Goal: Task Accomplishment & Management: Complete application form

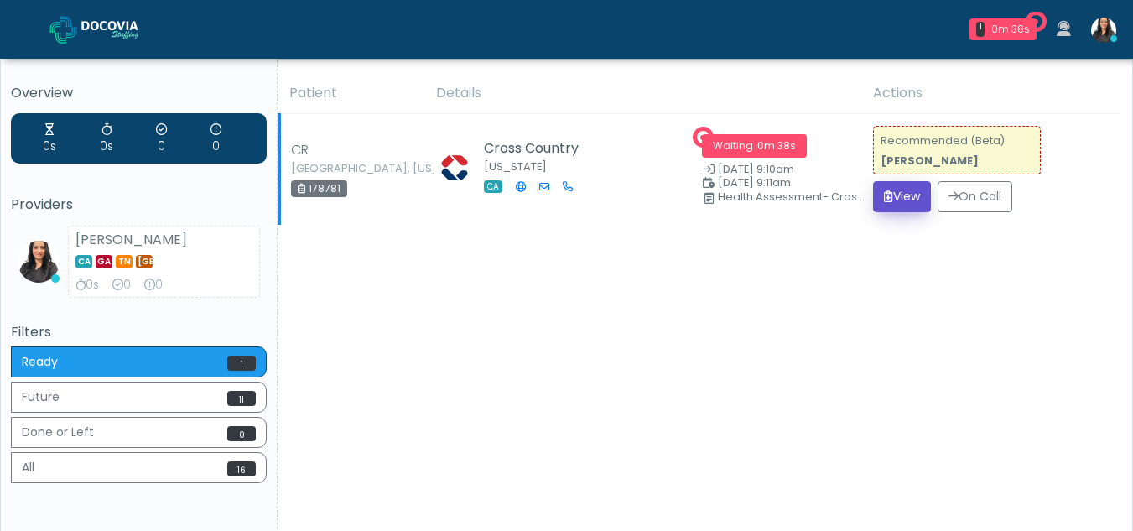
click at [885, 198] on icon "submit" at bounding box center [888, 196] width 9 height 12
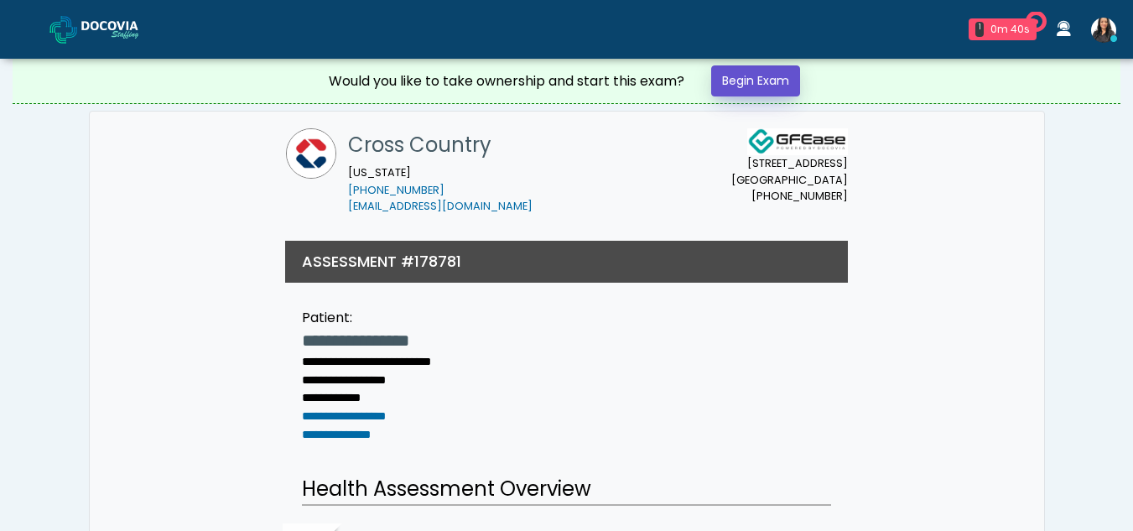
click at [773, 81] on link "Begin Exam" at bounding box center [755, 80] width 89 height 31
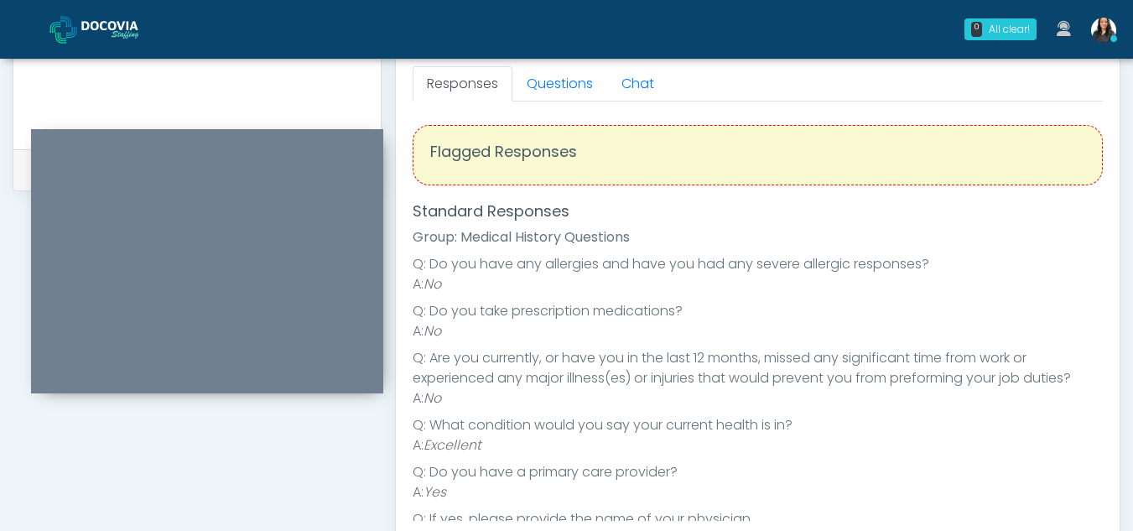
scroll to position [739, 0]
click at [567, 96] on link "Questions" at bounding box center [559, 86] width 95 height 35
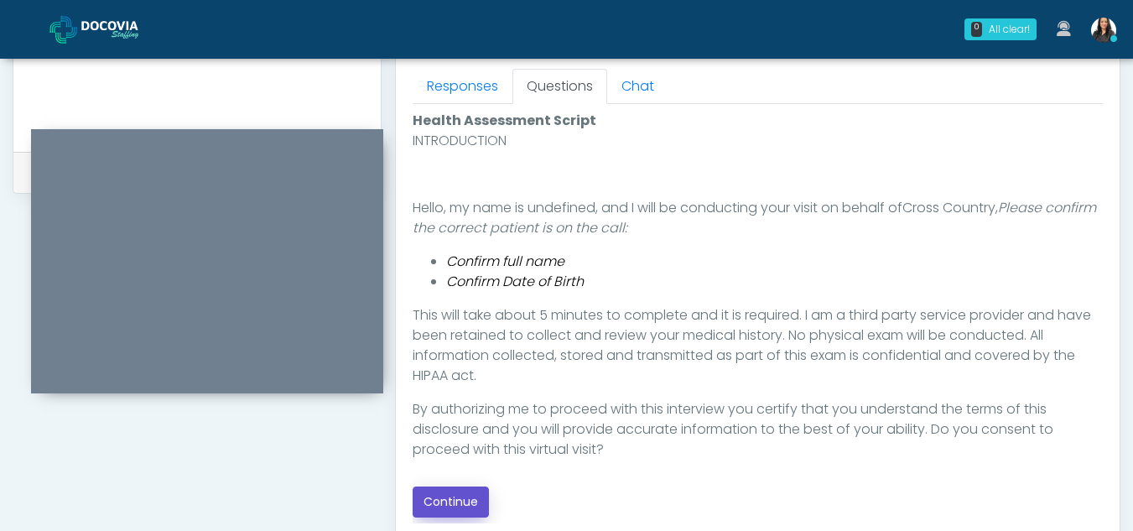
click at [451, 499] on button "Continue" at bounding box center [450, 501] width 76 height 31
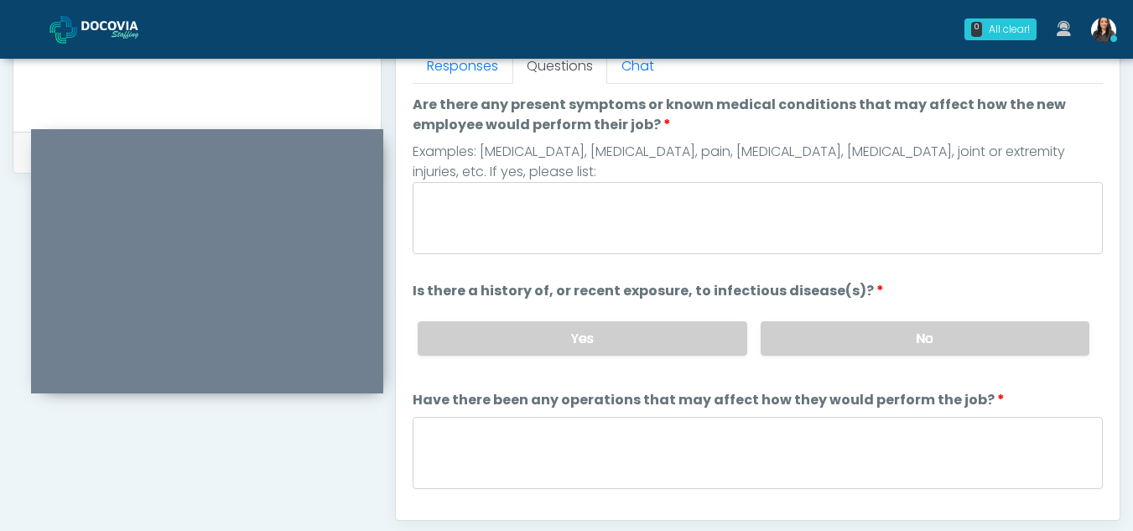
scroll to position [722, 0]
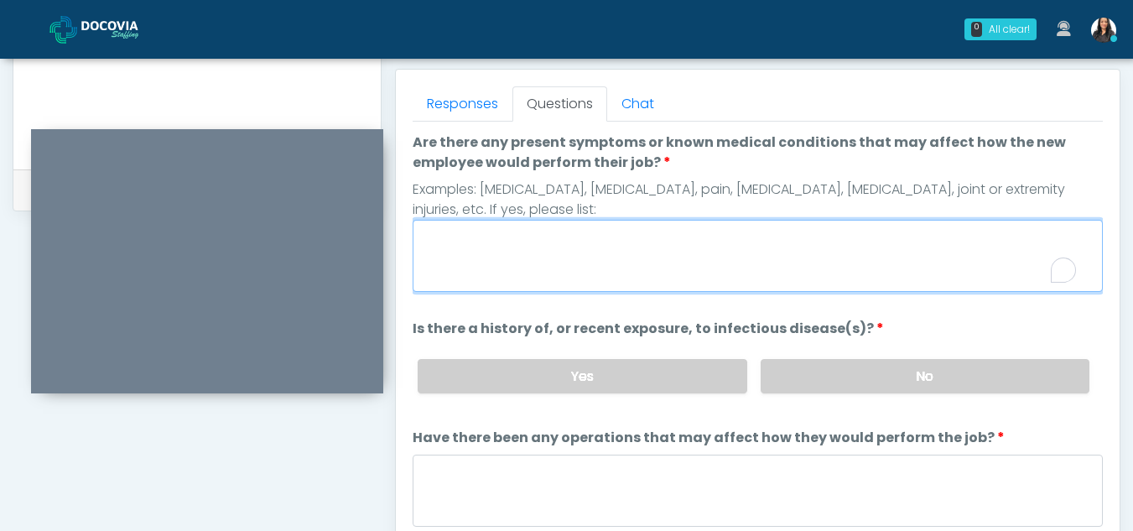
click at [515, 250] on textarea "Are there any present symptoms or known medical conditions that may affect how …" at bounding box center [757, 256] width 690 height 72
type textarea "**"
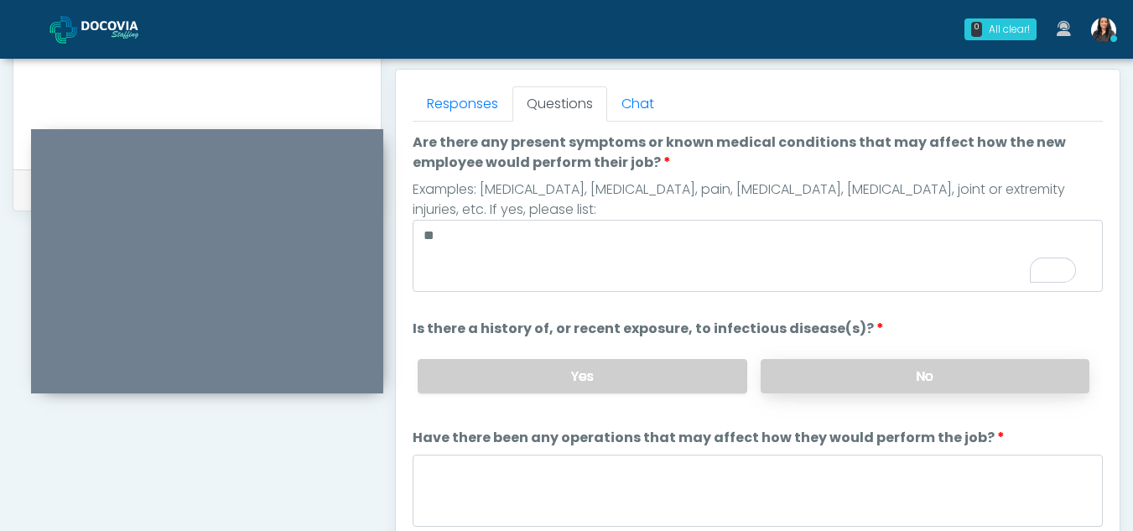
click at [879, 387] on label "No" at bounding box center [924, 376] width 329 height 34
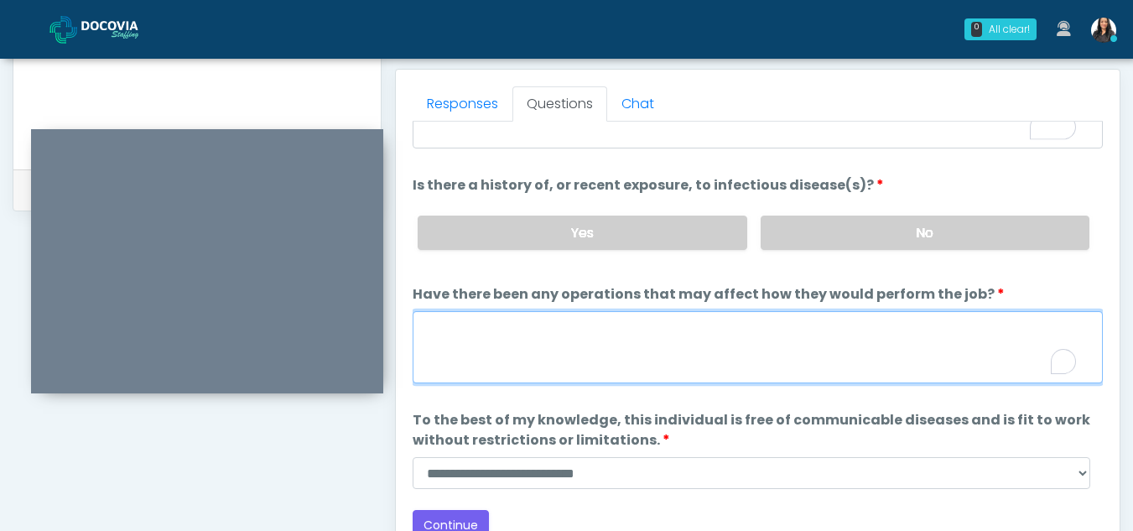
click at [520, 324] on textarea "Have there been any operations that may affect how they would perform the job?" at bounding box center [757, 347] width 690 height 72
type textarea "**"
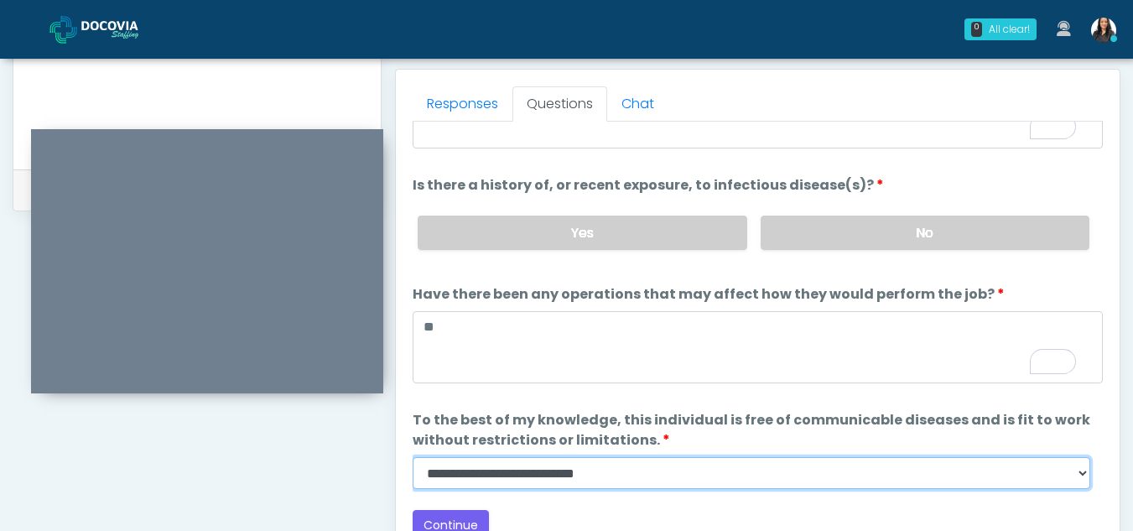
click at [1080, 471] on select "**********" at bounding box center [750, 473] width 677 height 32
select select "******"
click at [412, 457] on select "**********" at bounding box center [750, 473] width 677 height 32
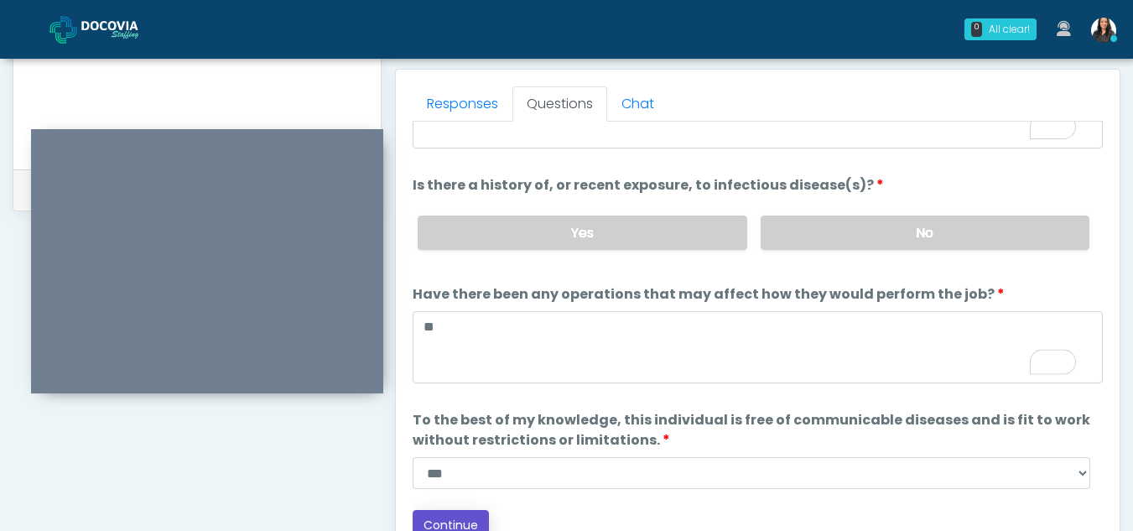
click at [479, 512] on button "Continue" at bounding box center [450, 525] width 76 height 31
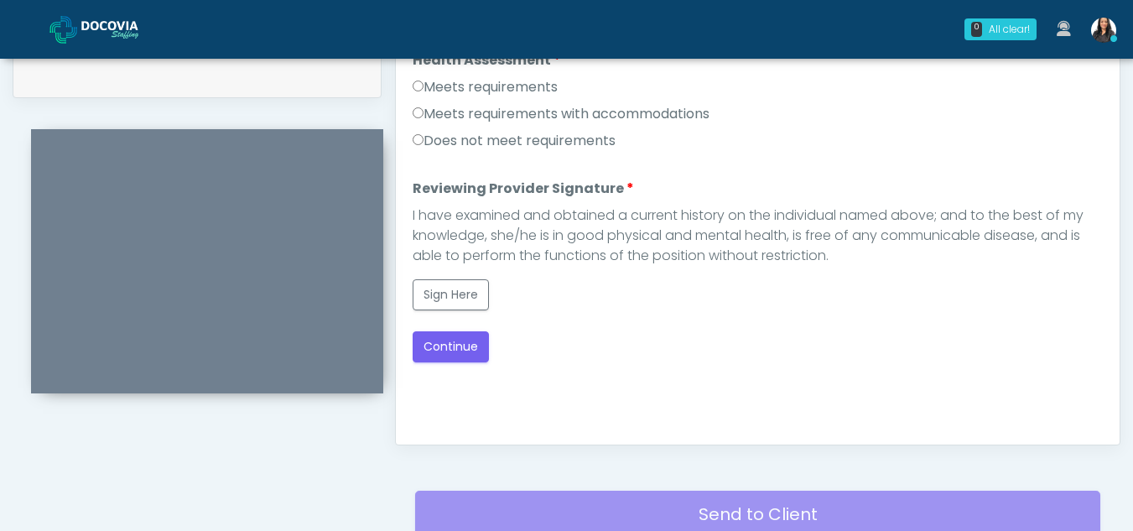
scroll to position [815, 0]
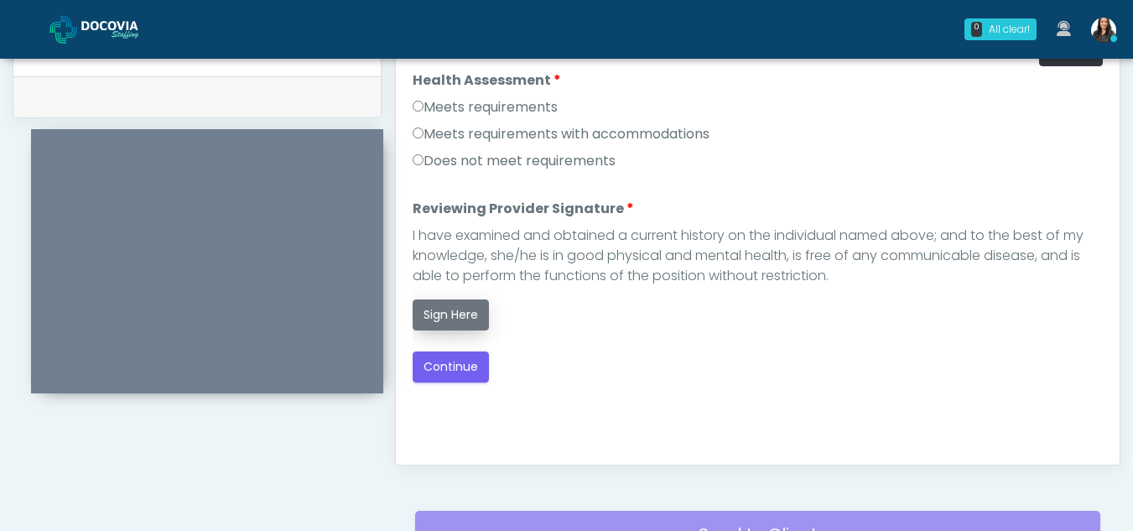
click at [441, 314] on button "Sign Here" at bounding box center [450, 314] width 76 height 31
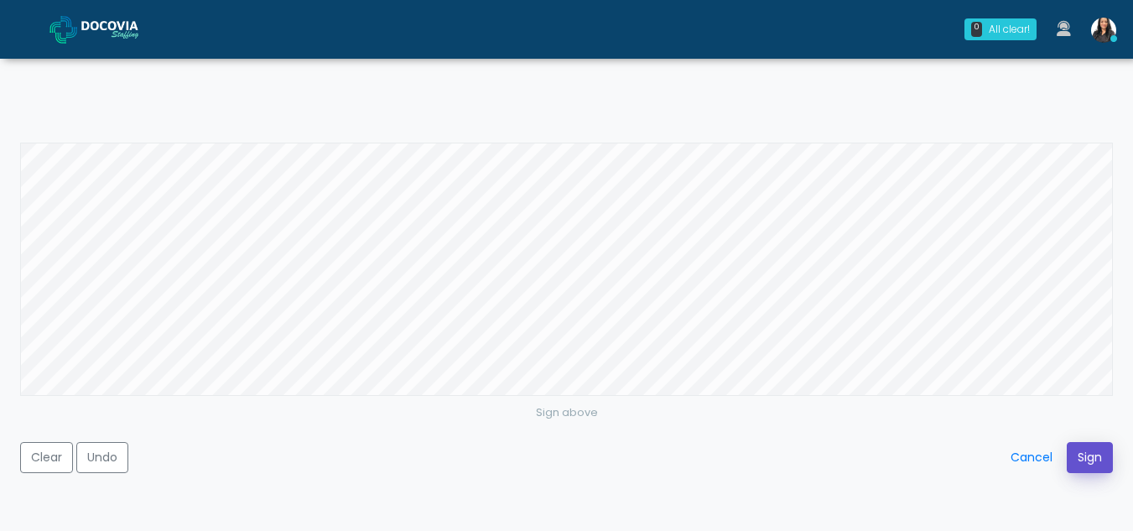
click at [1087, 454] on button "Sign" at bounding box center [1089, 457] width 46 height 31
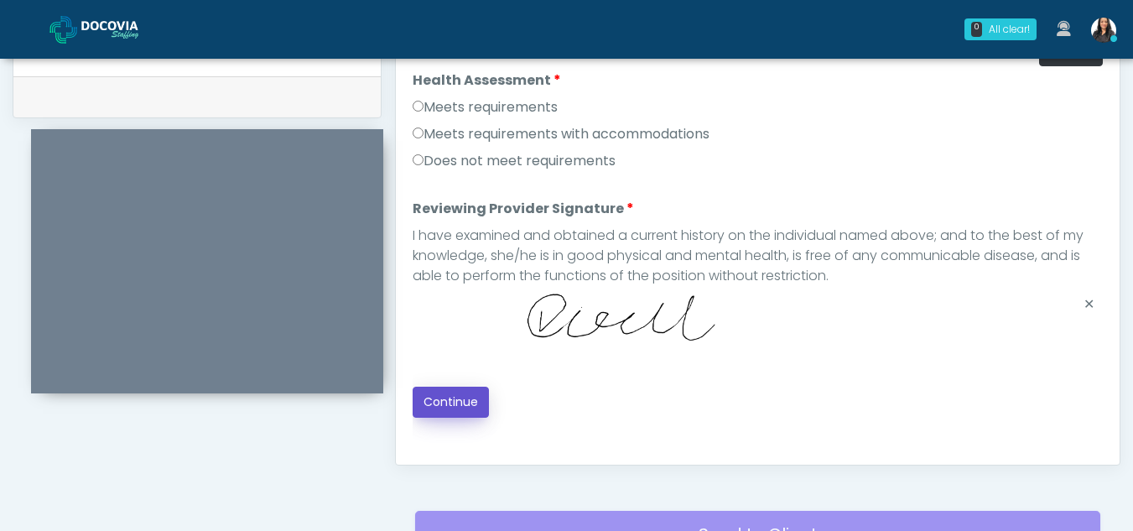
click at [443, 393] on button "Continue" at bounding box center [450, 401] width 76 height 31
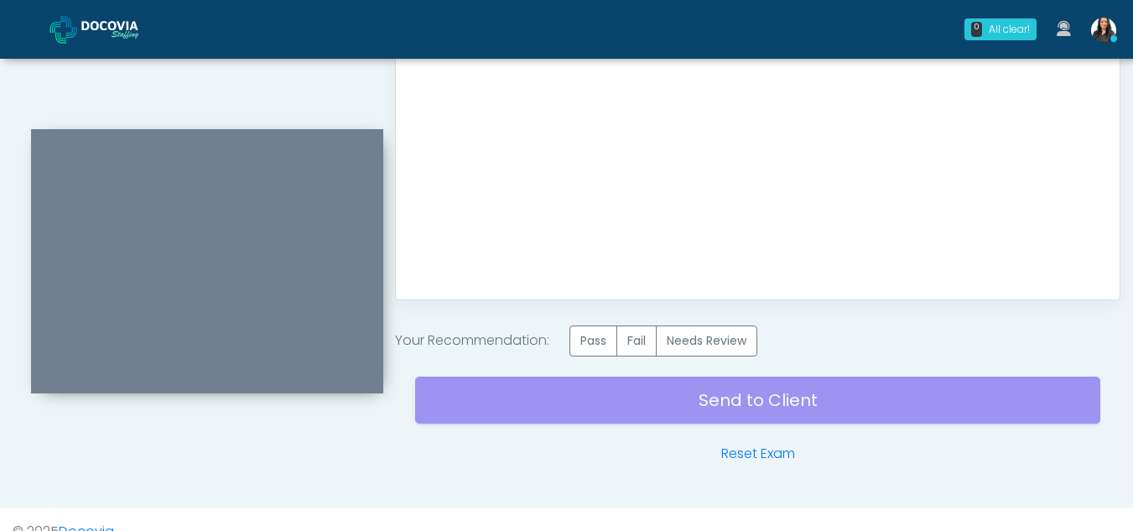
scroll to position [1005, 0]
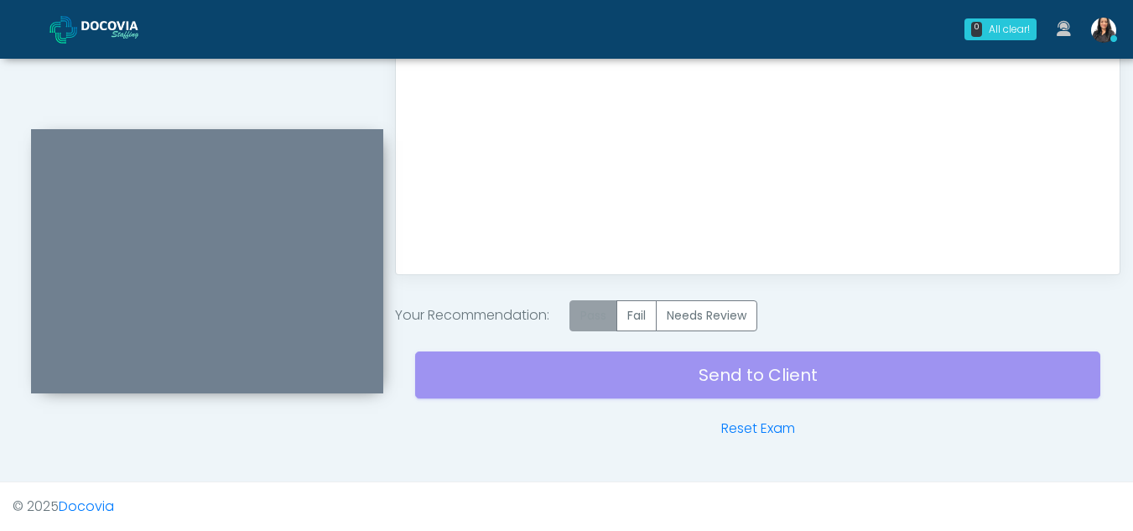
click at [594, 319] on label "Pass" at bounding box center [593, 315] width 48 height 31
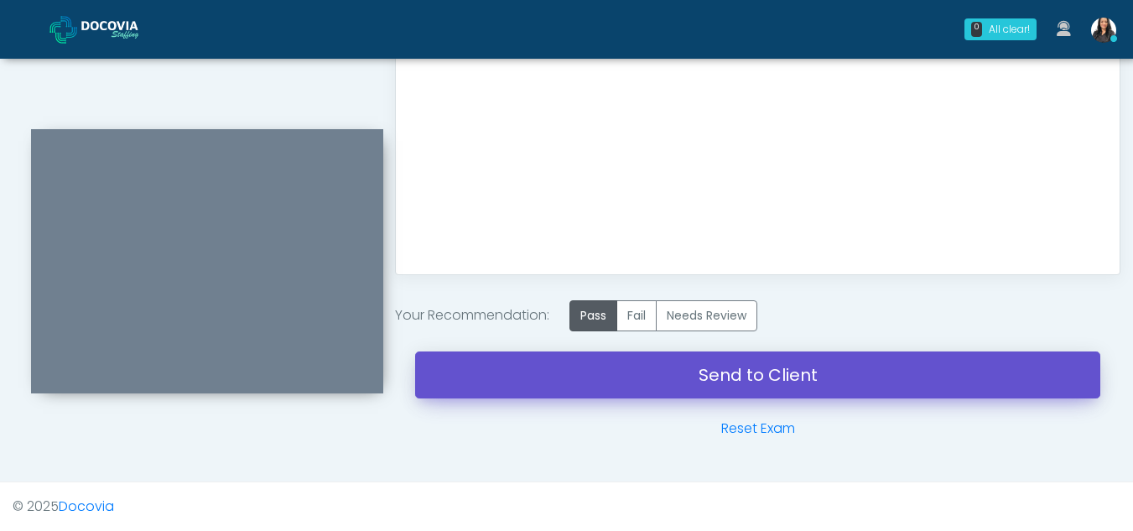
click at [702, 369] on link "Send to Client" at bounding box center [757, 374] width 685 height 47
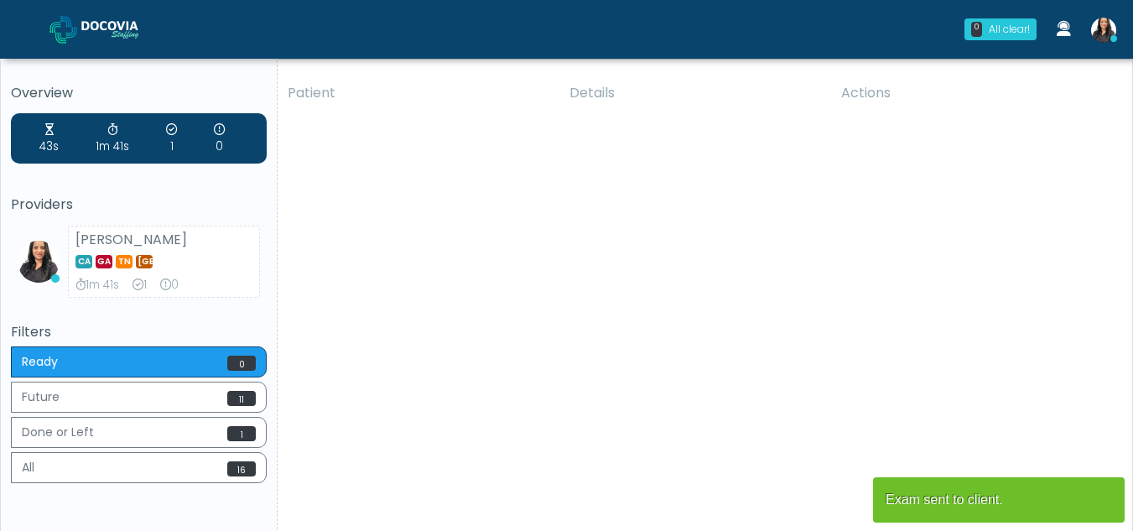
click at [361, 362] on div "Patient Details Actions CR Canyon Country, California 178781 Cross Country Cali…" at bounding box center [698, 311] width 842 height 477
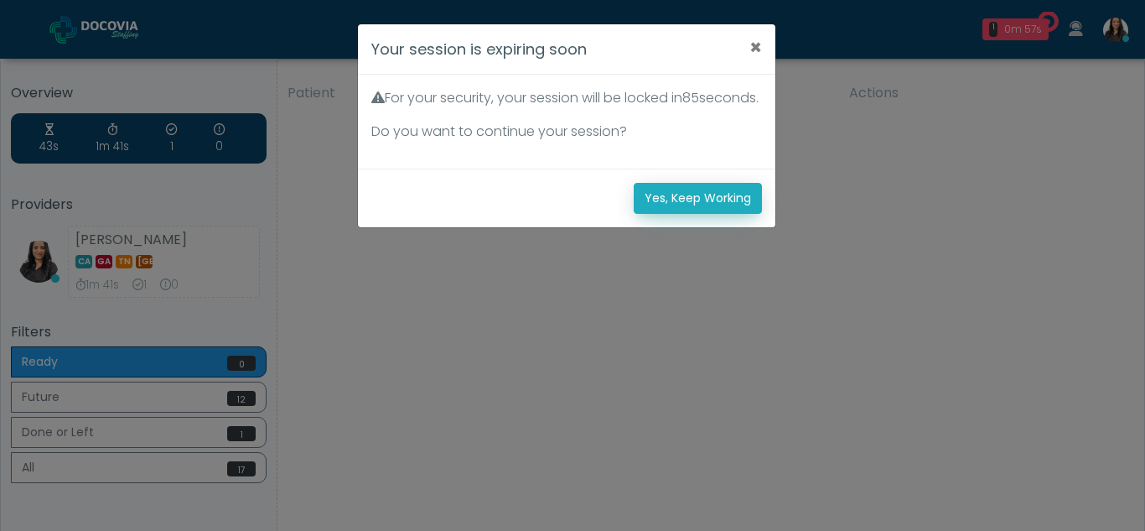
click at [675, 214] on button "Yes, Keep Working" at bounding box center [698, 198] width 128 height 31
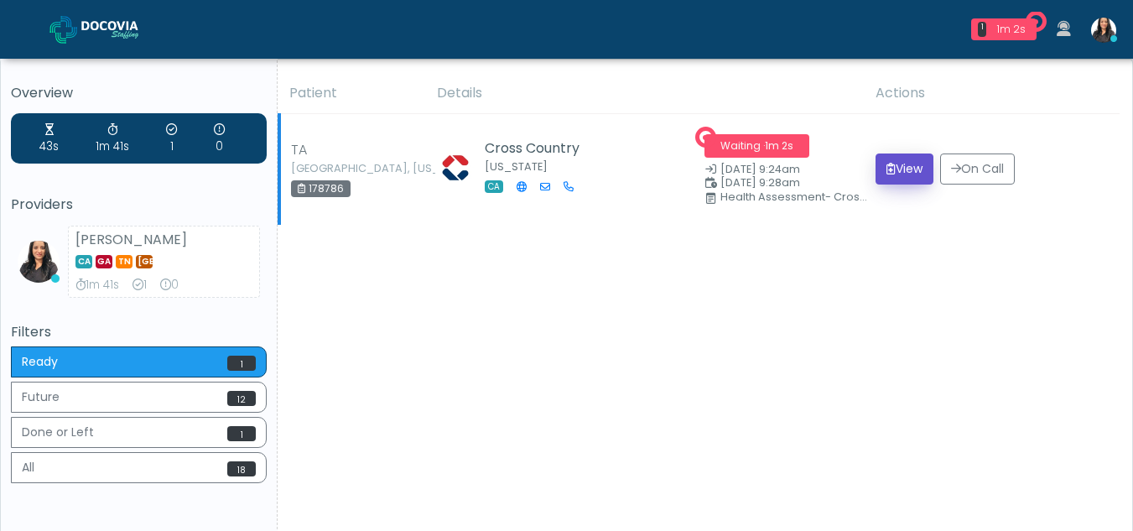
click at [897, 160] on button "View" at bounding box center [904, 168] width 58 height 31
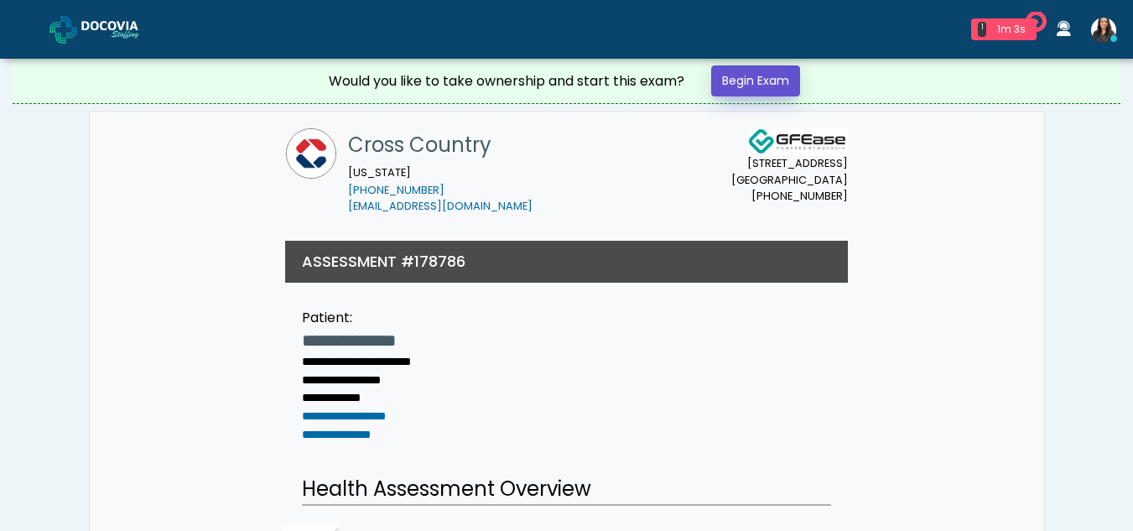
click at [776, 71] on link "Begin Exam" at bounding box center [755, 80] width 89 height 31
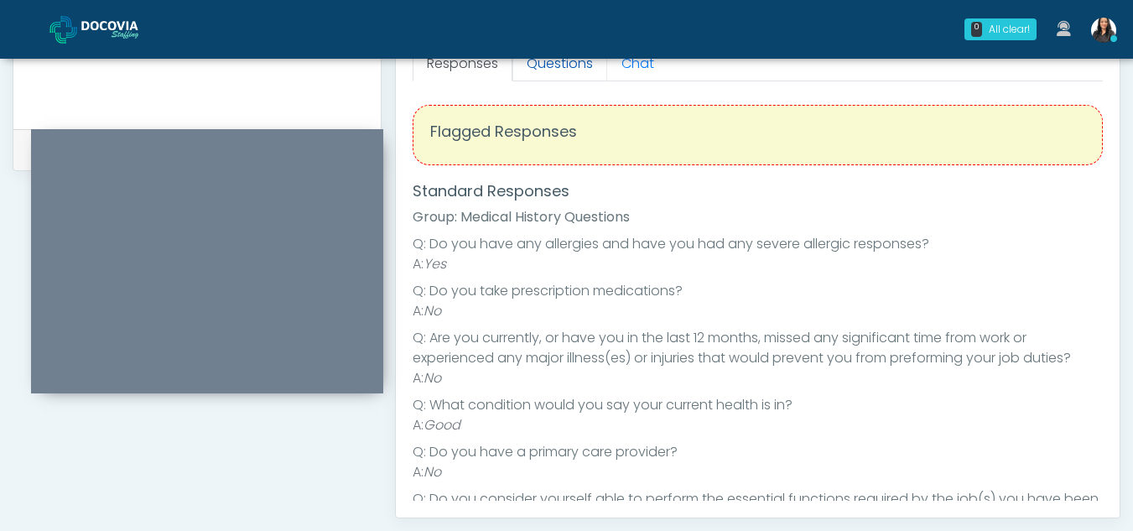
click at [577, 75] on link "Questions" at bounding box center [559, 63] width 95 height 35
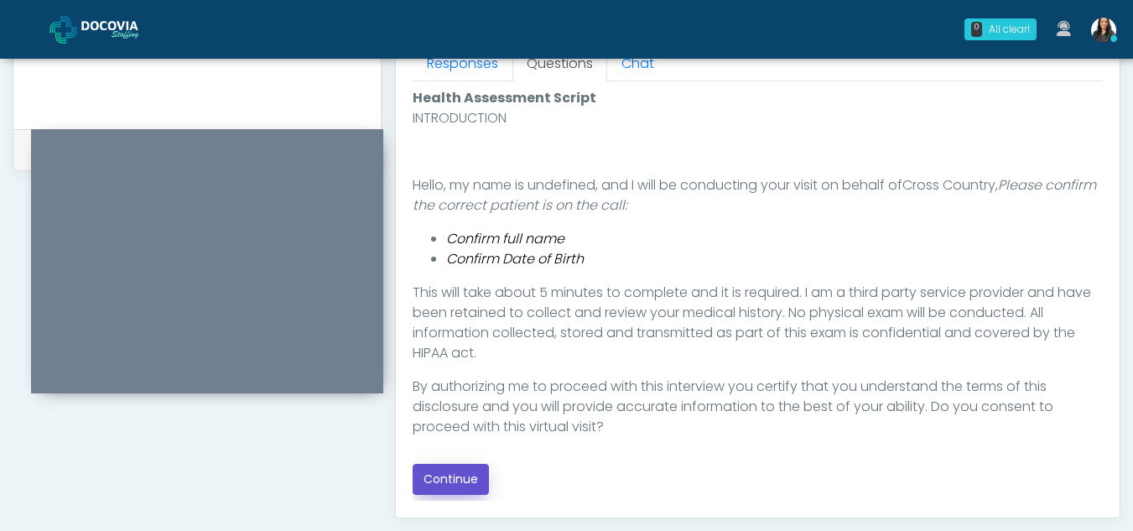
click at [443, 471] on button "Continue" at bounding box center [450, 479] width 76 height 31
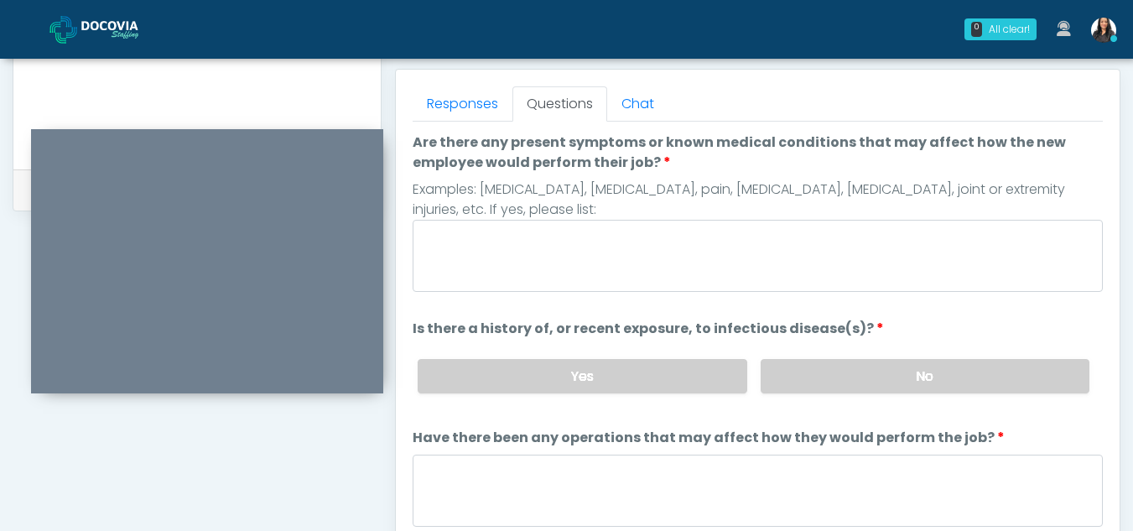
scroll to position [719, 0]
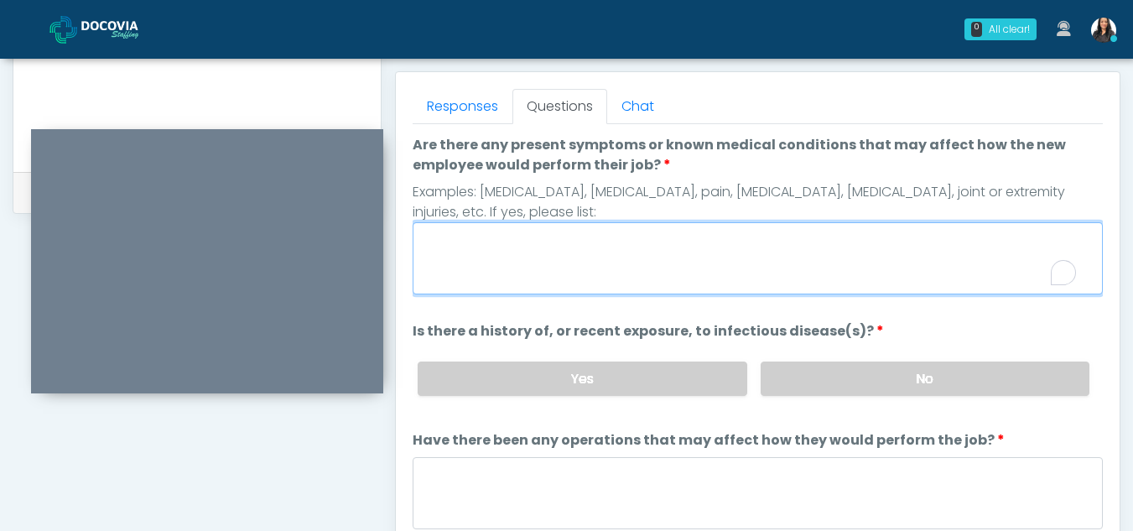
click at [469, 262] on textarea "Are there any present symptoms or known medical conditions that may affect how …" at bounding box center [757, 258] width 690 height 72
type textarea "**"
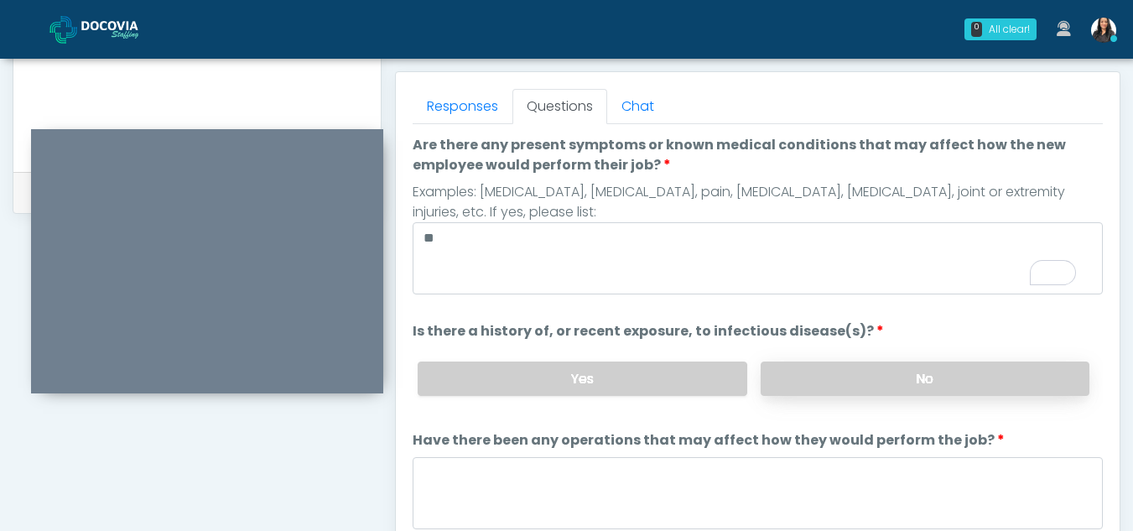
click at [940, 371] on label "No" at bounding box center [924, 378] width 329 height 34
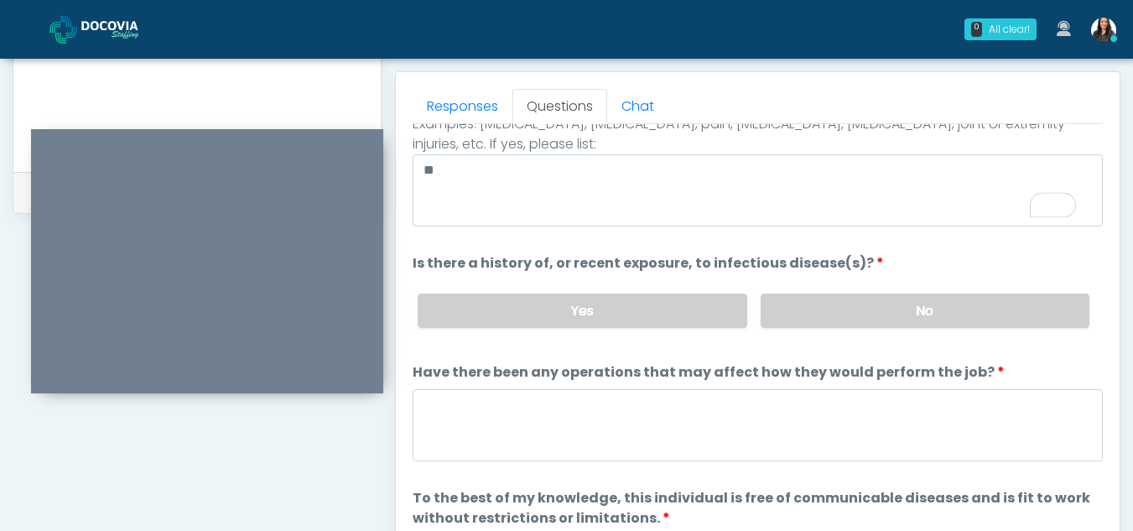
scroll to position [124, 0]
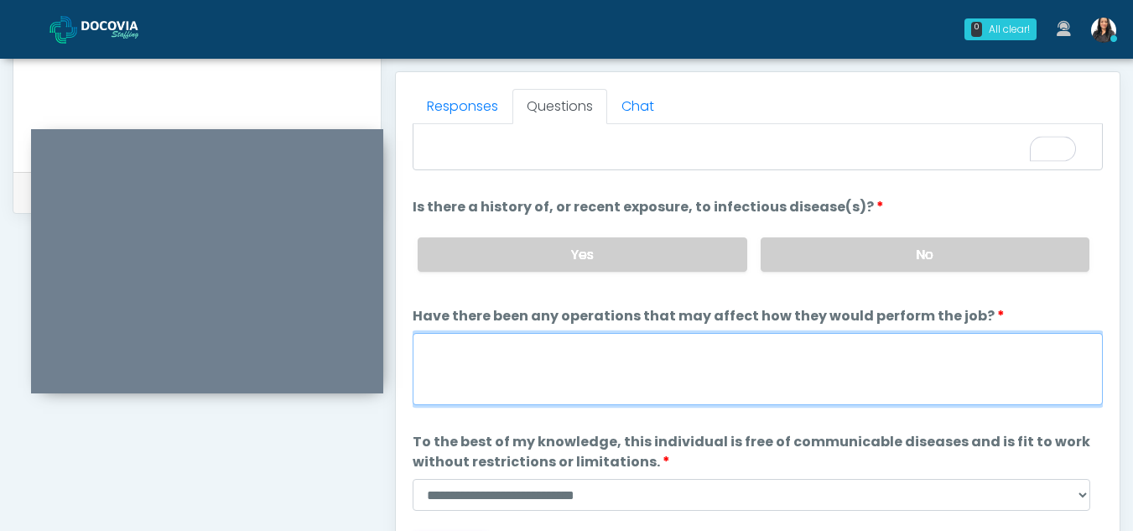
click at [470, 380] on textarea "Have there been any operations that may affect how they would perform the job?" at bounding box center [757, 369] width 690 height 72
type textarea "**"
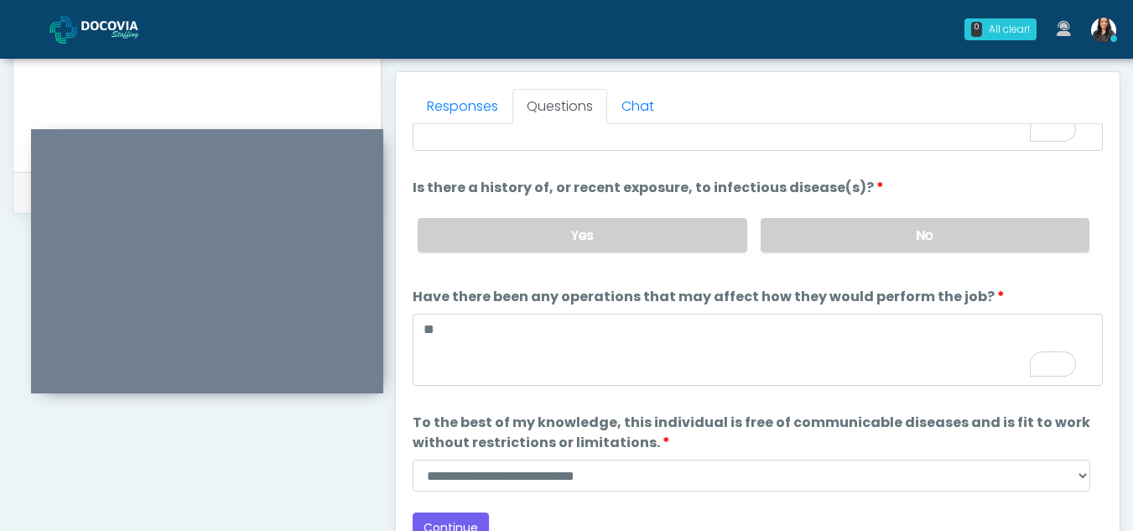
scroll to position [143, 0]
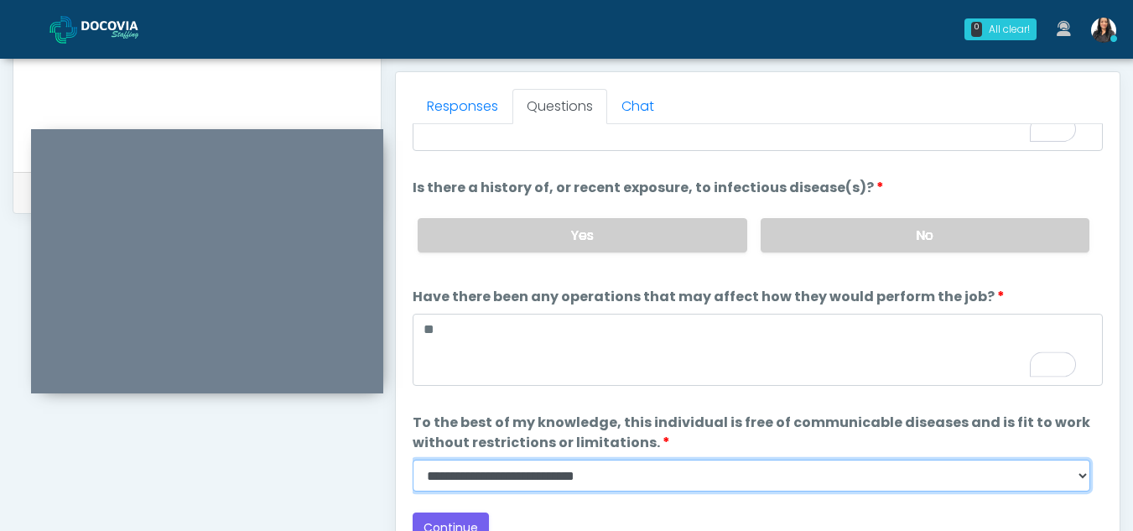
click at [1072, 481] on select "**********" at bounding box center [750, 475] width 677 height 32
select select "******"
click at [412, 459] on select "**********" at bounding box center [750, 475] width 677 height 32
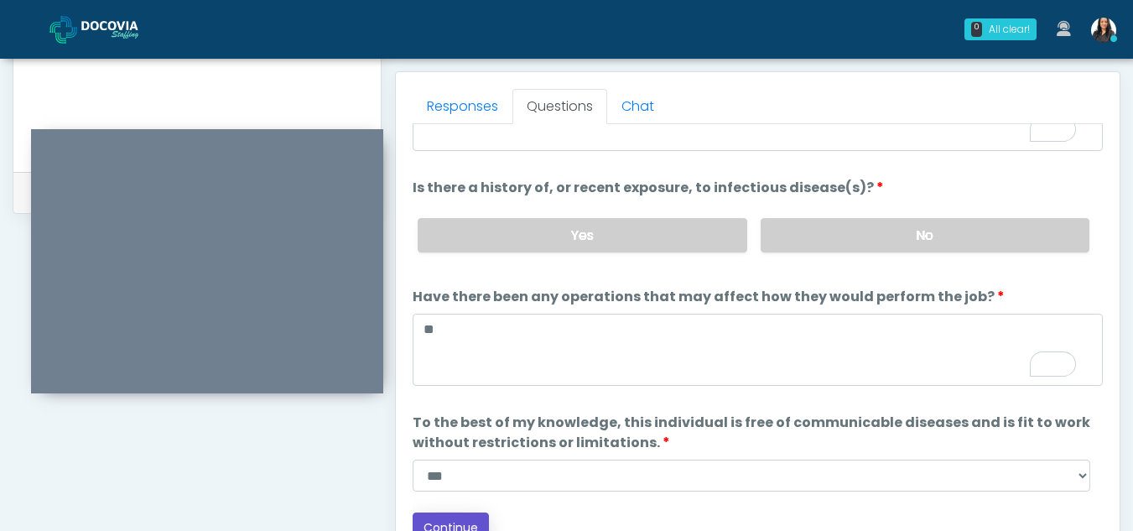
click at [465, 520] on button "Continue" at bounding box center [450, 527] width 76 height 31
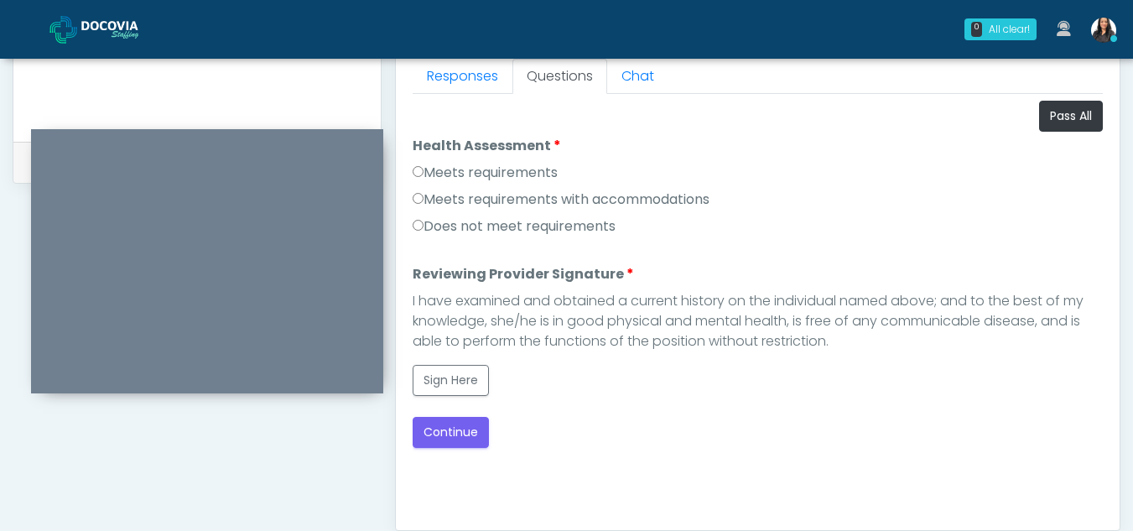
scroll to position [739, 0]
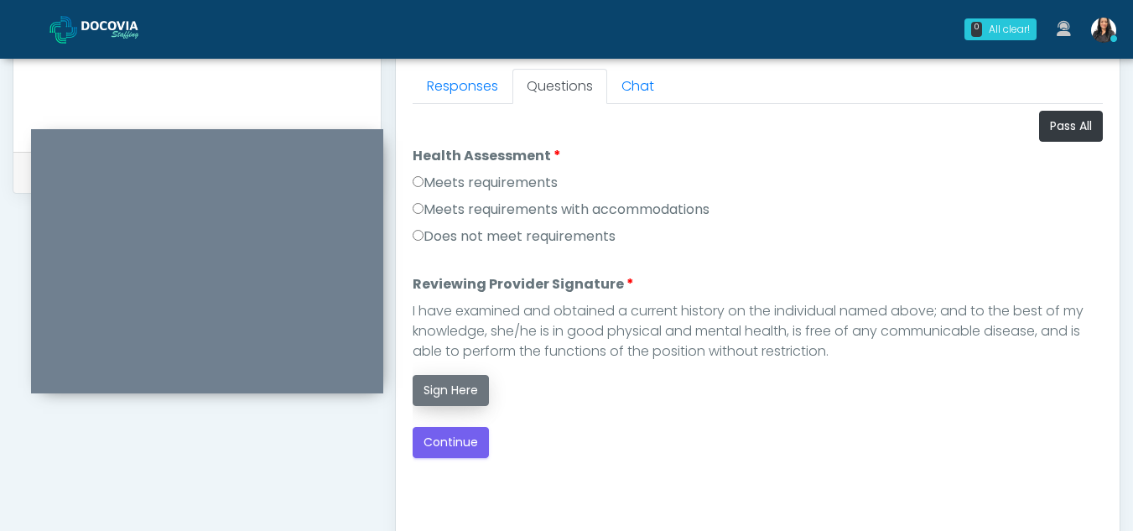
click at [454, 384] on button "Sign Here" at bounding box center [450, 390] width 76 height 31
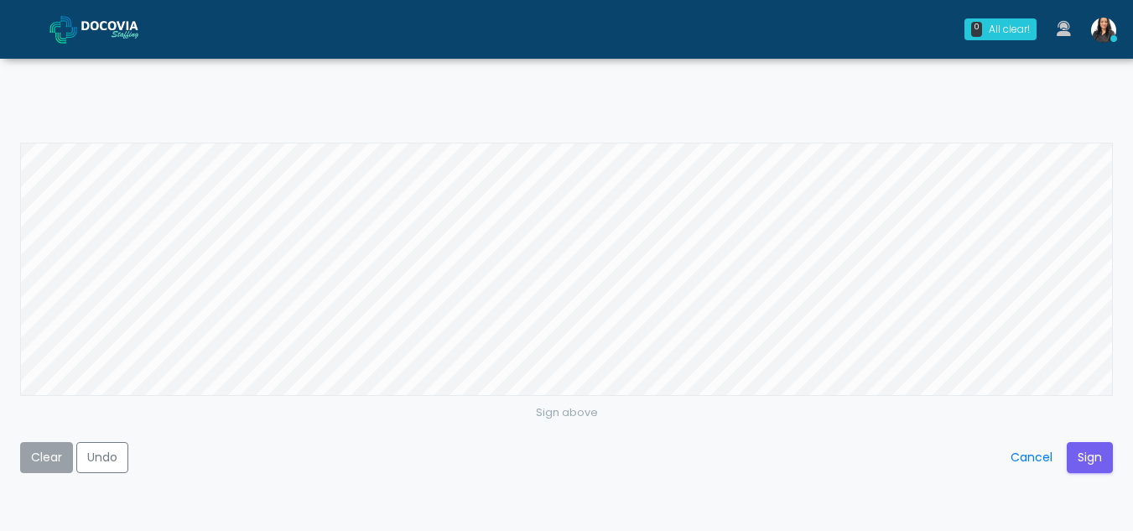
click at [40, 472] on button "Clear" at bounding box center [46, 457] width 53 height 31
click at [1076, 452] on button "Sign" at bounding box center [1089, 457] width 46 height 31
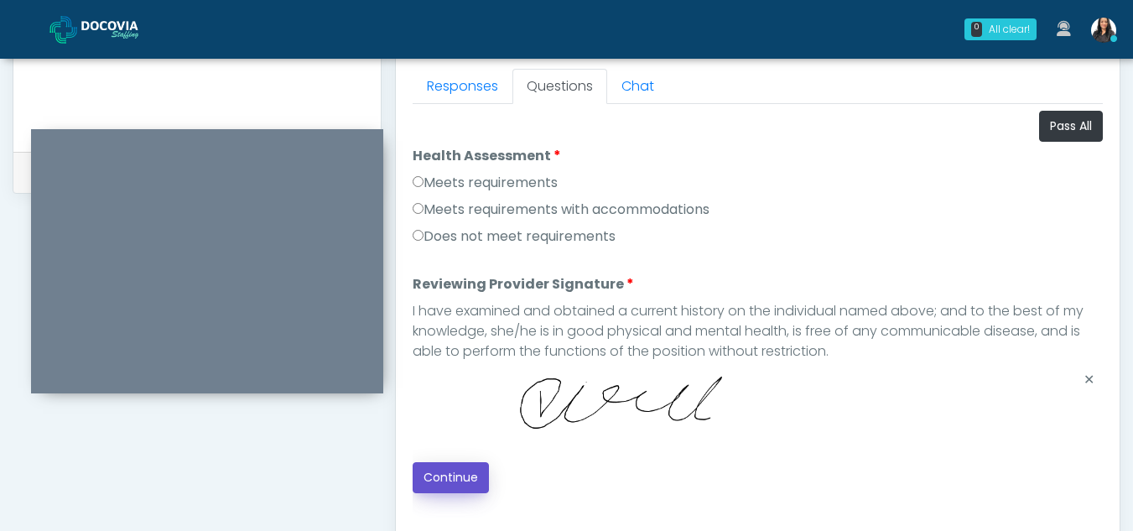
click at [454, 474] on button "Continue" at bounding box center [450, 477] width 76 height 31
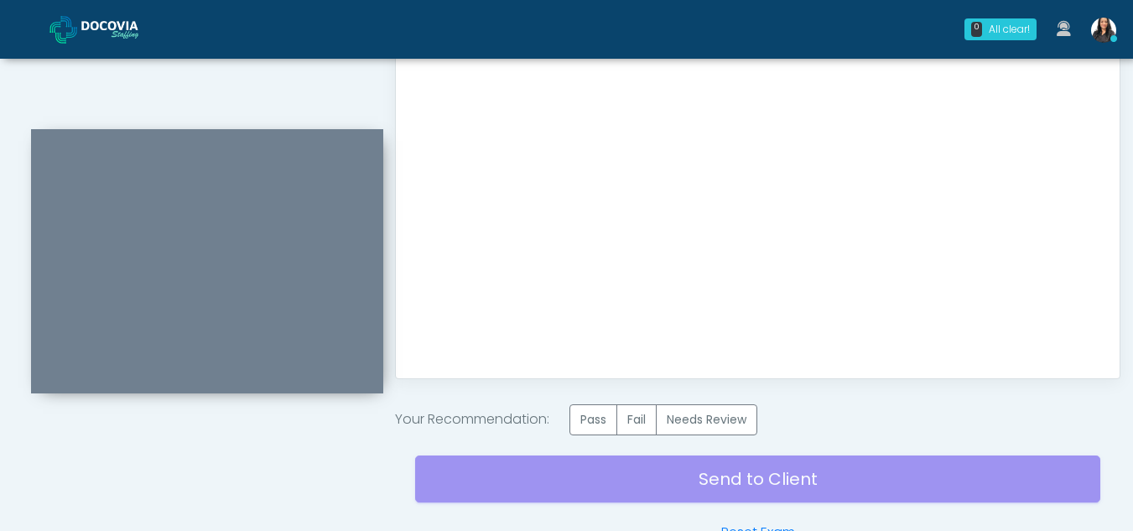
scroll to position [1005, 0]
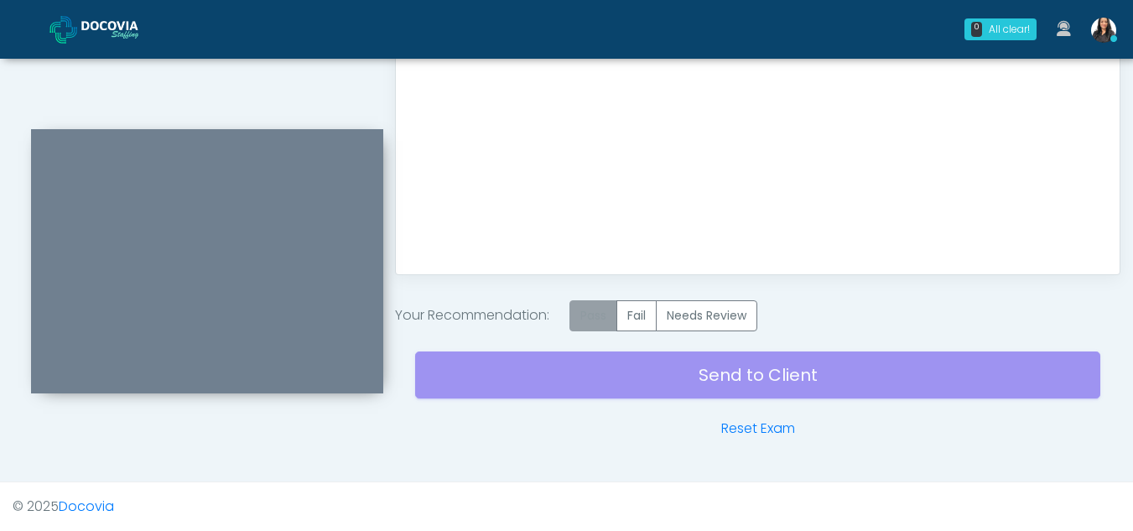
click at [594, 318] on label "Pass" at bounding box center [593, 315] width 48 height 31
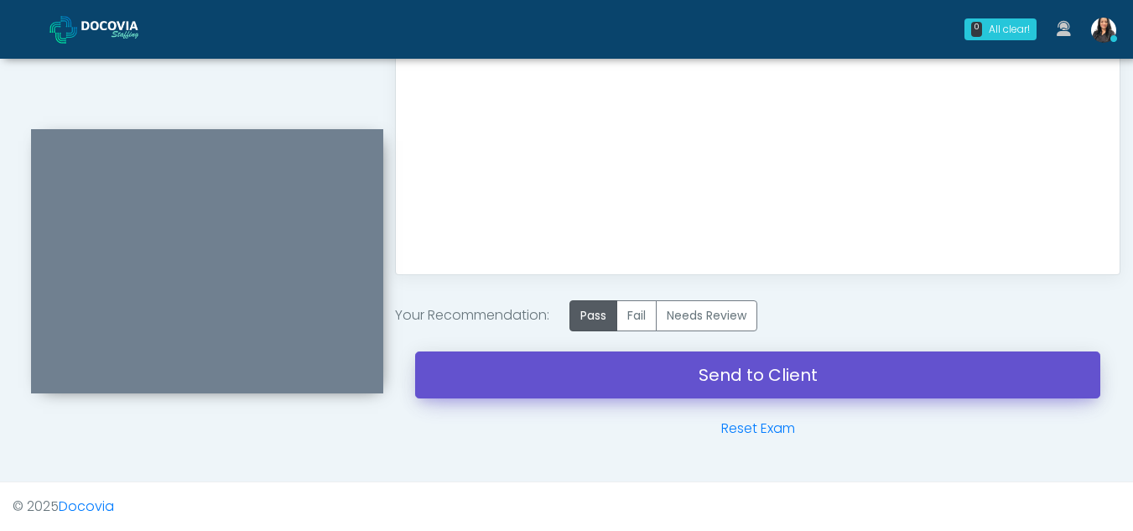
click at [778, 371] on link "Send to Client" at bounding box center [757, 374] width 685 height 47
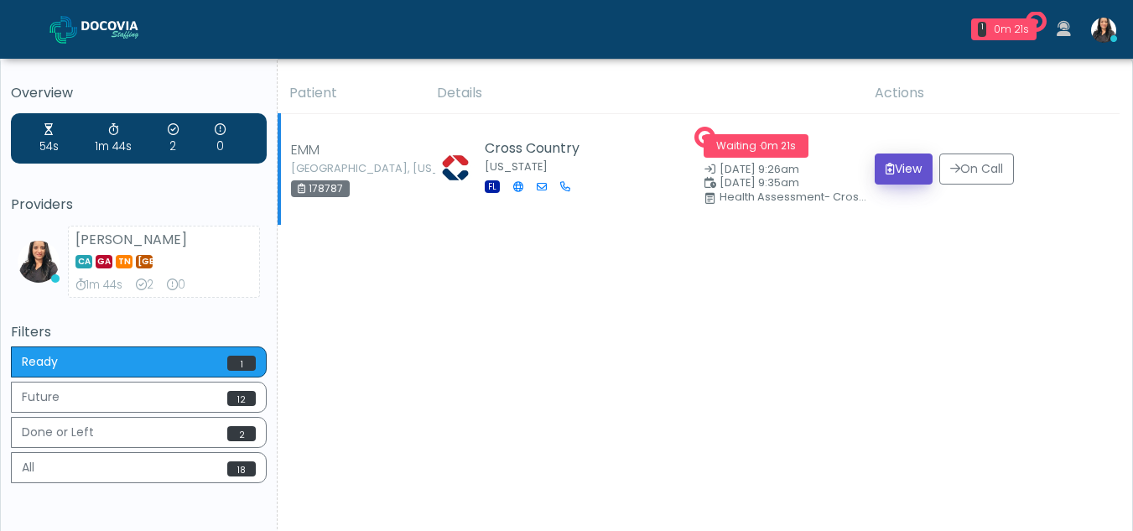
click at [885, 167] on icon "submit" at bounding box center [889, 169] width 9 height 12
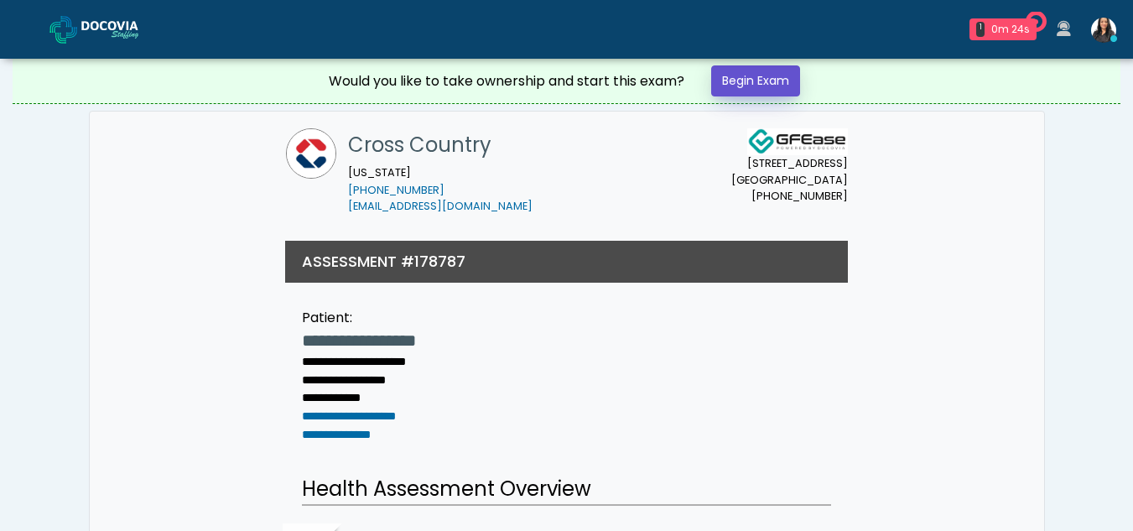
click at [759, 70] on link "Begin Exam" at bounding box center [755, 80] width 89 height 31
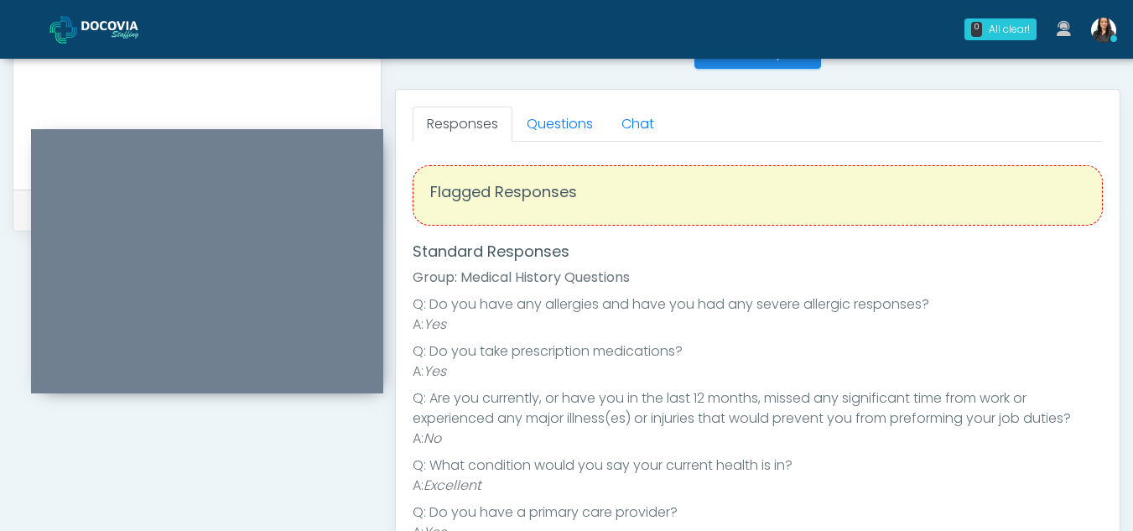
scroll to position [699, 0]
click at [582, 132] on link "Questions" at bounding box center [559, 126] width 95 height 35
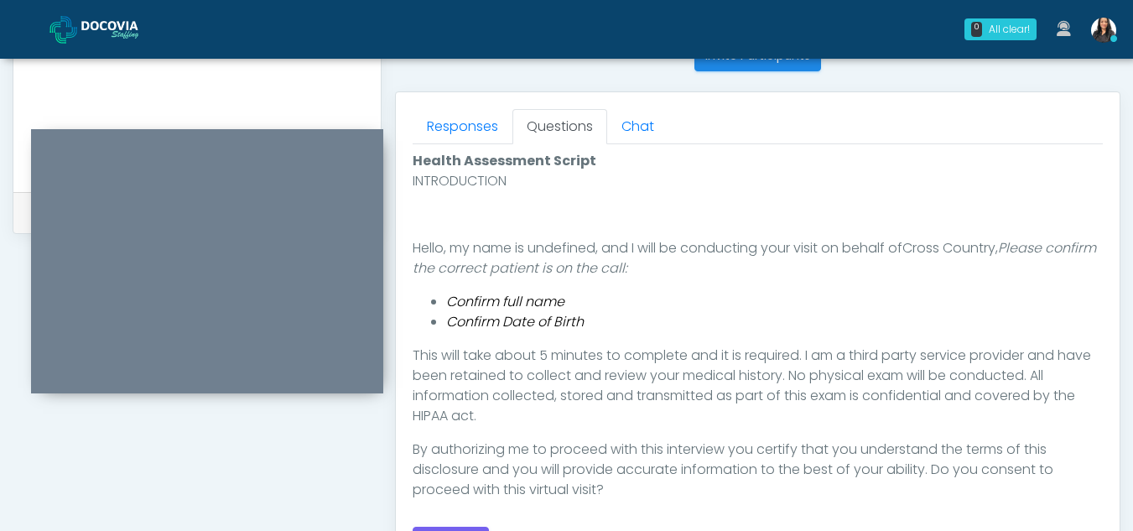
scroll to position [795, 0]
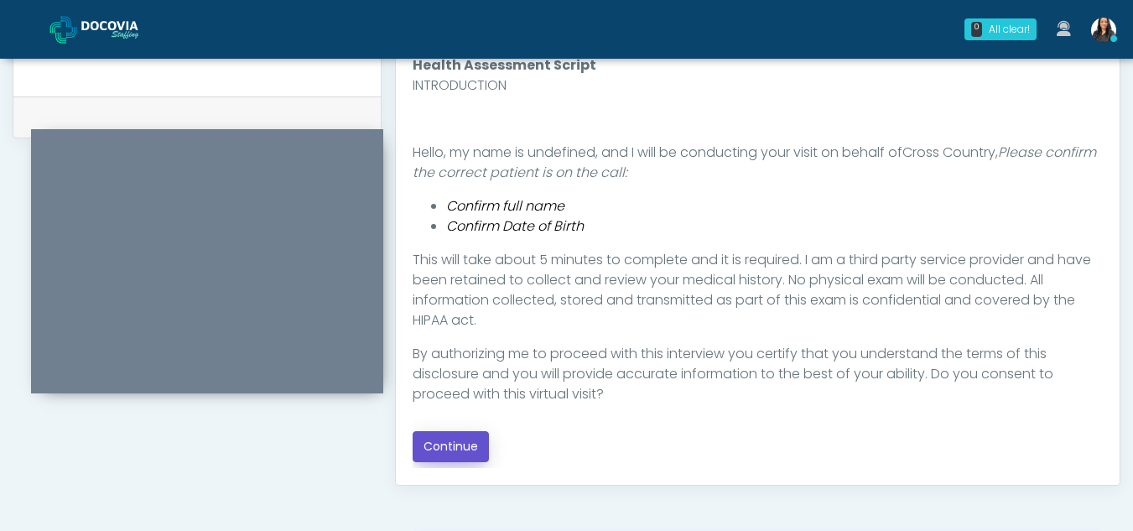
click at [467, 451] on button "Continue" at bounding box center [450, 446] width 76 height 31
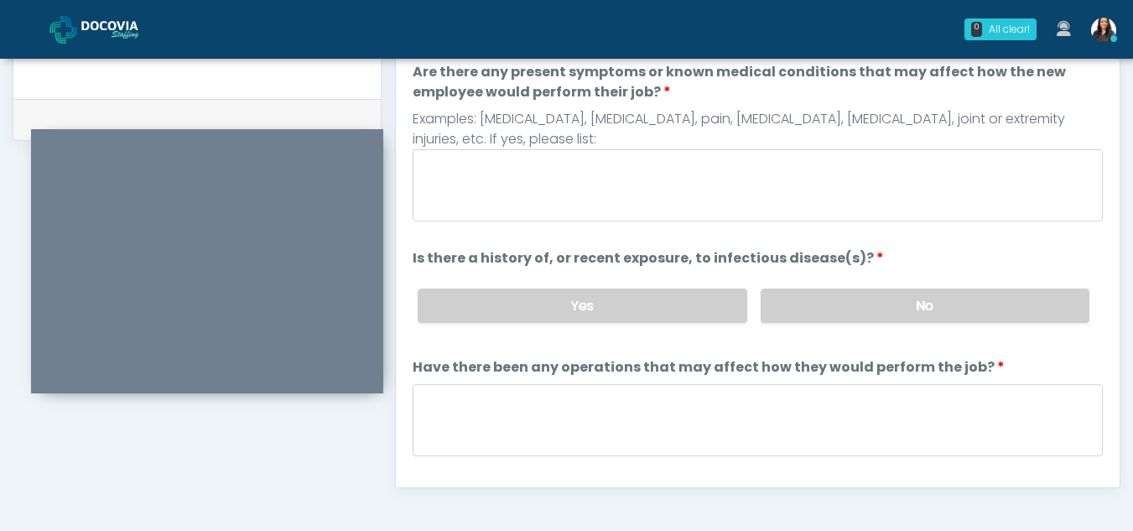
scroll to position [749, 0]
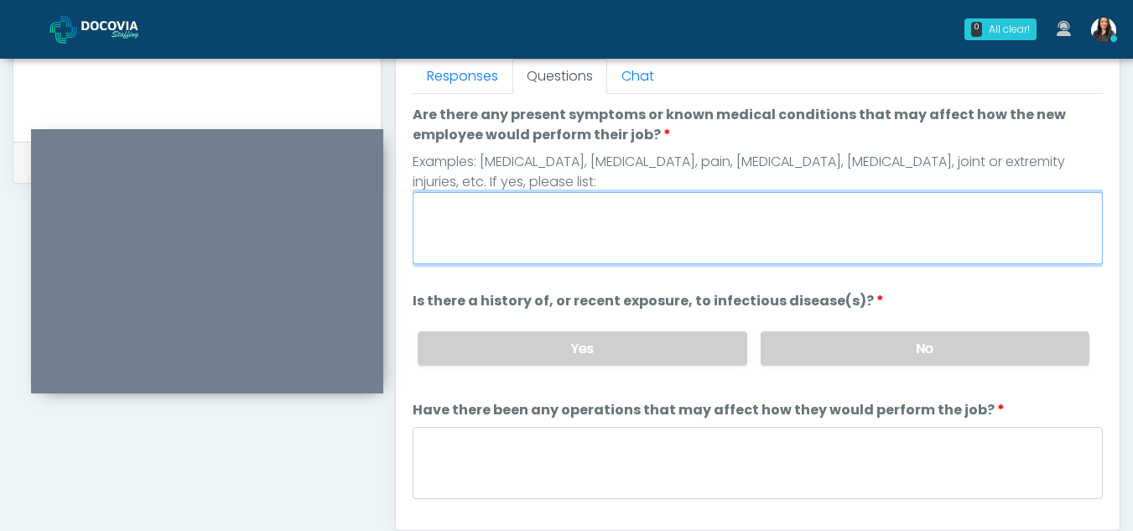
click at [479, 229] on textarea "Are there any present symptoms or known medical conditions that may affect how …" at bounding box center [757, 228] width 690 height 72
type textarea "**"
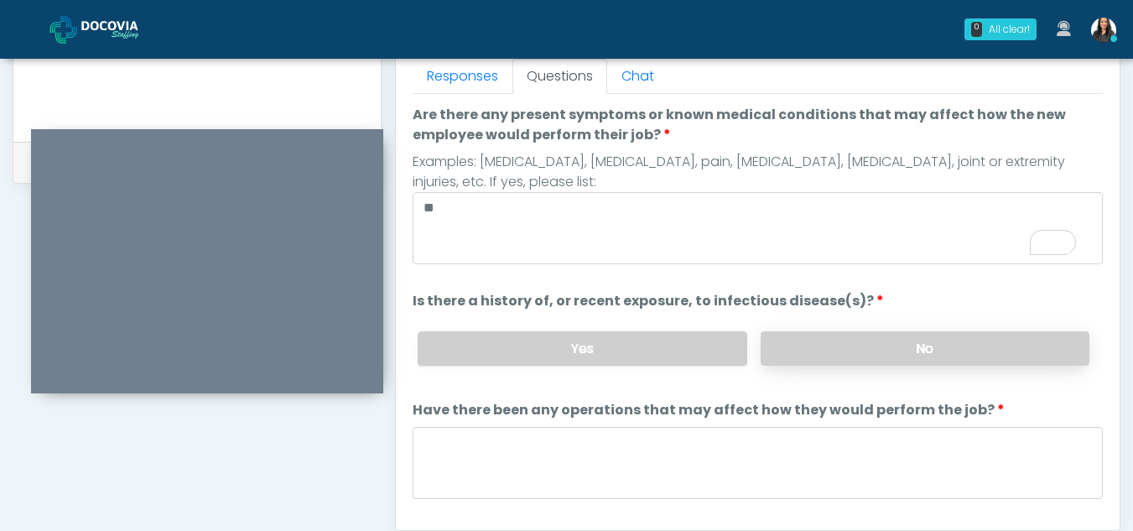
click at [990, 342] on label "No" at bounding box center [924, 348] width 329 height 34
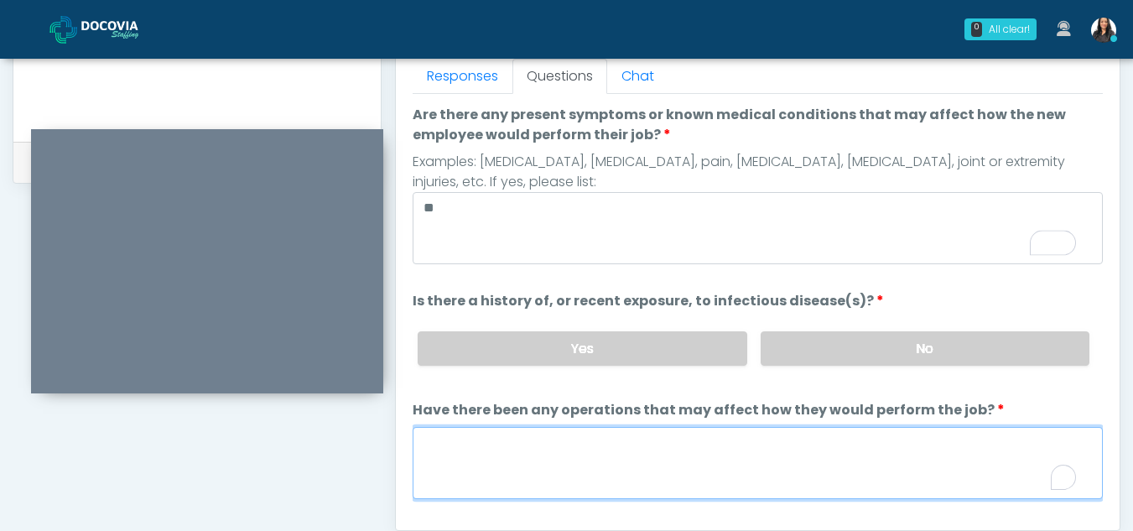
click at [466, 473] on textarea "Have there been any operations that may affect how they would perform the job?" at bounding box center [757, 463] width 690 height 72
type textarea "**"
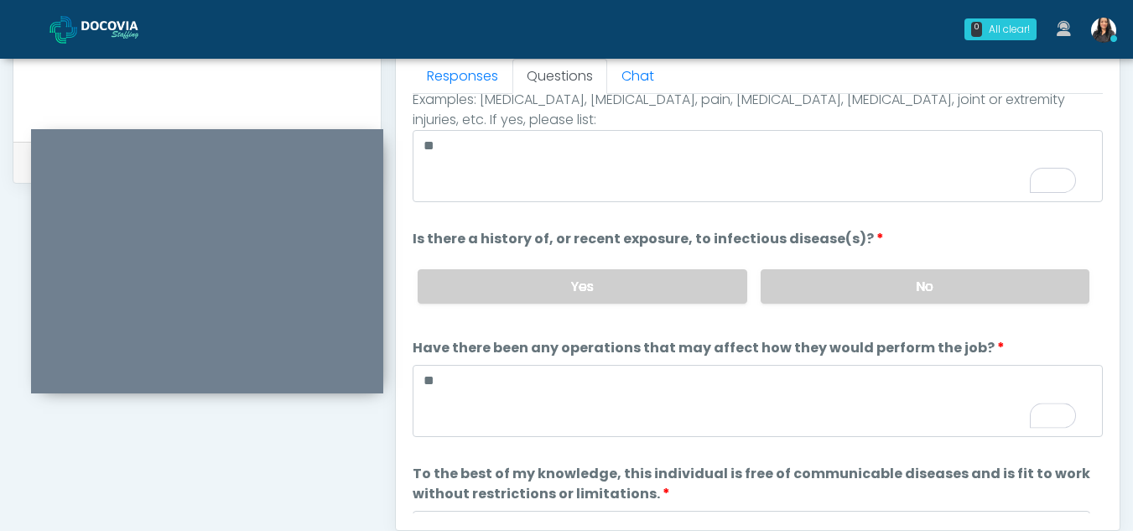
scroll to position [143, 0]
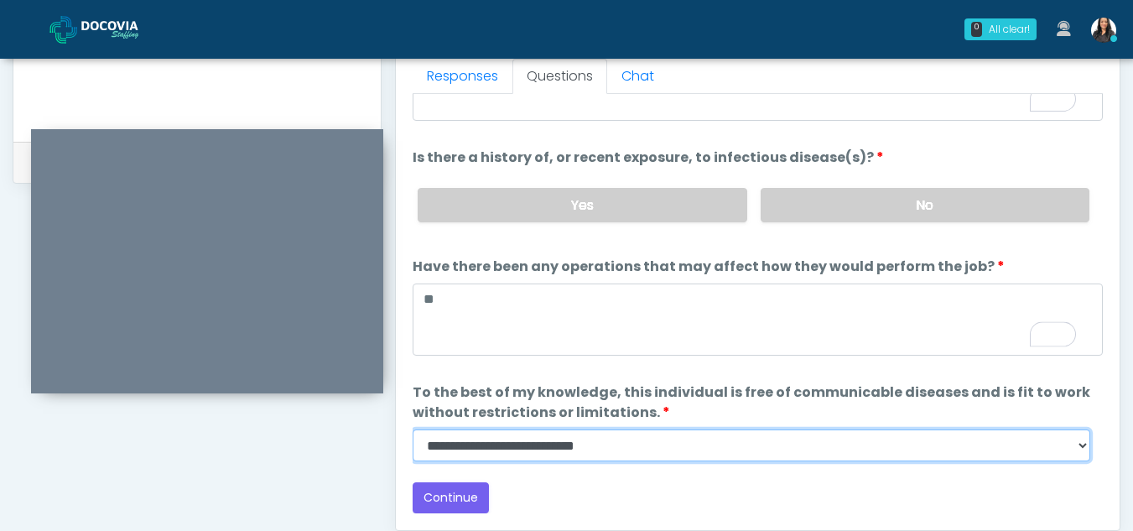
click at [1081, 448] on select "**********" at bounding box center [750, 445] width 677 height 32
select select "******"
click at [412, 429] on select "**********" at bounding box center [750, 445] width 677 height 32
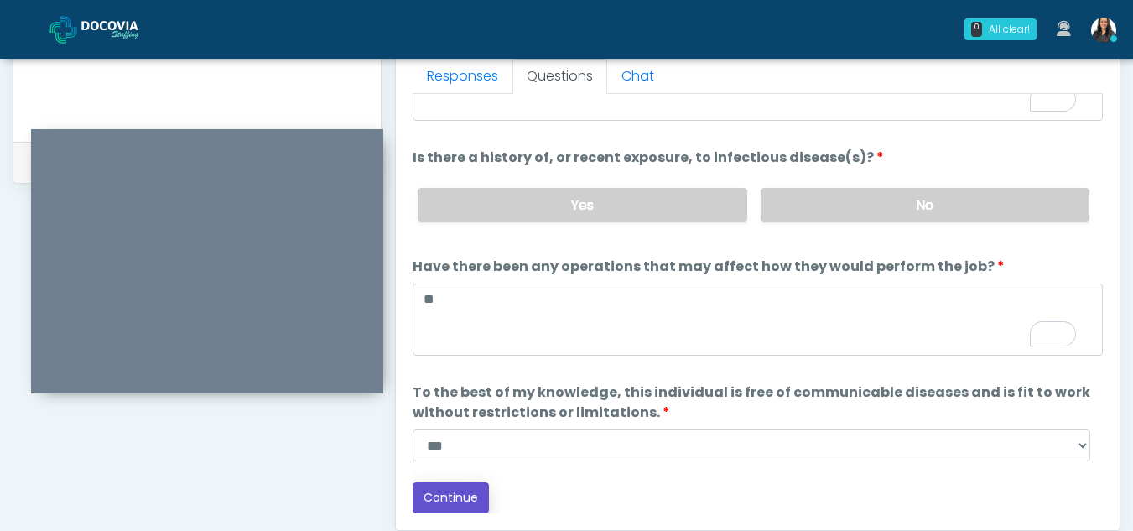
click at [453, 487] on button "Continue" at bounding box center [450, 497] width 76 height 31
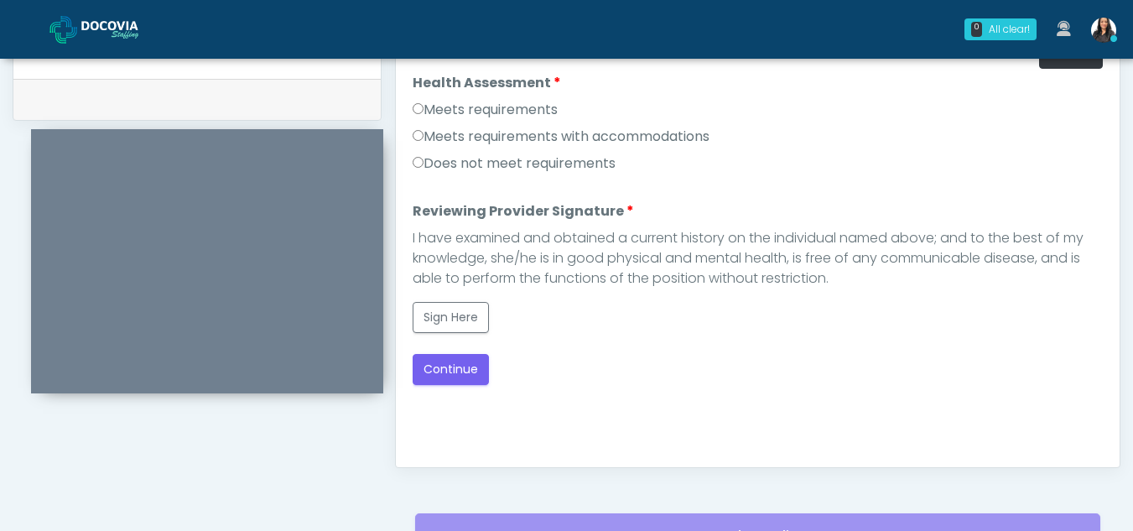
scroll to position [777, 0]
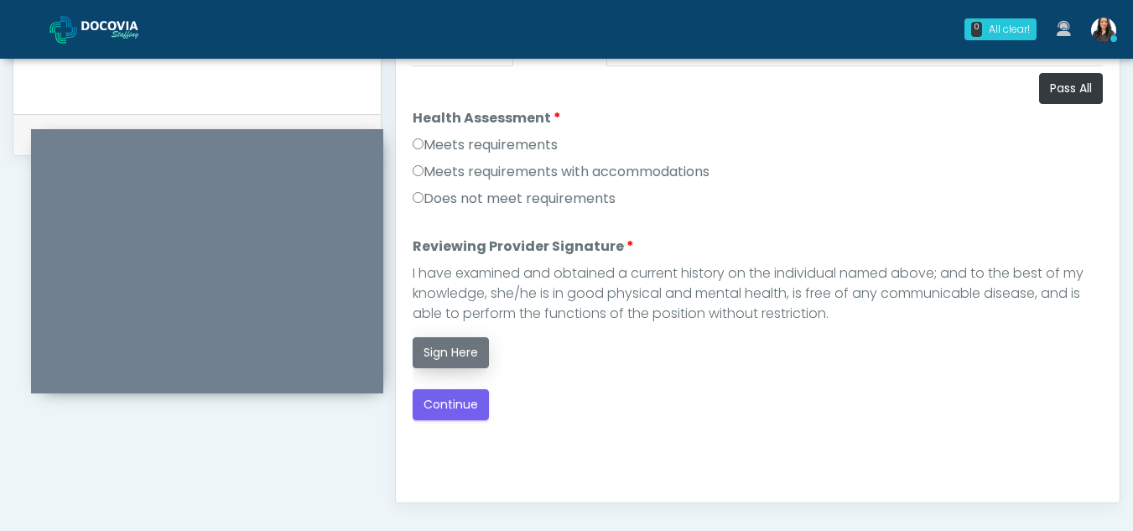
click at [451, 350] on button "Sign Here" at bounding box center [450, 352] width 76 height 31
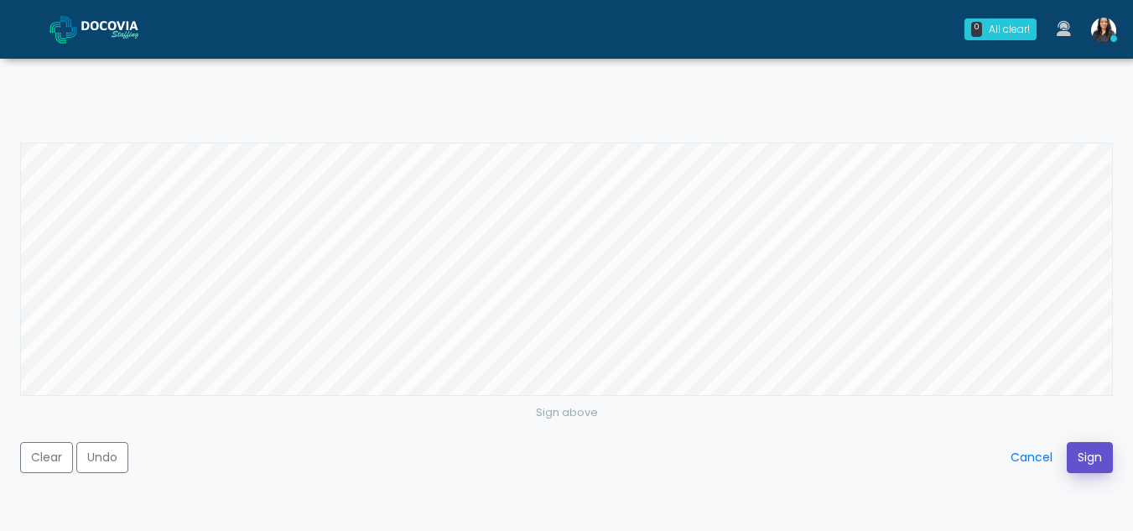
click at [1081, 457] on button "Sign" at bounding box center [1089, 457] width 46 height 31
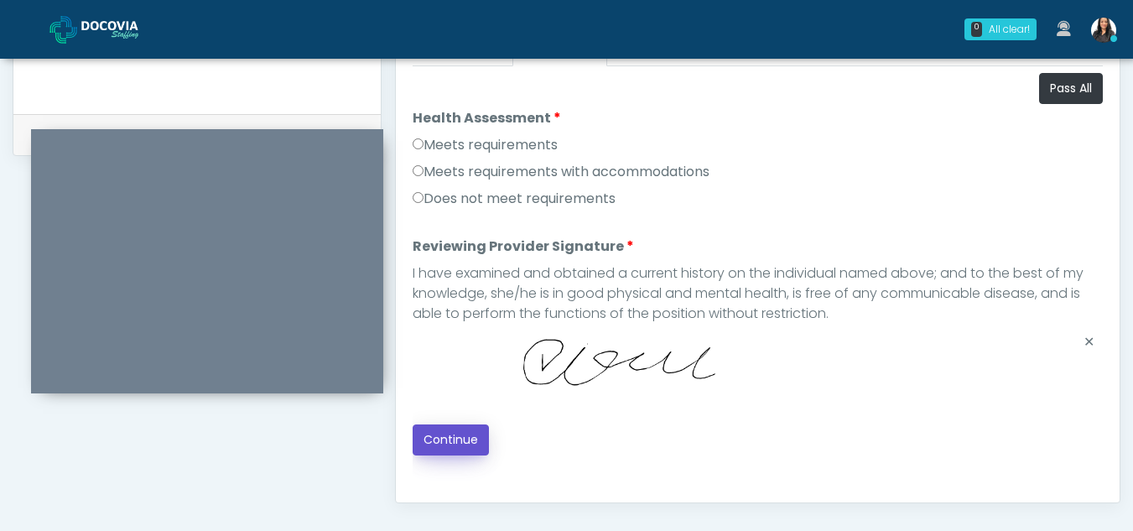
click at [443, 440] on button "Continue" at bounding box center [450, 439] width 76 height 31
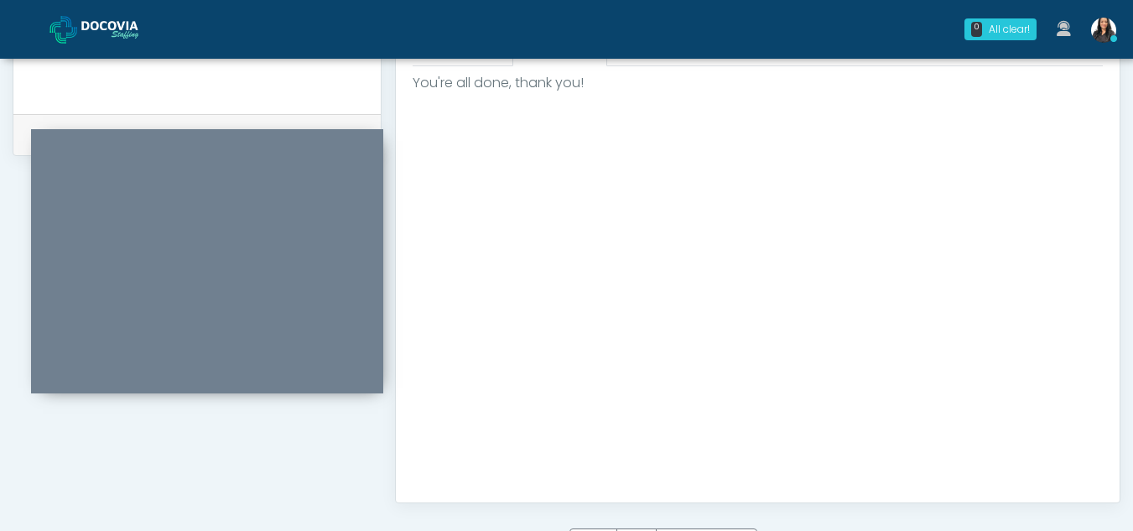
scroll to position [1005, 0]
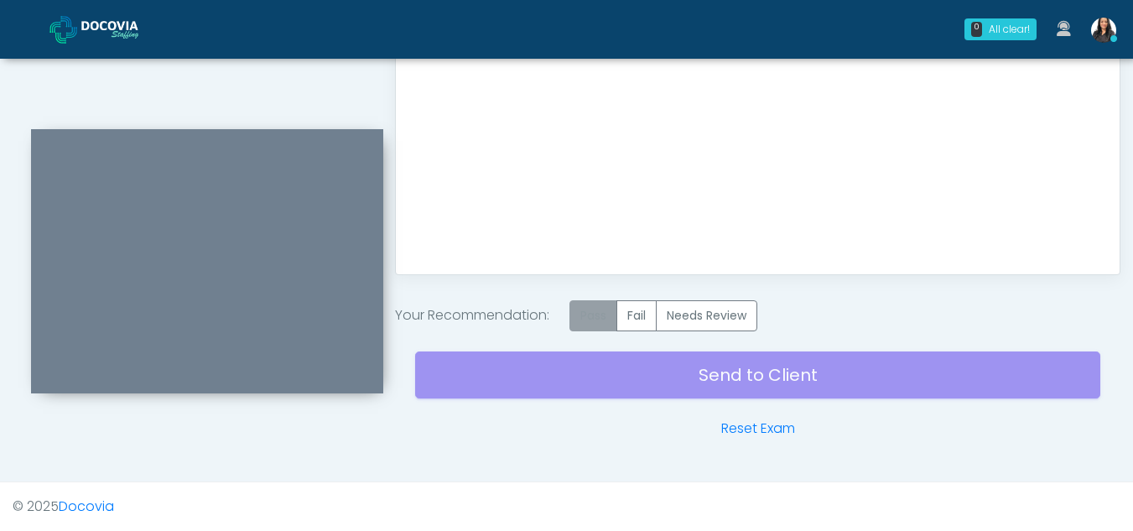
click at [595, 313] on label "Pass" at bounding box center [593, 315] width 48 height 31
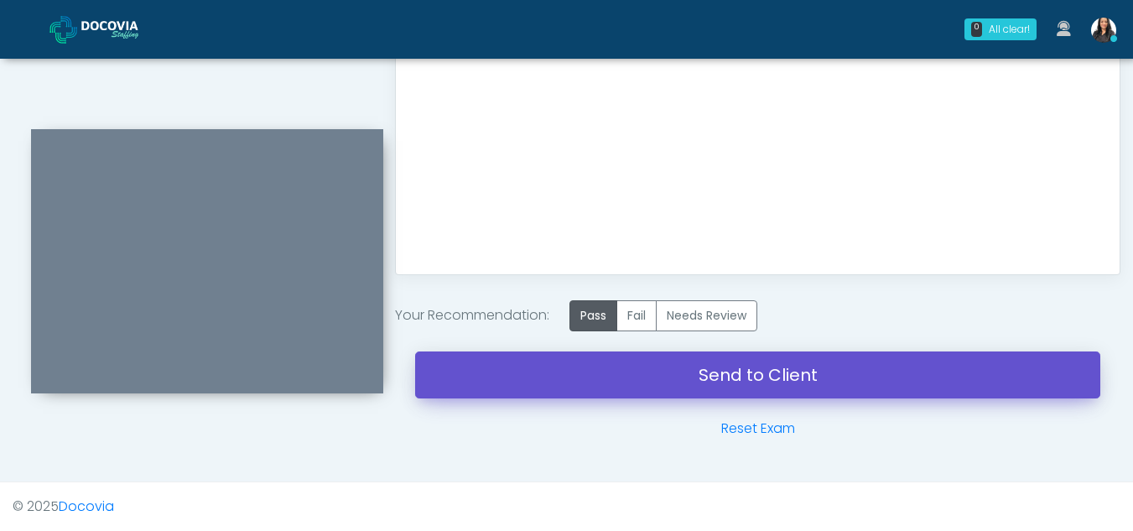
click at [751, 376] on link "Send to Client" at bounding box center [757, 374] width 685 height 47
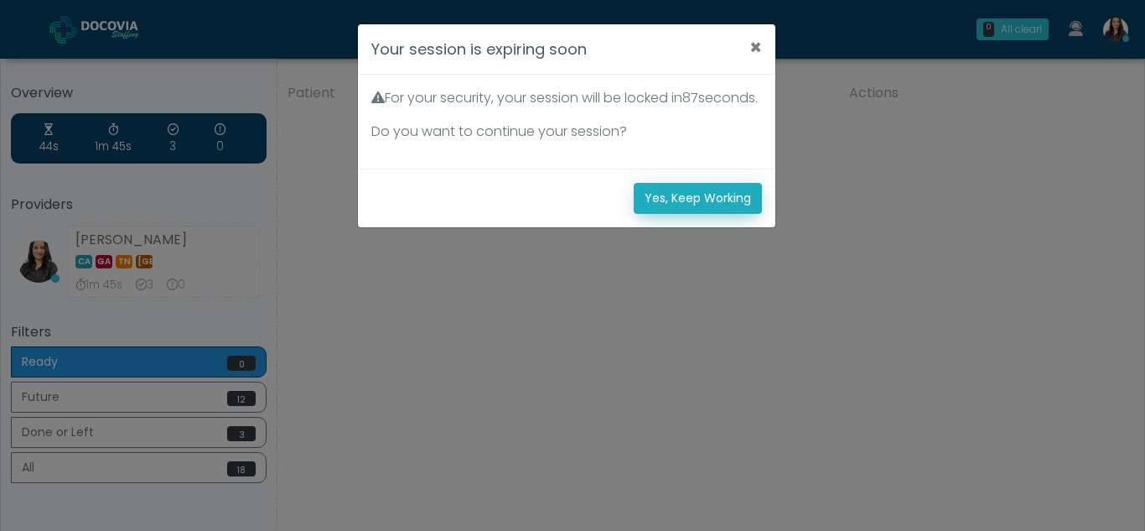
click at [663, 214] on button "Yes, Keep Working" at bounding box center [698, 198] width 128 height 31
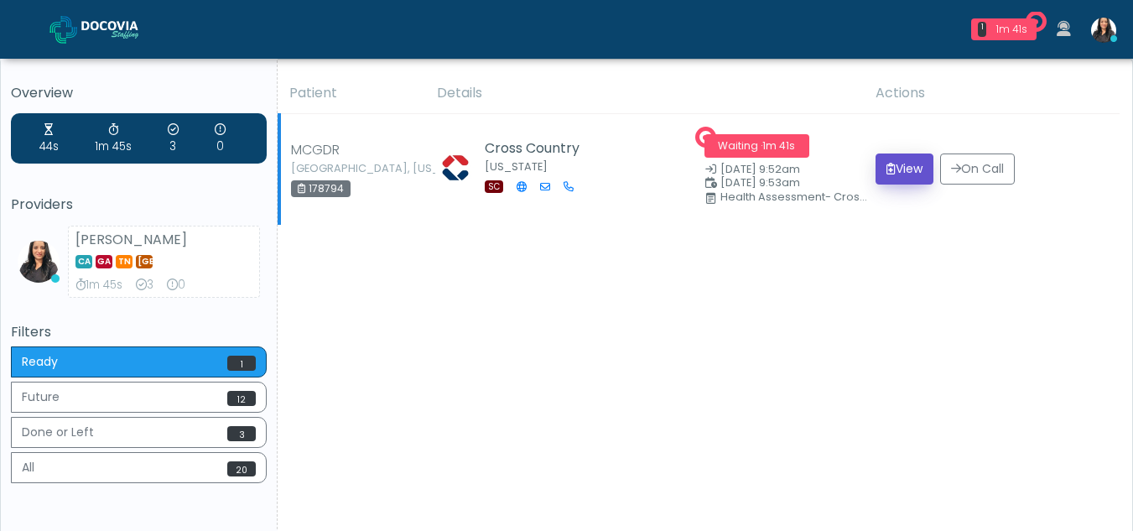
click at [910, 167] on button "View" at bounding box center [904, 168] width 58 height 31
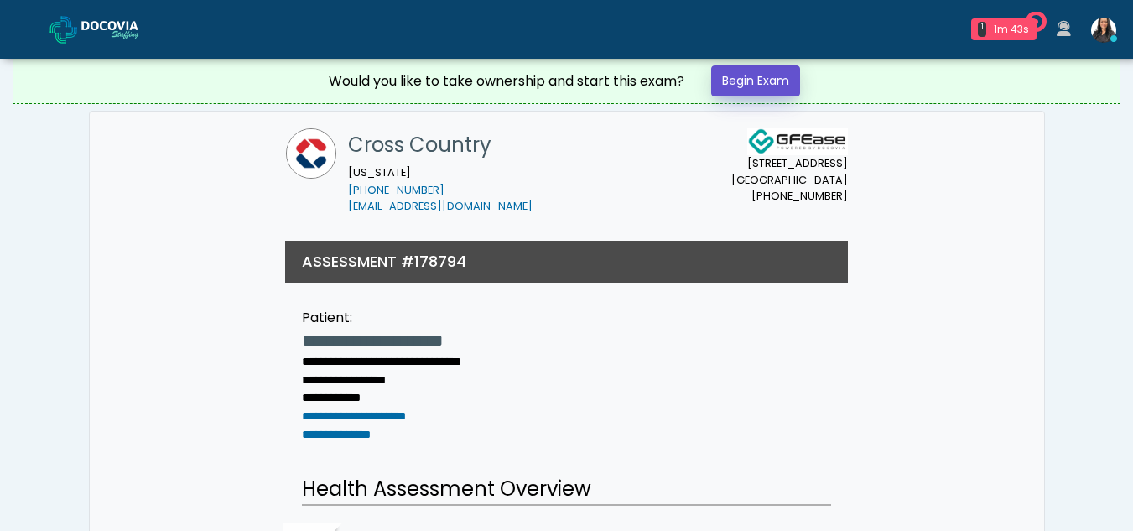
click at [754, 82] on link "Begin Exam" at bounding box center [755, 80] width 89 height 31
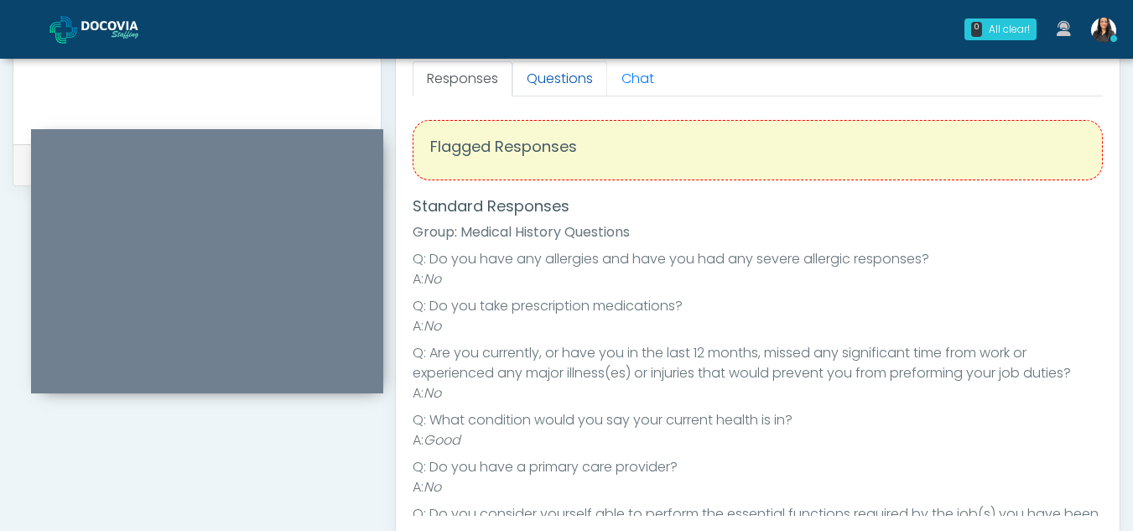
click at [586, 82] on link "Questions" at bounding box center [559, 78] width 95 height 35
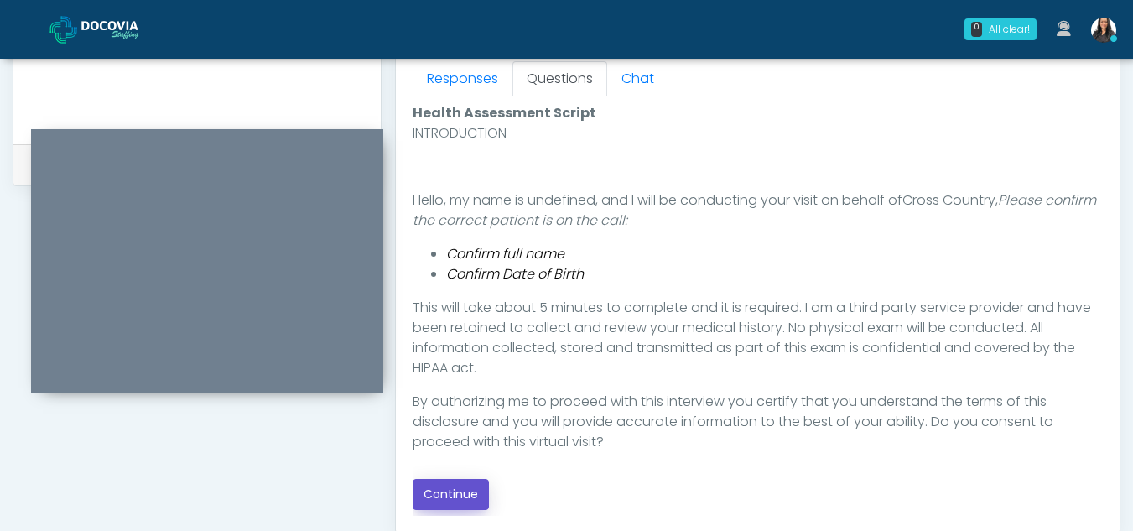
click at [454, 494] on button "Continue" at bounding box center [450, 494] width 76 height 31
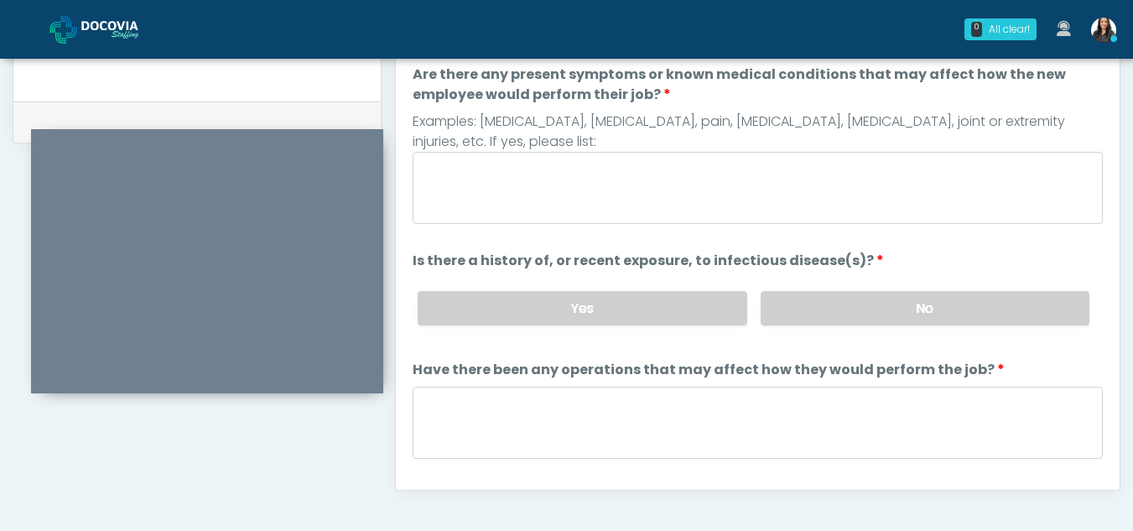
scroll to position [722, 0]
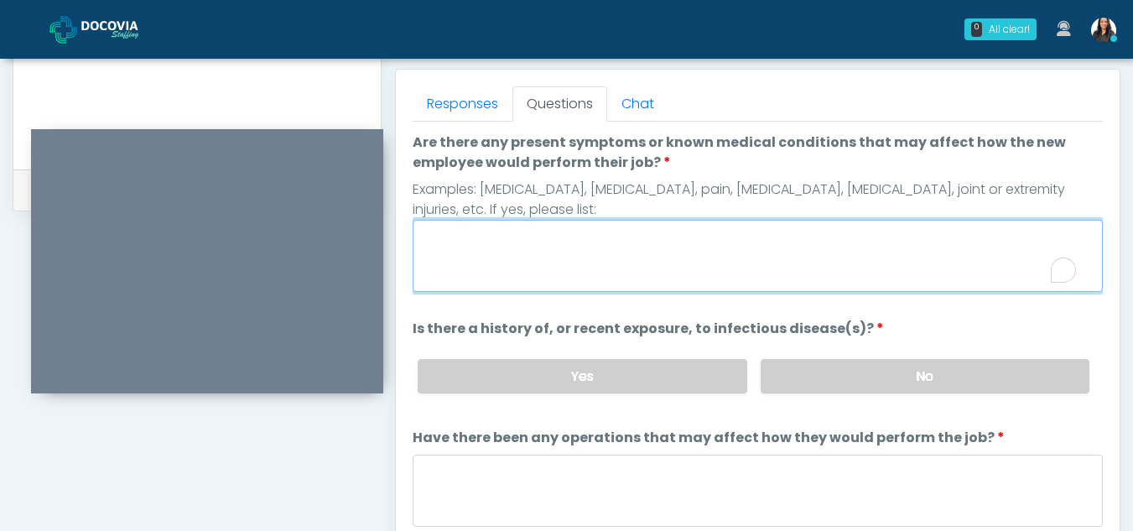
click at [498, 242] on textarea "Are there any present symptoms or known medical conditions that may affect how …" at bounding box center [757, 256] width 690 height 72
type textarea "**"
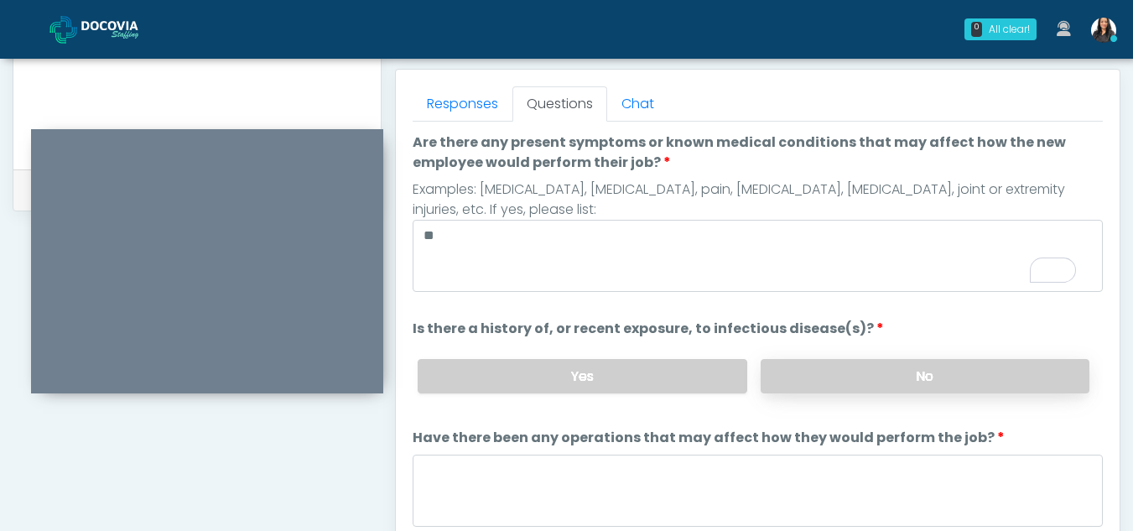
click at [827, 366] on label "No" at bounding box center [924, 376] width 329 height 34
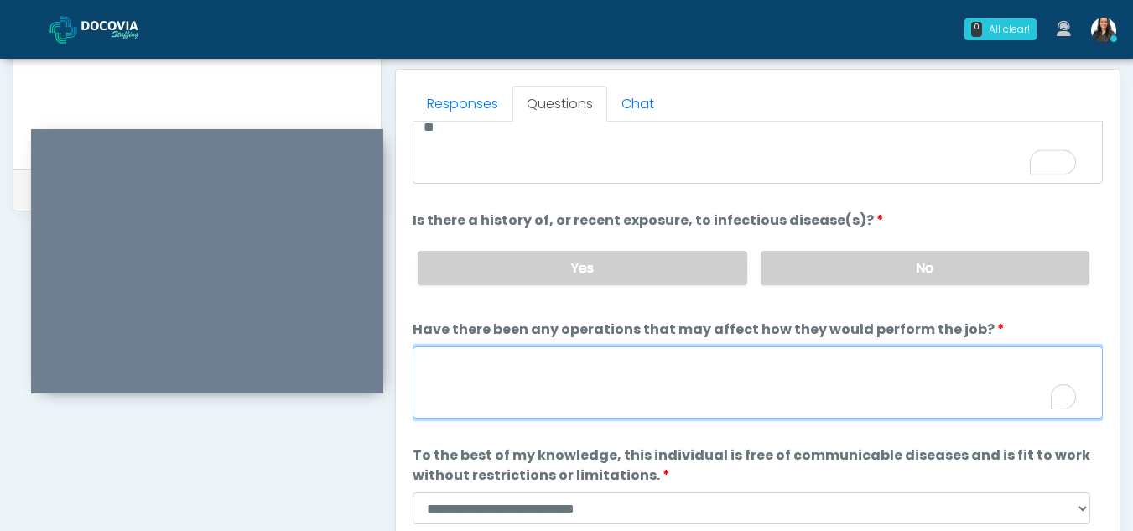
click at [544, 392] on textarea "Have there been any operations that may affect how they would perform the job?" at bounding box center [757, 382] width 690 height 72
type textarea "**"
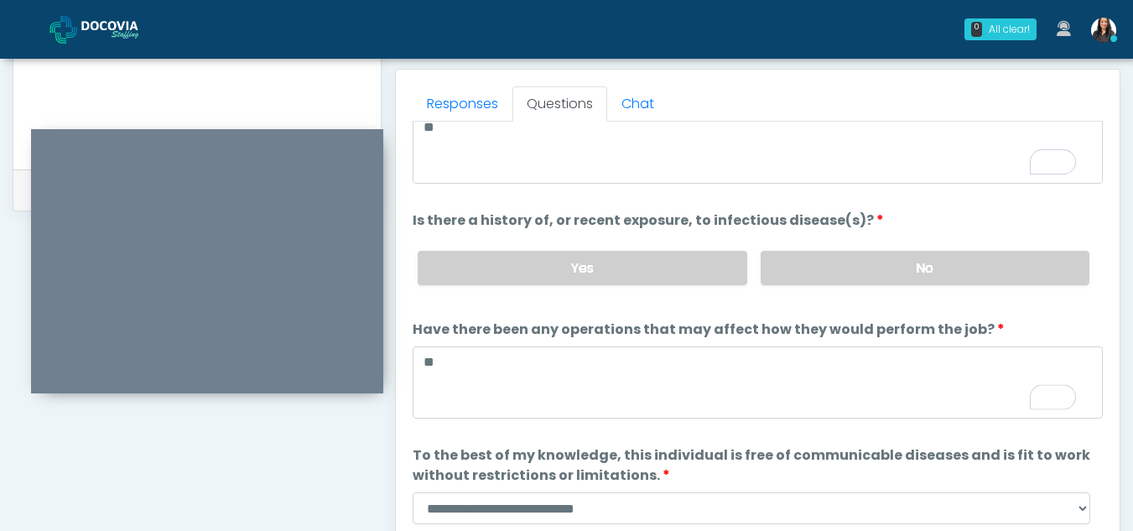
scroll to position [143, 0]
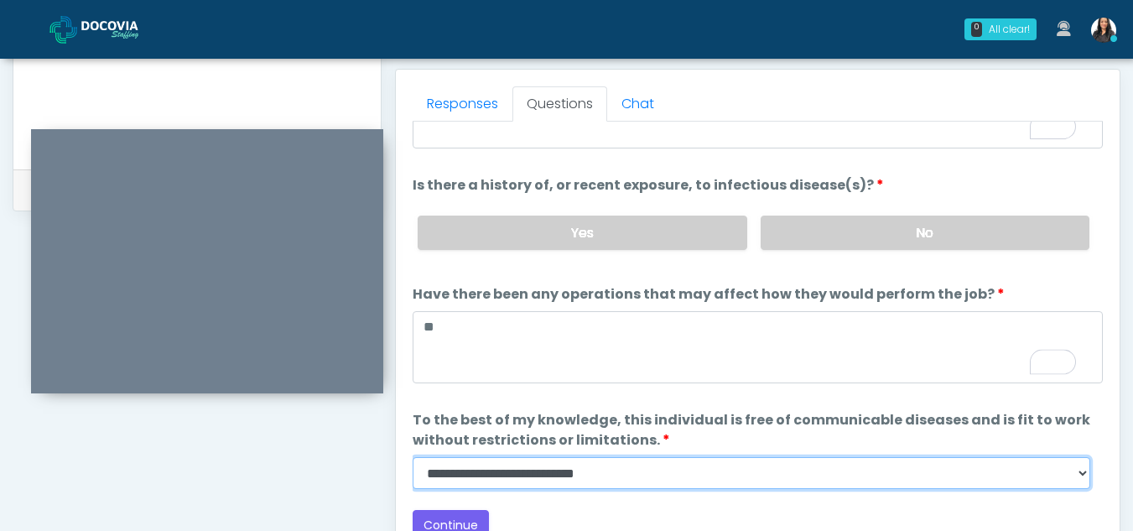
click at [1079, 477] on select "**********" at bounding box center [750, 473] width 677 height 32
select select "******"
click at [412, 457] on select "**********" at bounding box center [750, 473] width 677 height 32
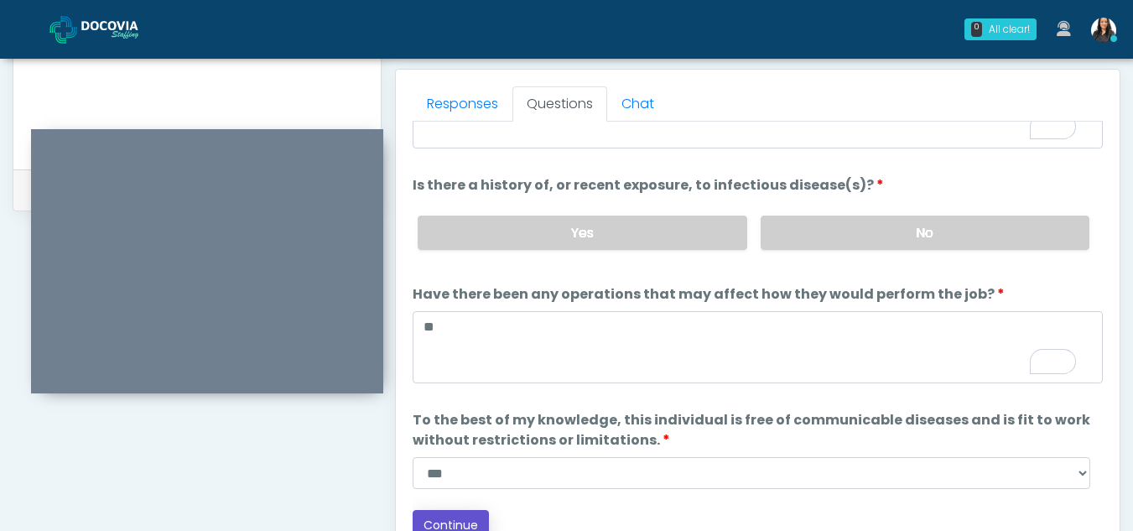
click at [472, 521] on button "Continue" at bounding box center [450, 525] width 76 height 31
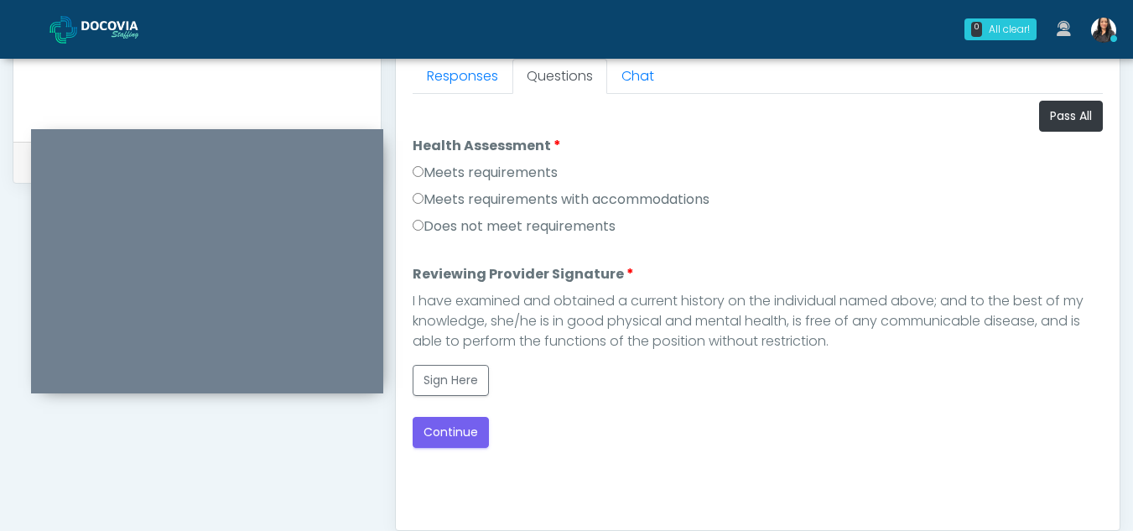
scroll to position [744, 0]
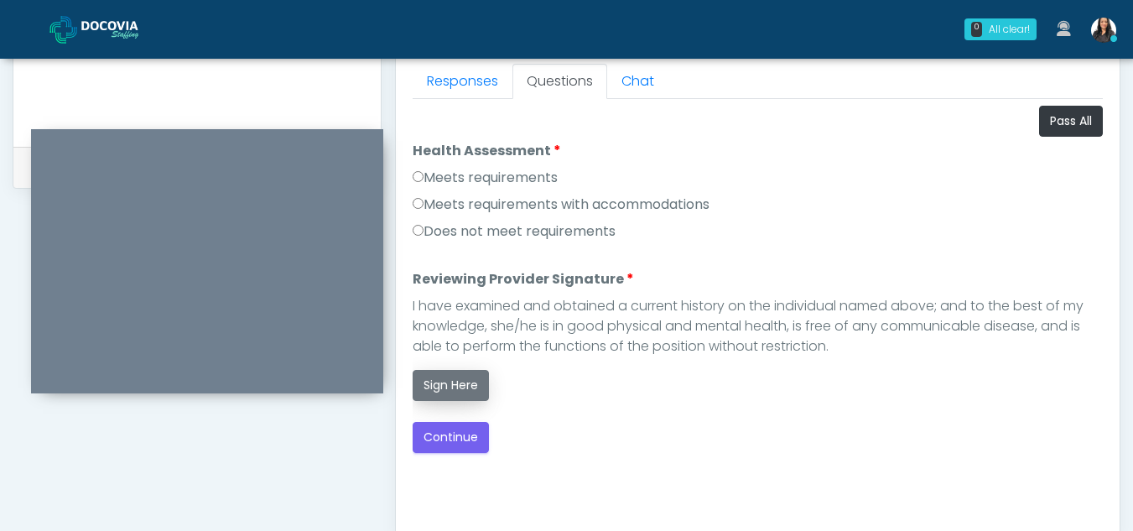
click at [442, 387] on button "Sign Here" at bounding box center [450, 385] width 76 height 31
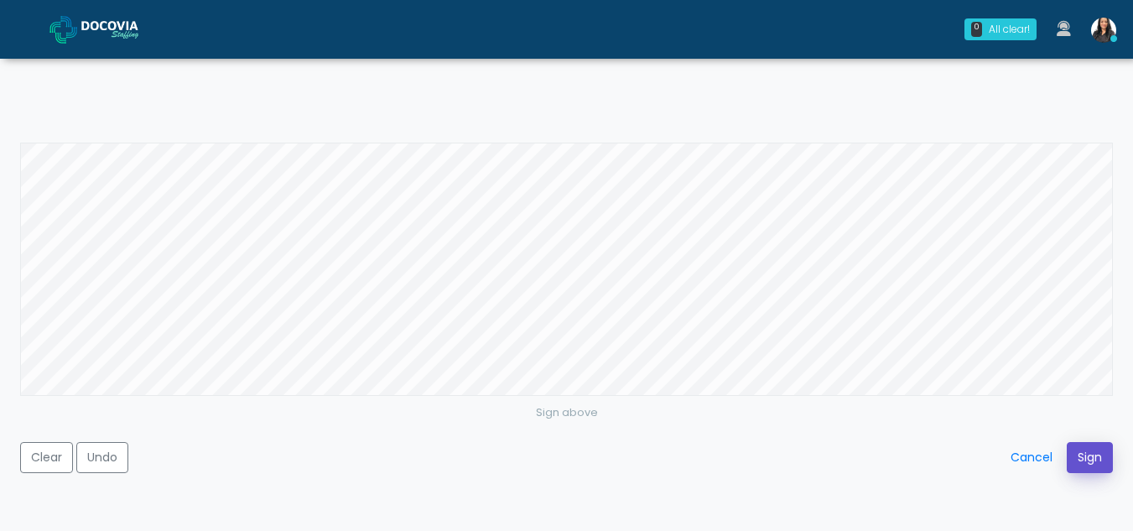
click at [1077, 448] on button "Sign" at bounding box center [1089, 457] width 46 height 31
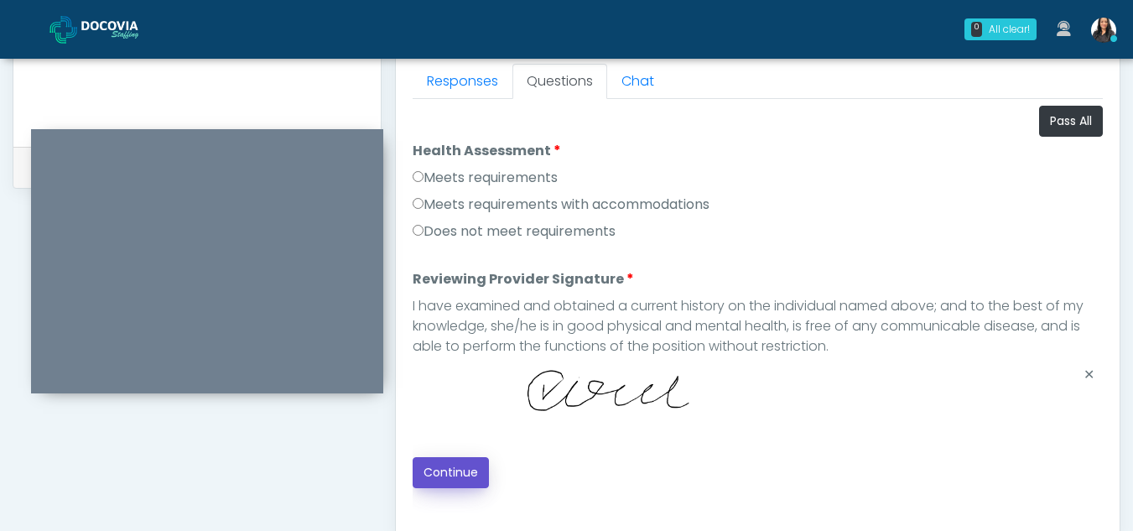
click at [460, 464] on button "Continue" at bounding box center [450, 472] width 76 height 31
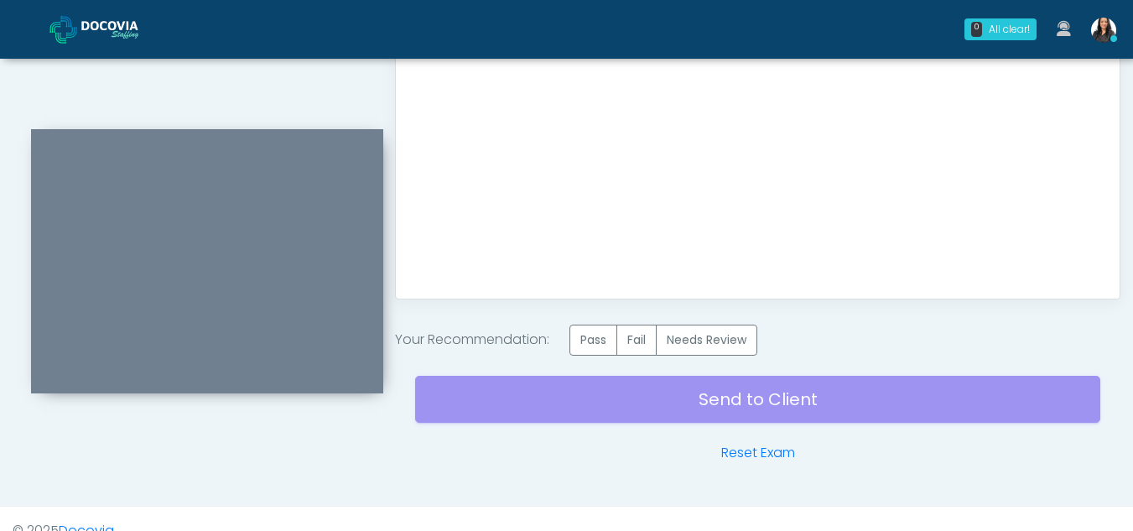
scroll to position [1005, 0]
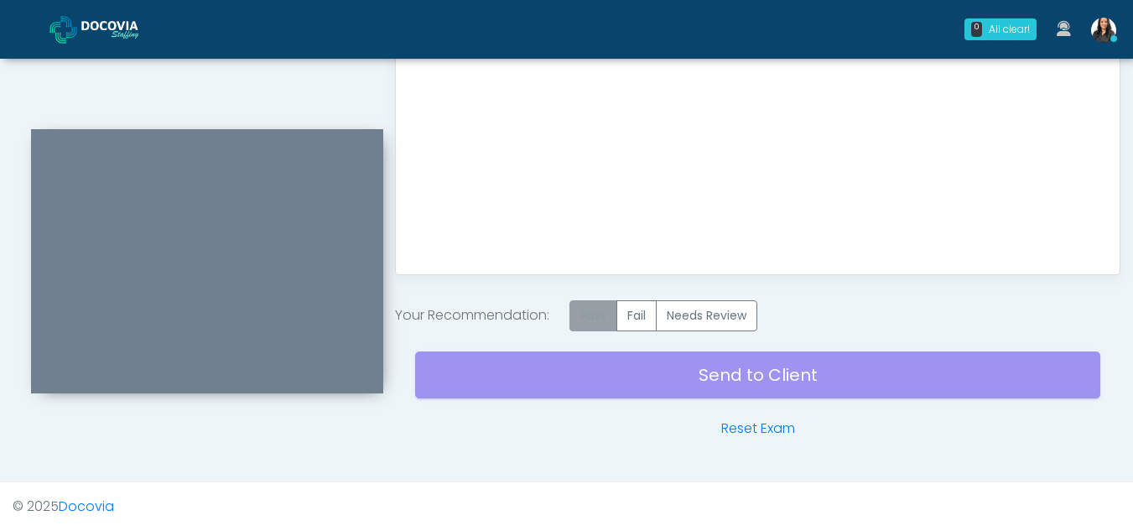
click at [596, 326] on label "Pass" at bounding box center [593, 315] width 48 height 31
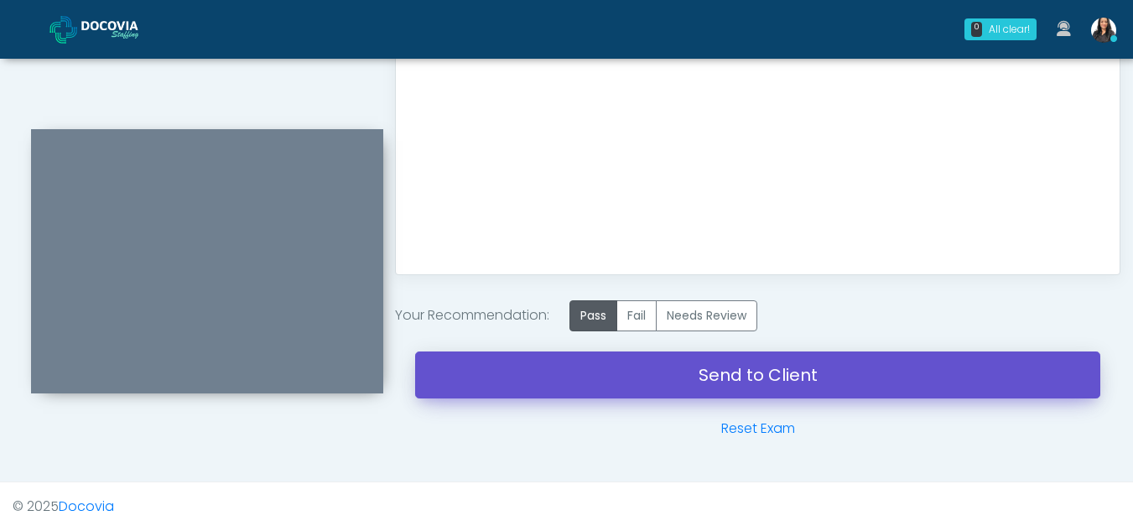
click at [710, 380] on link "Send to Client" at bounding box center [757, 374] width 685 height 47
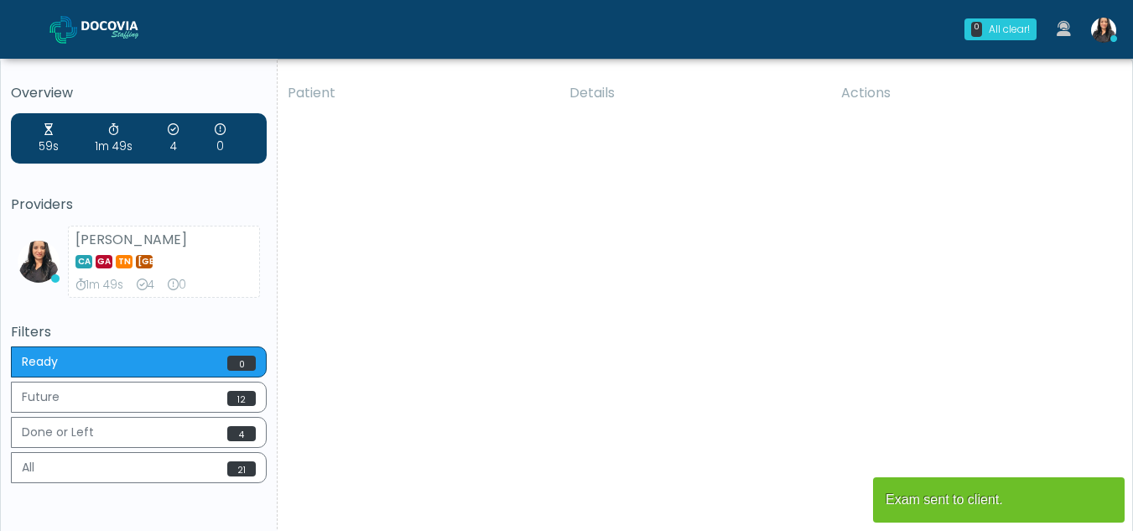
click at [552, 326] on div "Patient Details Actions EM Auburn, California 178801 Cross Country California C…" at bounding box center [698, 311] width 842 height 477
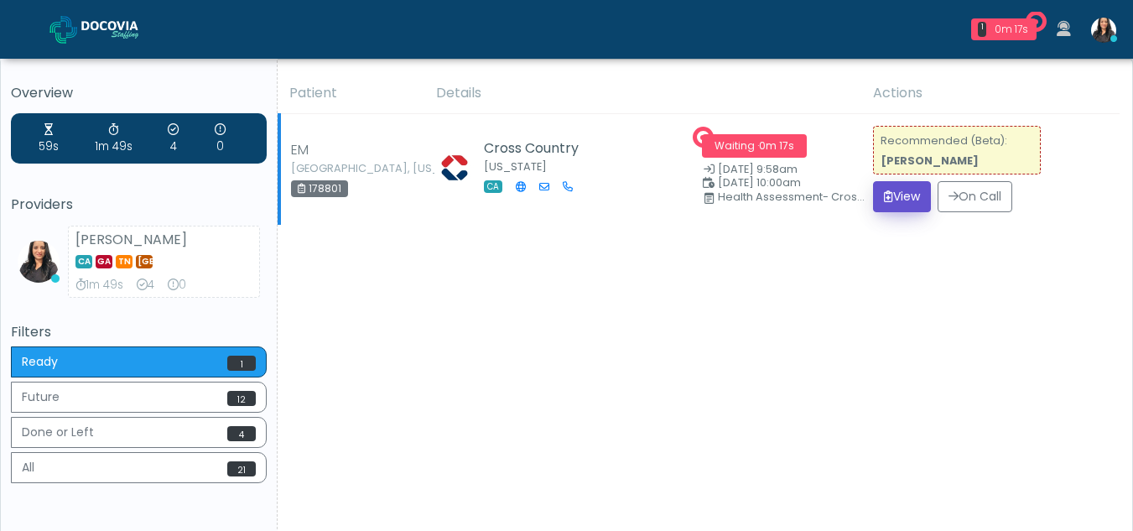
click at [895, 191] on button "View" at bounding box center [902, 196] width 58 height 31
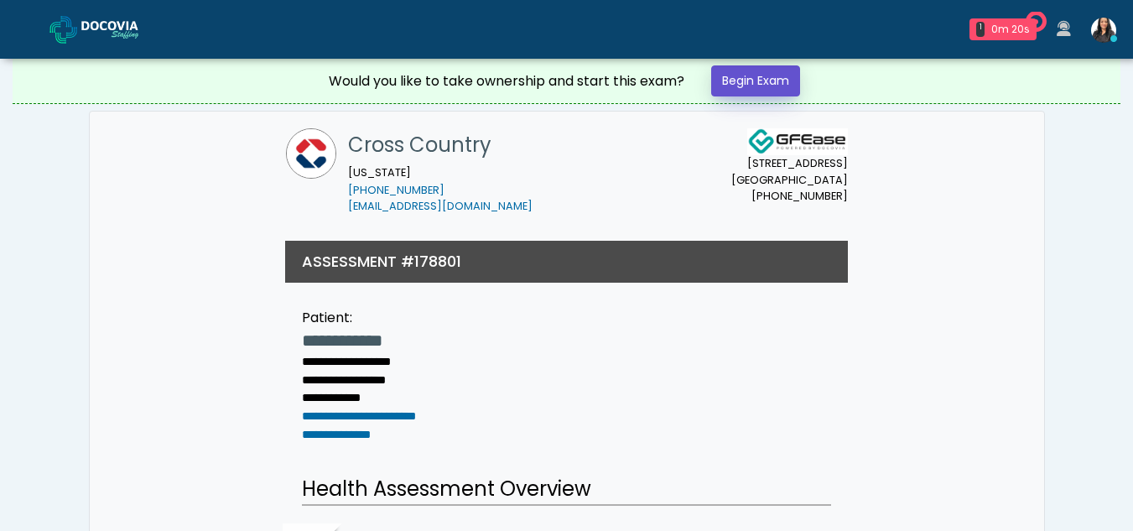
click at [739, 84] on link "Begin Exam" at bounding box center [755, 80] width 89 height 31
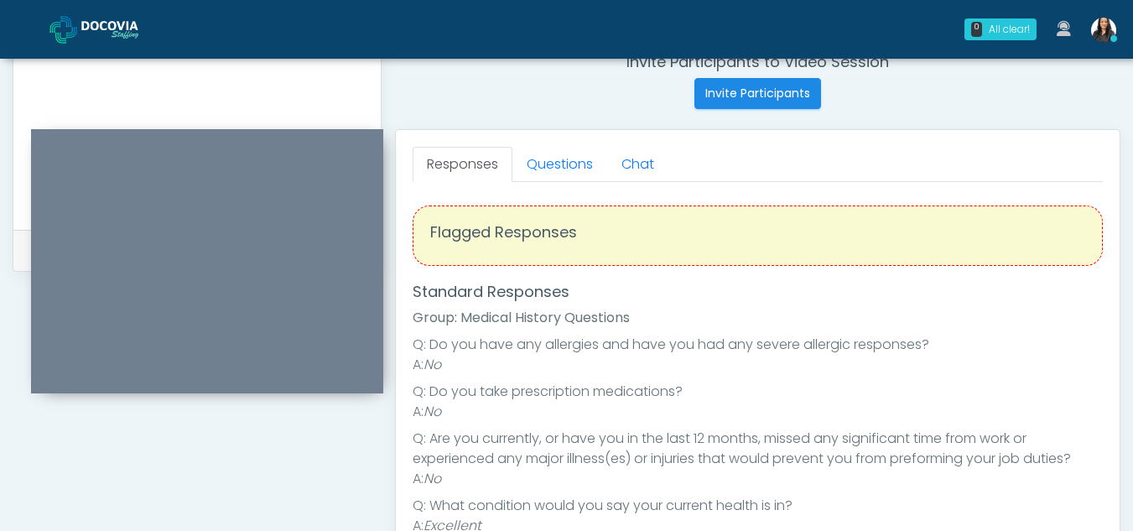
scroll to position [654, 0]
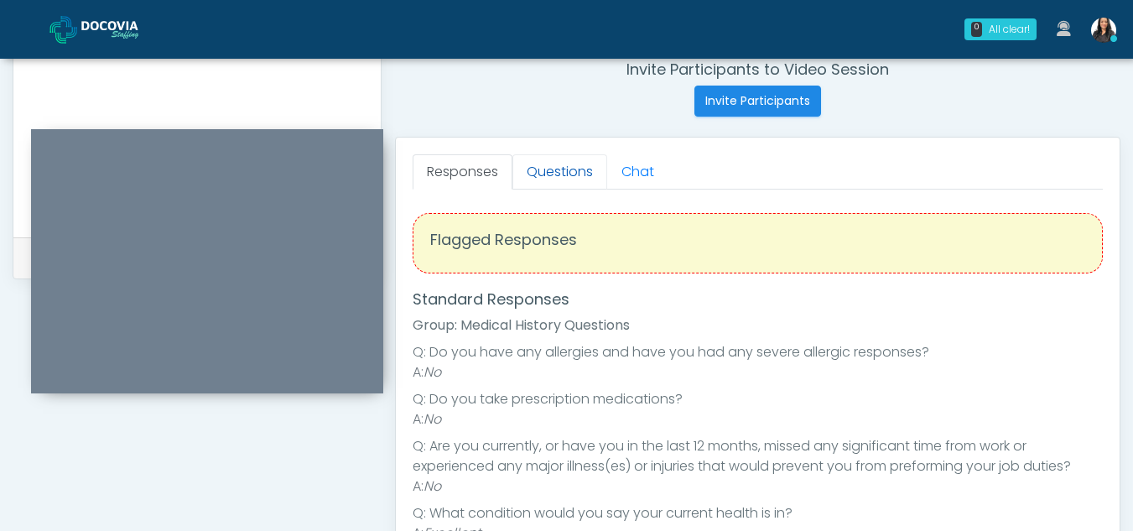
click at [568, 167] on link "Questions" at bounding box center [559, 171] width 95 height 35
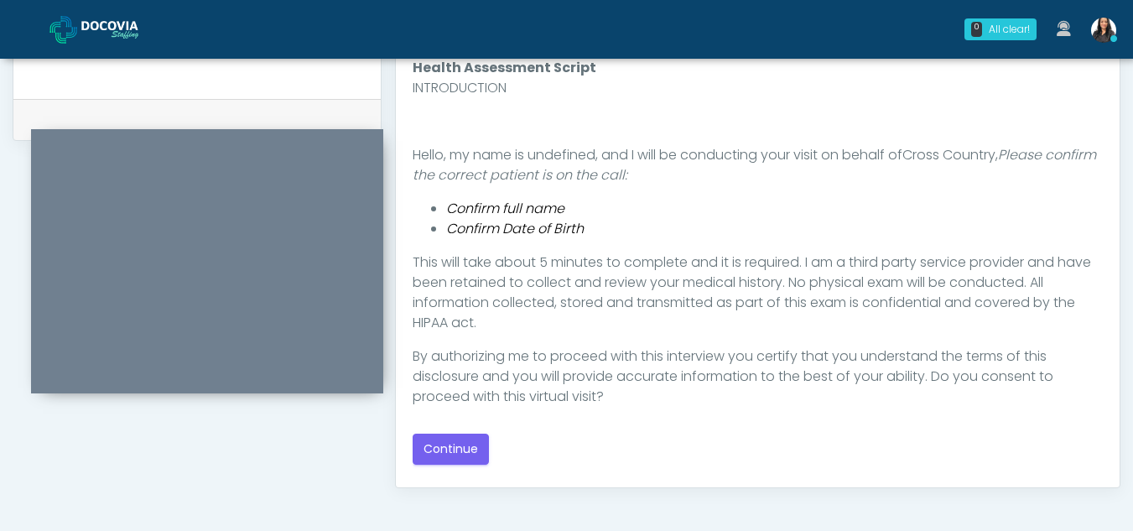
scroll to position [830, 0]
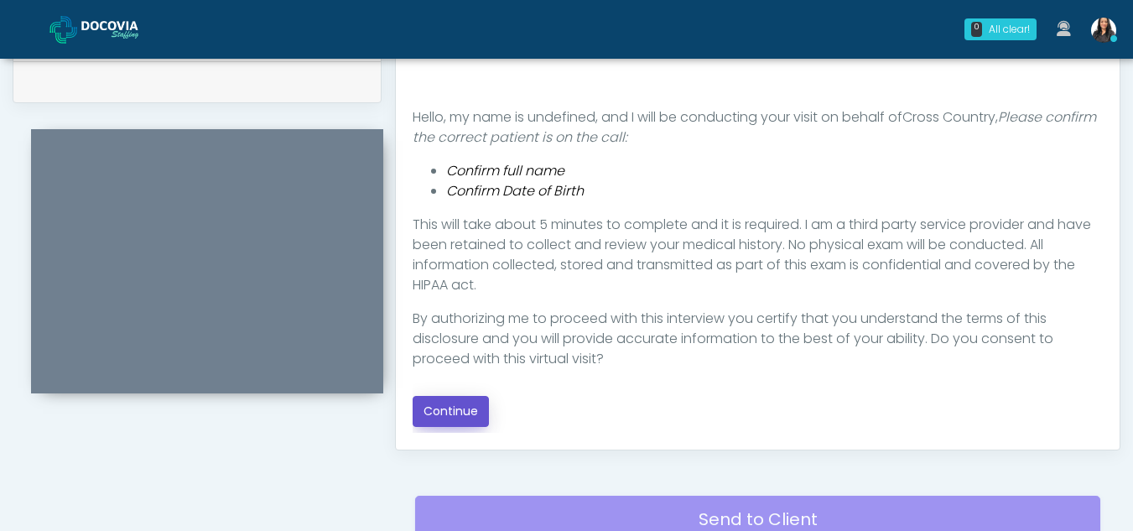
click at [448, 413] on button "Continue" at bounding box center [450, 411] width 76 height 31
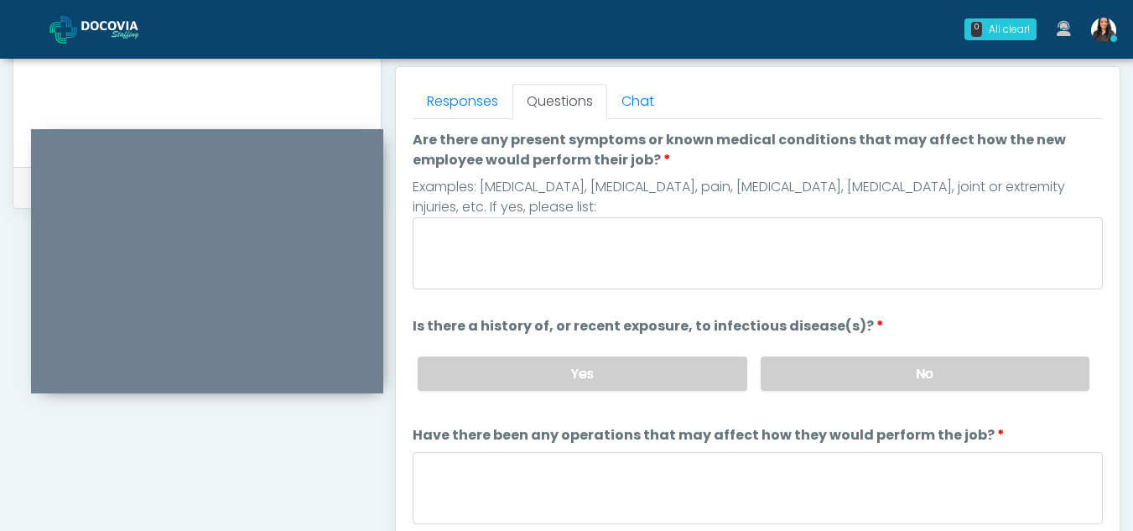
scroll to position [664, 0]
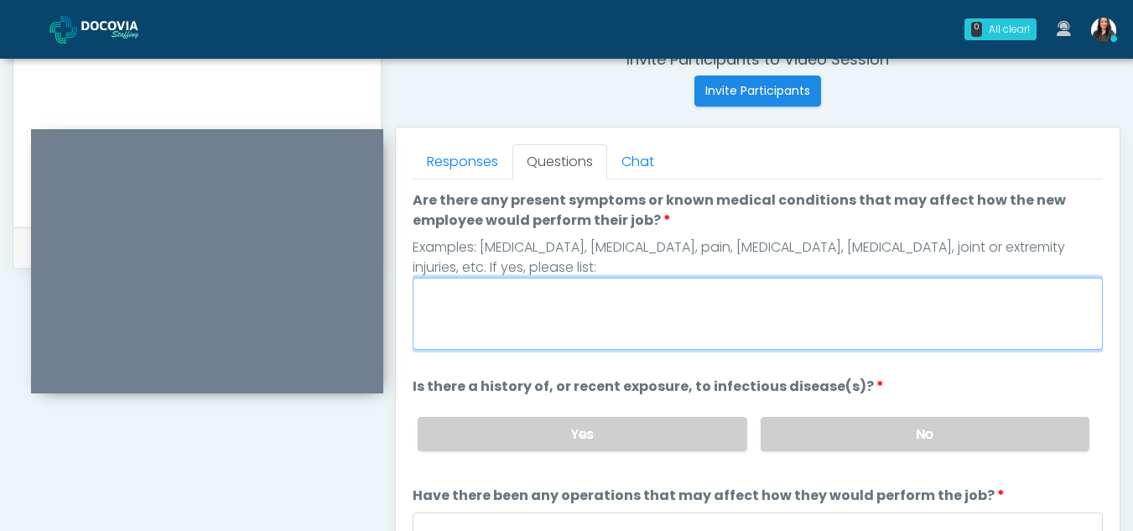
click at [520, 318] on textarea "Are there any present symptoms or known medical conditions that may affect how …" at bounding box center [757, 313] width 690 height 72
type textarea "**"
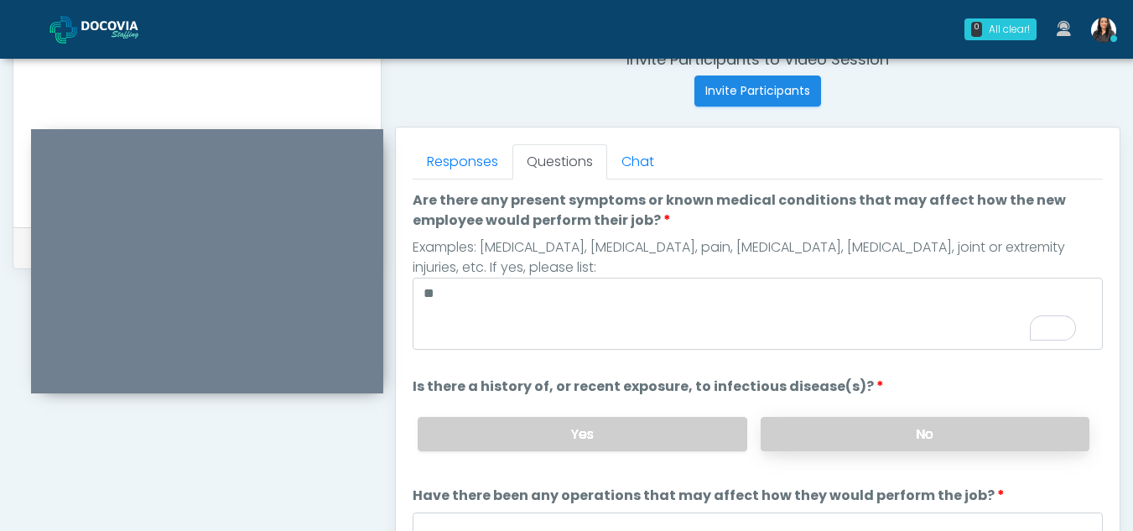
click at [968, 433] on label "No" at bounding box center [924, 434] width 329 height 34
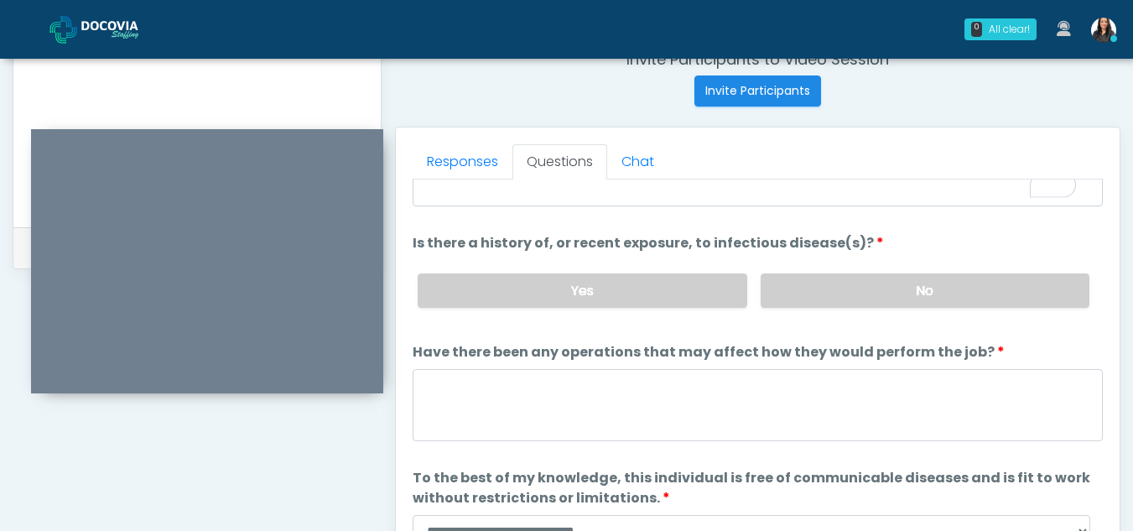
scroll to position [143, 0]
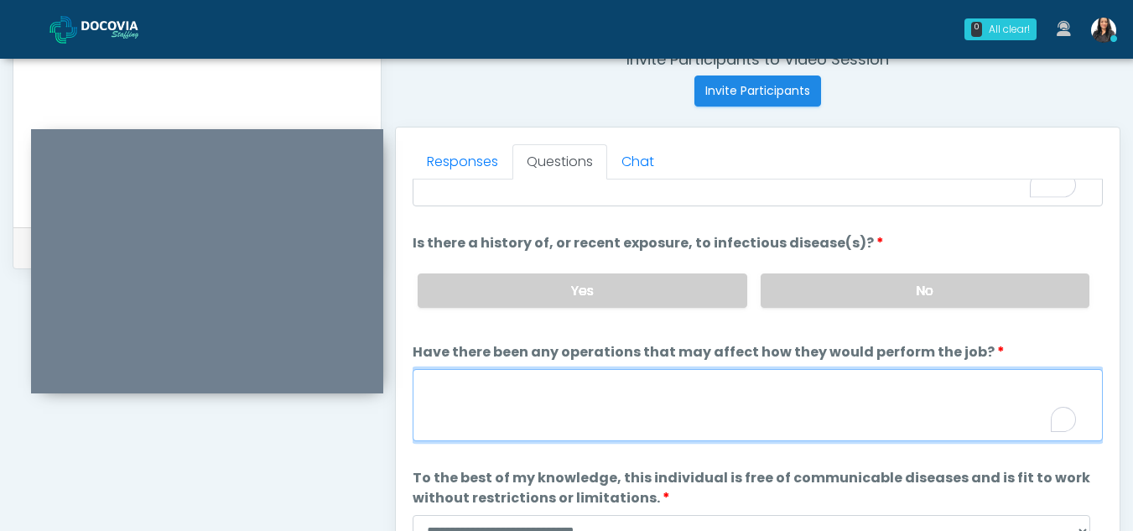
click at [492, 424] on textarea "Have there been any operations that may affect how they would perform the job?" at bounding box center [757, 405] width 690 height 72
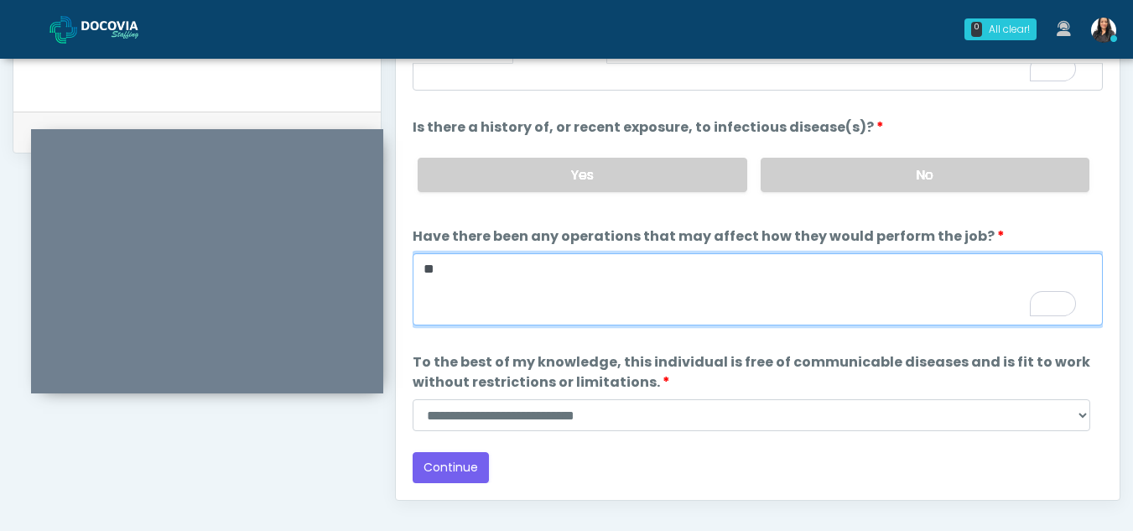
type textarea "**"
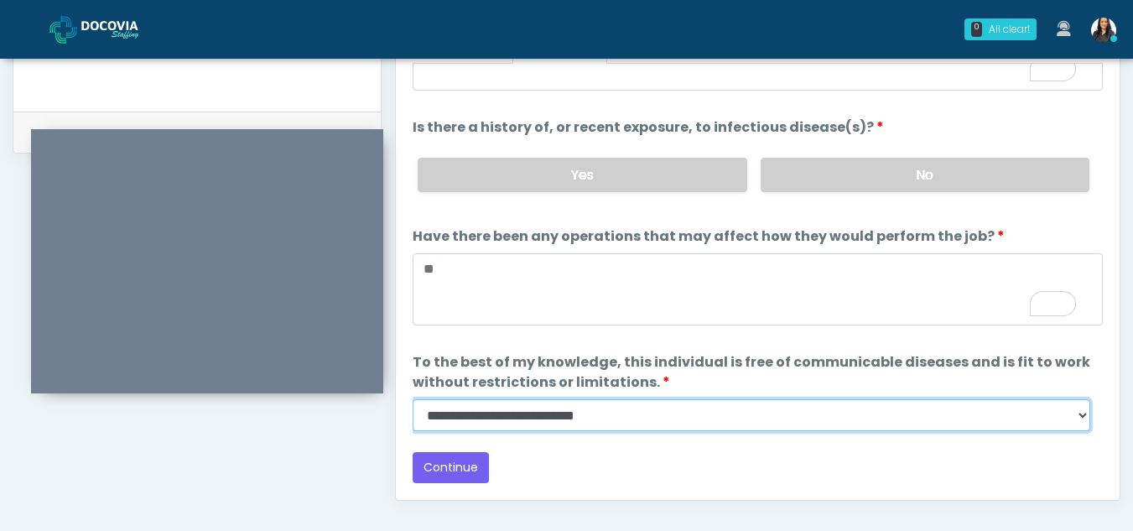
click at [1086, 412] on select "**********" at bounding box center [750, 415] width 677 height 32
select select "******"
click at [412, 399] on select "**********" at bounding box center [750, 415] width 677 height 32
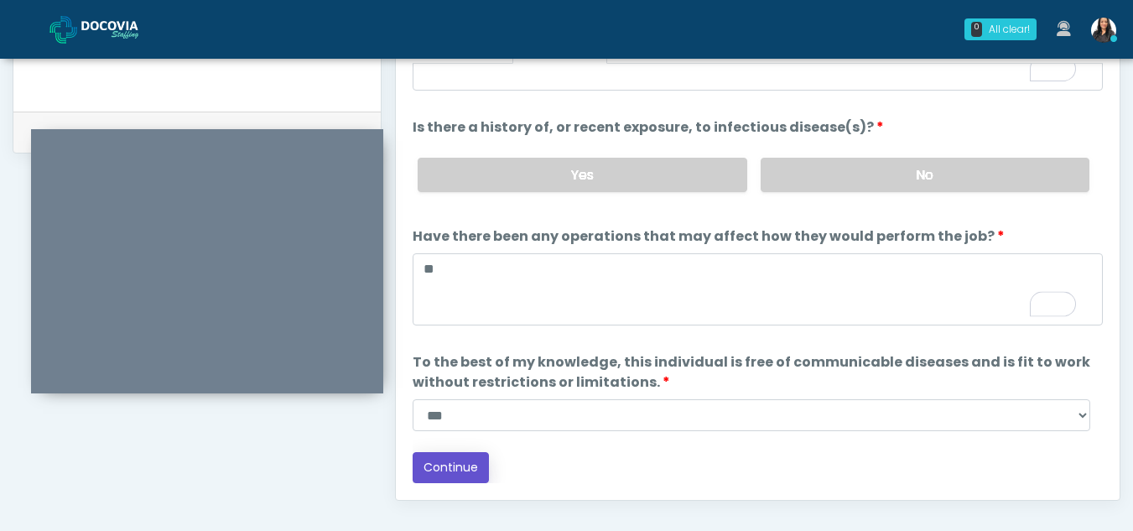
click at [461, 462] on button "Continue" at bounding box center [450, 467] width 76 height 31
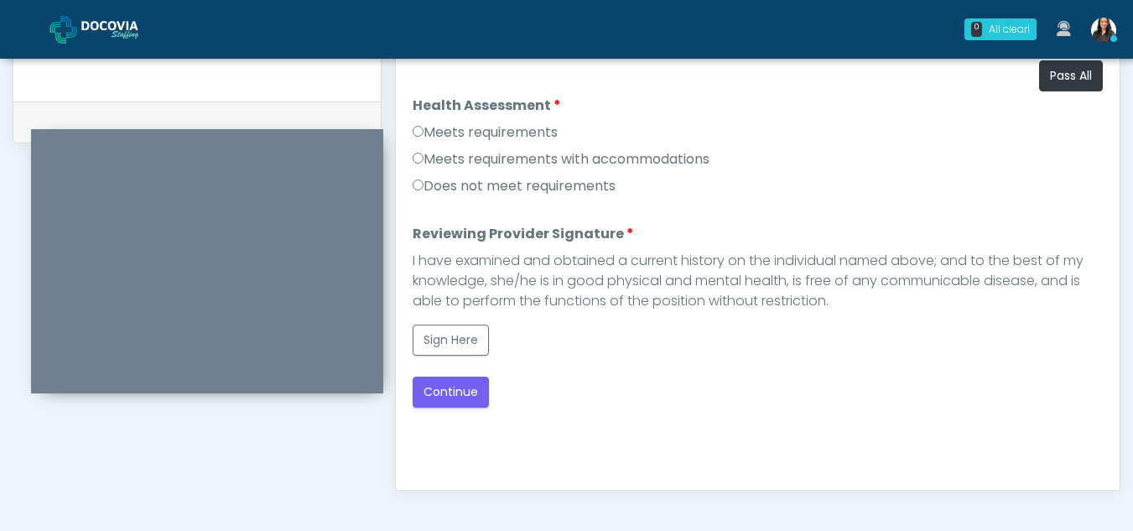
scroll to position [782, 0]
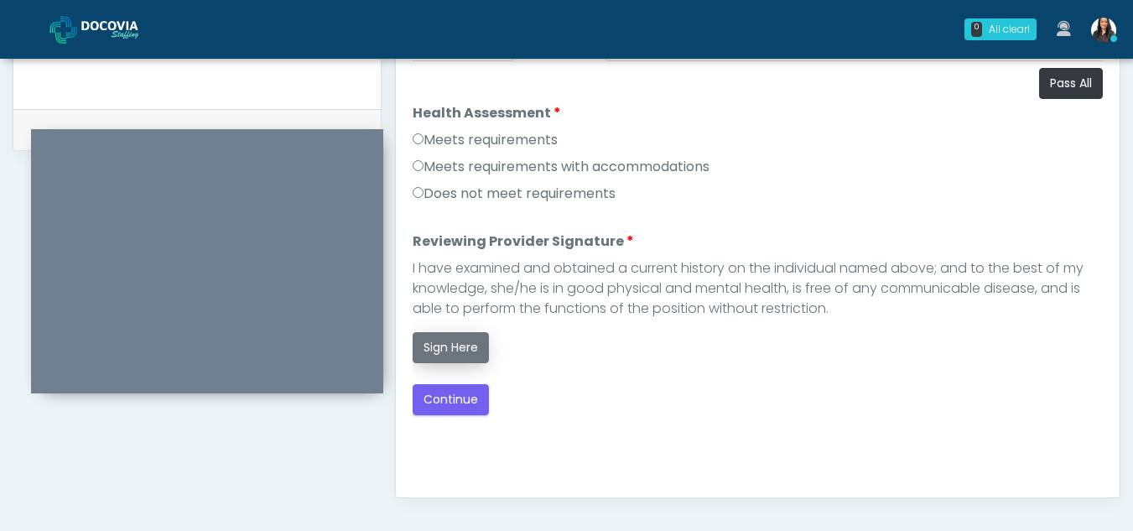
click at [445, 351] on button "Sign Here" at bounding box center [450, 347] width 76 height 31
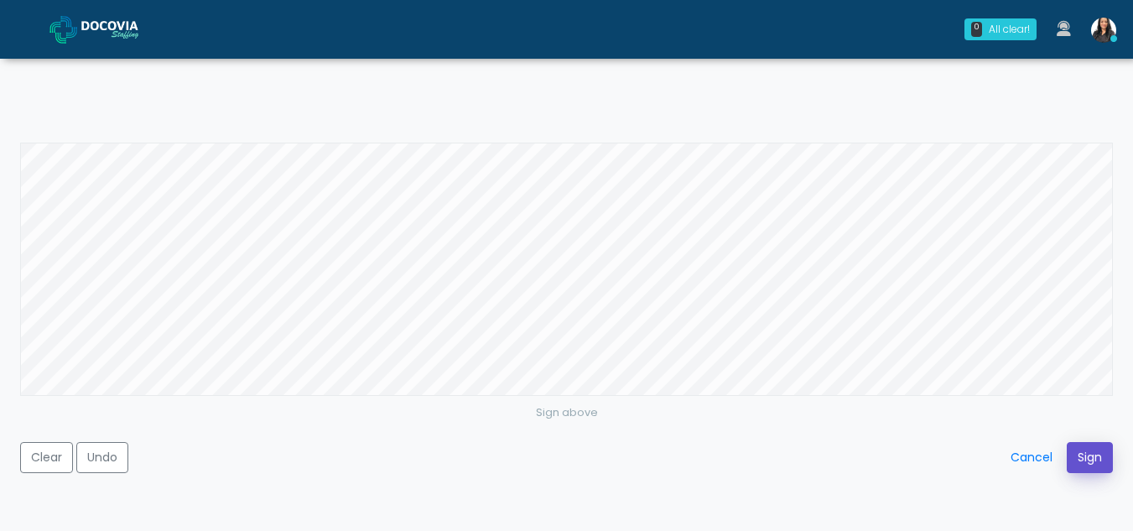
click at [1084, 447] on button "Sign" at bounding box center [1089, 457] width 46 height 31
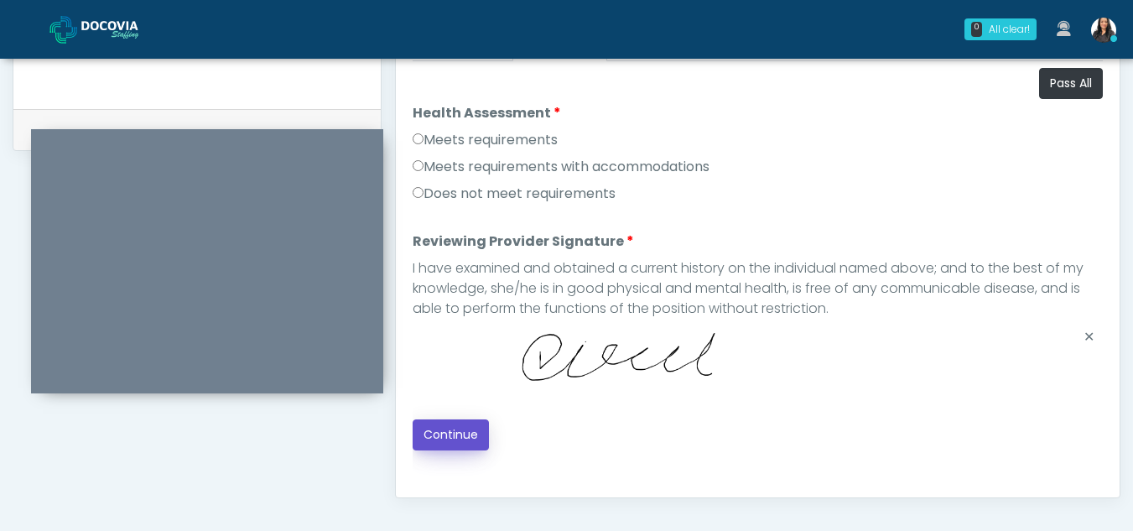
click at [428, 425] on button "Continue" at bounding box center [450, 434] width 76 height 31
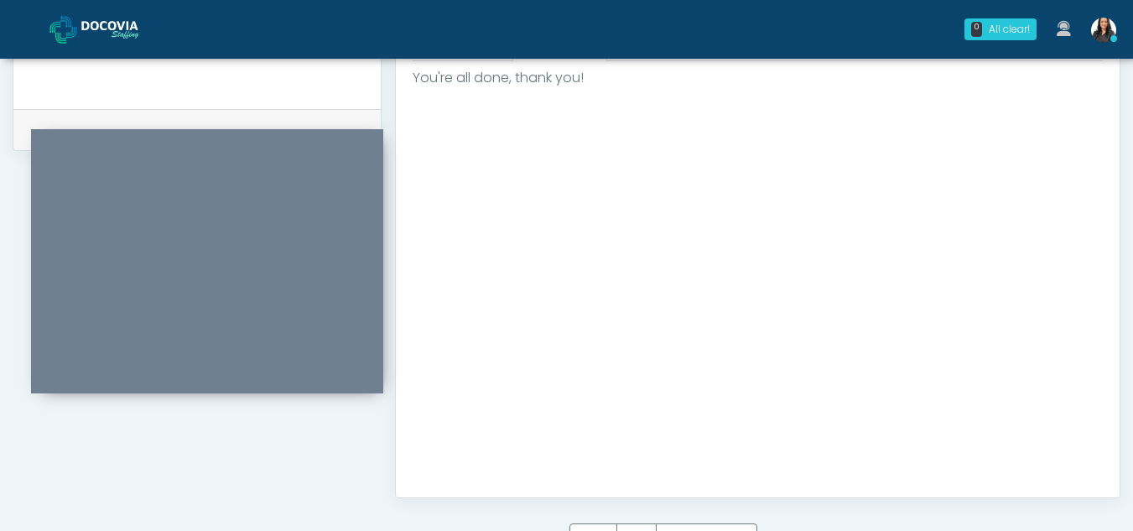
scroll to position [998, 0]
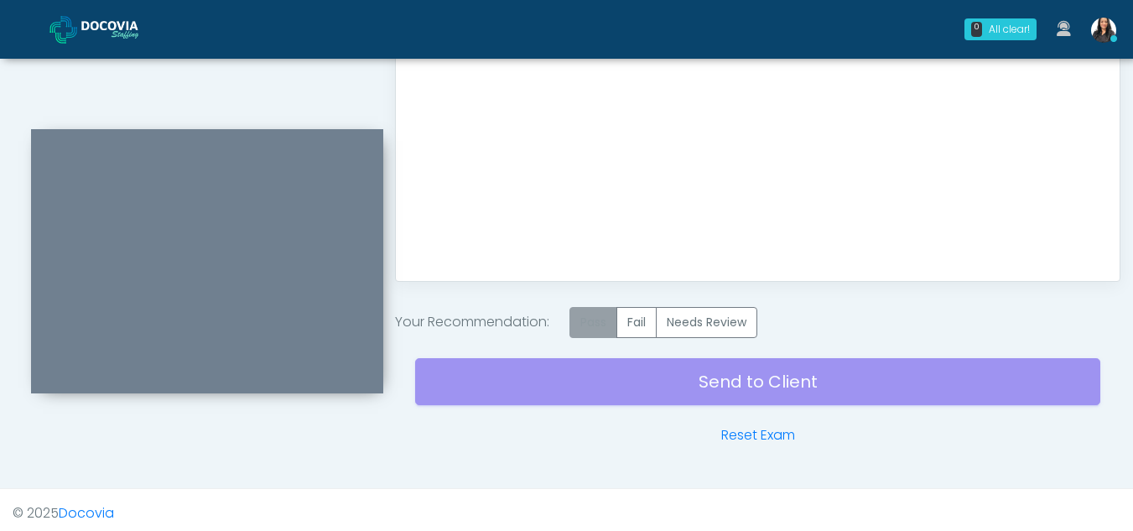
click at [580, 331] on label "Pass" at bounding box center [593, 322] width 48 height 31
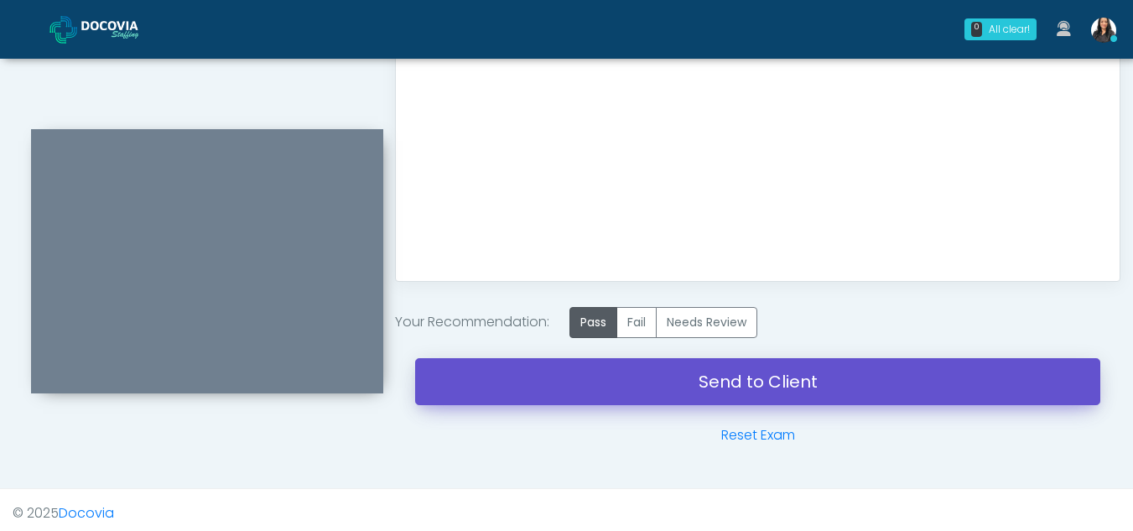
click at [801, 372] on link "Send to Client" at bounding box center [757, 381] width 685 height 47
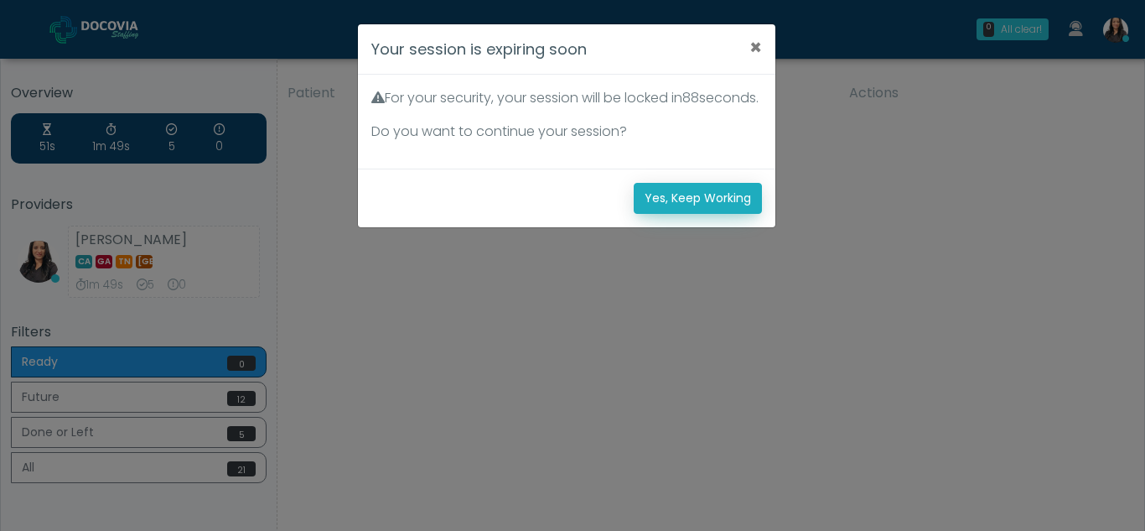
click at [691, 214] on button "Yes, Keep Working" at bounding box center [698, 198] width 128 height 31
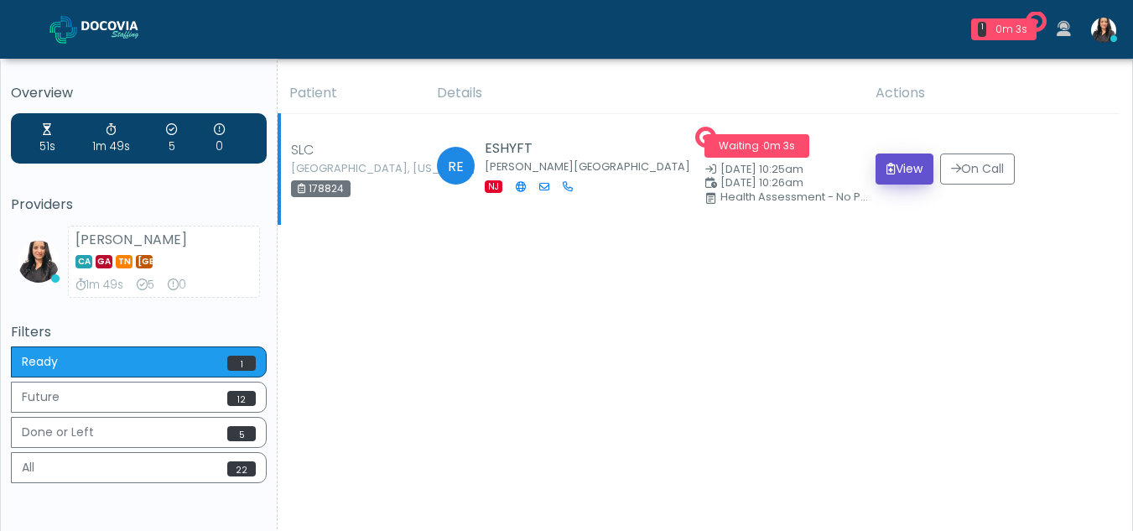
click at [905, 165] on button "View" at bounding box center [904, 168] width 58 height 31
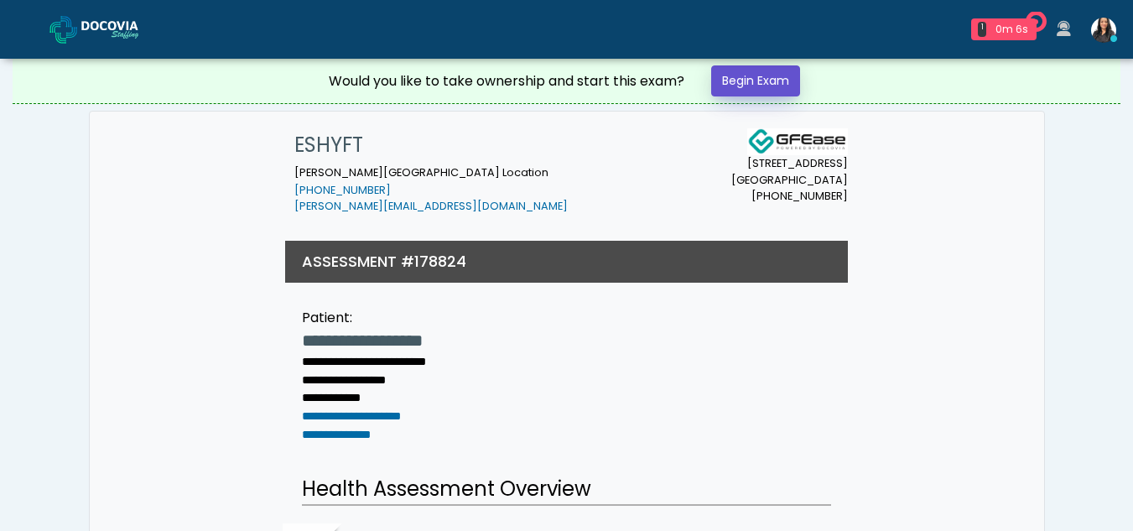
click at [753, 72] on link "Begin Exam" at bounding box center [755, 80] width 89 height 31
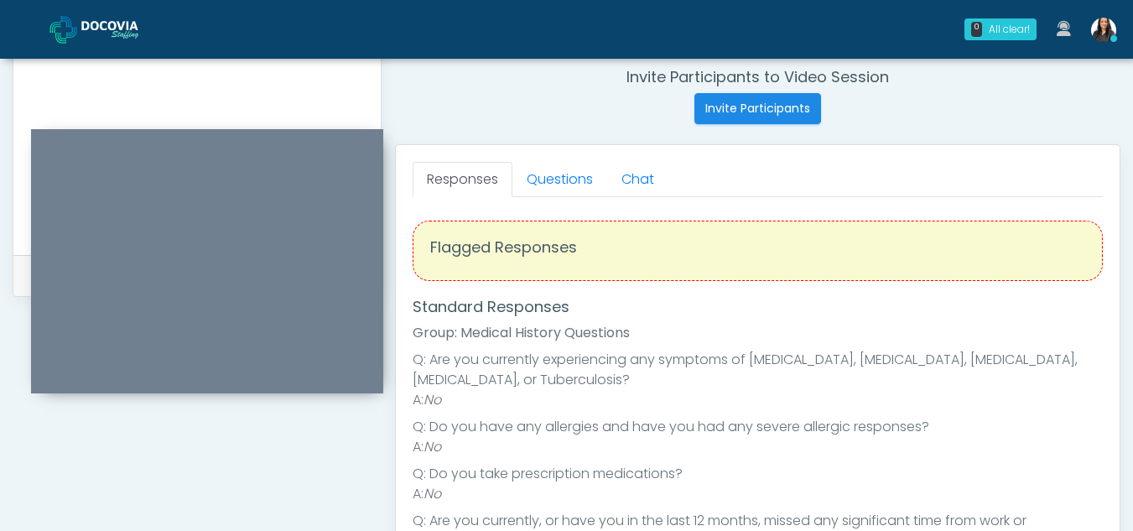
scroll to position [644, 0]
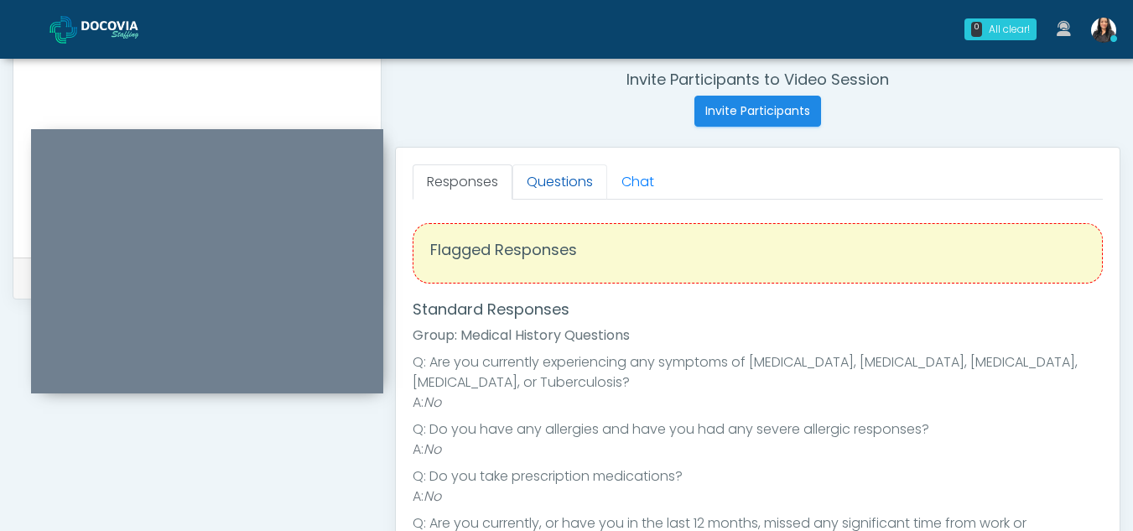
click at [557, 178] on link "Questions" at bounding box center [559, 181] width 95 height 35
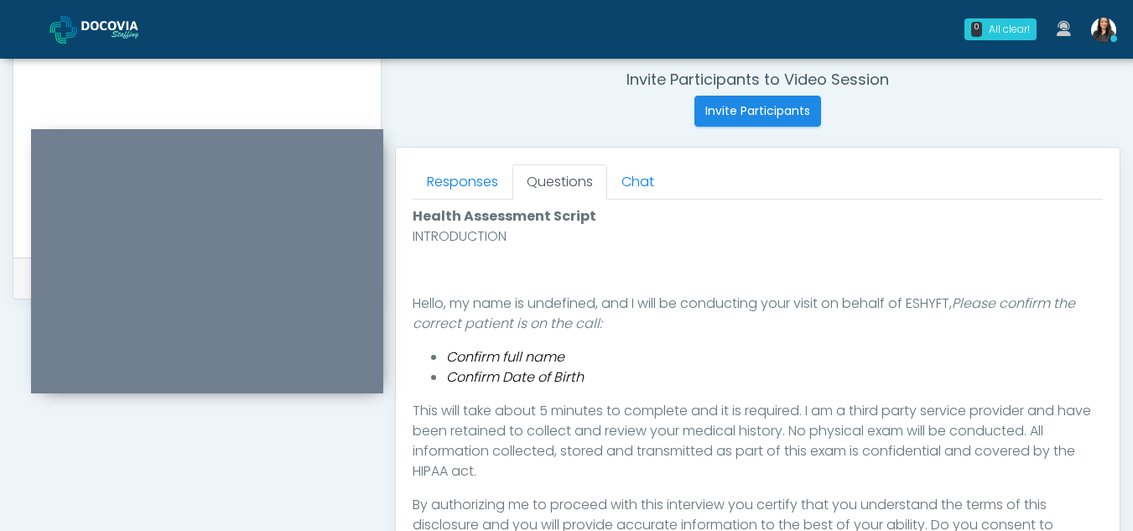
scroll to position [891, 0]
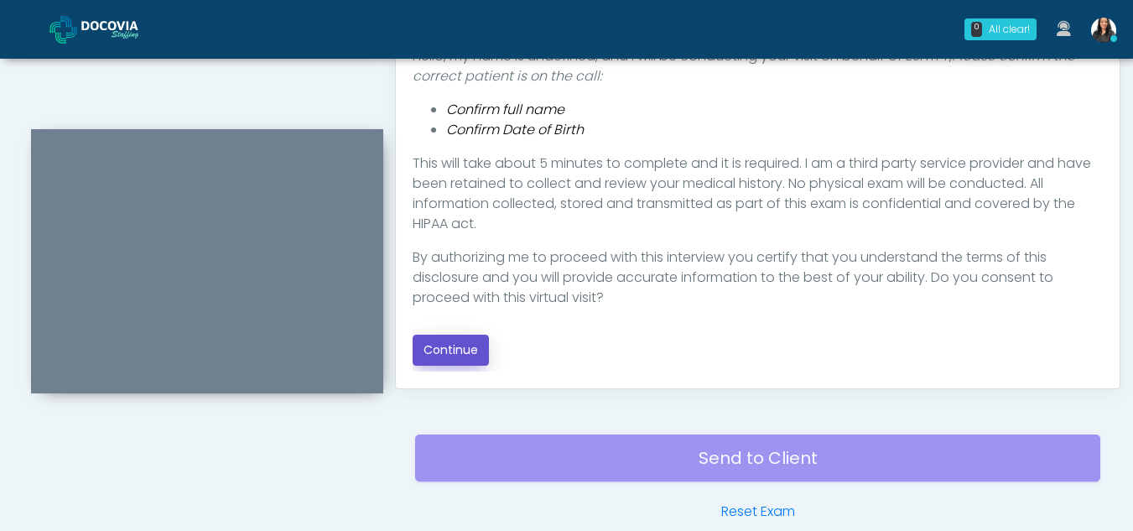
click at [453, 356] on button "Continue" at bounding box center [450, 349] width 76 height 31
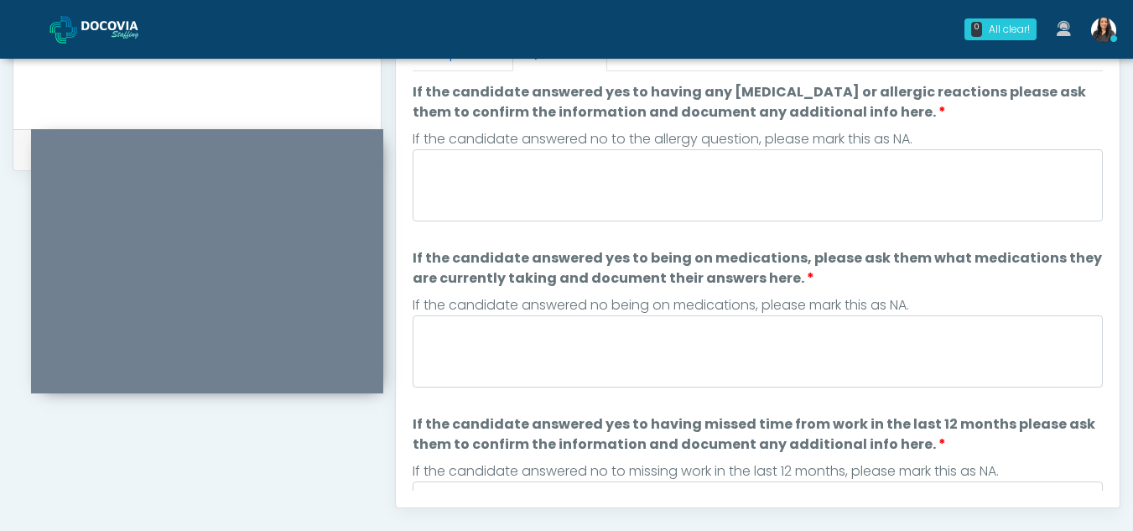
scroll to position [668, 0]
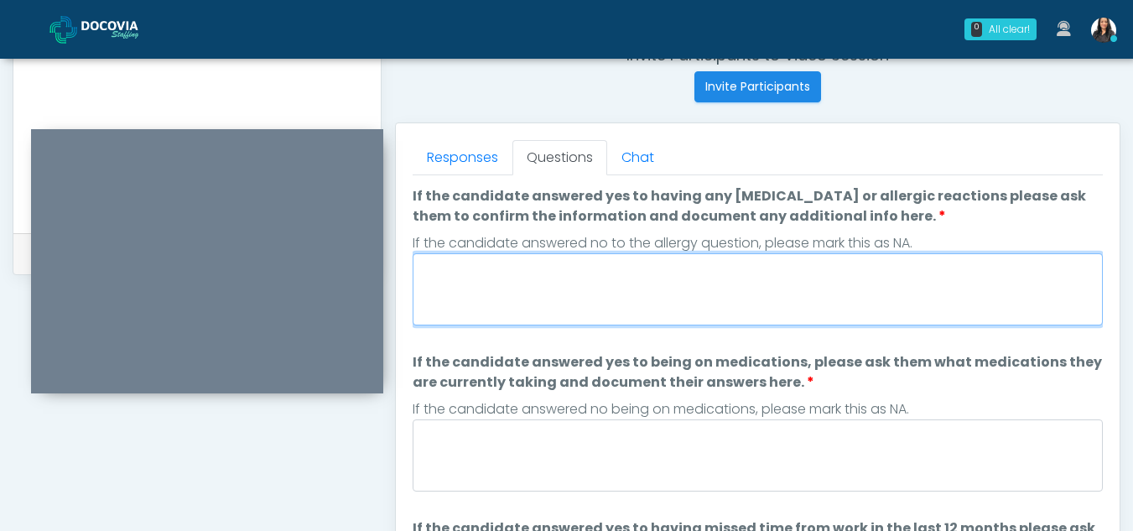
click at [507, 290] on textarea "If the candidate answered yes to having any allergies or allergic reactions ple…" at bounding box center [757, 289] width 690 height 72
type textarea "**"
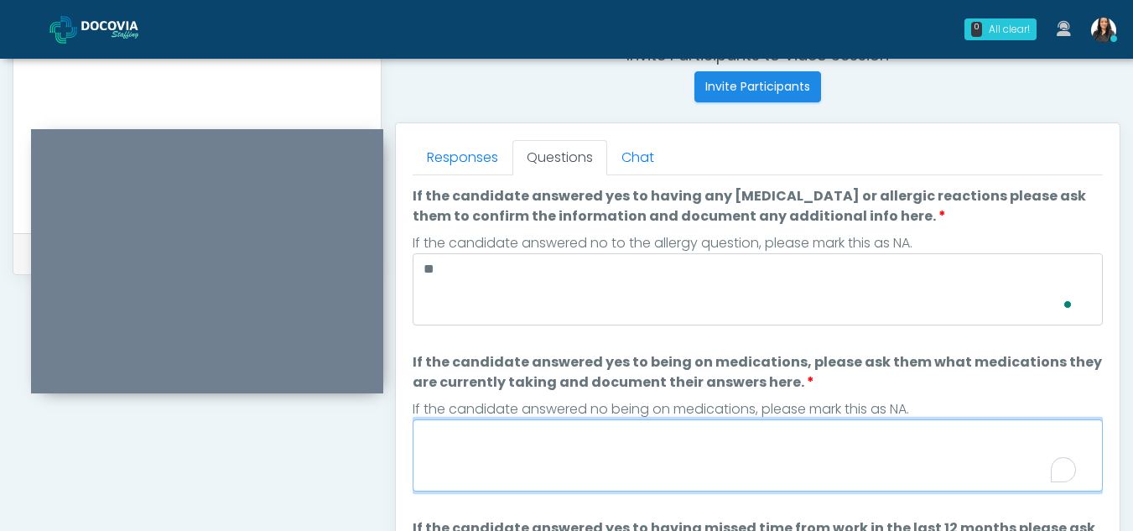
click at [525, 459] on textarea "If the candidate answered yes to being on medications, please ask them what med…" at bounding box center [757, 455] width 690 height 72
type textarea "**"
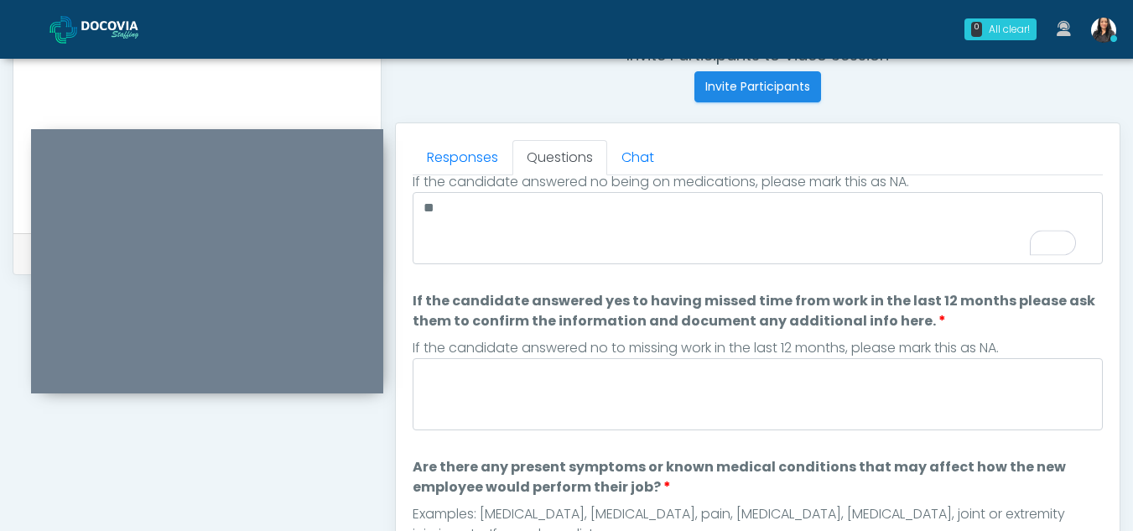
scroll to position [229, 0]
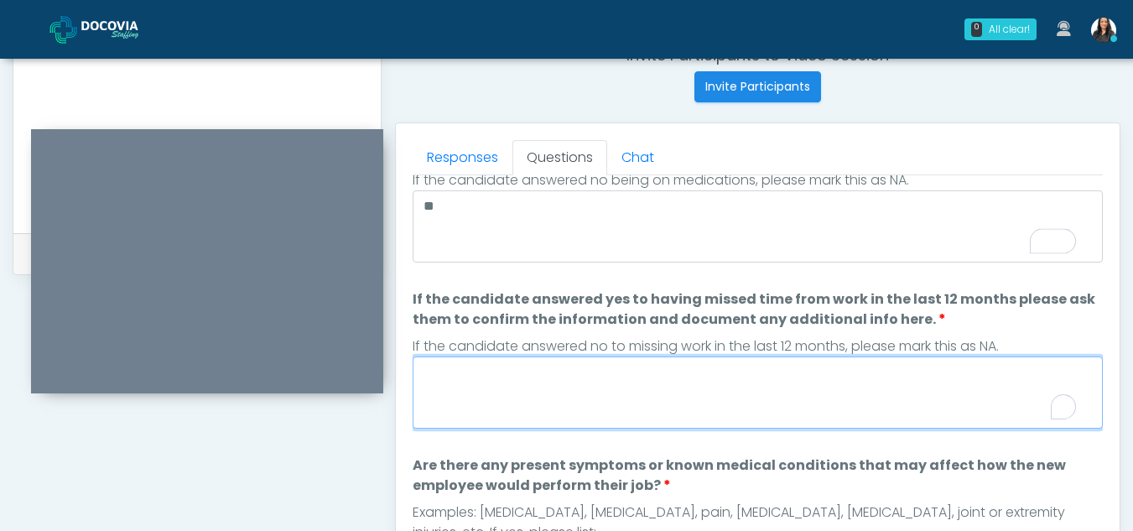
click at [538, 392] on textarea "If the candidate answered yes to having missed time from work in the last 12 mo…" at bounding box center [757, 392] width 690 height 72
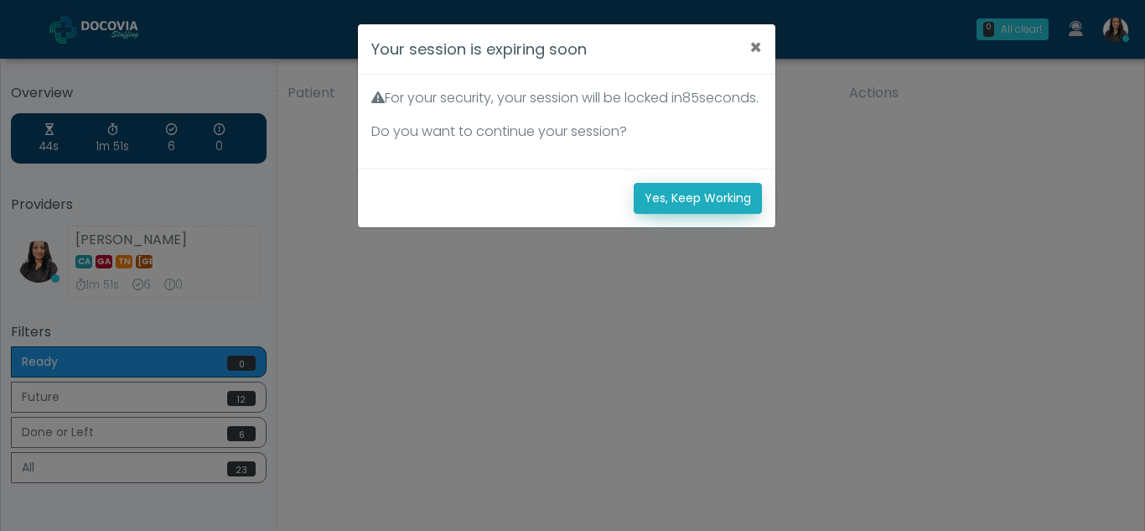
click at [658, 214] on button "Yes, Keep Working" at bounding box center [698, 198] width 128 height 31
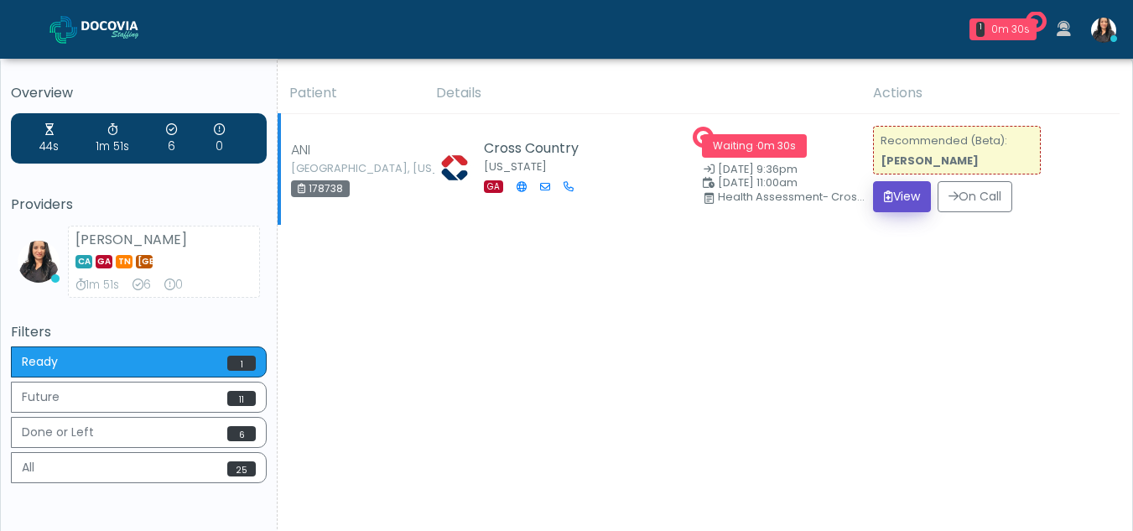
click at [905, 196] on button "View" at bounding box center [902, 196] width 58 height 31
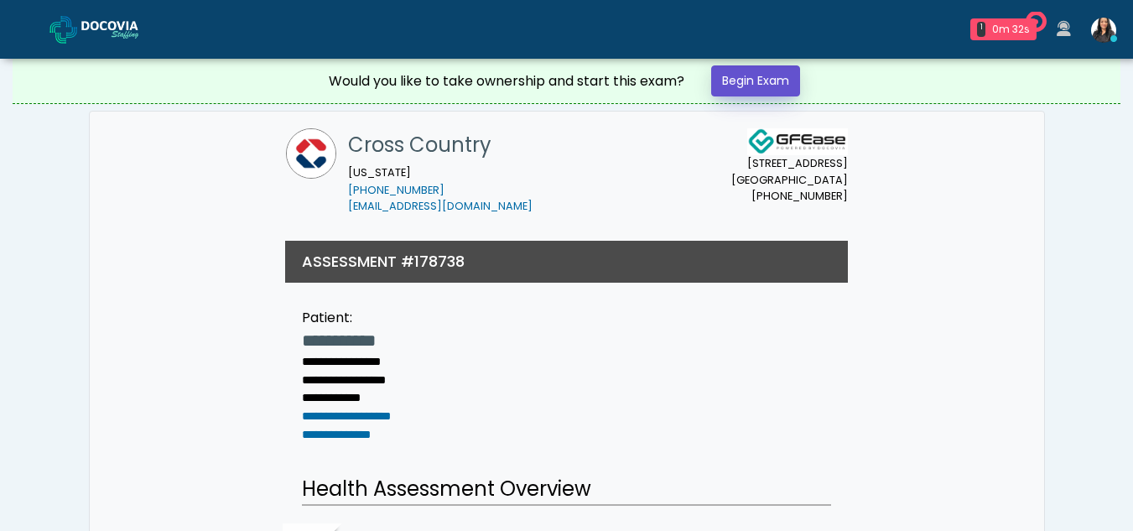
click at [733, 74] on link "Begin Exam" at bounding box center [755, 80] width 89 height 31
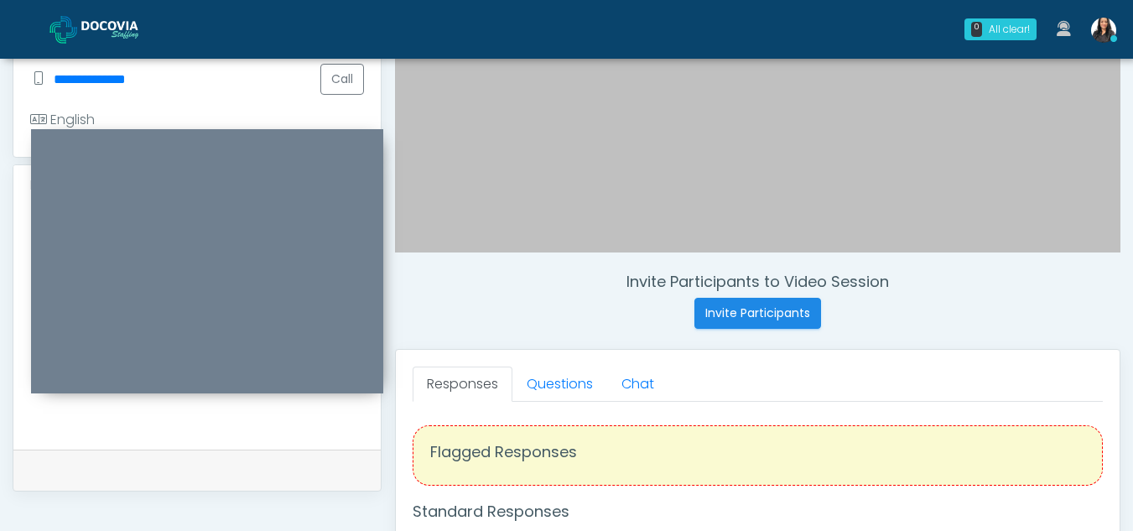
scroll to position [434, 0]
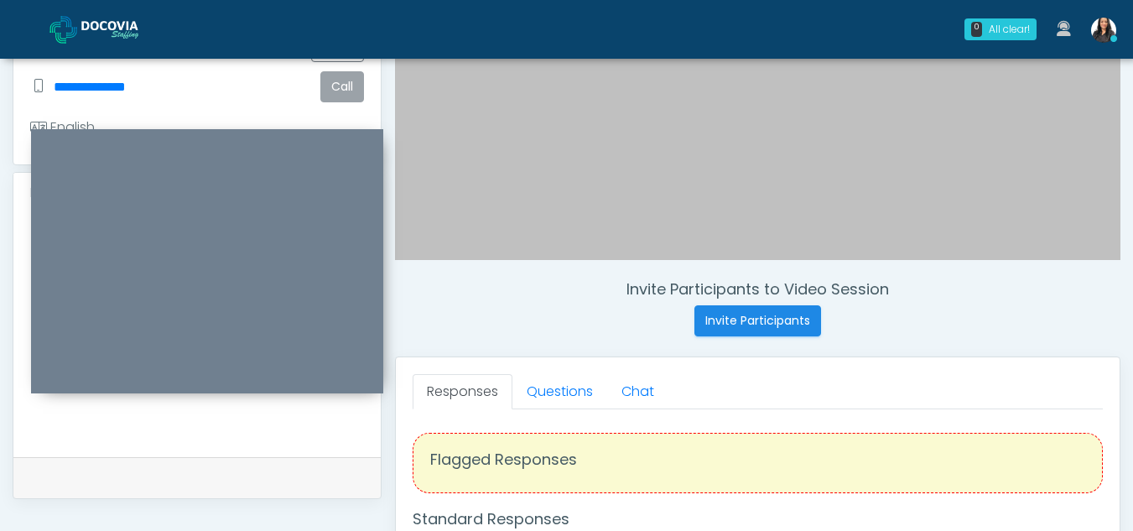
click at [333, 77] on button "Call" at bounding box center [342, 86] width 44 height 31
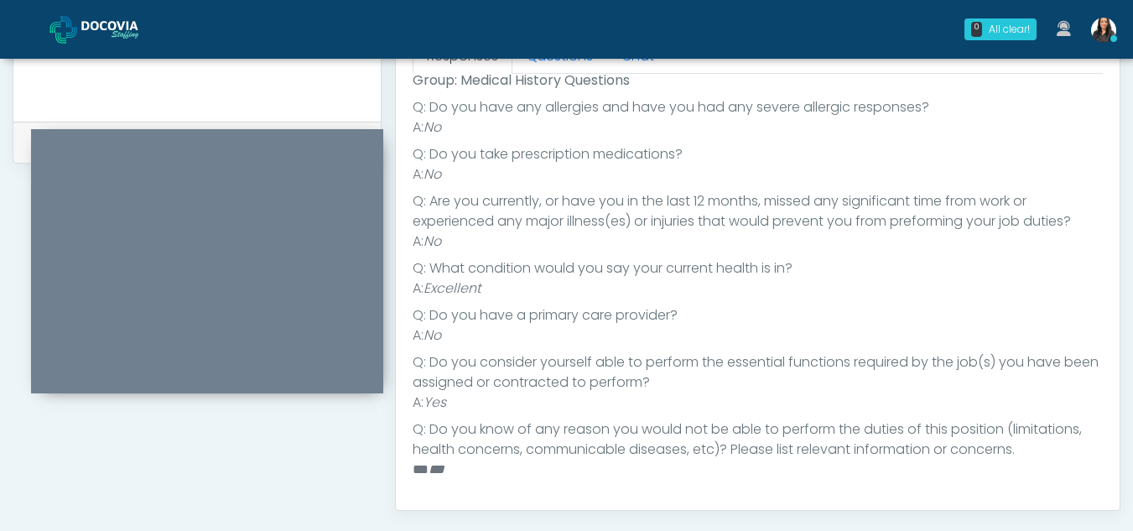
scroll to position [0, 0]
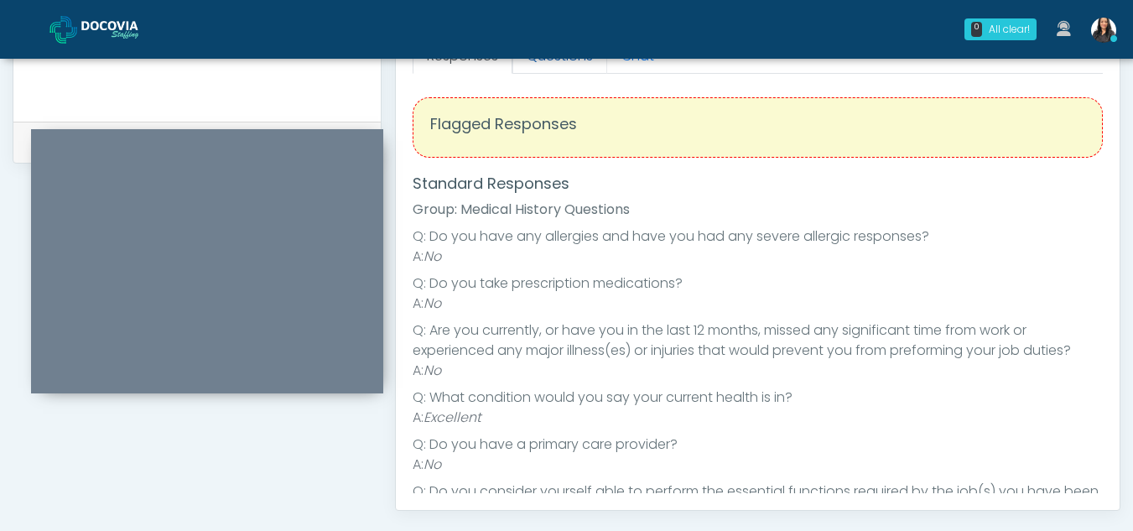
click at [552, 60] on link "Questions" at bounding box center [559, 56] width 95 height 35
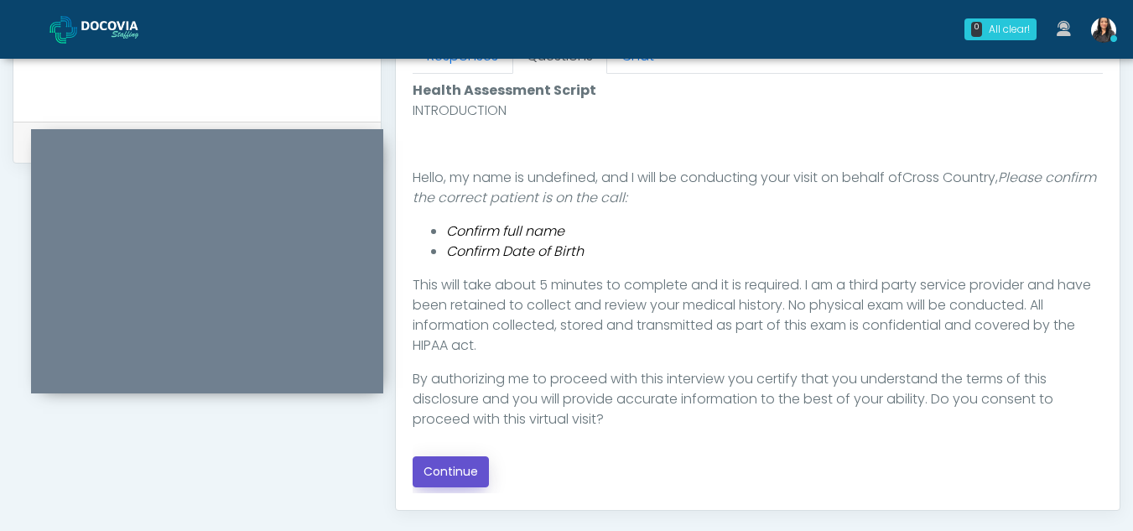
click at [460, 468] on button "Continue" at bounding box center [450, 471] width 76 height 31
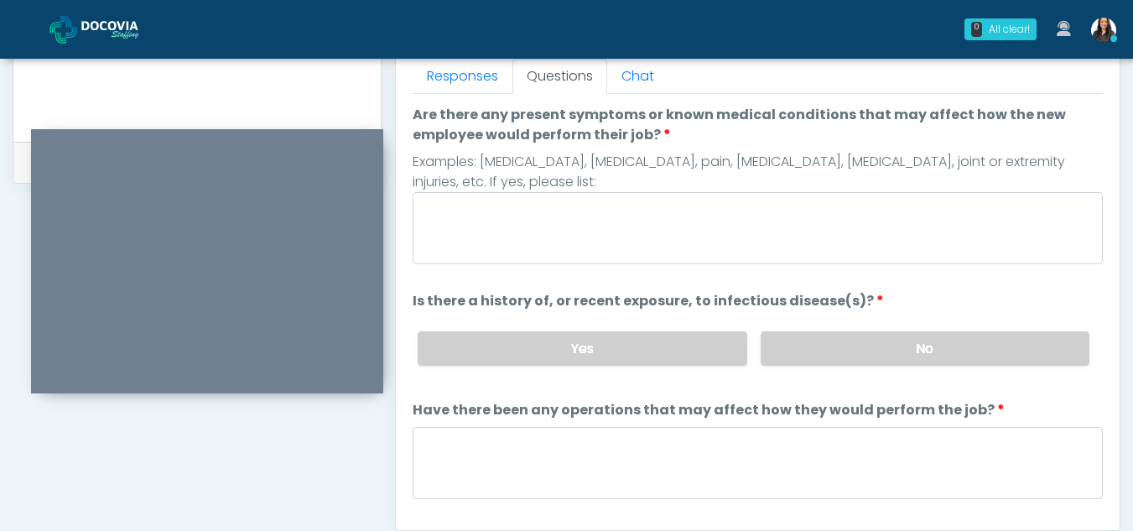
scroll to position [732, 0]
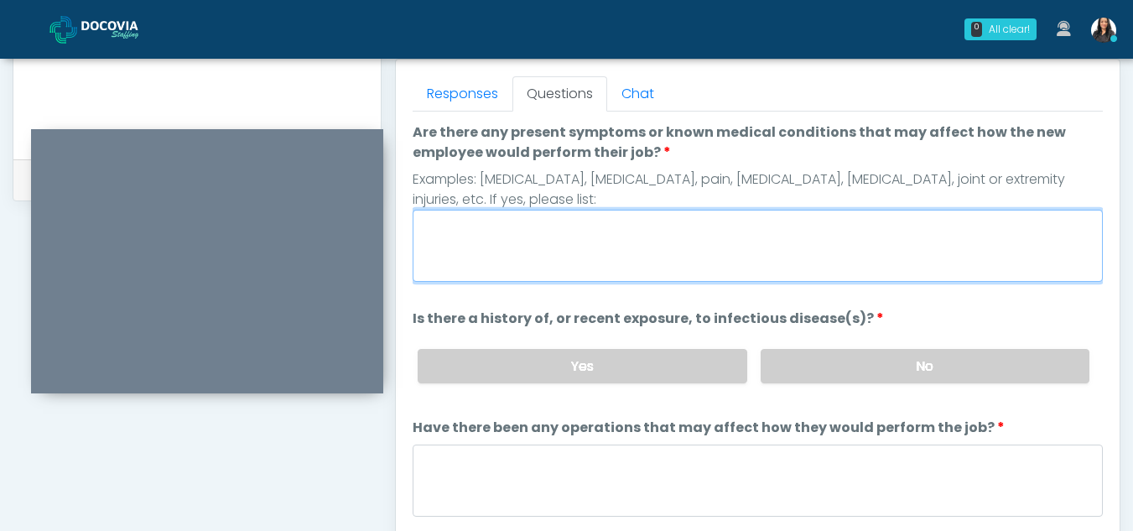
click at [503, 242] on textarea "Are there any present symptoms or known medical conditions that may affect how …" at bounding box center [757, 246] width 690 height 72
type textarea "**"
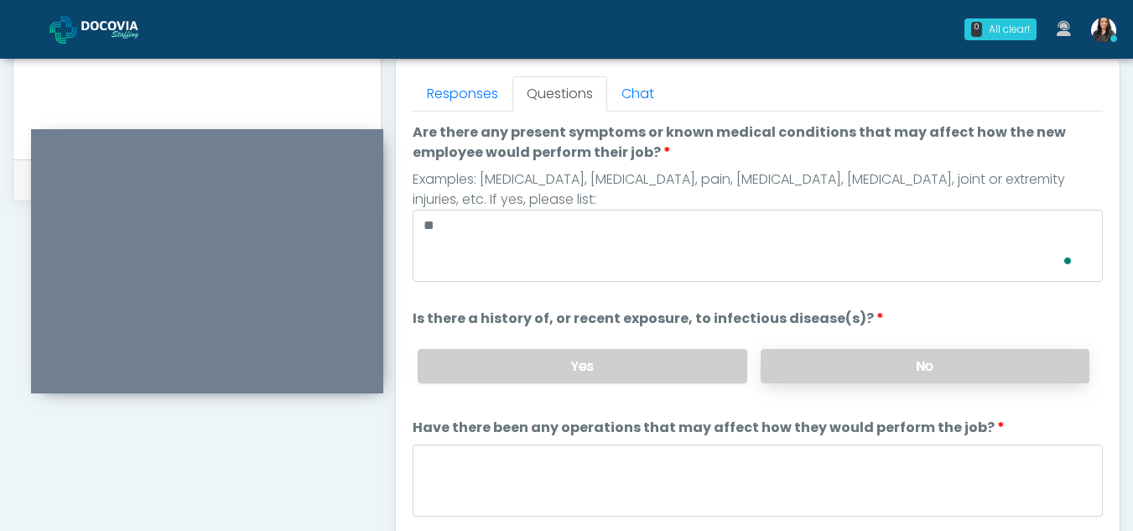
click at [904, 371] on label "No" at bounding box center [924, 366] width 329 height 34
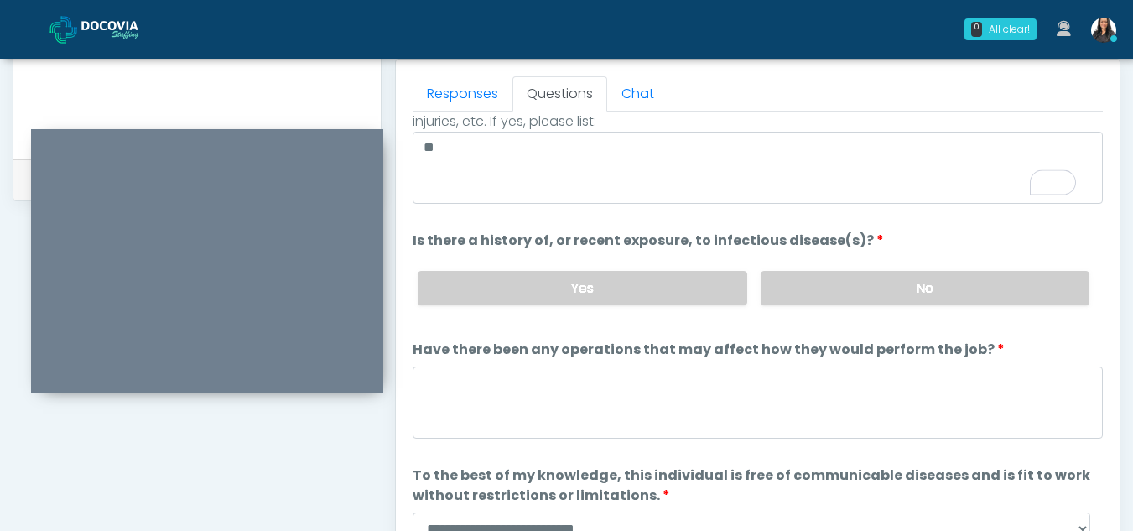
scroll to position [143, 0]
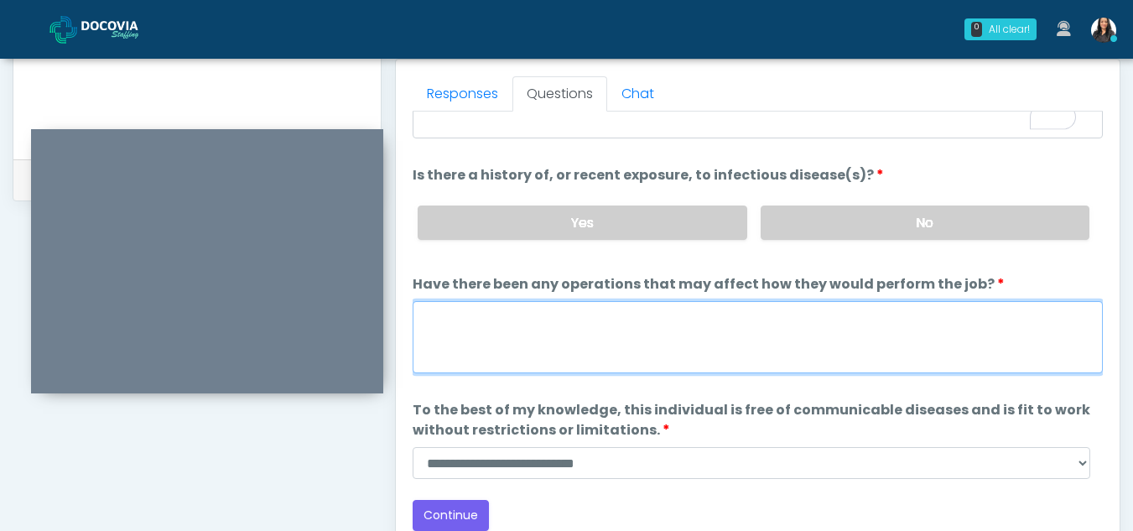
click at [511, 361] on textarea "Have there been any operations that may affect how they would perform the job?" at bounding box center [757, 337] width 690 height 72
type textarea "**"
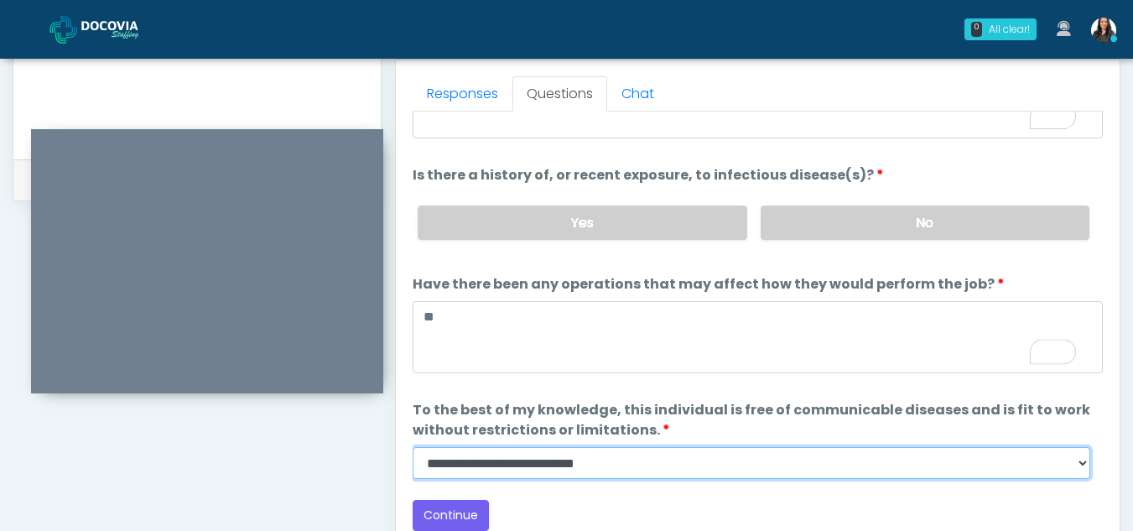
click at [1084, 470] on select "**********" at bounding box center [750, 463] width 677 height 32
select select "******"
click at [412, 447] on select "**********" at bounding box center [750, 463] width 677 height 32
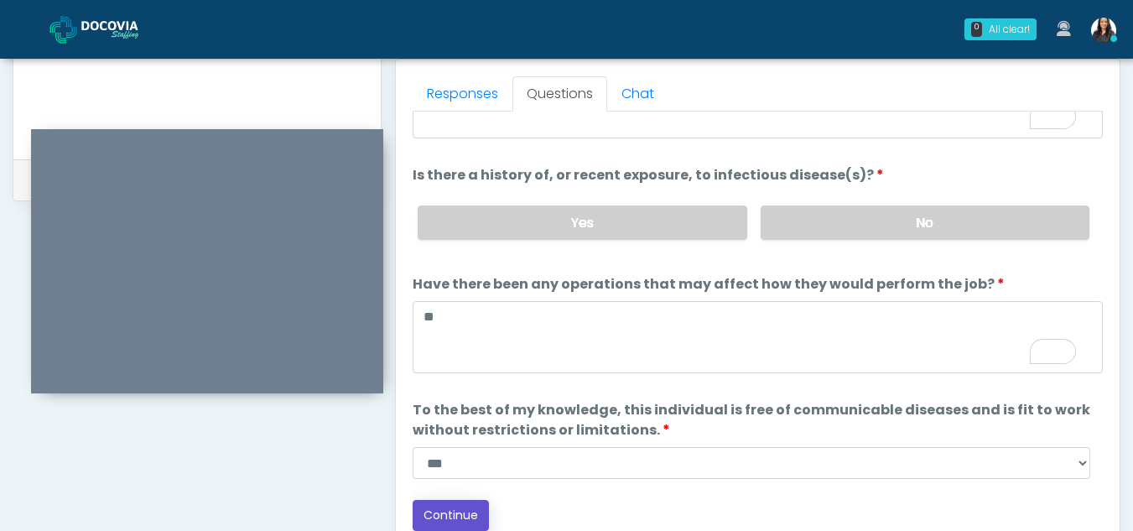
click at [465, 508] on button "Continue" at bounding box center [450, 515] width 76 height 31
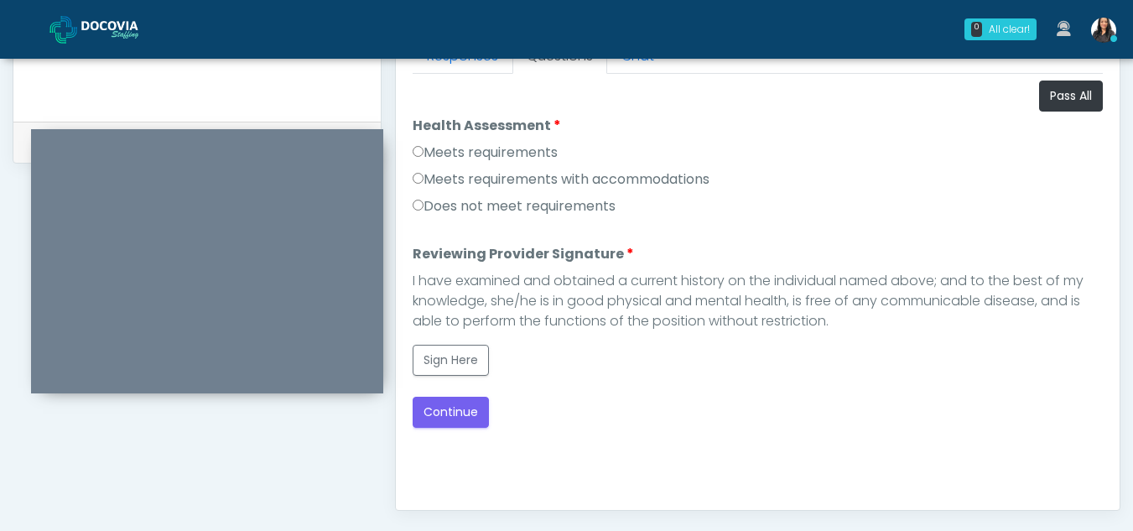
scroll to position [737, 0]
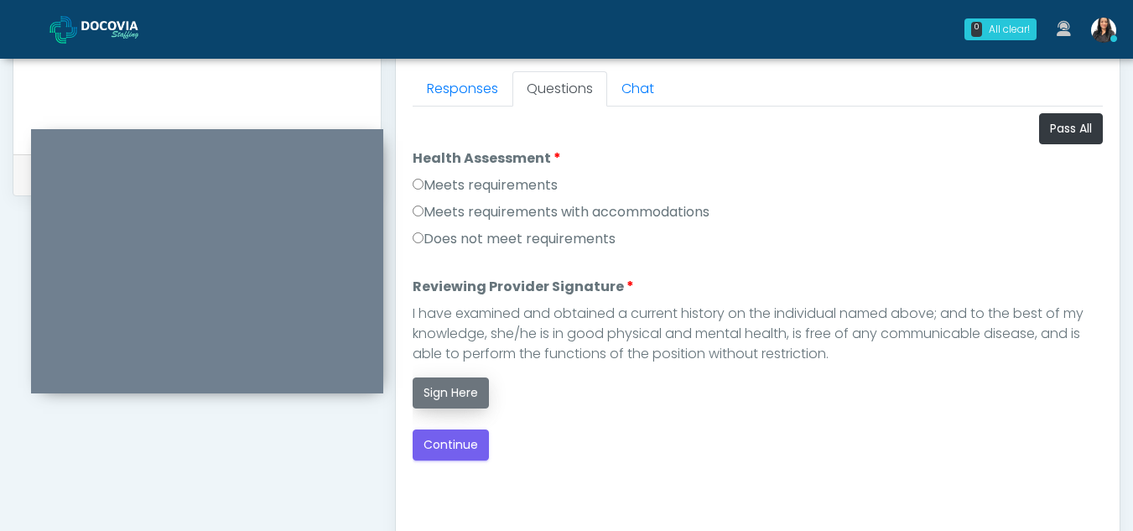
click at [442, 387] on button "Sign Here" at bounding box center [450, 392] width 76 height 31
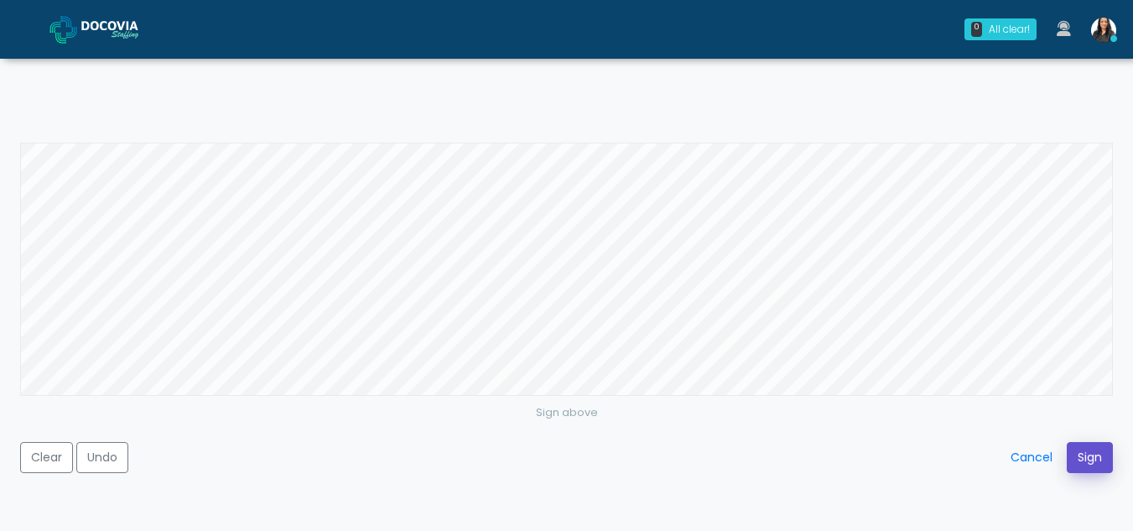
click at [1081, 447] on button "Sign" at bounding box center [1089, 457] width 46 height 31
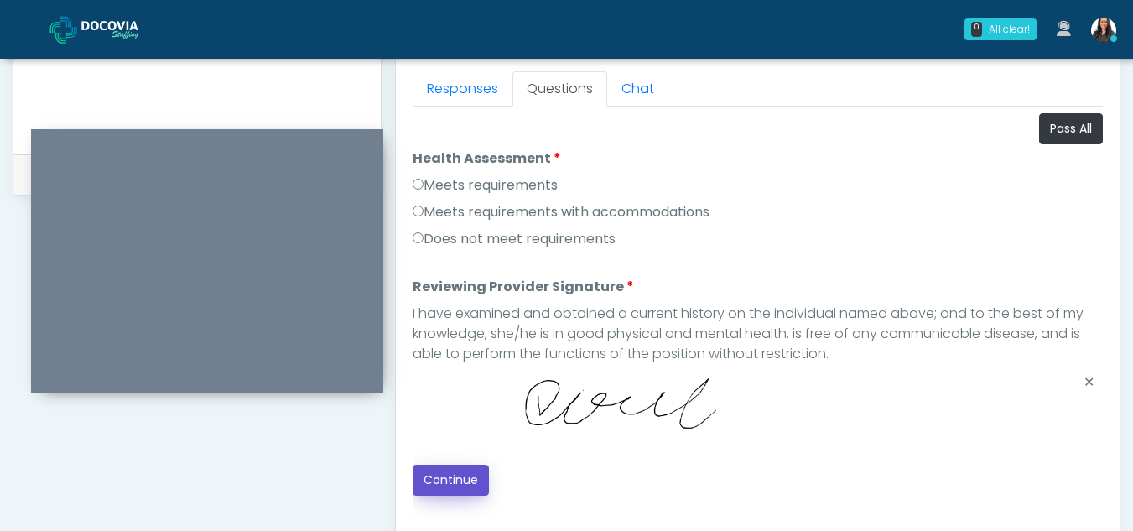
click at [463, 472] on button "Continue" at bounding box center [450, 479] width 76 height 31
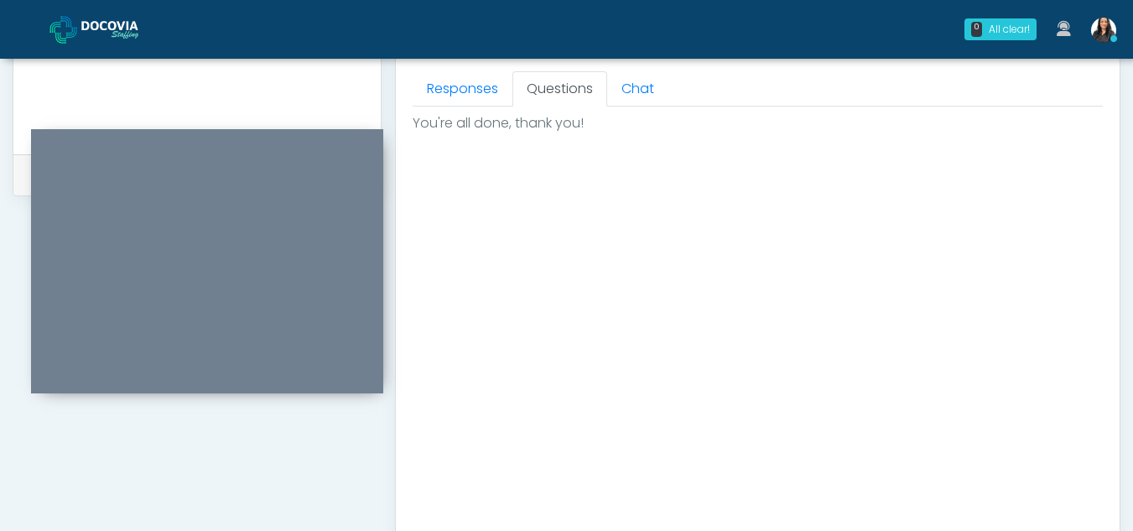
scroll to position [1005, 0]
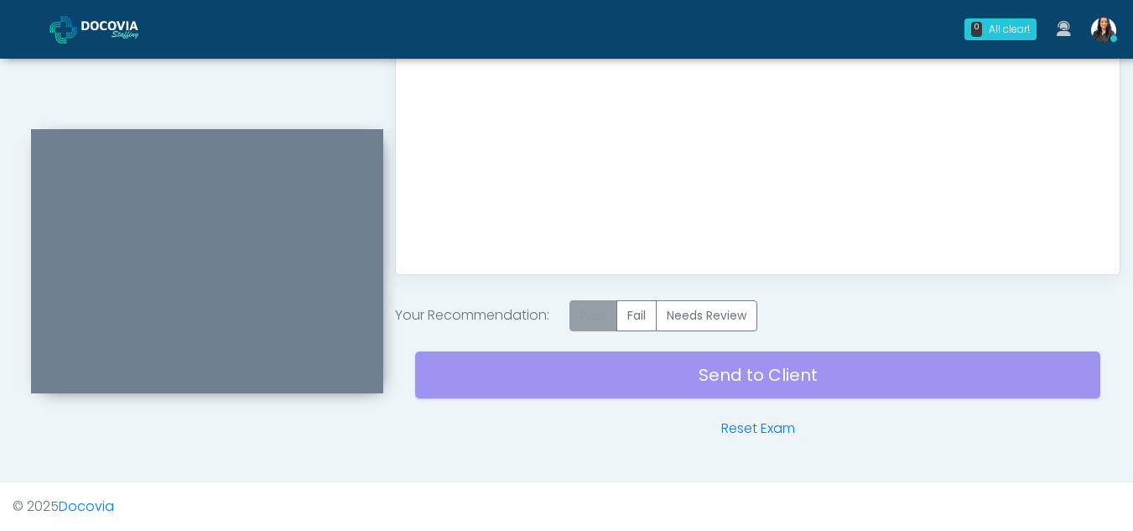
click at [589, 320] on label "Pass" at bounding box center [593, 315] width 48 height 31
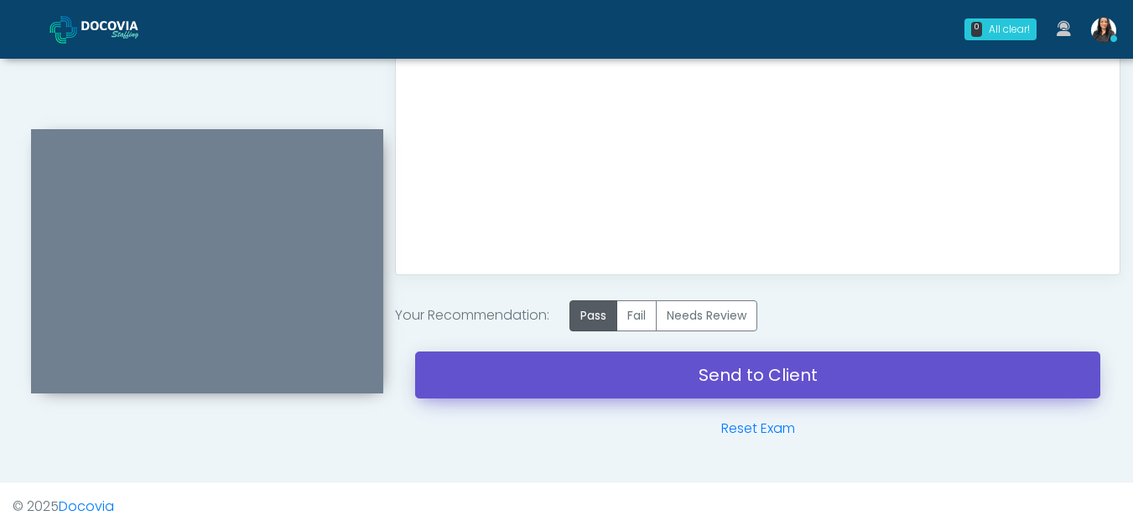
click at [735, 373] on link "Send to Client" at bounding box center [757, 374] width 685 height 47
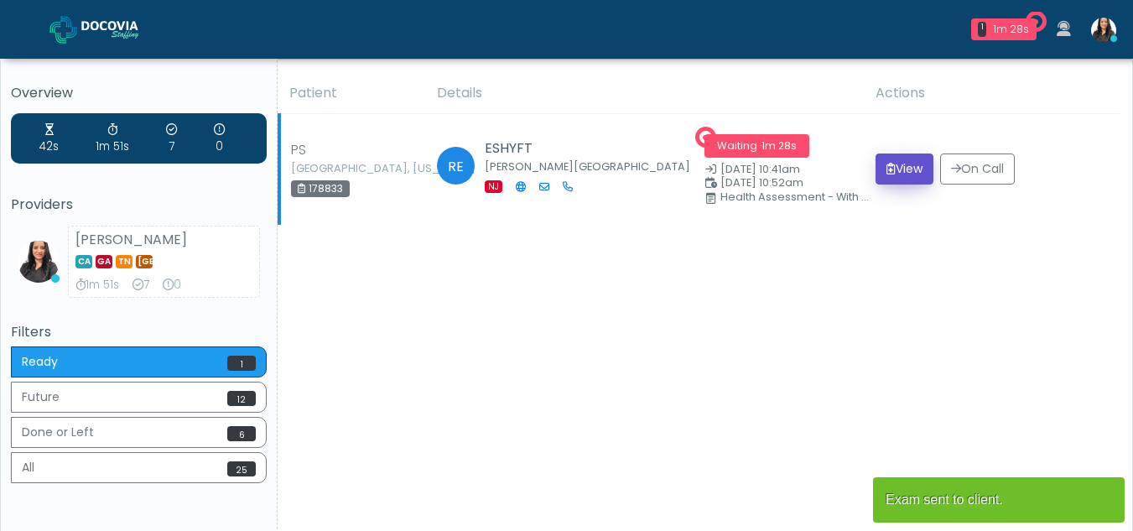
click at [886, 172] on icon "submit" at bounding box center [890, 169] width 9 height 12
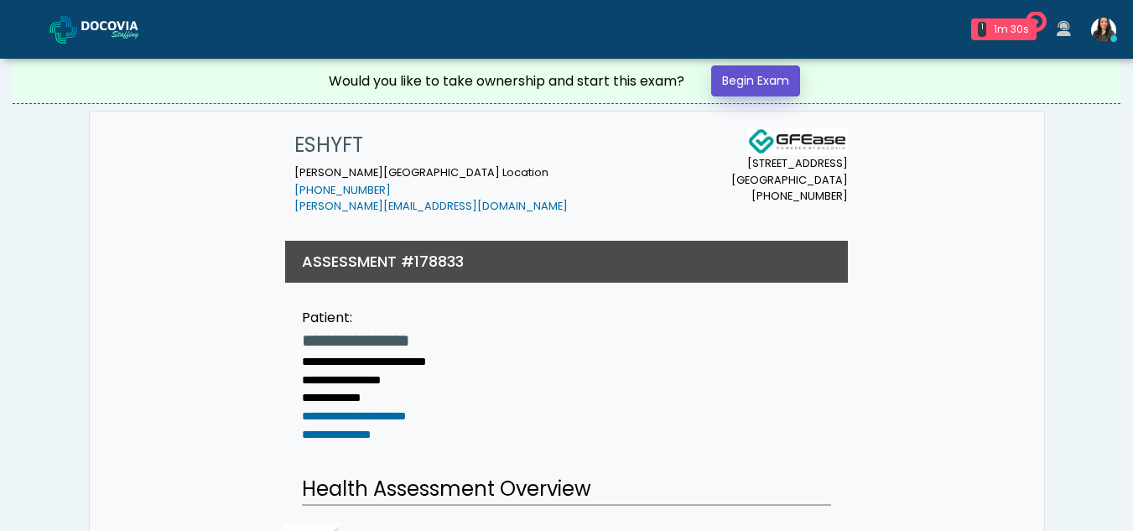
click at [739, 80] on link "Begin Exam" at bounding box center [755, 80] width 89 height 31
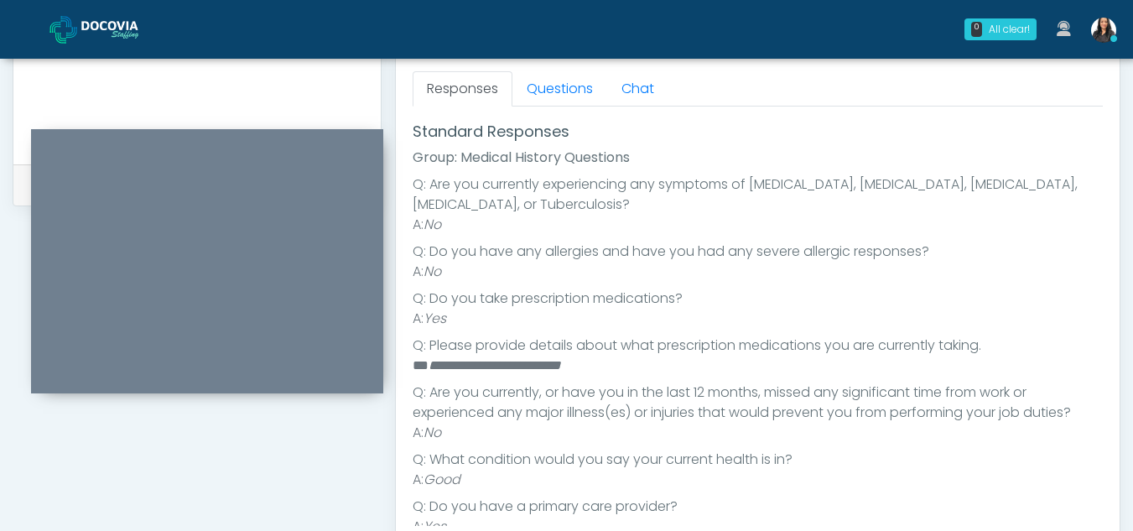
scroll to position [189, 0]
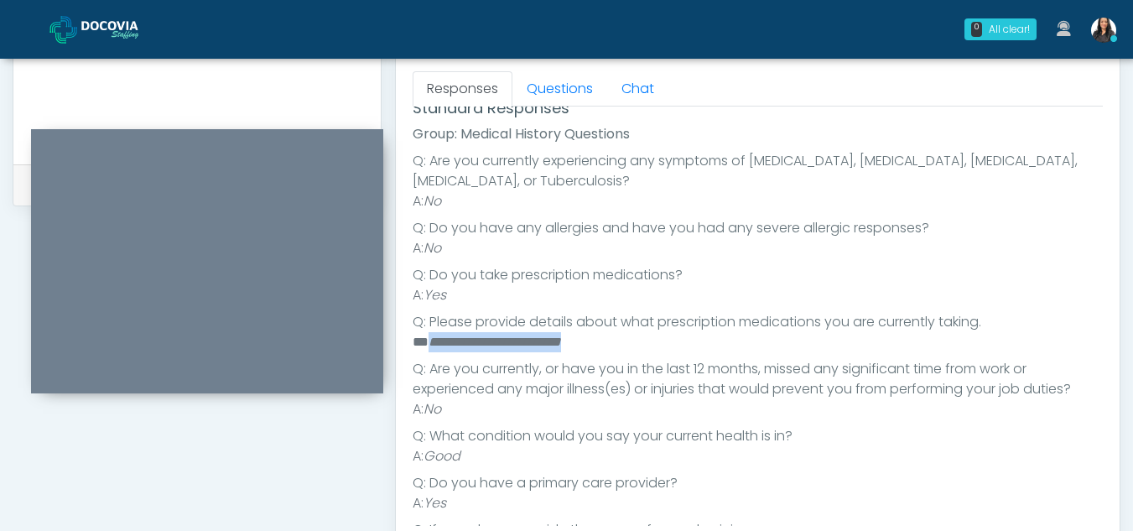
drag, startPoint x: 427, startPoint y: 342, endPoint x: 597, endPoint y: 345, distance: 170.2
click at [597, 345] on li "**********" at bounding box center [750, 342] width 677 height 20
copy em "**********"
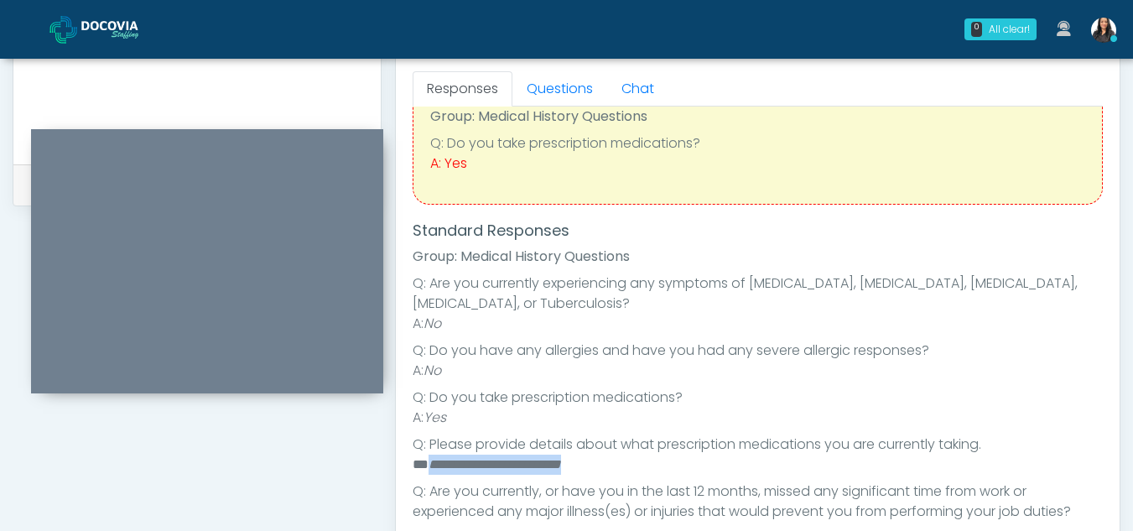
scroll to position [0, 0]
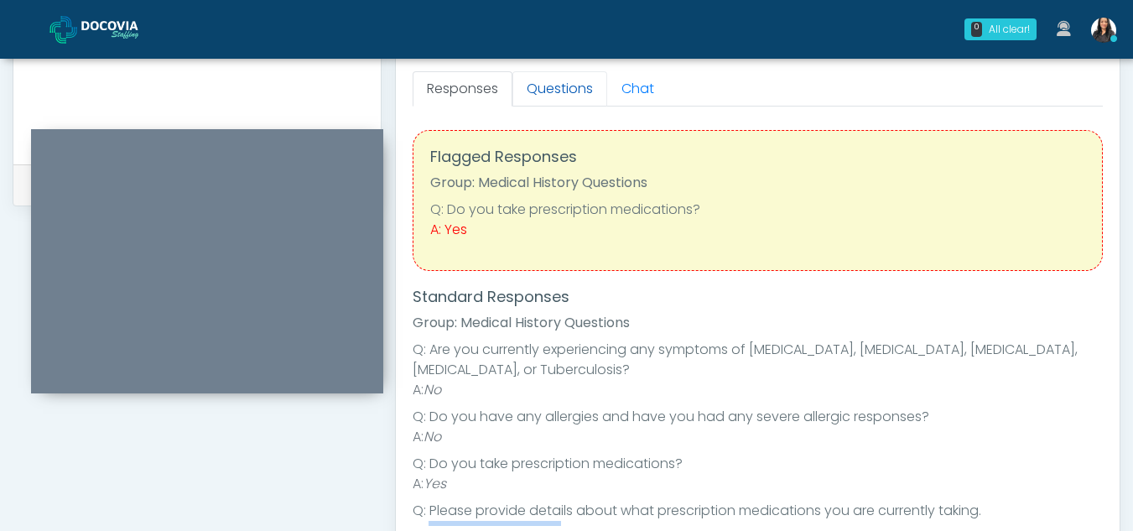
click at [533, 80] on link "Questions" at bounding box center [559, 88] width 95 height 35
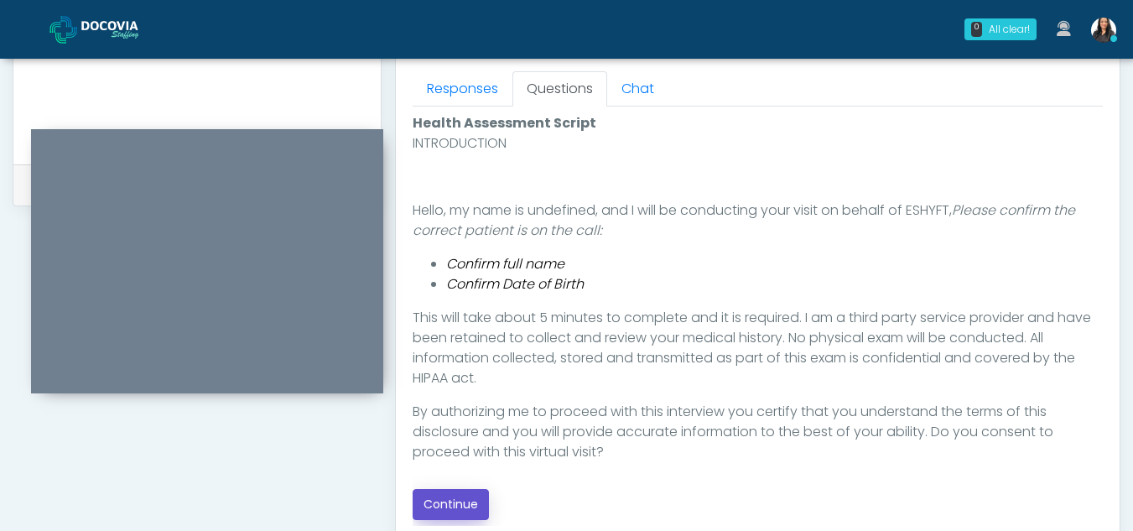
click at [459, 501] on button "Continue" at bounding box center [450, 504] width 76 height 31
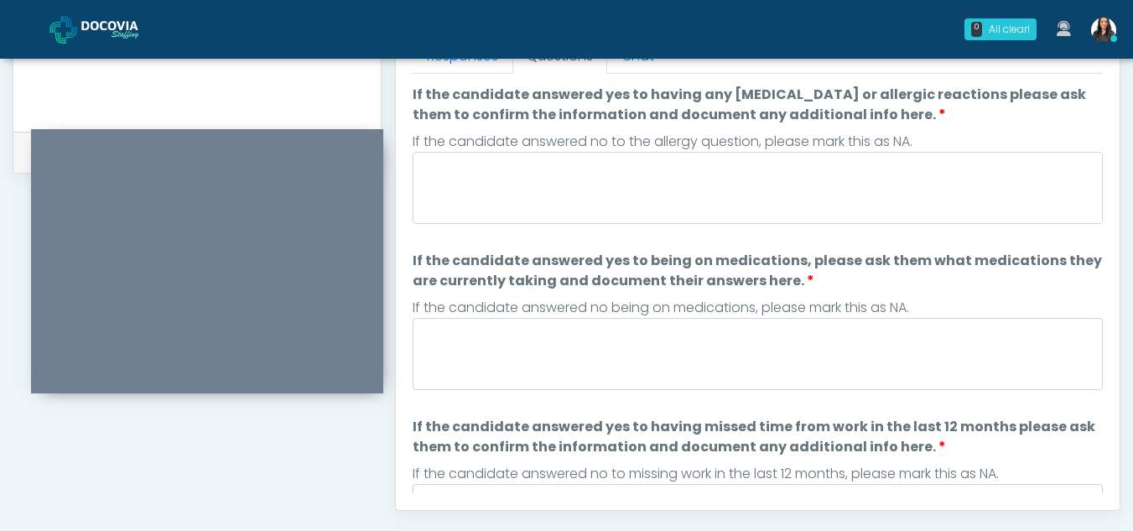
scroll to position [765, 0]
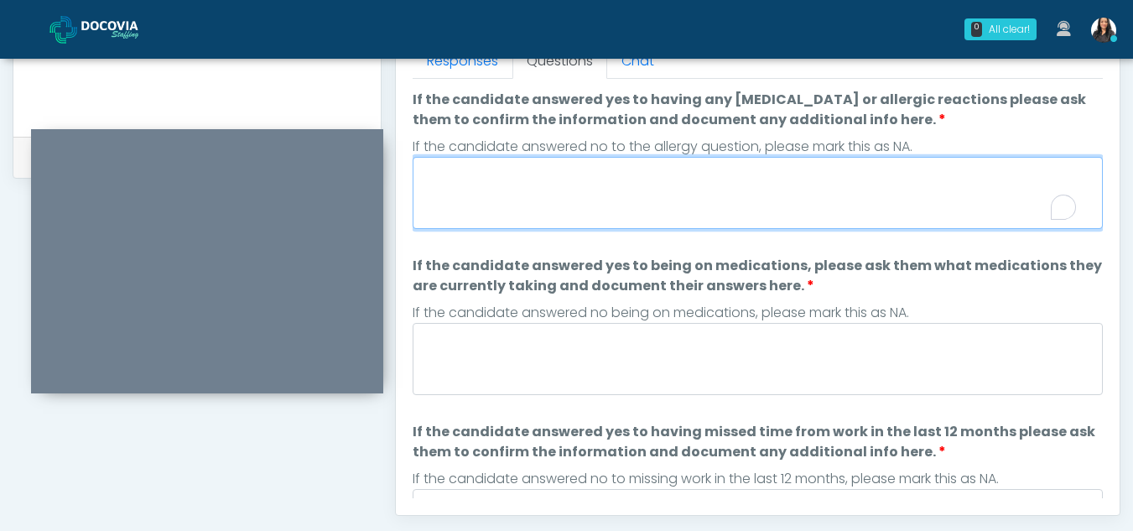
click at [547, 198] on textarea "If the candidate answered yes to having any allergies or allergic reactions ple…" at bounding box center [757, 193] width 690 height 72
type textarea "**"
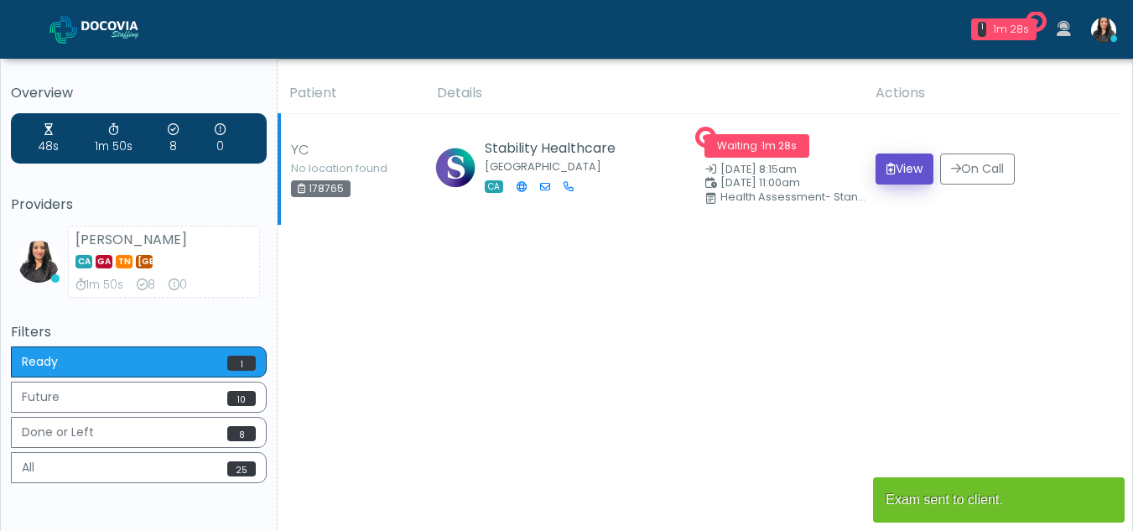
click at [905, 162] on button "View" at bounding box center [904, 168] width 58 height 31
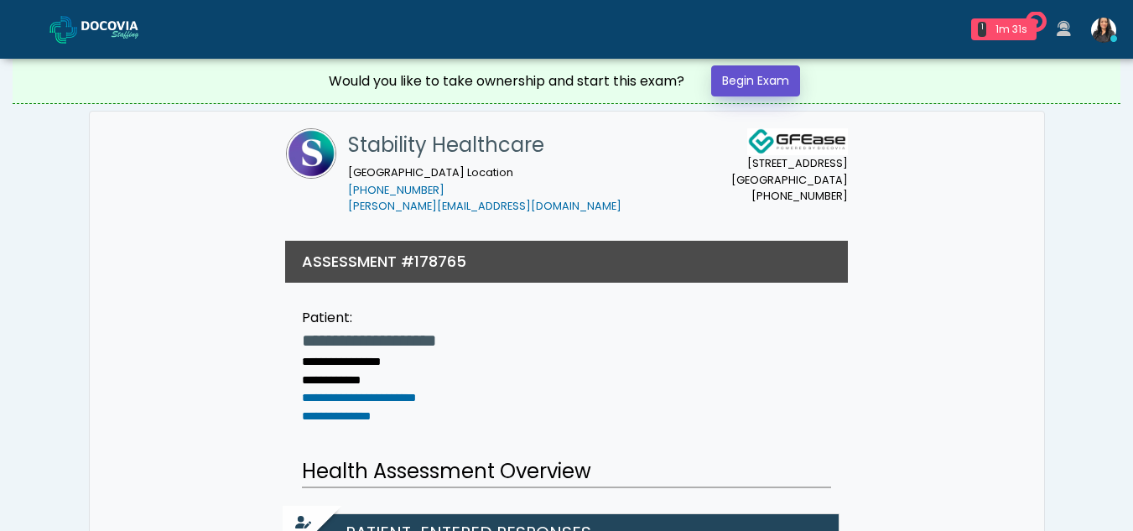
click at [731, 81] on link "Begin Exam" at bounding box center [755, 80] width 89 height 31
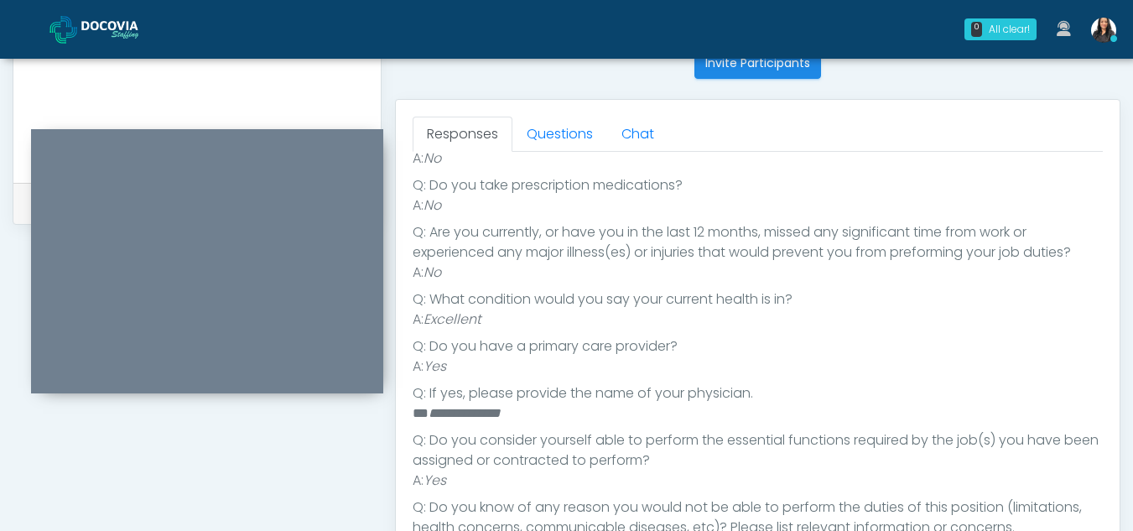
scroll to position [689, 0]
click at [544, 148] on link "Questions" at bounding box center [559, 136] width 95 height 35
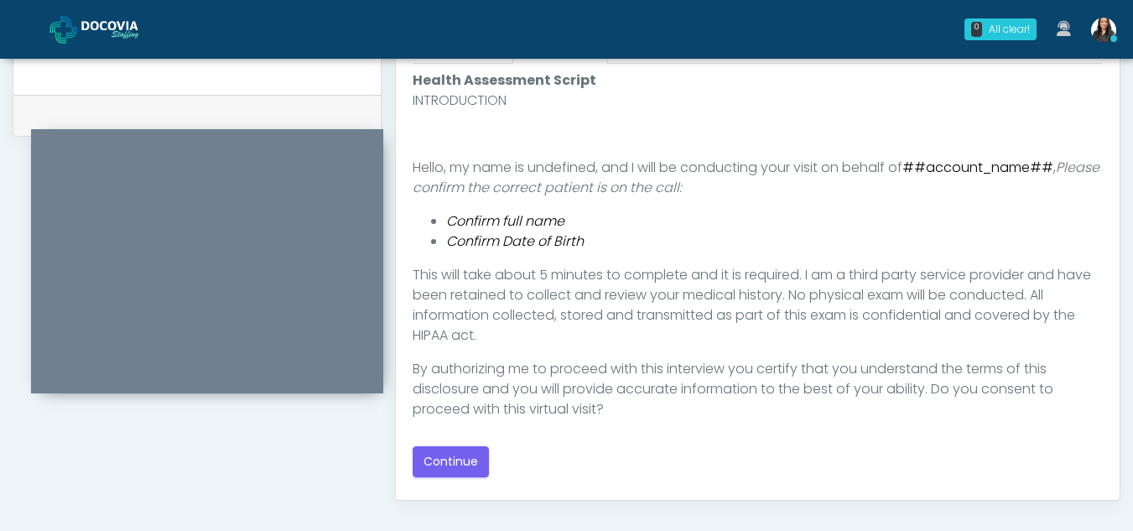
scroll to position [802, 0]
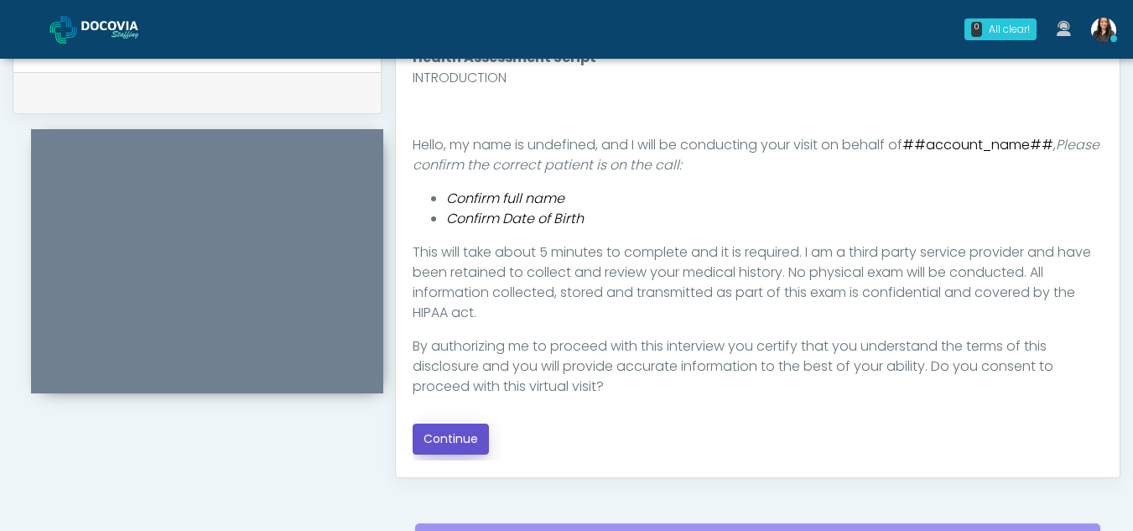
click at [452, 443] on button "Continue" at bounding box center [450, 438] width 76 height 31
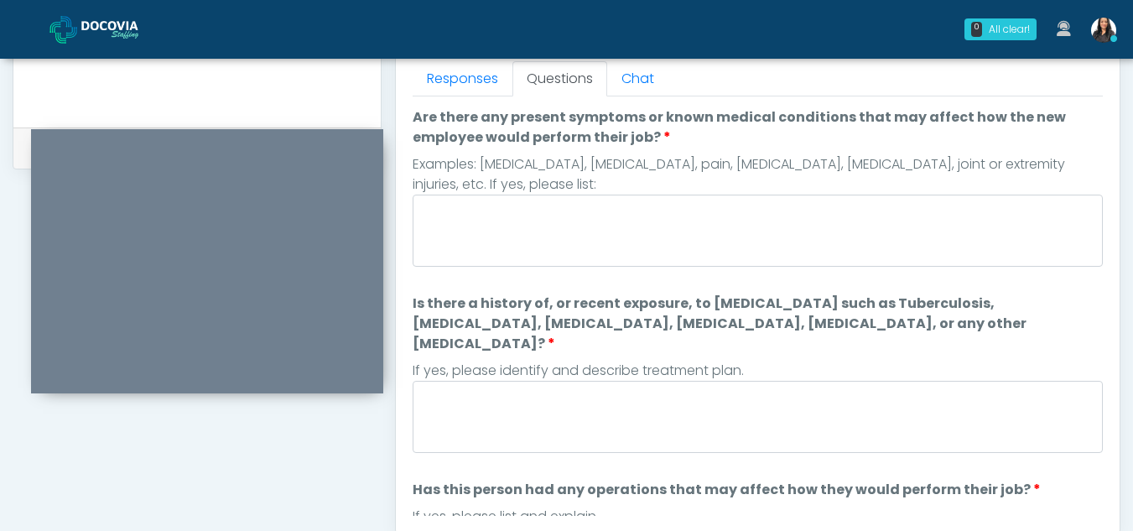
scroll to position [732, 0]
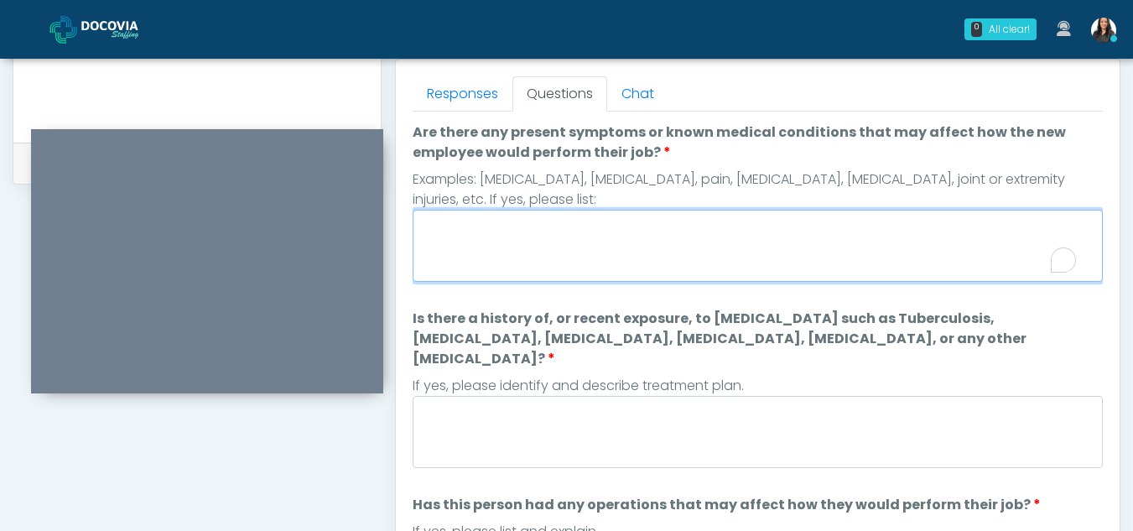
click at [539, 228] on textarea "Are there any present symptoms or known medical conditions that may affect how …" at bounding box center [757, 246] width 690 height 72
type textarea "**"
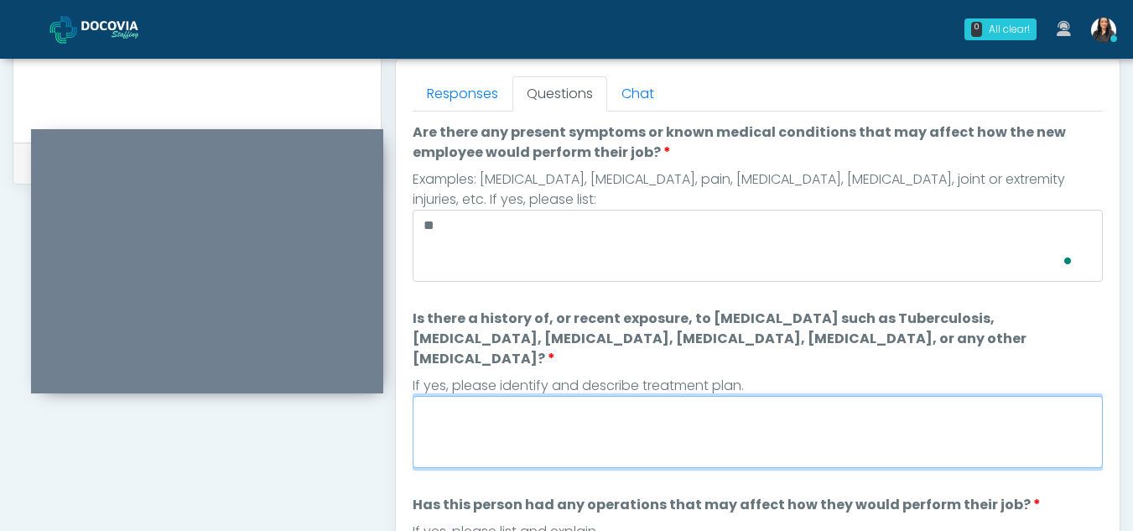
click at [482, 410] on textarea "Is there a history of, or recent exposure, to infectious diseases such as Tuber…" at bounding box center [757, 432] width 690 height 72
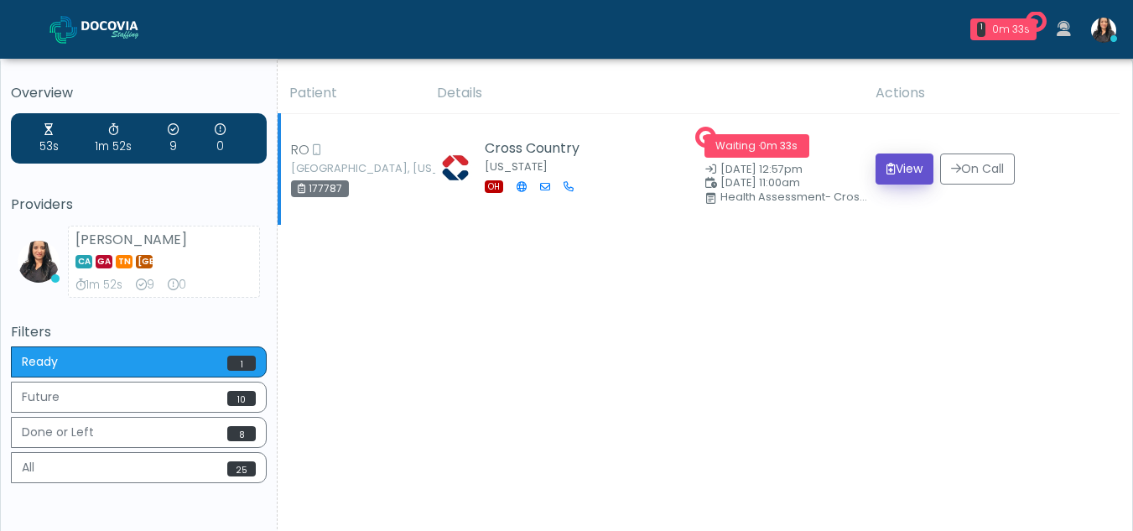
click at [899, 169] on button "View" at bounding box center [904, 168] width 58 height 31
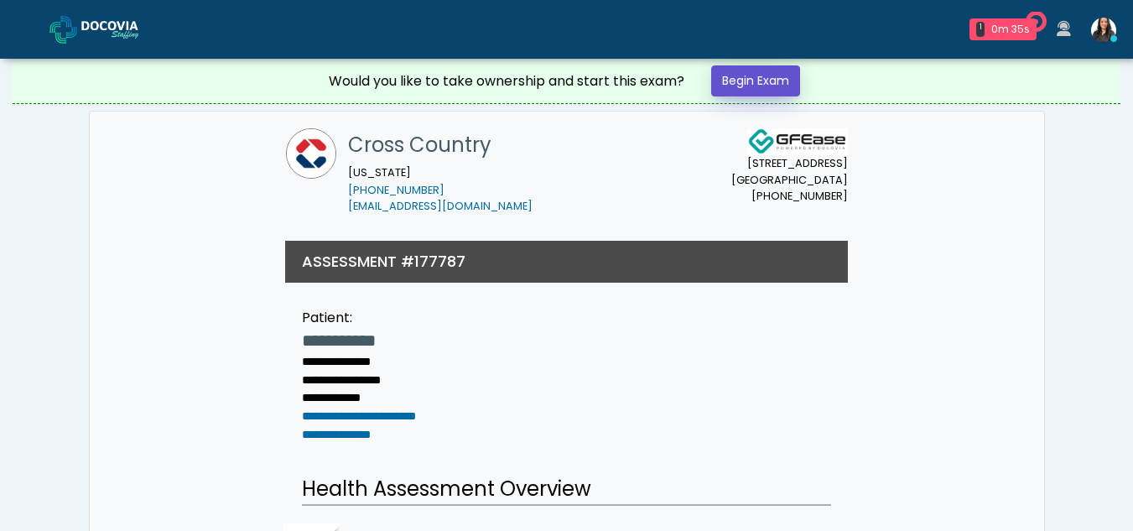
click at [738, 75] on link "Begin Exam" at bounding box center [755, 80] width 89 height 31
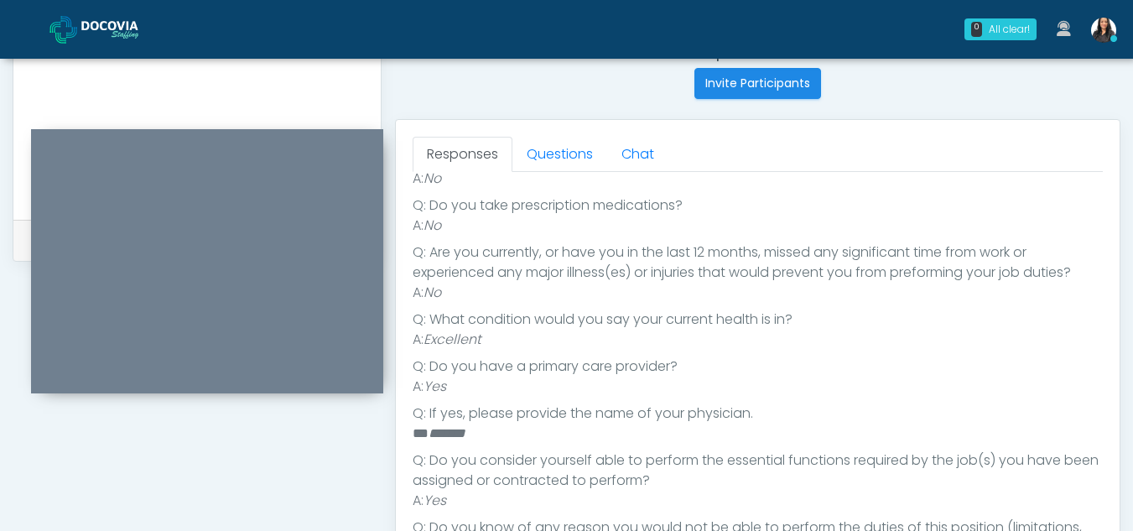
scroll to position [649, 0]
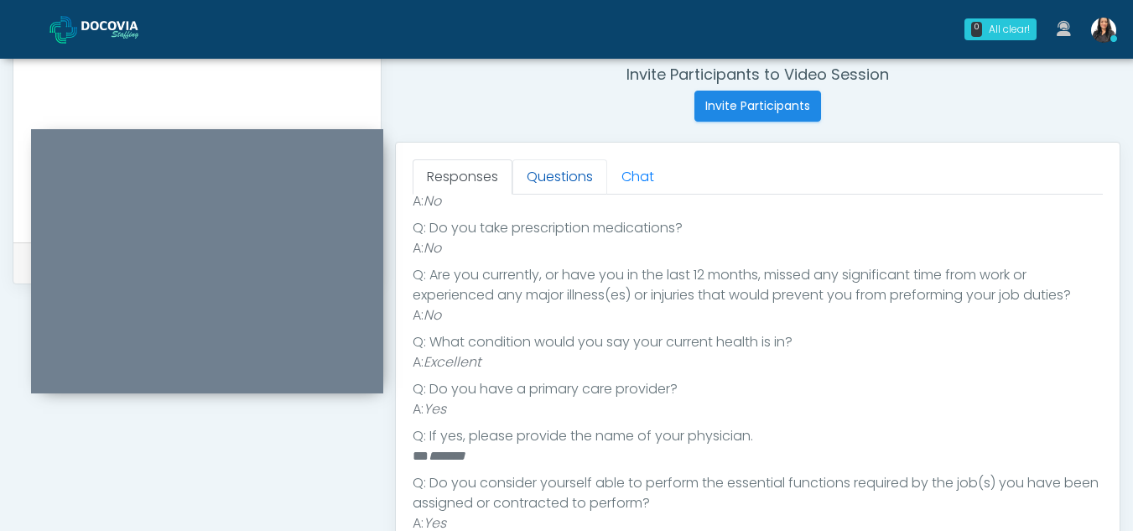
click at [561, 167] on link "Questions" at bounding box center [559, 176] width 95 height 35
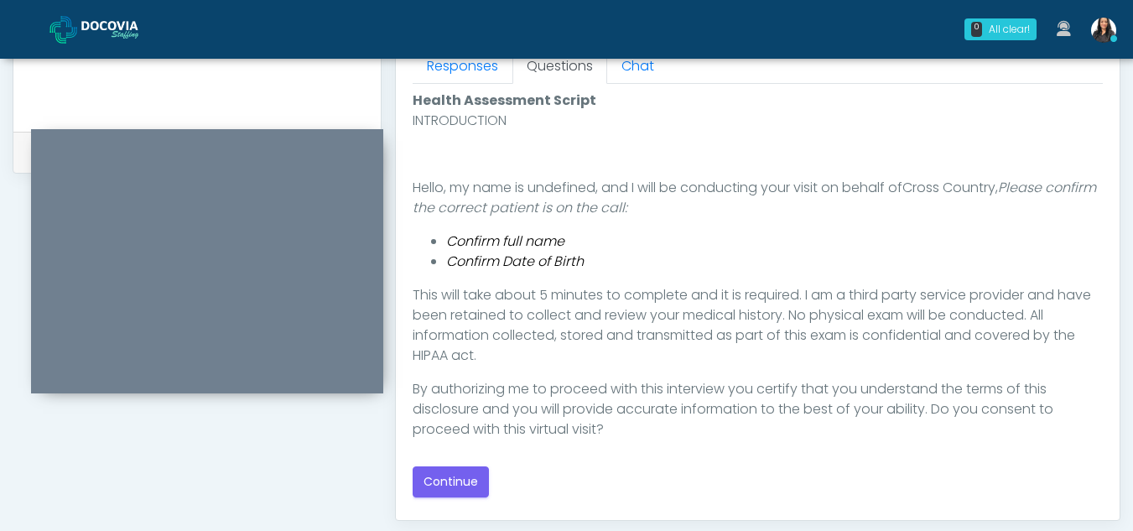
scroll to position [876, 0]
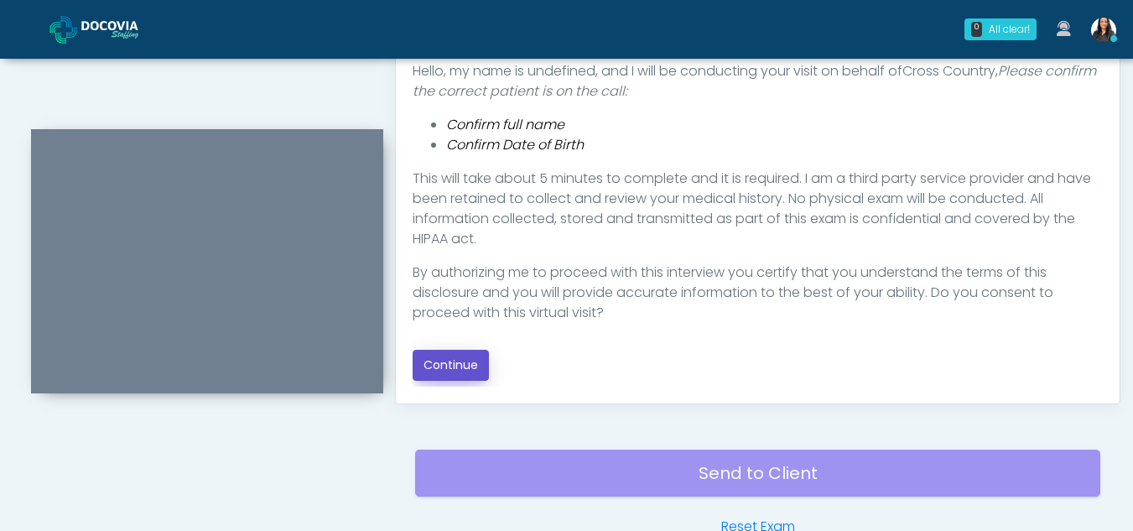
click at [440, 365] on button "Continue" at bounding box center [450, 365] width 76 height 31
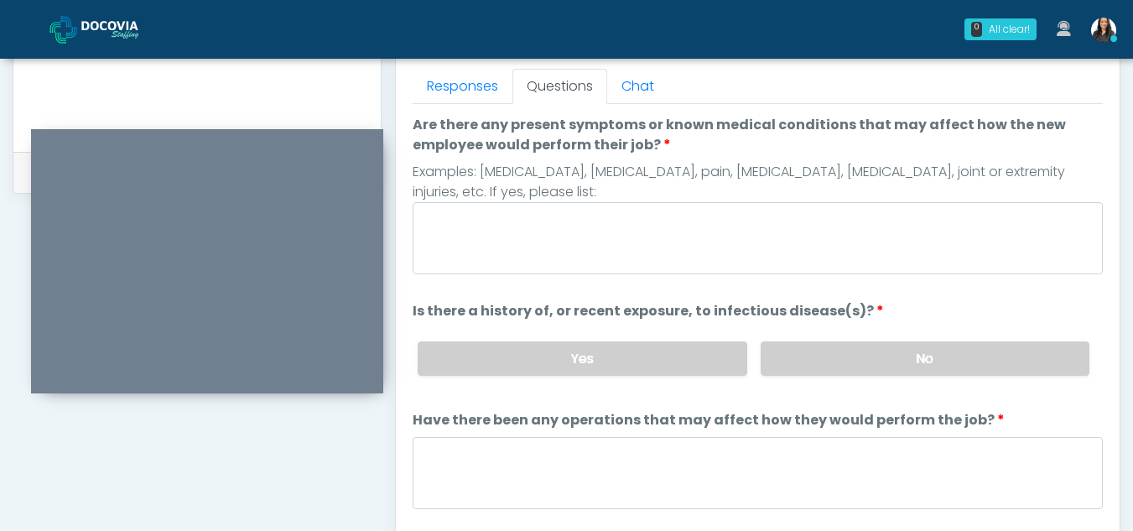
scroll to position [737, 0]
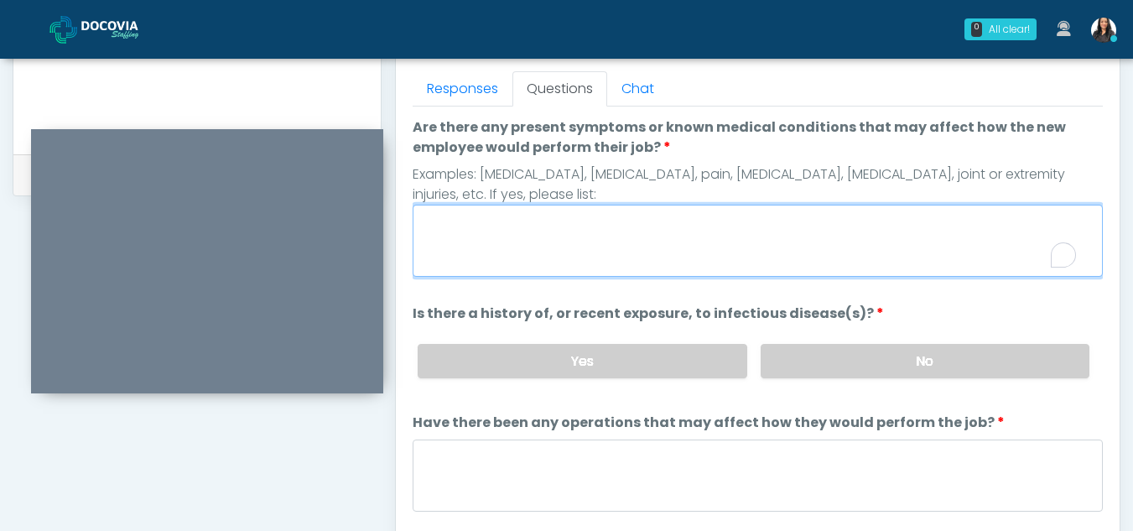
click at [562, 240] on textarea "Are there any present symptoms or known medical conditions that may affect how …" at bounding box center [757, 241] width 690 height 72
type textarea "**"
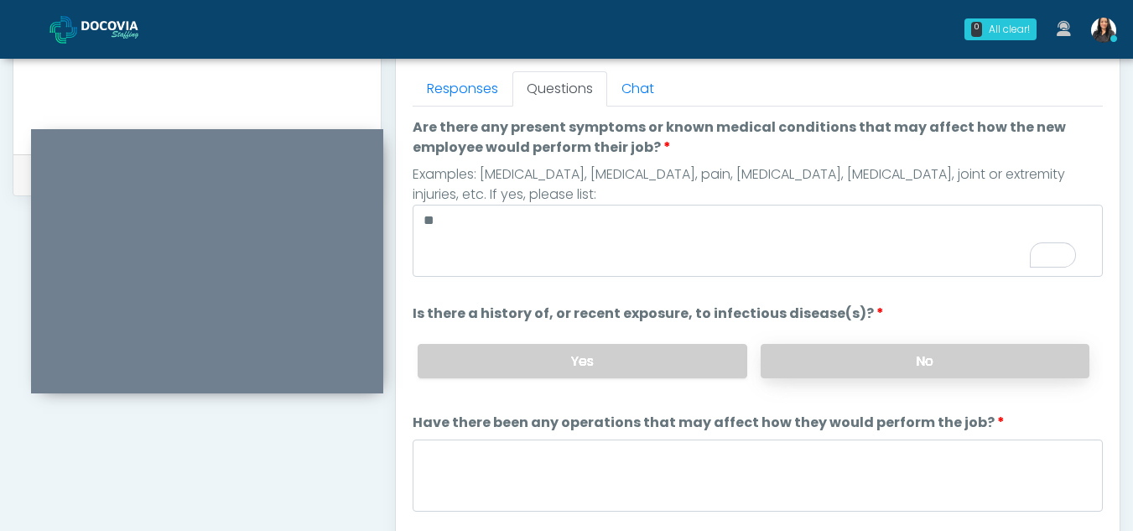
click at [871, 364] on label "No" at bounding box center [924, 361] width 329 height 34
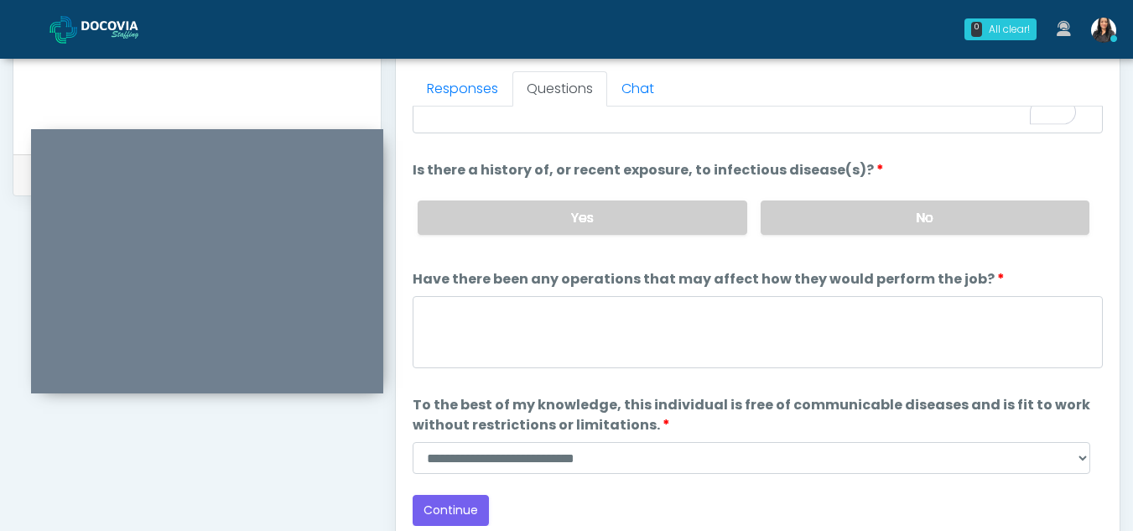
scroll to position [143, 0]
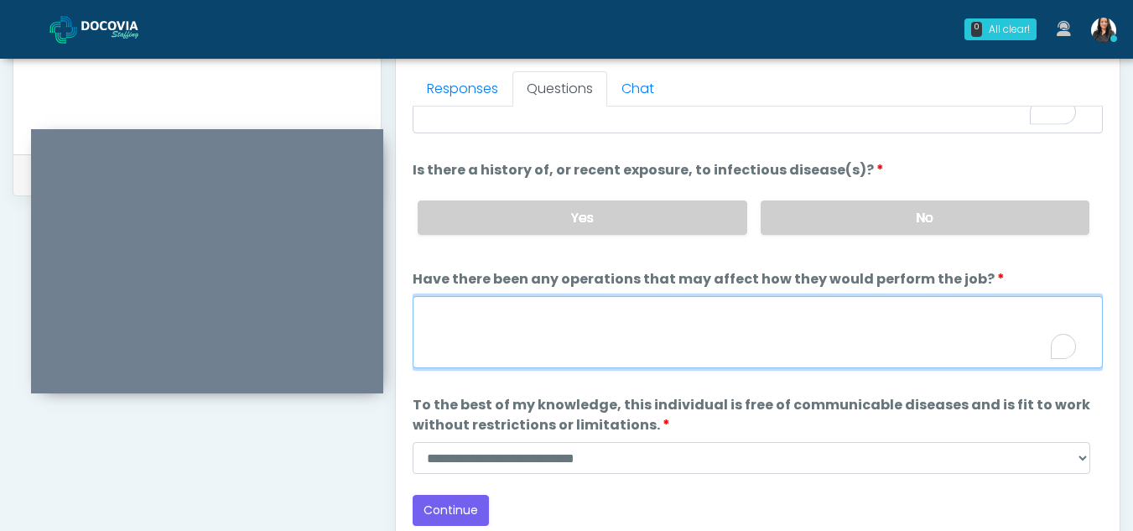
click at [521, 317] on textarea "Have there been any operations that may affect how they would perform the job?" at bounding box center [757, 332] width 690 height 72
type textarea "**"
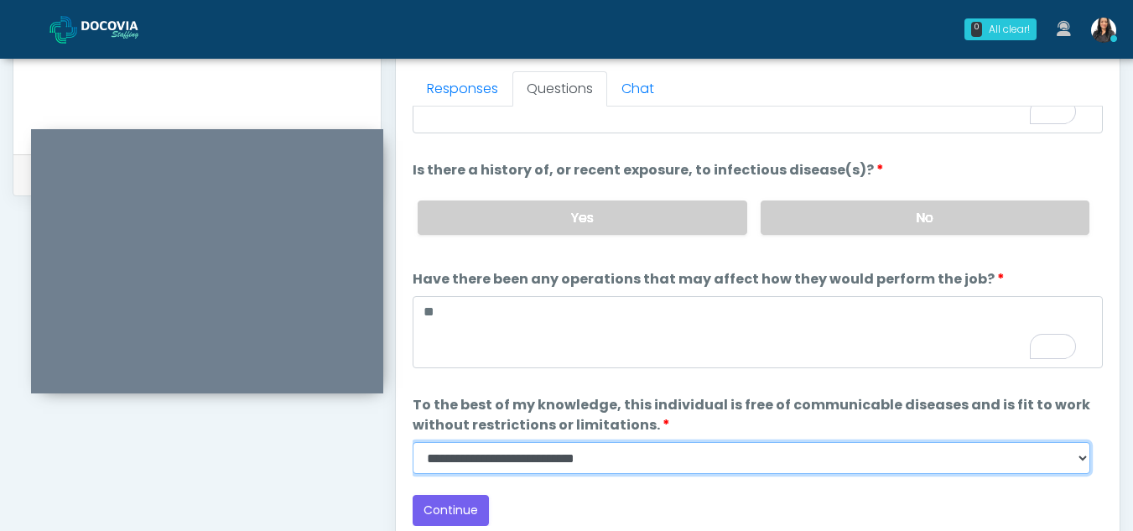
click at [1080, 454] on select "**********" at bounding box center [750, 458] width 677 height 32
select select "******"
click at [412, 442] on select "**********" at bounding box center [750, 458] width 677 height 32
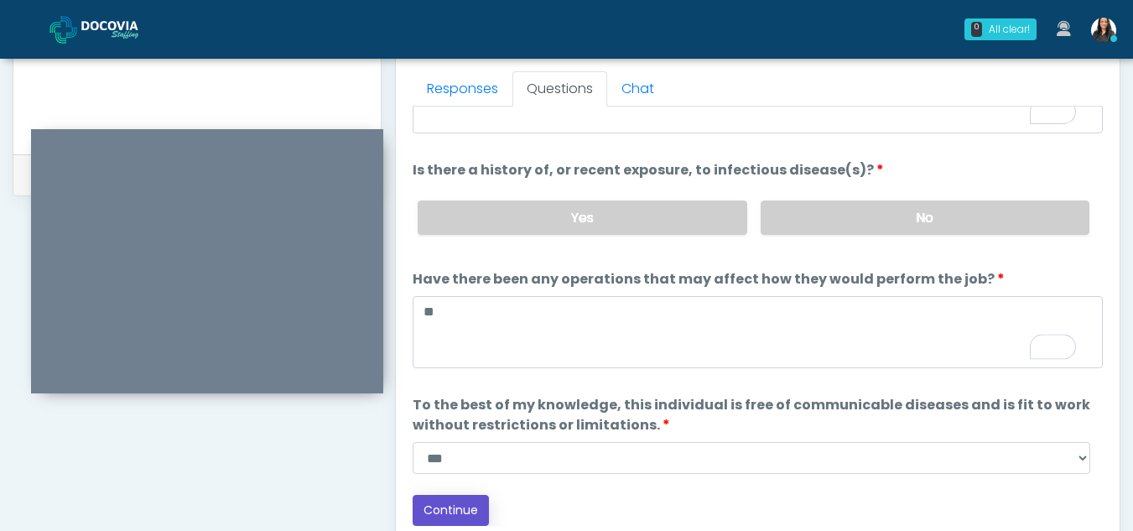
click at [465, 507] on button "Continue" at bounding box center [450, 510] width 76 height 31
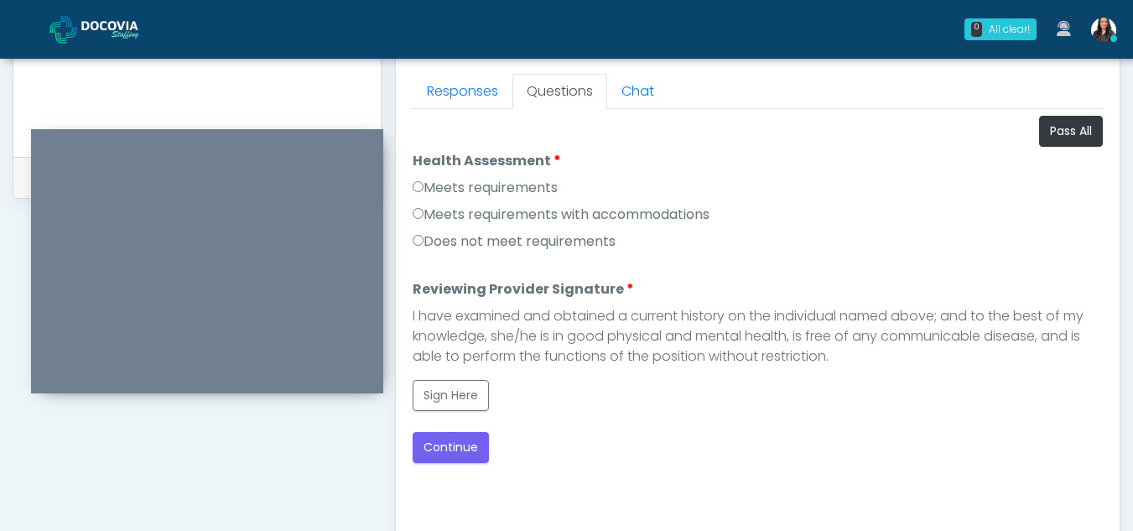
scroll to position [729, 0]
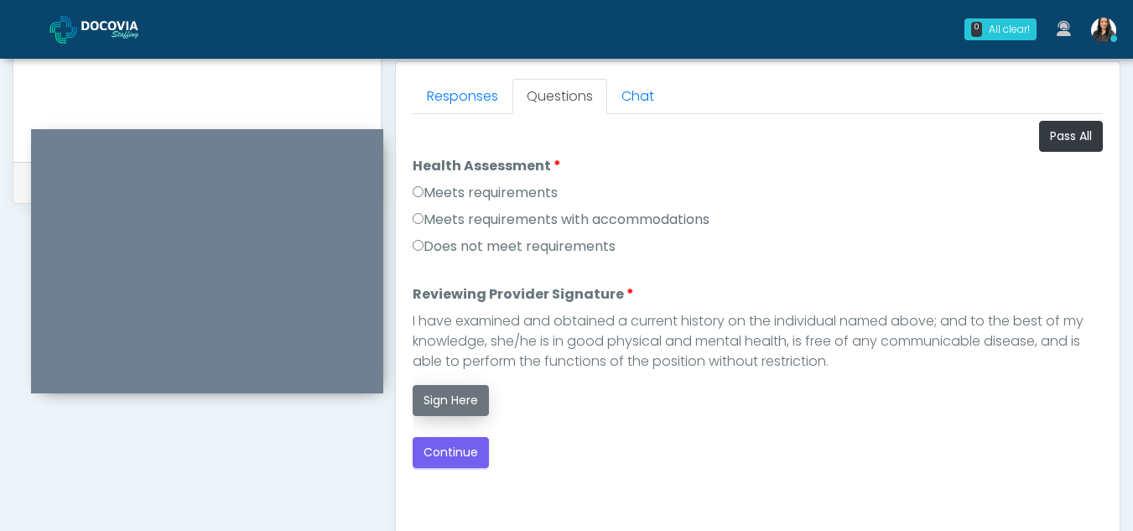
click at [451, 398] on button "Sign Here" at bounding box center [450, 400] width 76 height 31
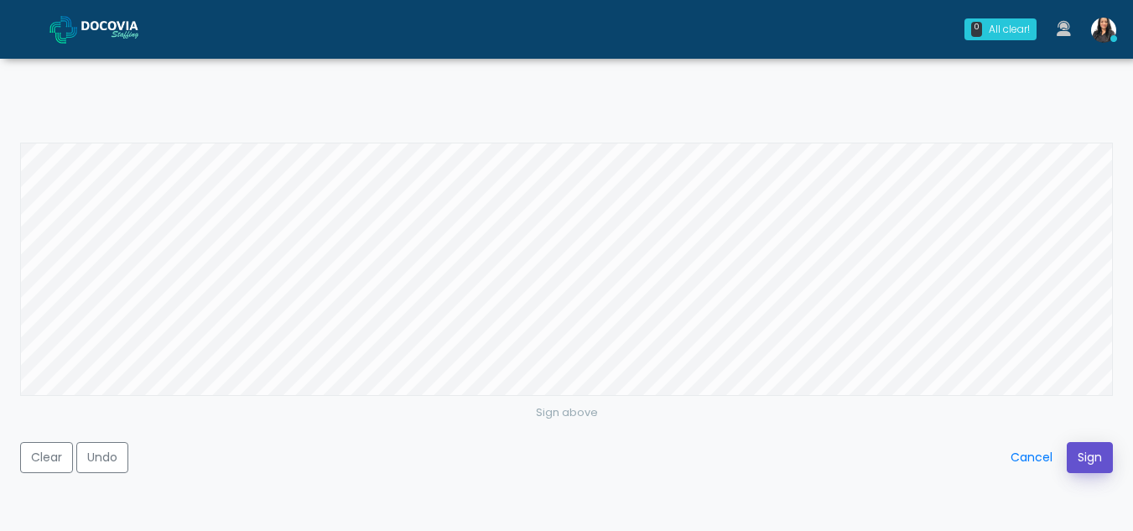
click at [1083, 459] on button "Sign" at bounding box center [1089, 457] width 46 height 31
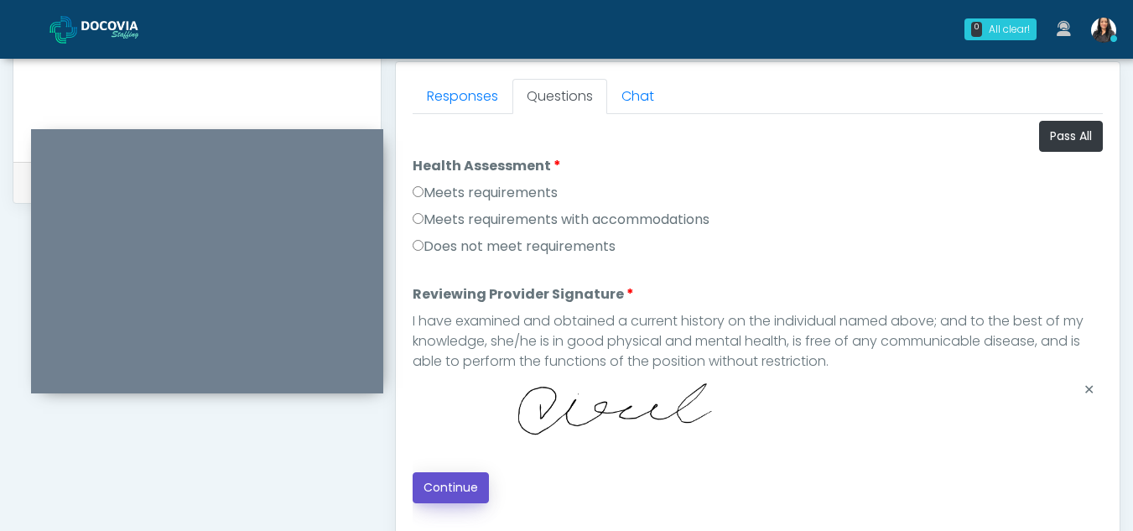
click at [445, 482] on button "Continue" at bounding box center [450, 487] width 76 height 31
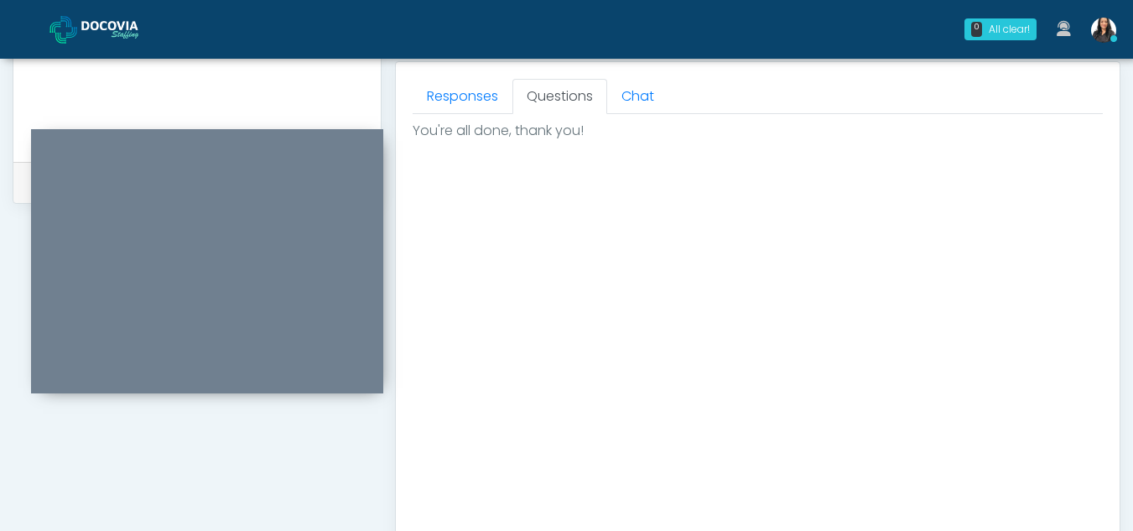
scroll to position [1005, 0]
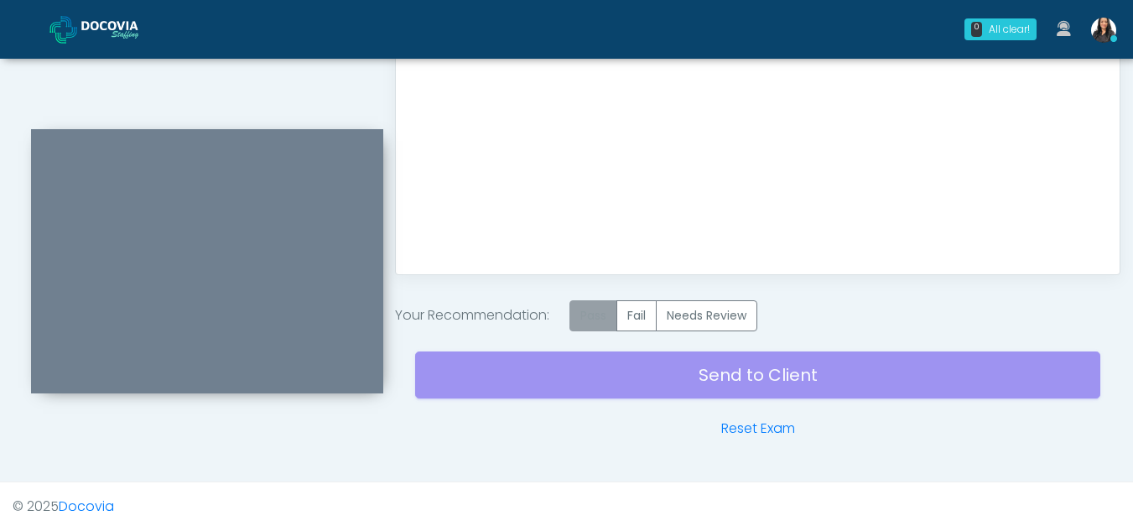
click at [603, 314] on label "Pass" at bounding box center [593, 315] width 48 height 31
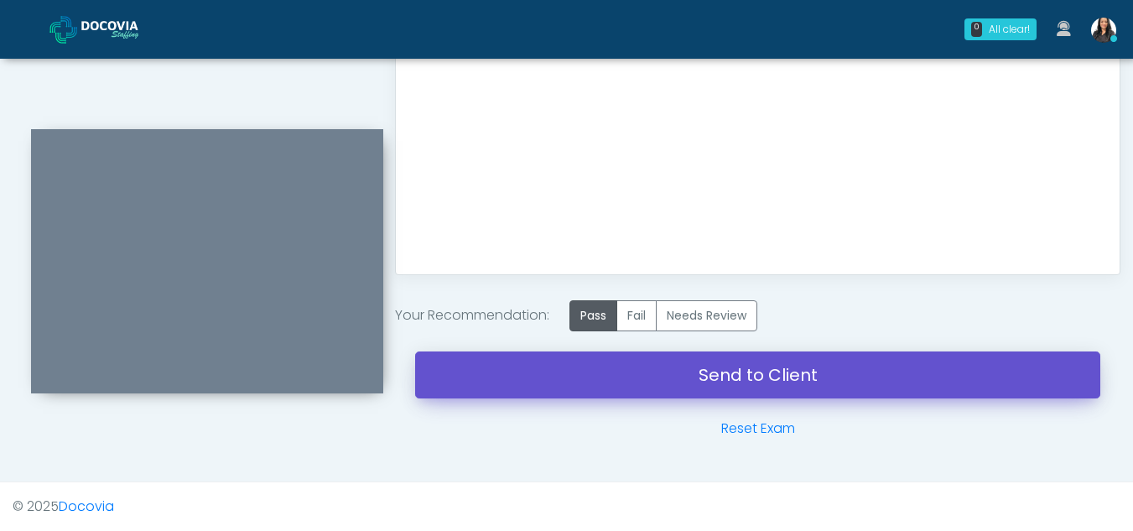
click at [748, 386] on link "Send to Client" at bounding box center [757, 374] width 685 height 47
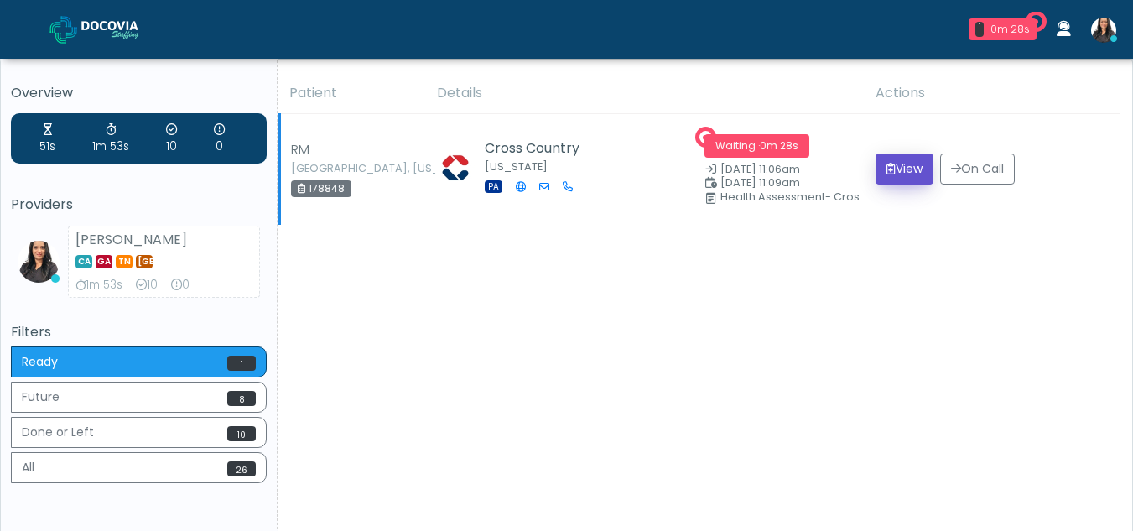
click at [902, 176] on button "View" at bounding box center [904, 168] width 58 height 31
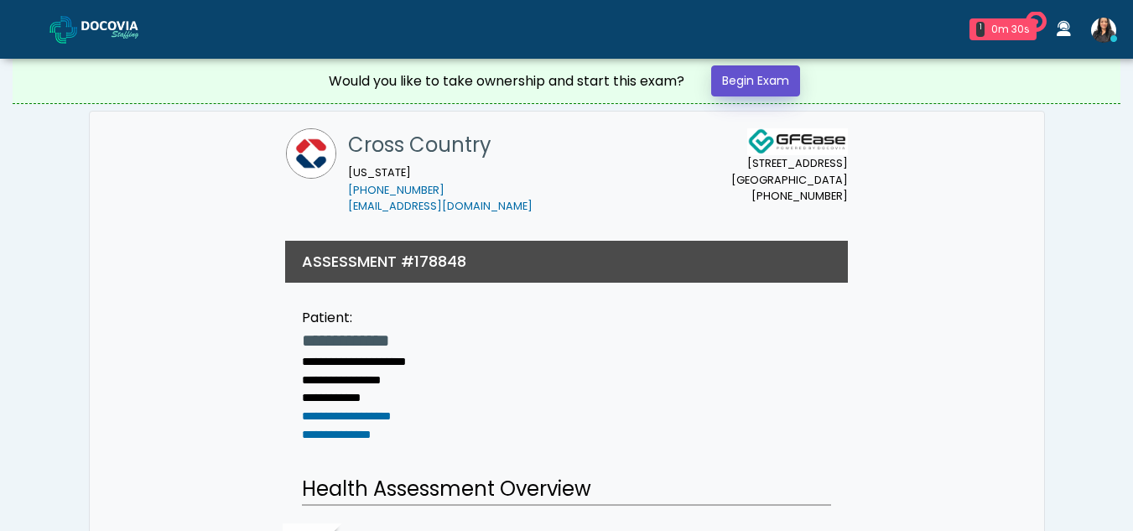
click at [740, 85] on link "Begin Exam" at bounding box center [755, 80] width 89 height 31
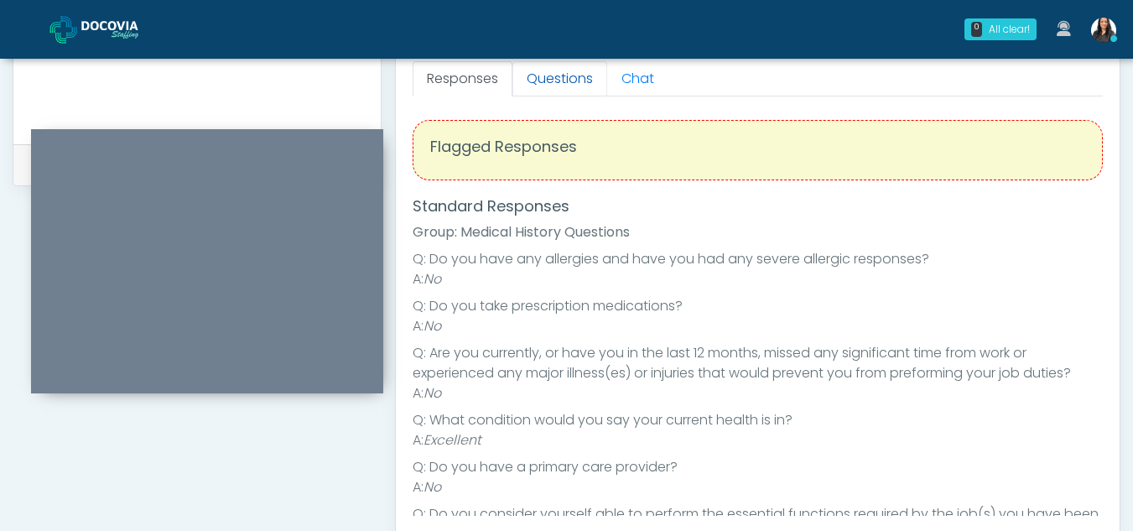
click at [561, 91] on link "Questions" at bounding box center [559, 78] width 95 height 35
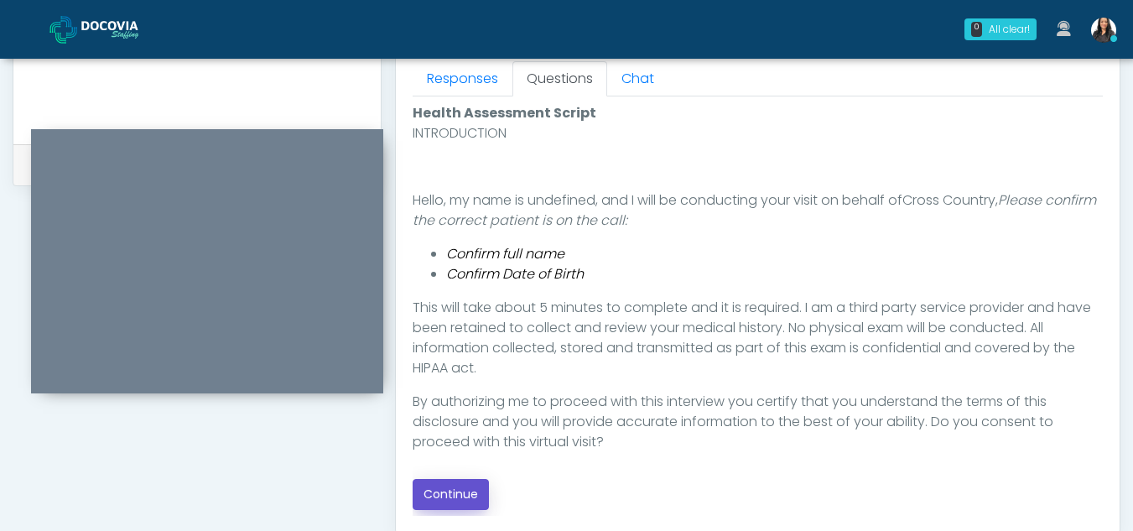
click at [425, 495] on button "Continue" at bounding box center [450, 494] width 76 height 31
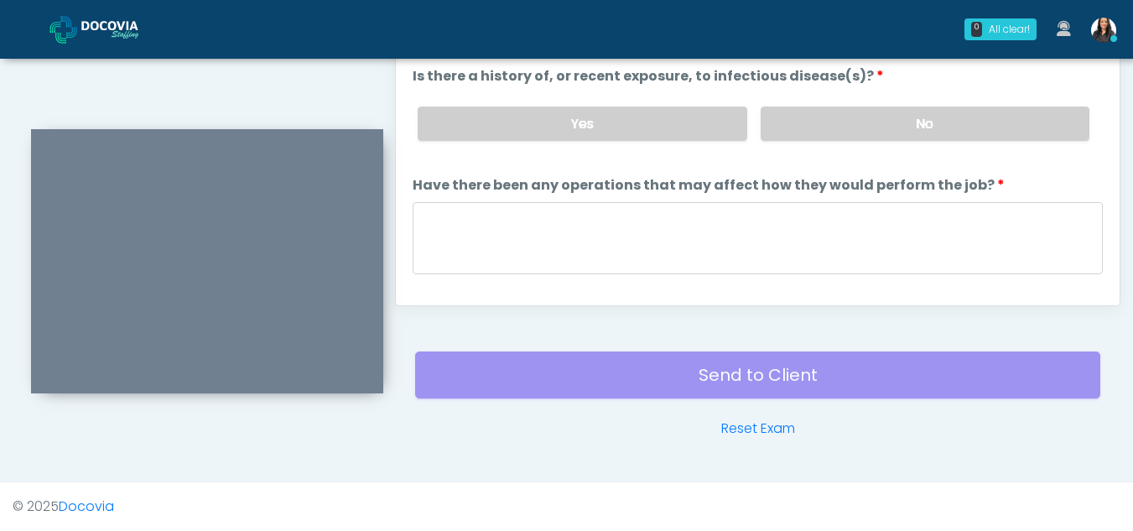
scroll to position [790, 0]
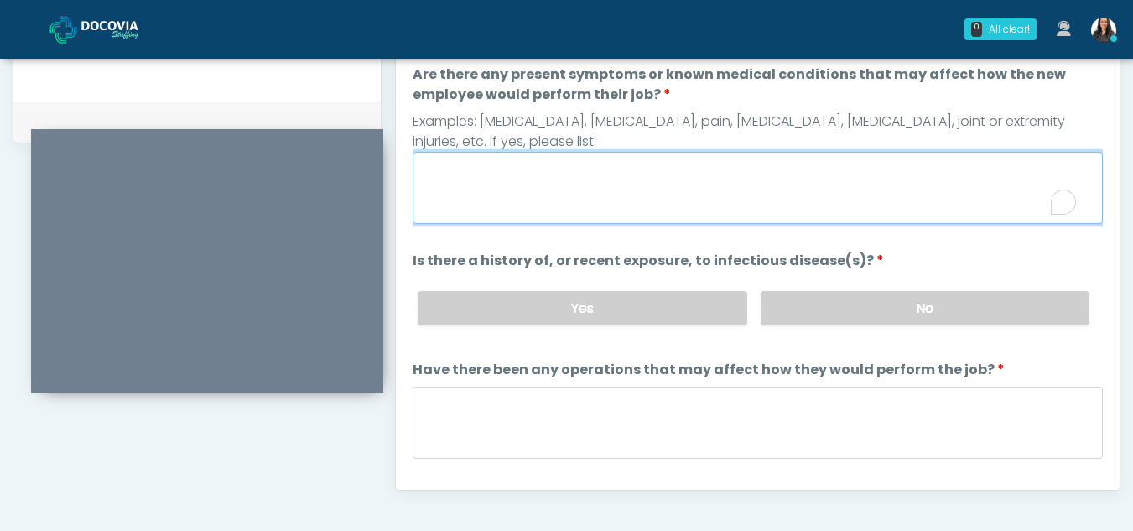
click at [560, 183] on textarea "Are there any present symptoms or known medical conditions that may affect how …" at bounding box center [757, 188] width 690 height 72
type textarea "**"
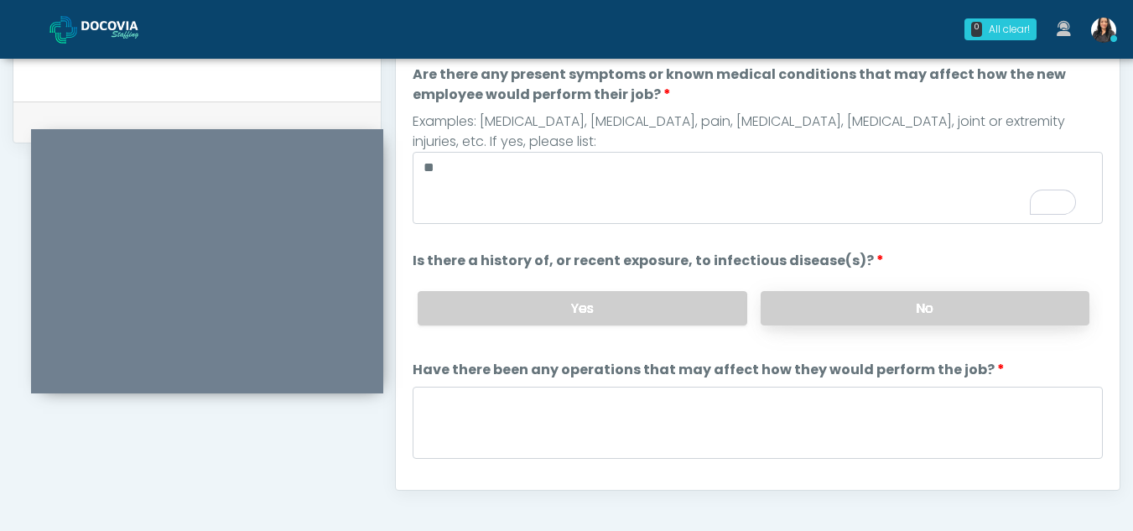
click at [907, 309] on label "No" at bounding box center [924, 308] width 329 height 34
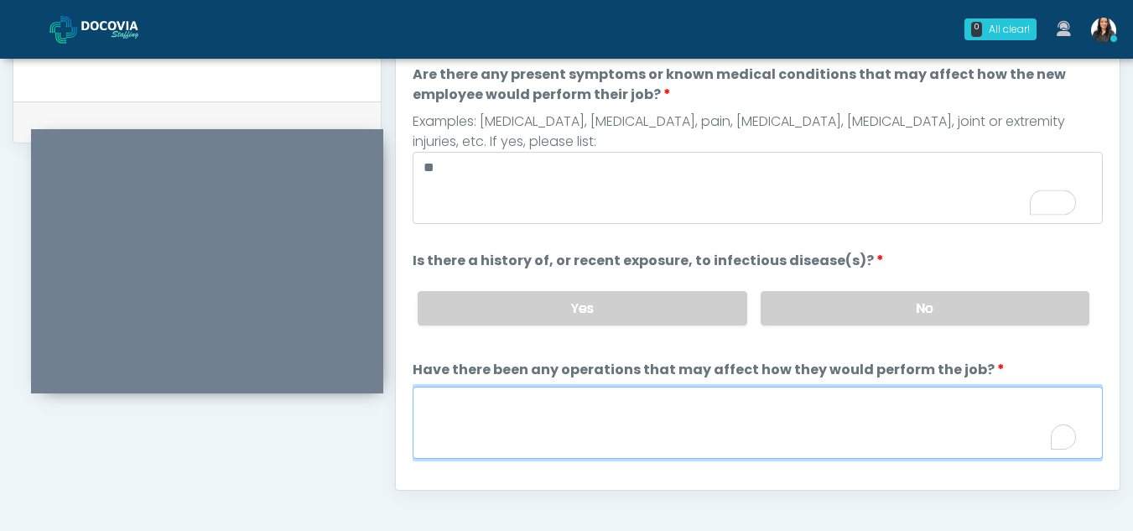
click at [459, 440] on textarea "Have there been any operations that may affect how they would perform the job?" at bounding box center [757, 422] width 690 height 72
type textarea "**"
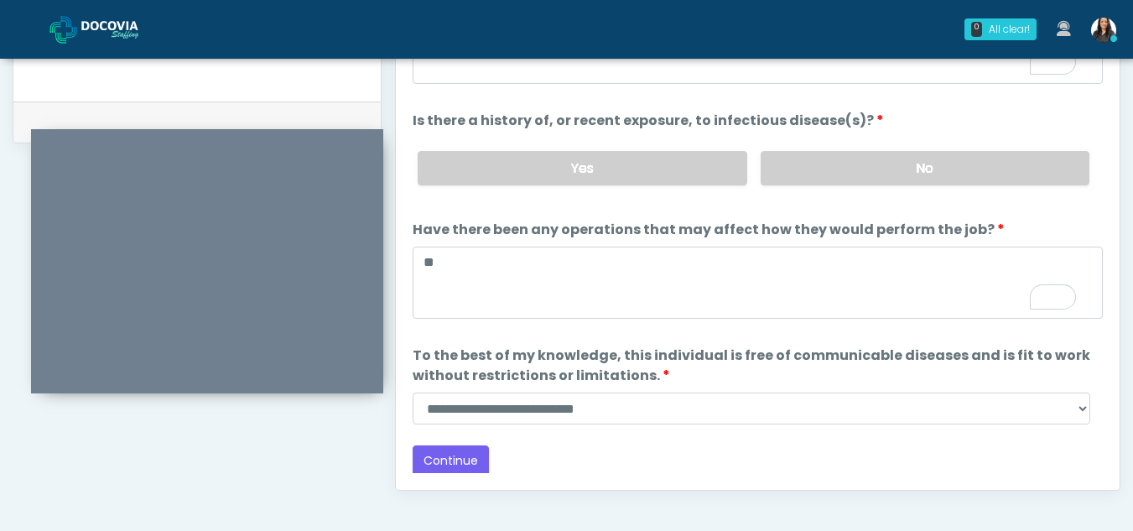
scroll to position [143, 0]
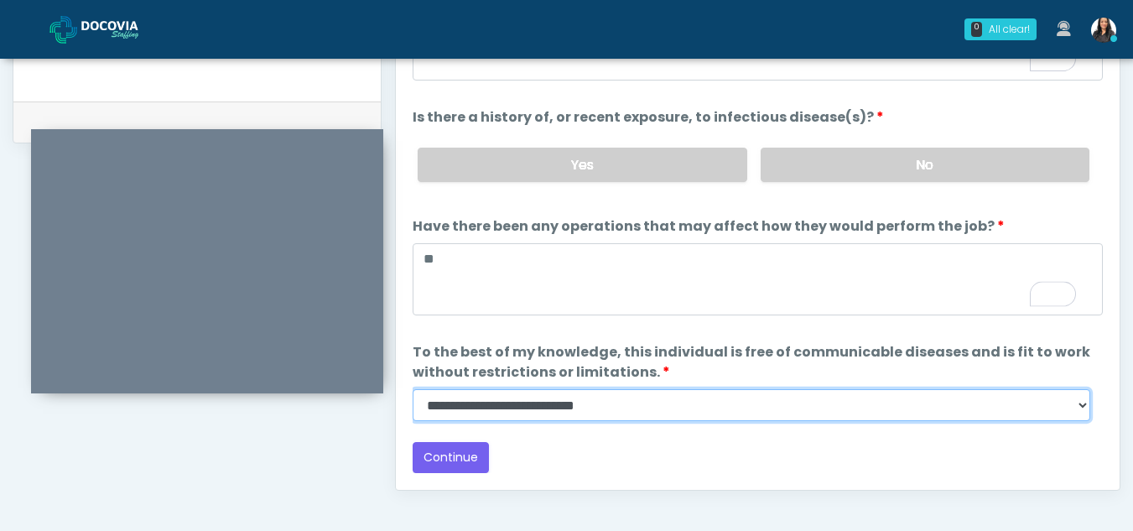
click at [1089, 401] on select "**********" at bounding box center [750, 405] width 677 height 32
select select "******"
click at [412, 389] on select "**********" at bounding box center [750, 405] width 677 height 32
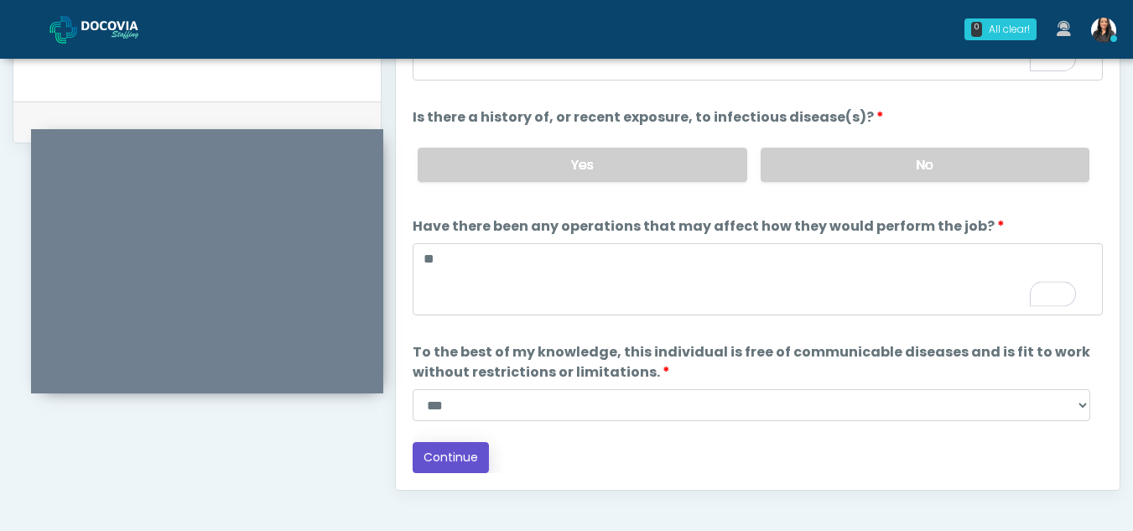
click at [454, 455] on button "Continue" at bounding box center [450, 457] width 76 height 31
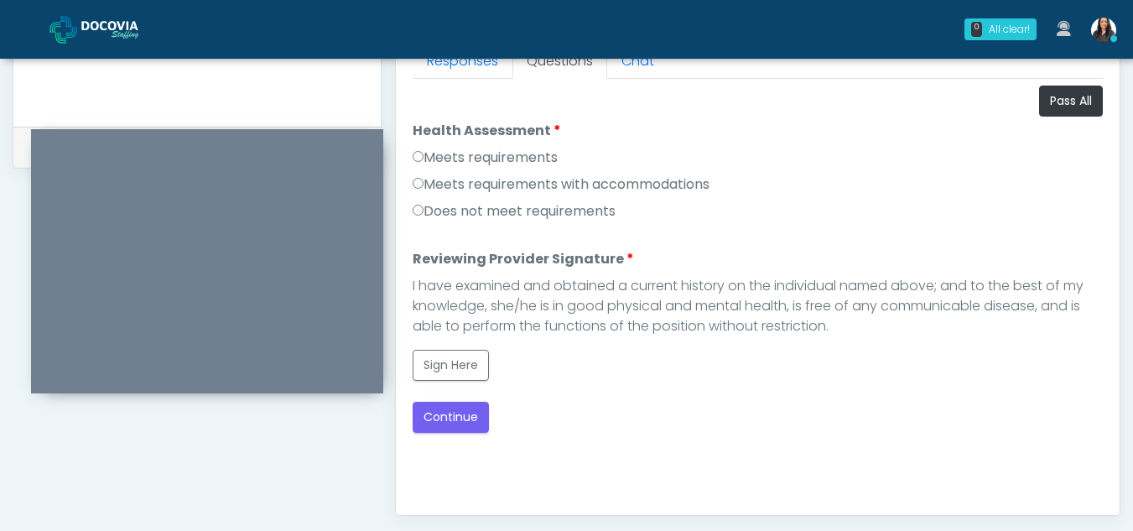
scroll to position [762, 0]
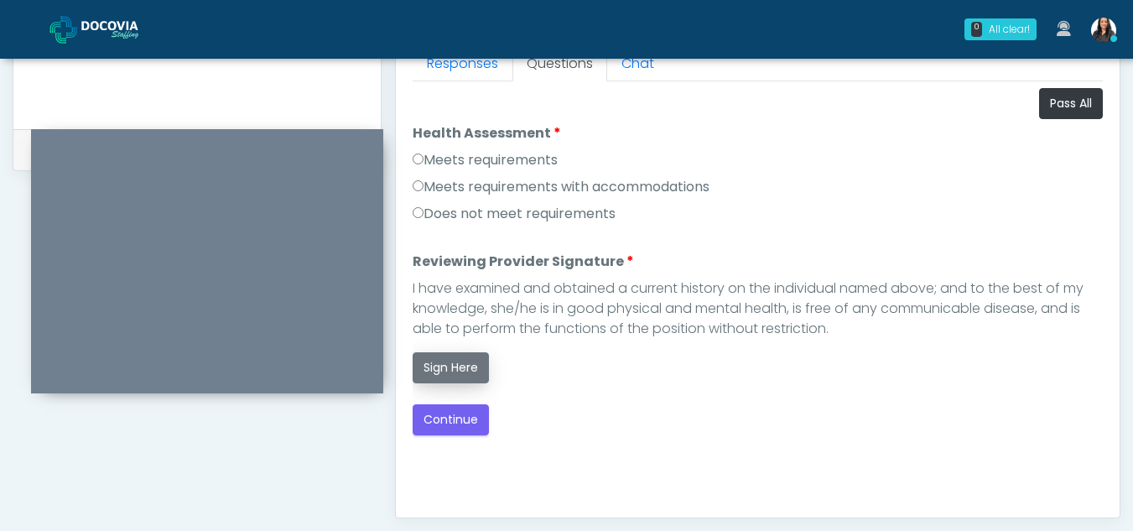
click at [430, 375] on button "Sign Here" at bounding box center [450, 367] width 76 height 31
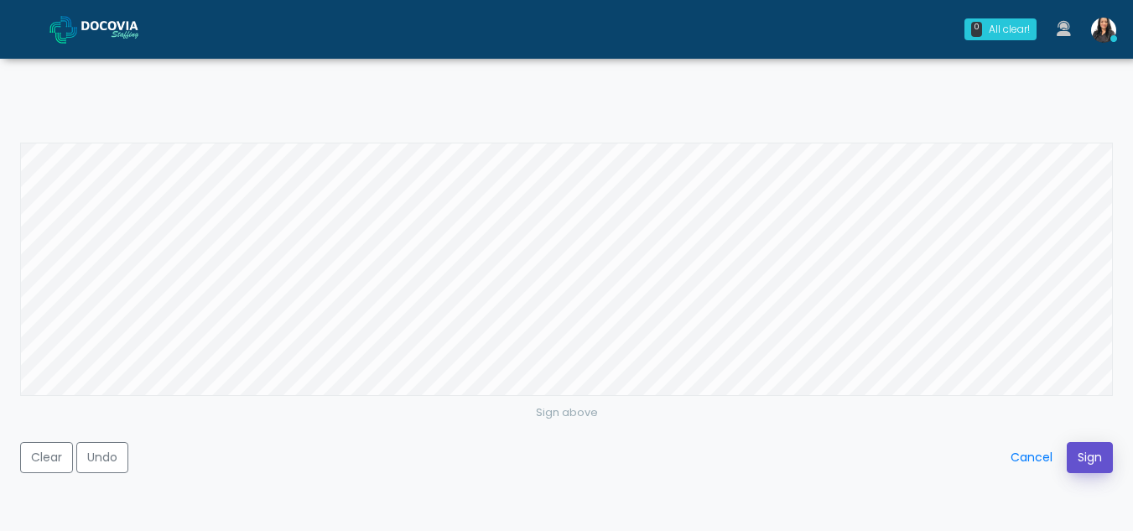
click at [1084, 461] on button "Sign" at bounding box center [1089, 457] width 46 height 31
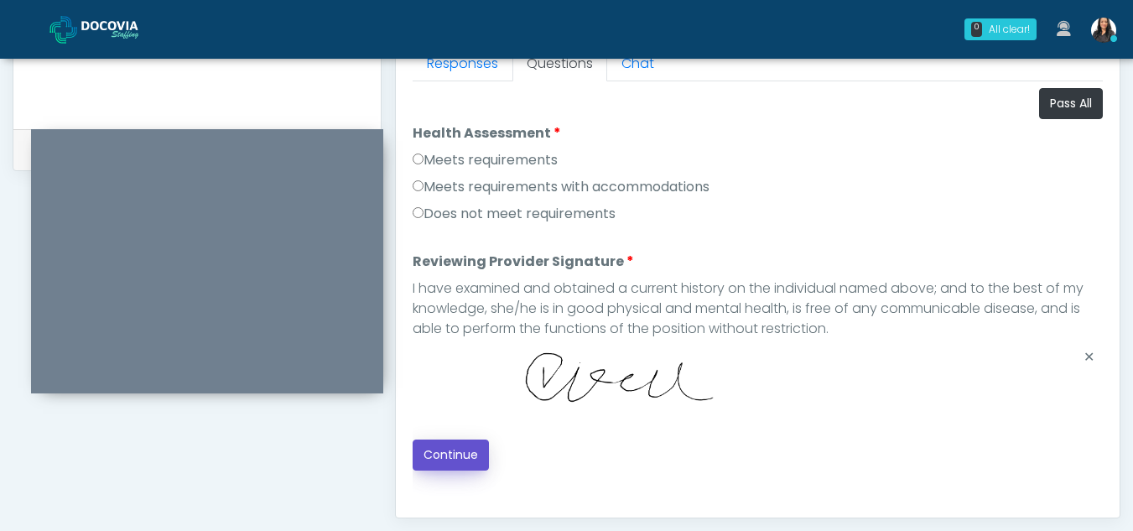
click at [445, 459] on button "Continue" at bounding box center [450, 454] width 76 height 31
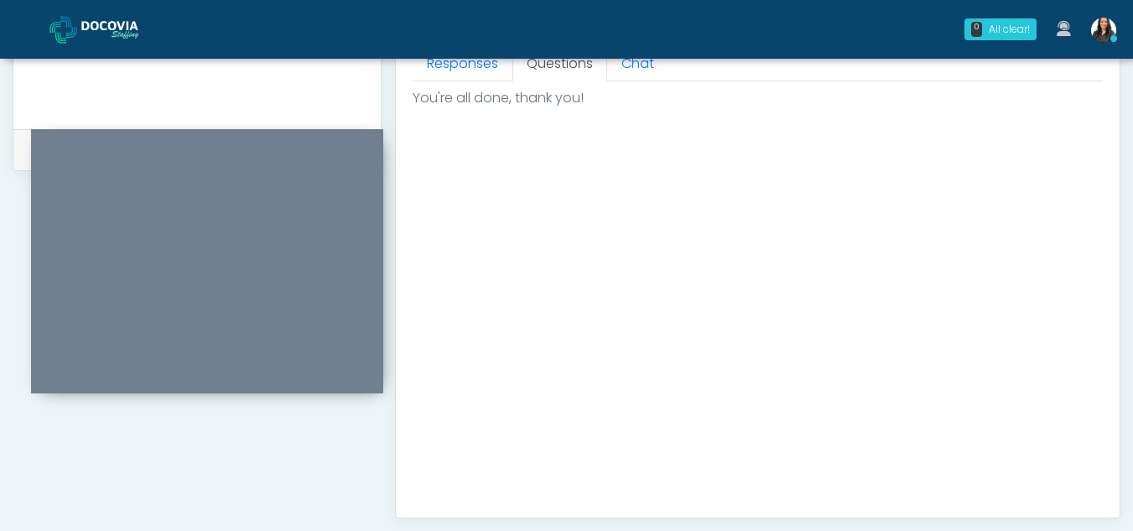
scroll to position [1005, 0]
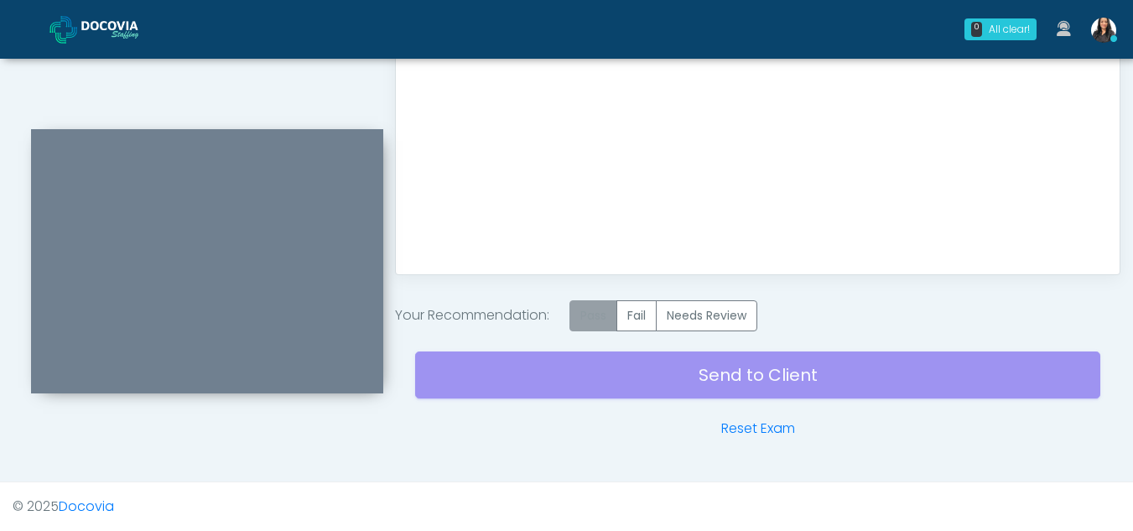
click at [596, 319] on label "Pass" at bounding box center [593, 315] width 48 height 31
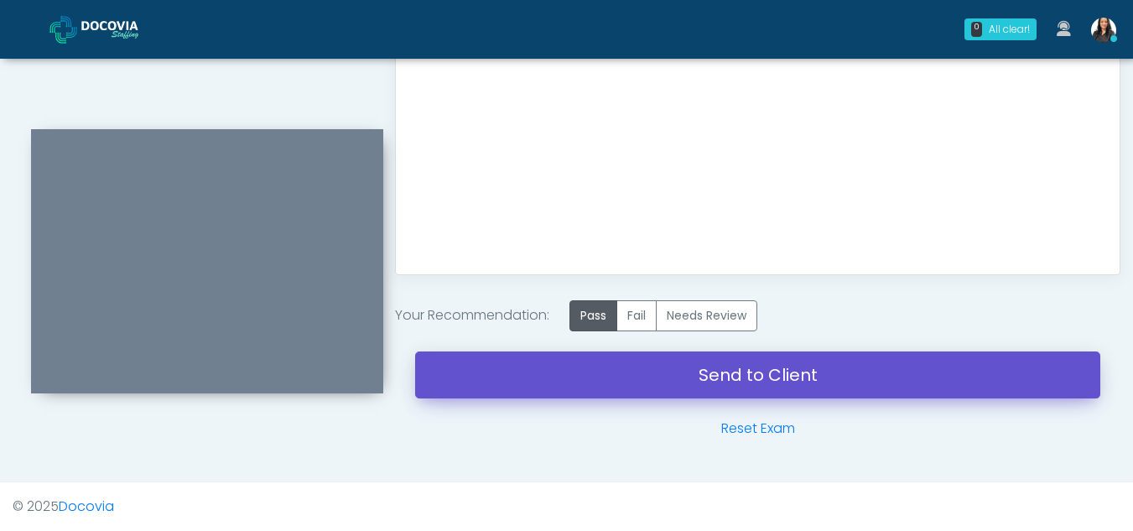
click at [744, 385] on link "Send to Client" at bounding box center [757, 374] width 685 height 47
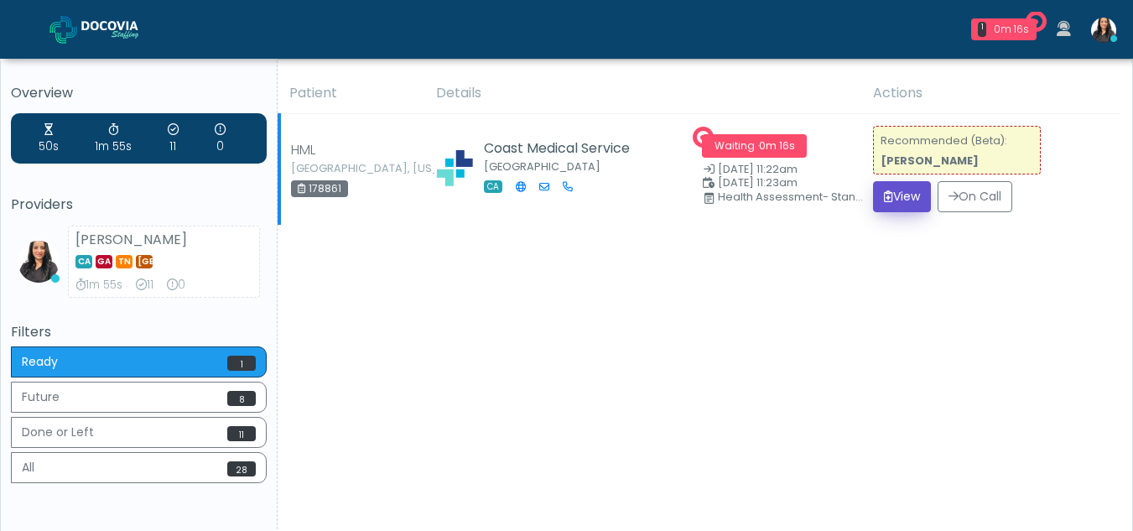
click at [894, 200] on button "View" at bounding box center [902, 196] width 58 height 31
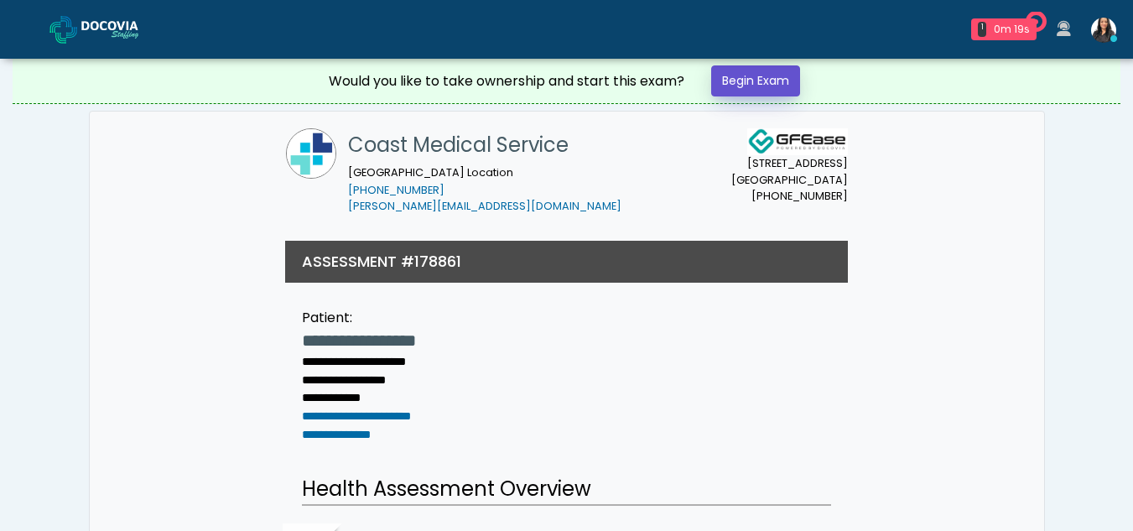
click at [738, 78] on link "Begin Exam" at bounding box center [755, 80] width 89 height 31
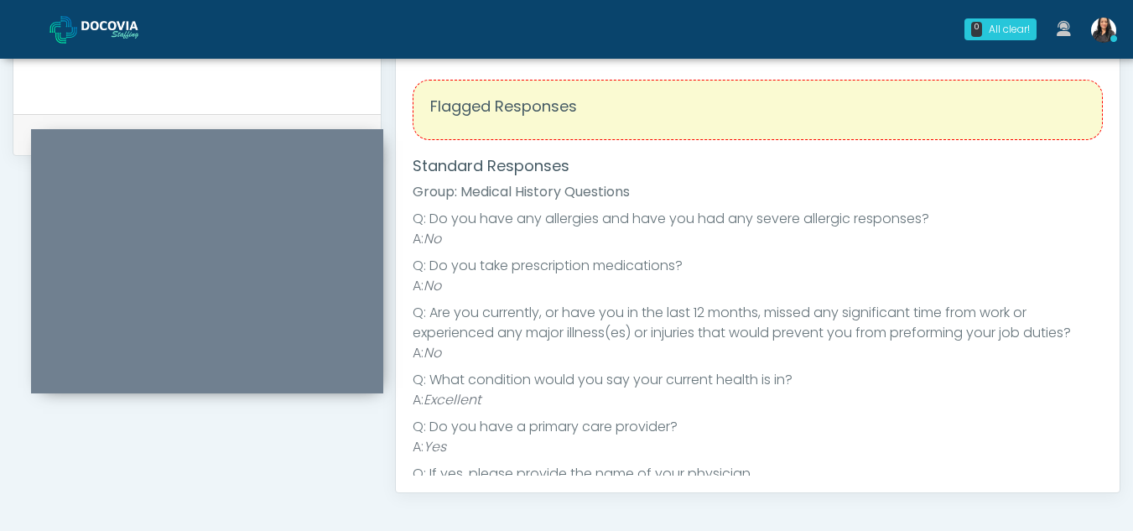
scroll to position [676, 0]
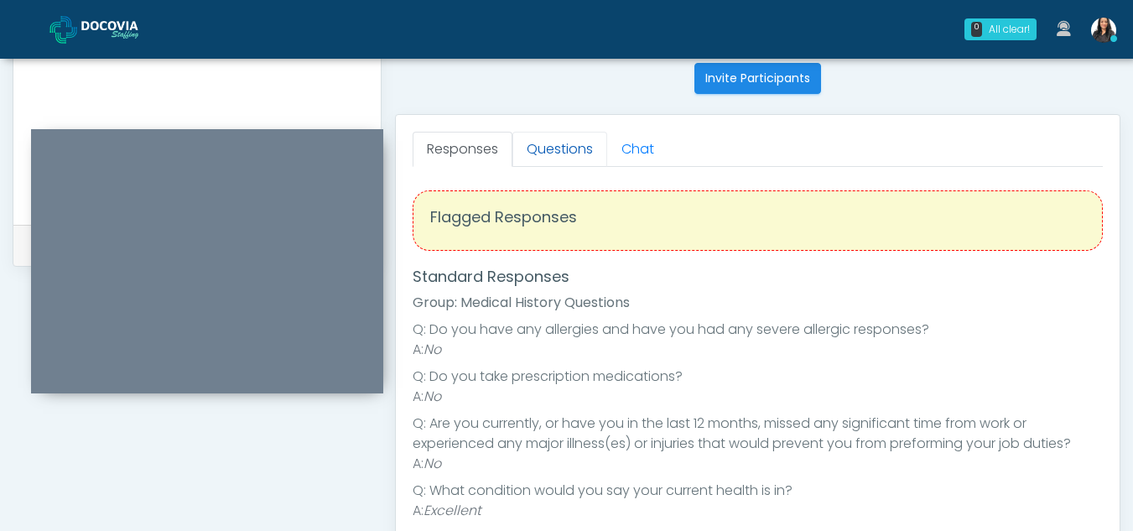
click at [567, 148] on link "Questions" at bounding box center [559, 149] width 95 height 35
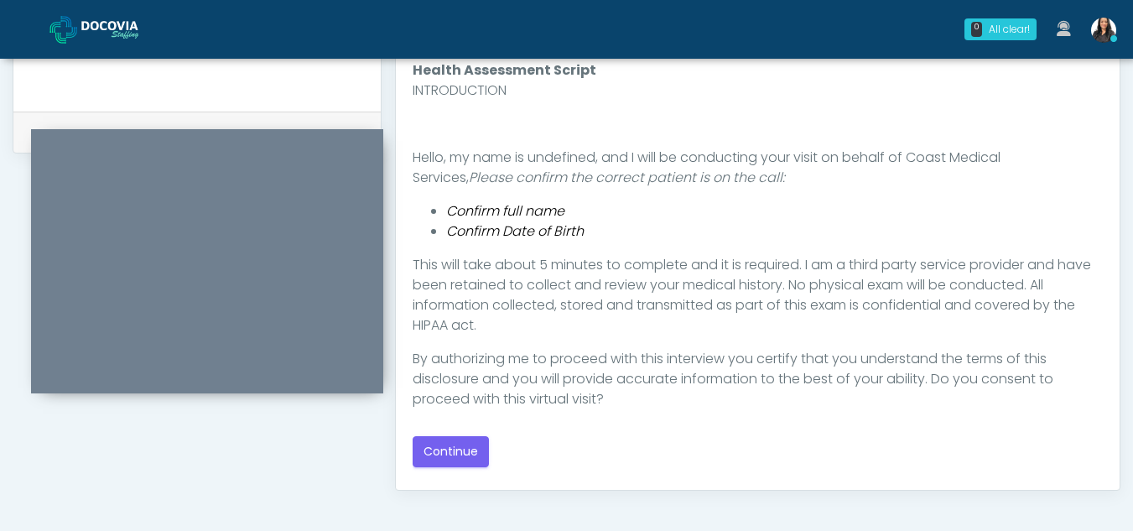
scroll to position [810, 0]
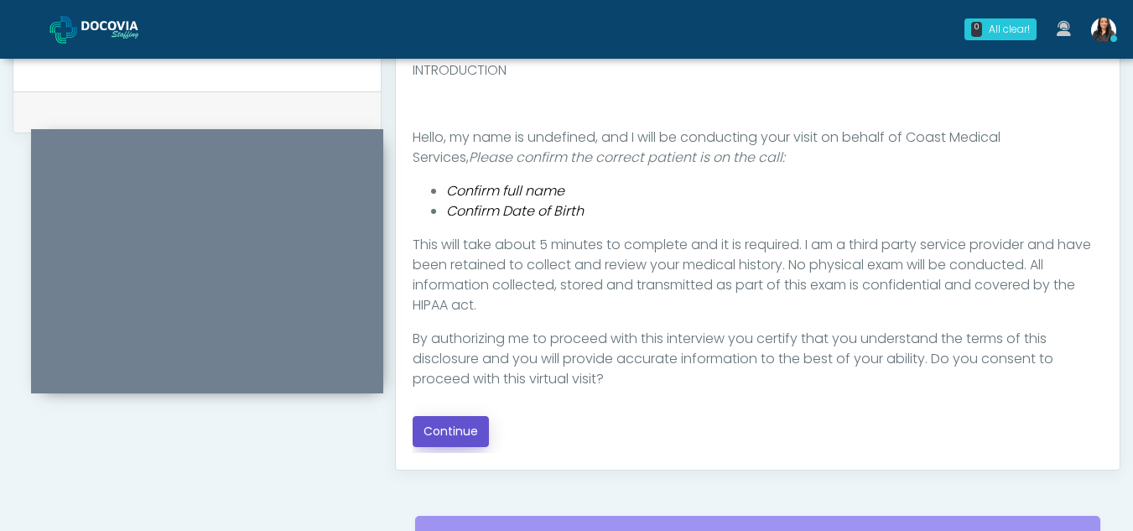
click at [425, 435] on button "Continue" at bounding box center [450, 431] width 76 height 31
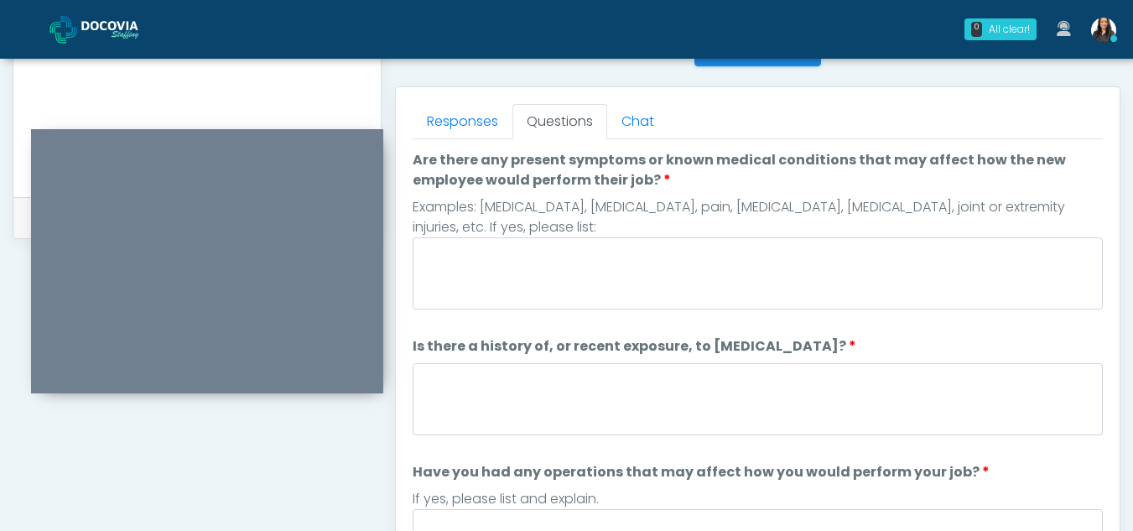
scroll to position [682, 0]
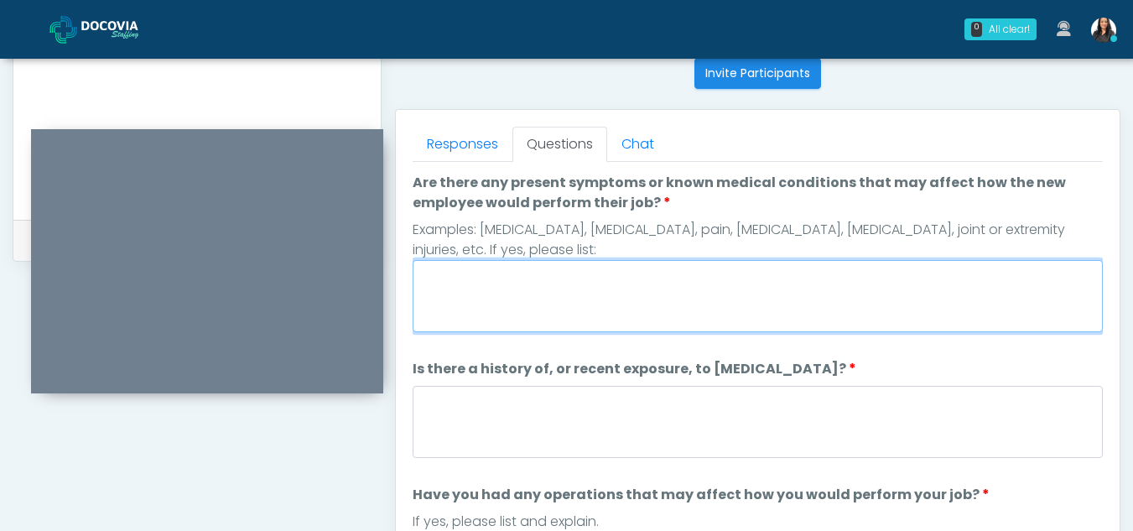
click at [482, 285] on textarea "Are there any present symptoms or known medical conditions that may affect how …" at bounding box center [757, 296] width 690 height 72
type textarea "**"
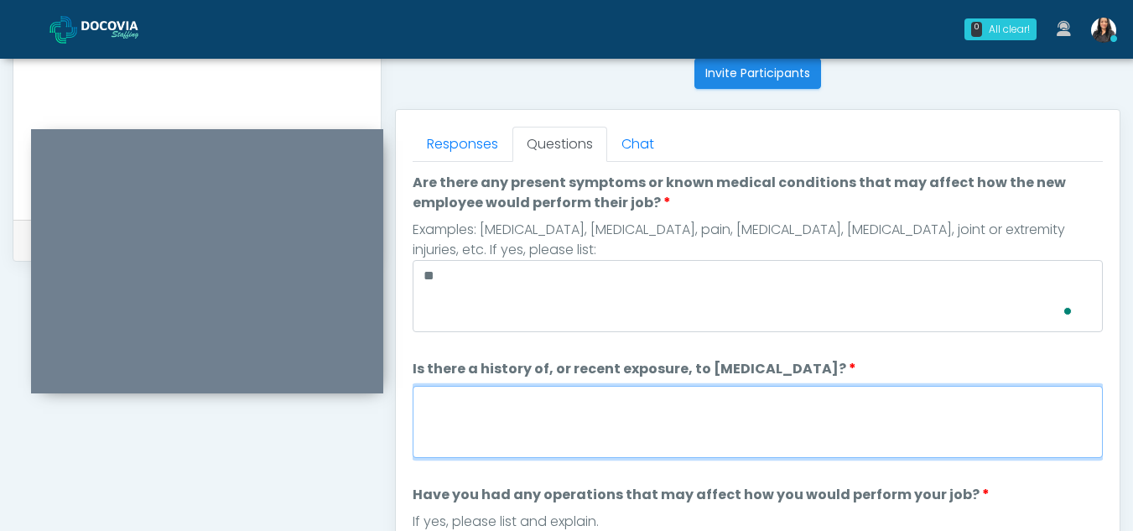
click at [462, 433] on textarea "Is there a history of, or recent exposure, to infectious diseases?" at bounding box center [757, 422] width 690 height 72
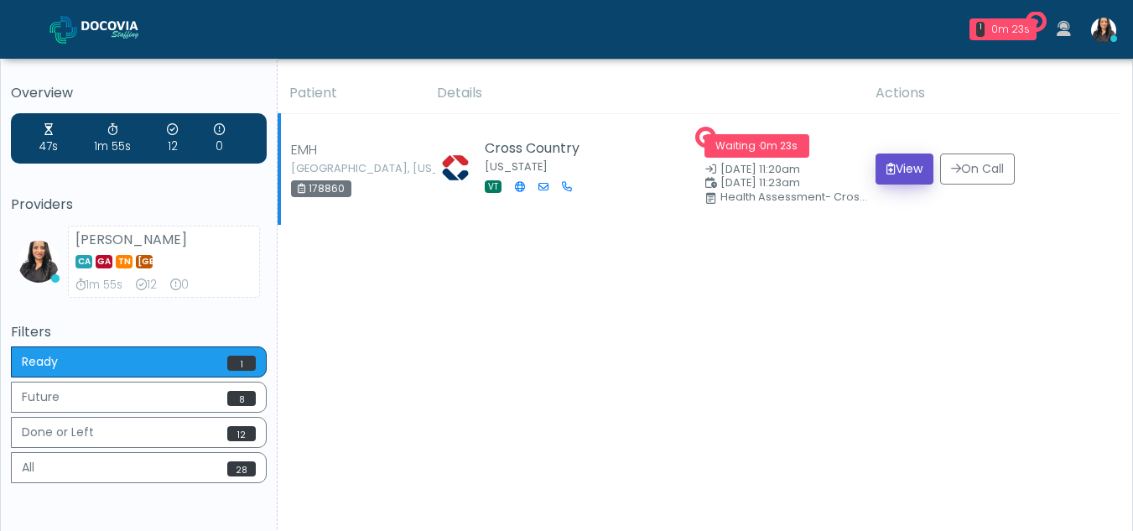
click at [898, 161] on button "View" at bounding box center [904, 168] width 58 height 31
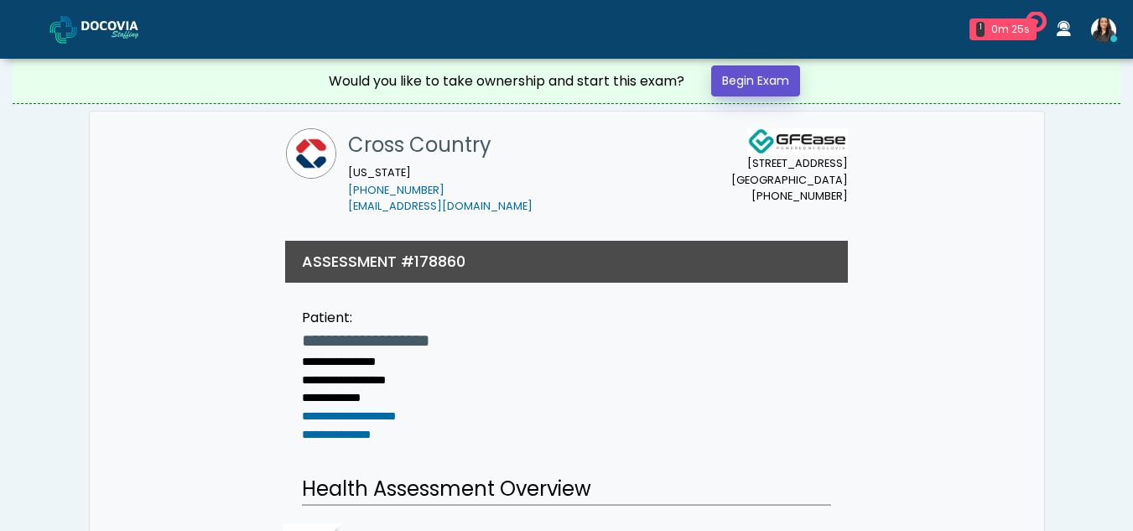
click at [750, 74] on link "Begin Exam" at bounding box center [755, 80] width 89 height 31
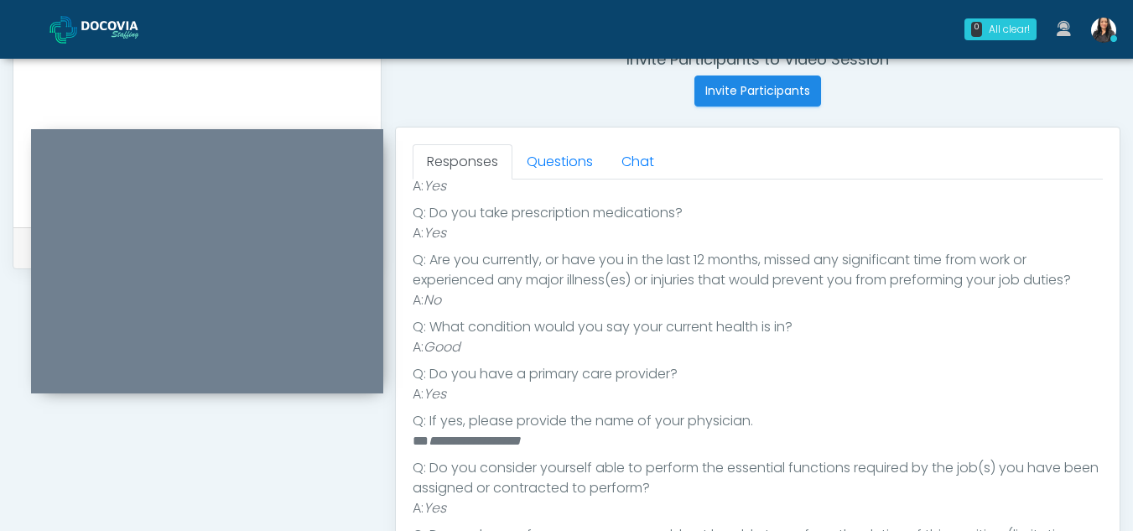
scroll to position [661, 0]
click at [567, 163] on link "Questions" at bounding box center [559, 164] width 95 height 35
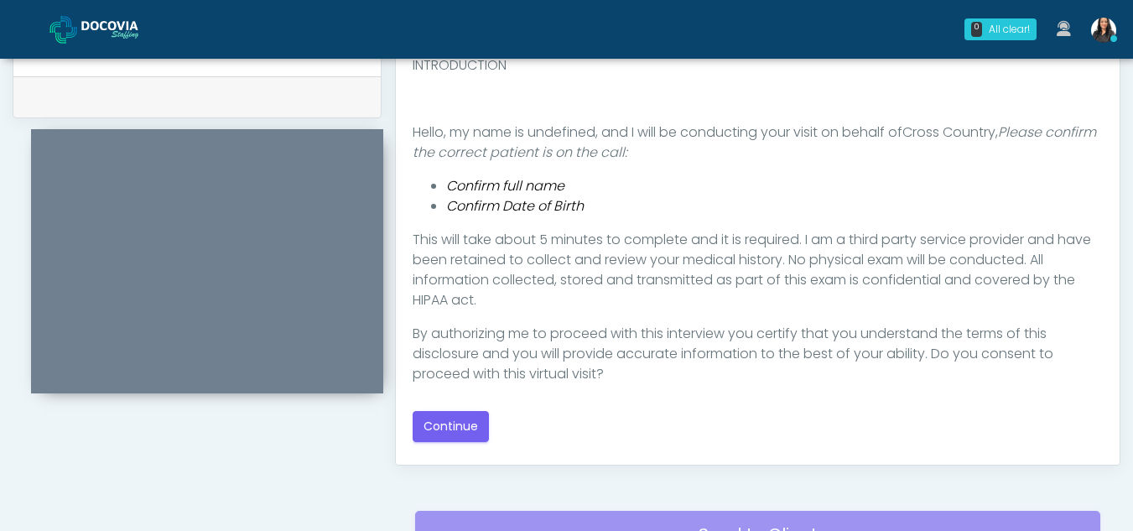
scroll to position [830, 0]
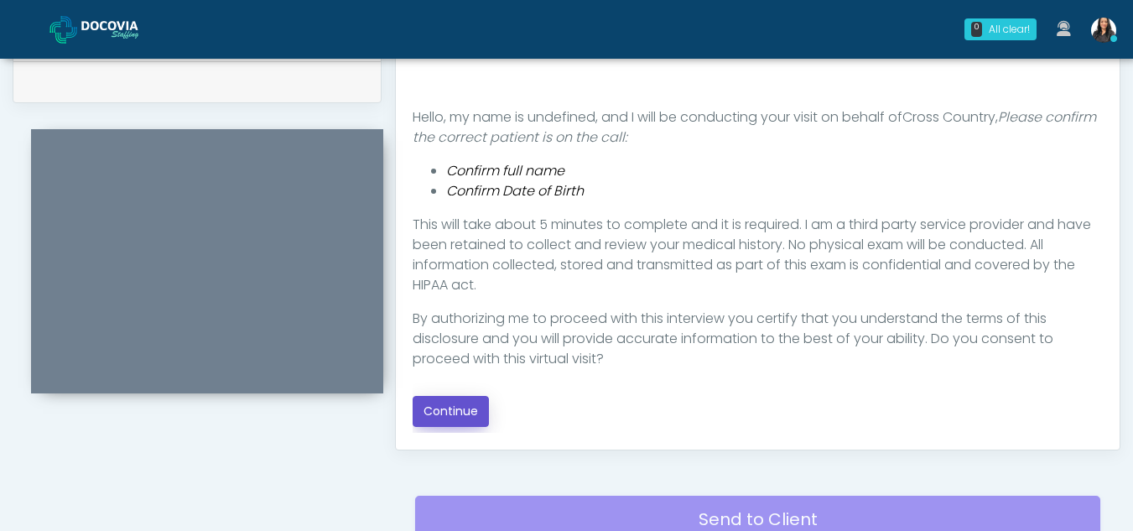
click at [455, 405] on button "Continue" at bounding box center [450, 411] width 76 height 31
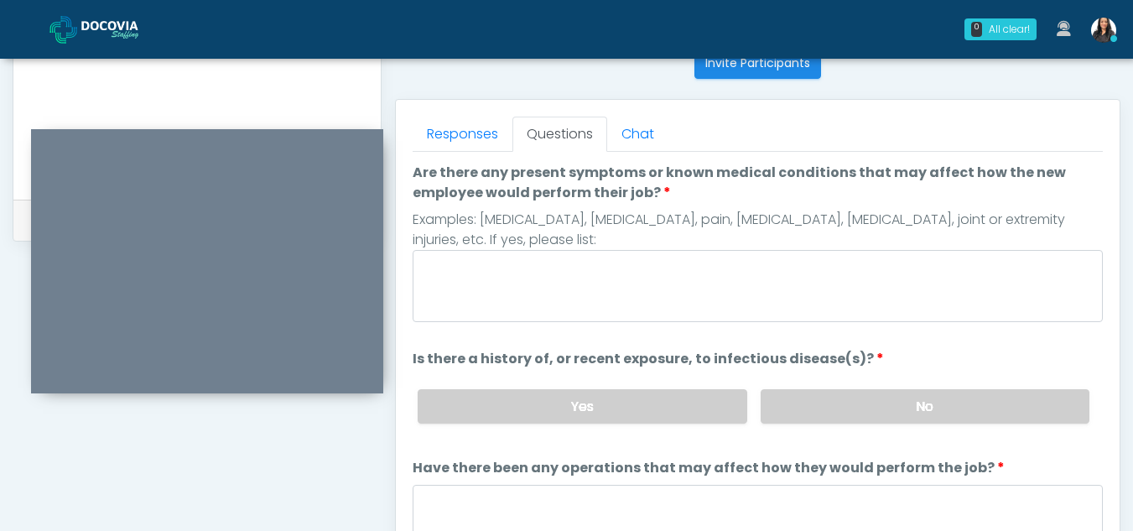
scroll to position [689, 0]
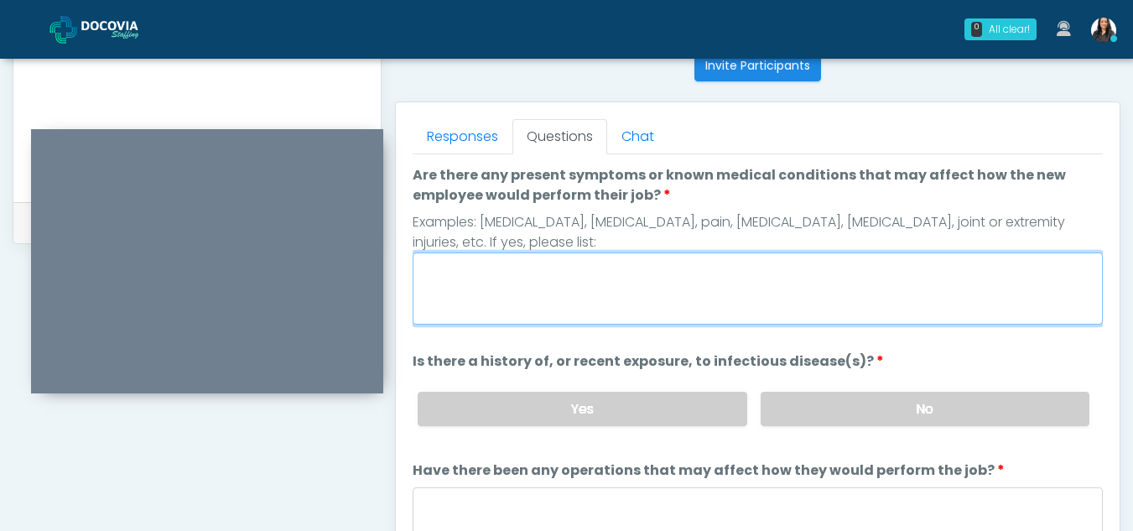
click at [506, 301] on textarea "Are there any present symptoms or known medical conditions that may affect how …" at bounding box center [757, 288] width 690 height 72
type textarea "**"
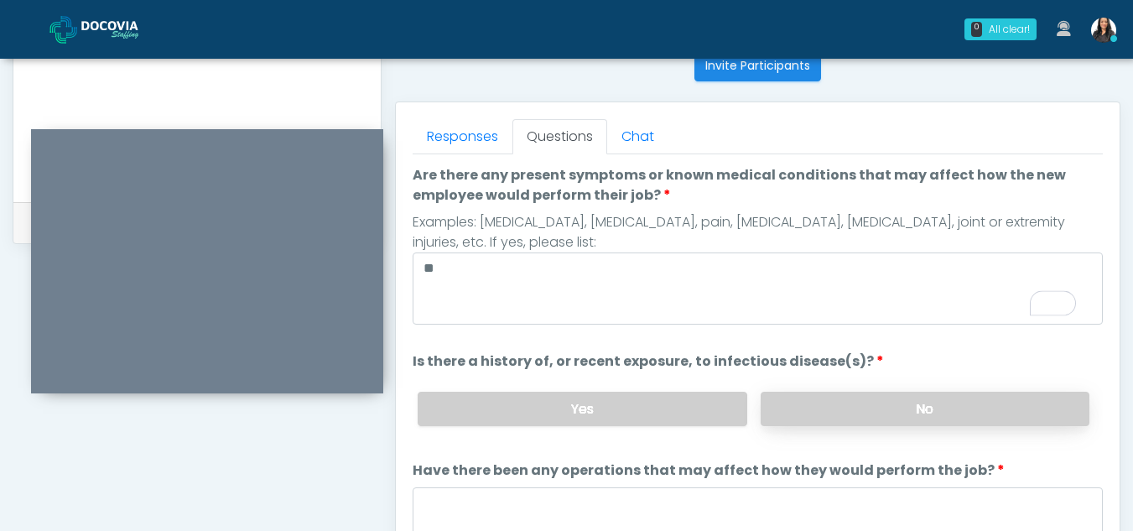
click at [951, 417] on label "No" at bounding box center [924, 408] width 329 height 34
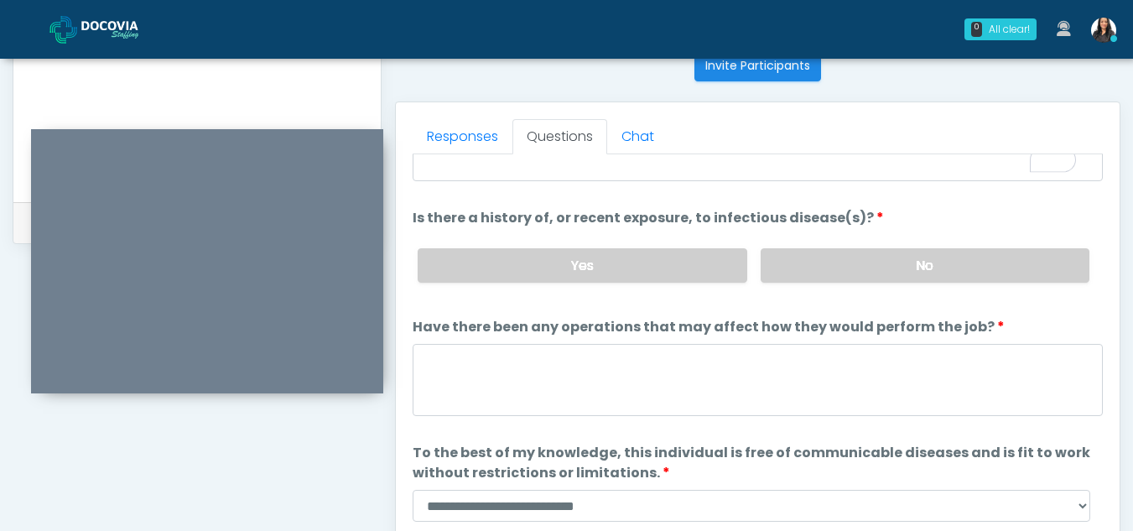
scroll to position [143, 0]
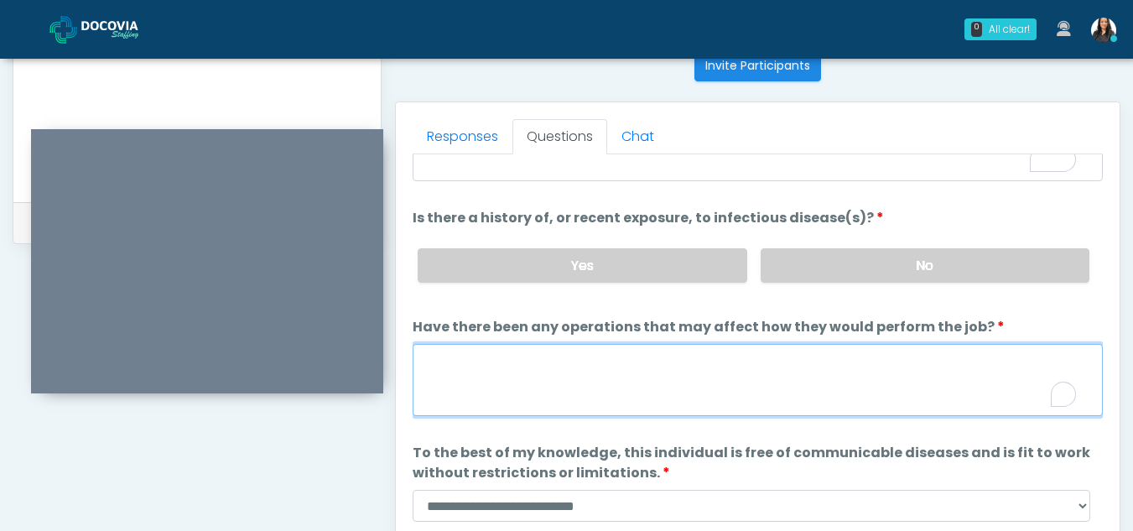
click at [460, 391] on textarea "Have there been any operations that may affect how they would perform the job?" at bounding box center [757, 380] width 690 height 72
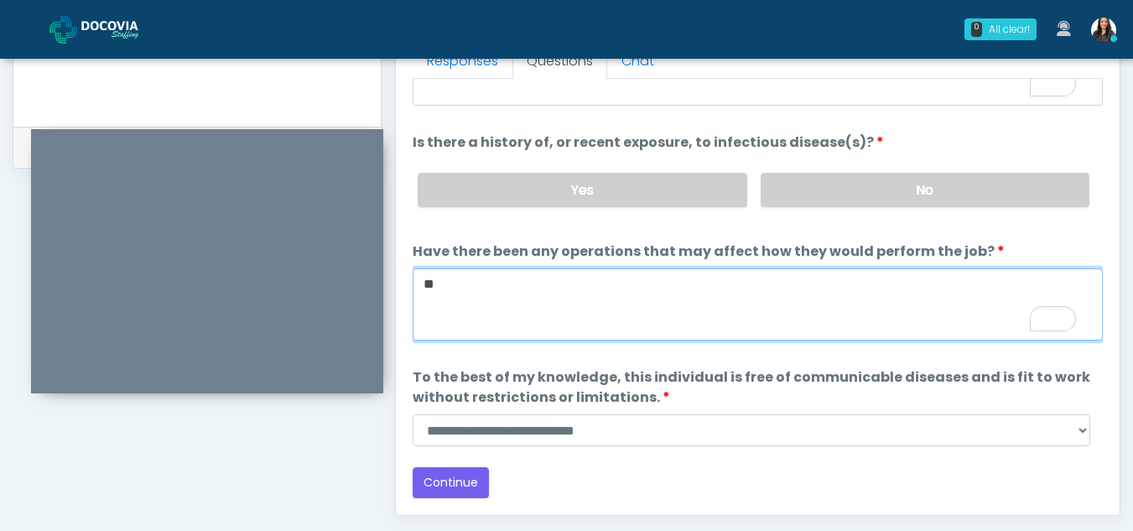
scroll to position [835, 0]
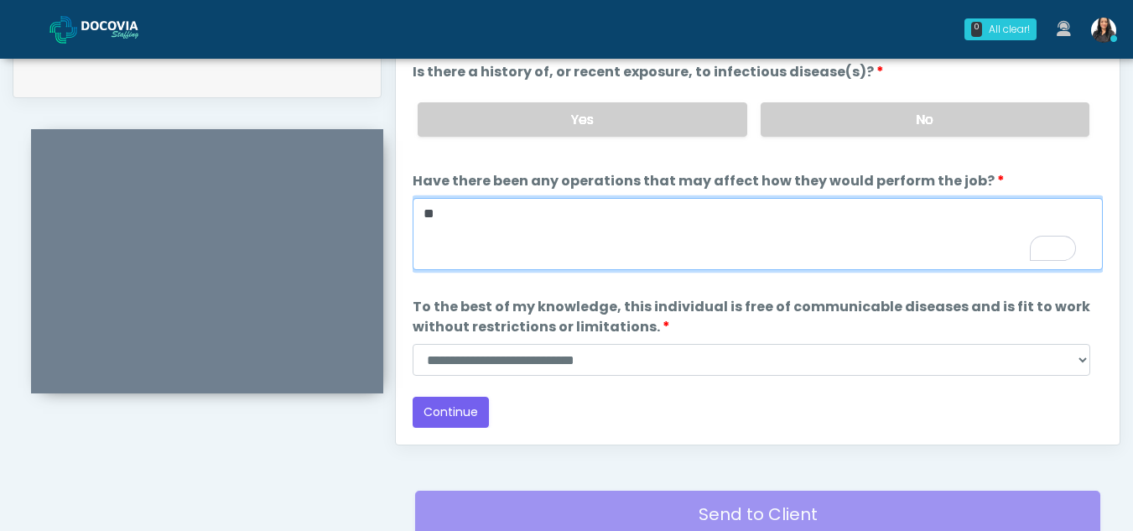
type textarea "**"
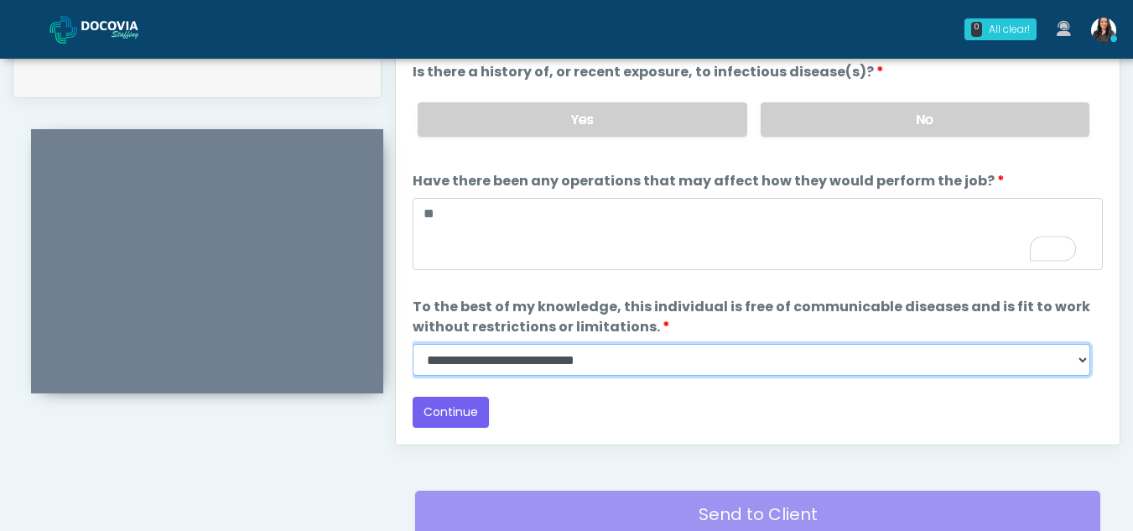
click at [1082, 363] on select "**********" at bounding box center [750, 360] width 677 height 32
select select "******"
click at [412, 344] on select "**********" at bounding box center [750, 360] width 677 height 32
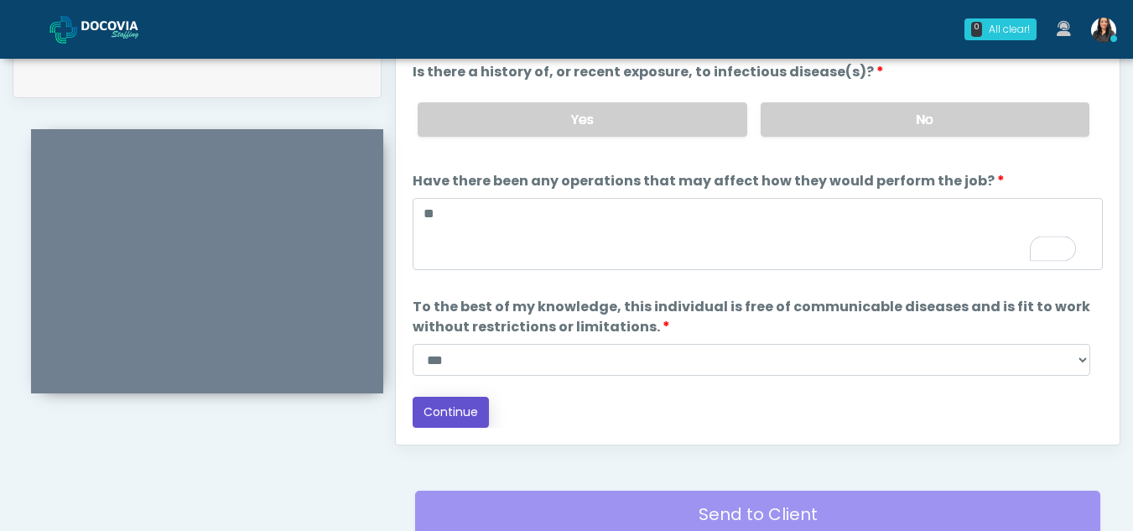
click at [442, 407] on button "Continue" at bounding box center [450, 412] width 76 height 31
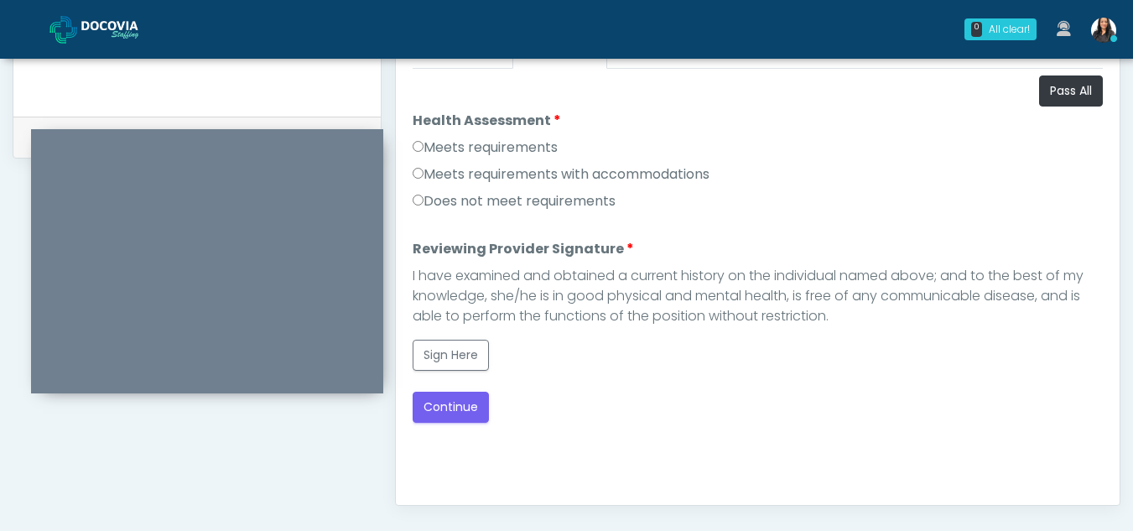
scroll to position [772, 0]
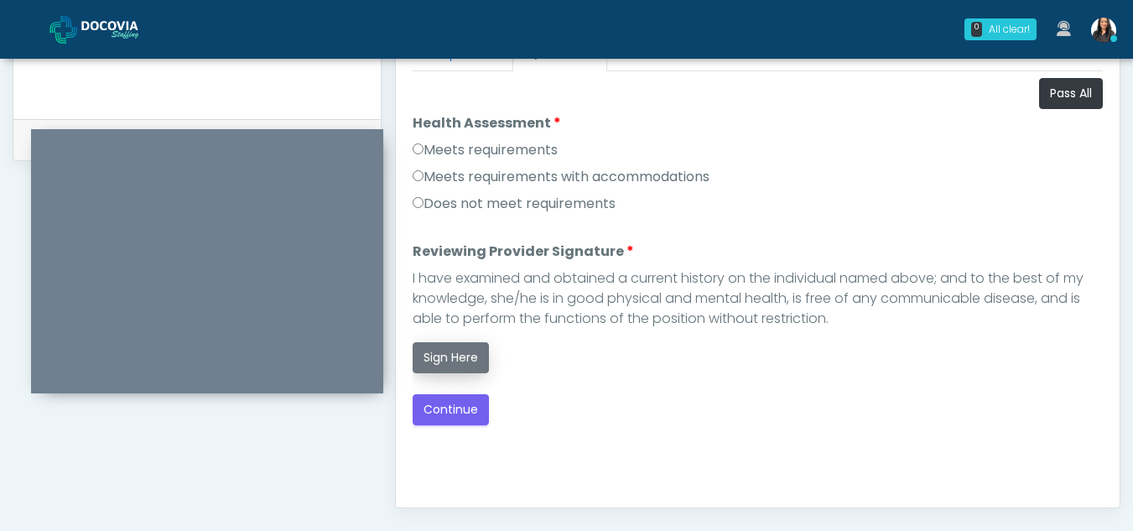
click at [436, 359] on button "Sign Here" at bounding box center [450, 357] width 76 height 31
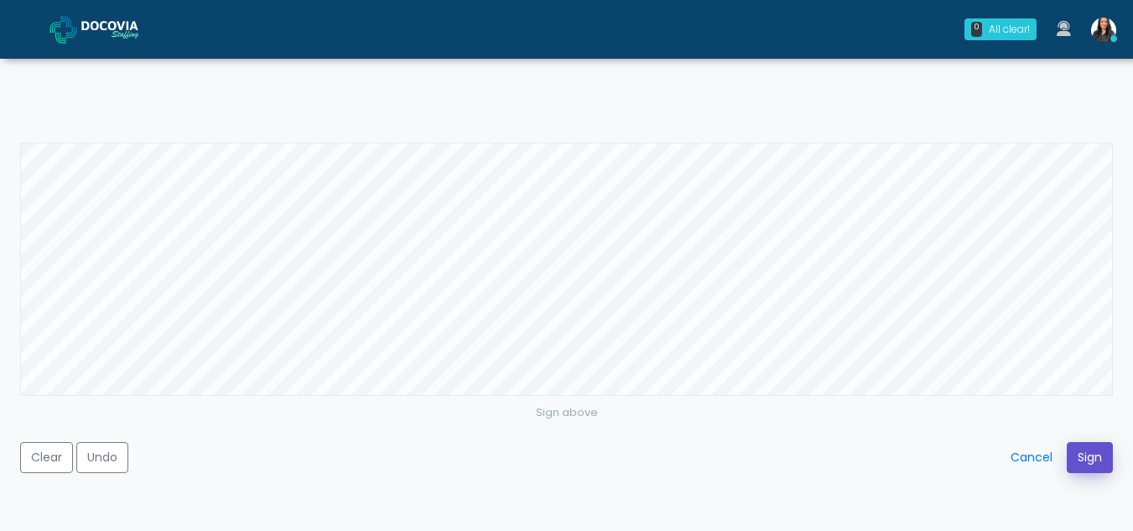
click at [1086, 459] on button "Sign" at bounding box center [1089, 457] width 46 height 31
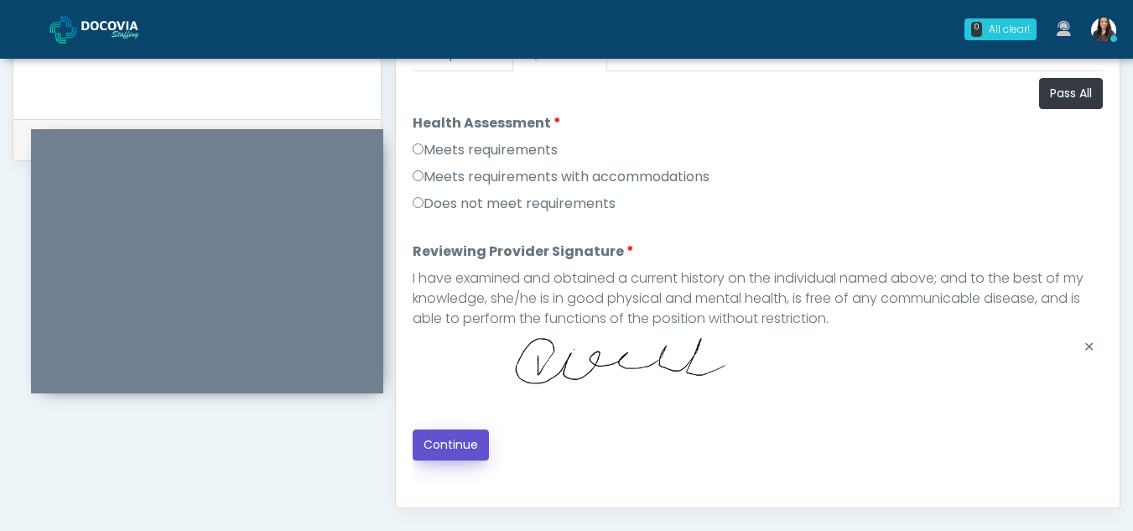
click at [450, 440] on button "Continue" at bounding box center [450, 444] width 76 height 31
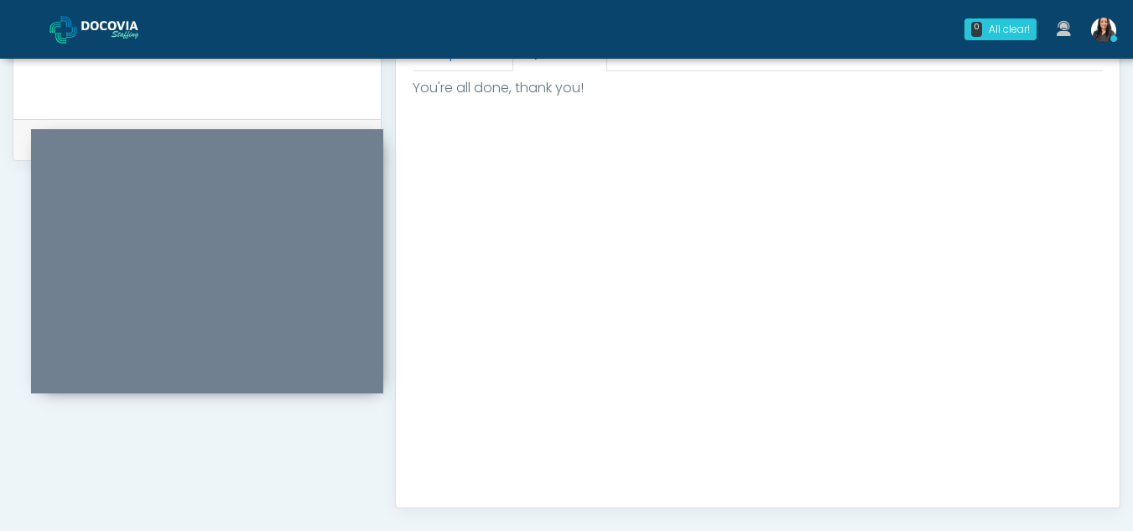
scroll to position [1005, 0]
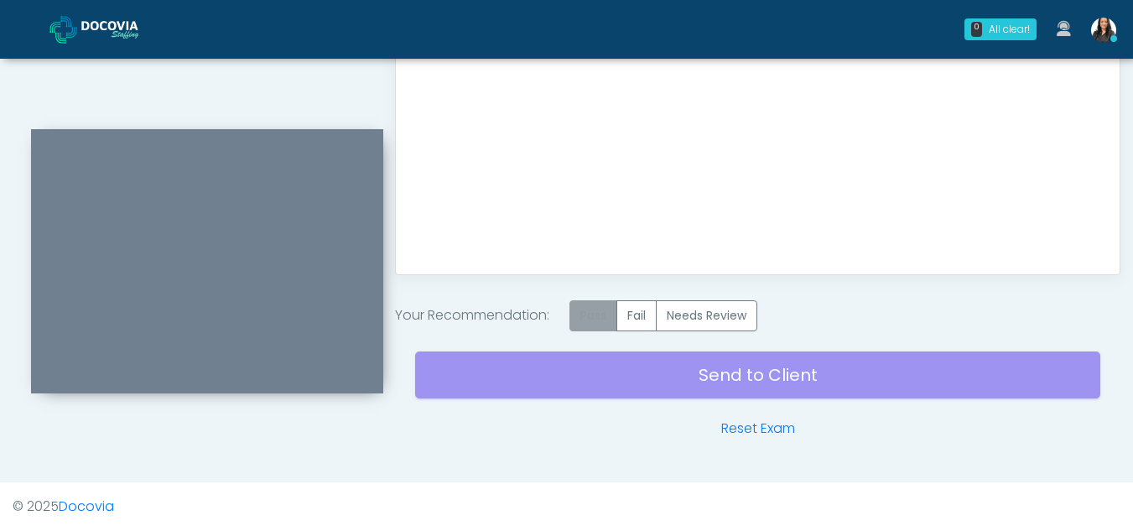
click at [598, 321] on label "Pass" at bounding box center [593, 315] width 48 height 31
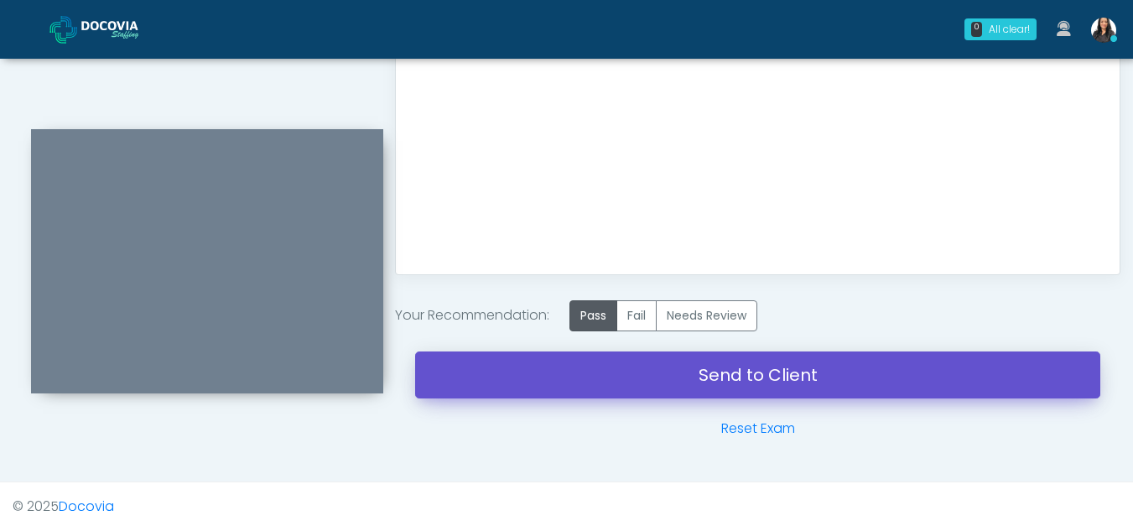
click at [700, 374] on link "Send to Client" at bounding box center [757, 374] width 685 height 47
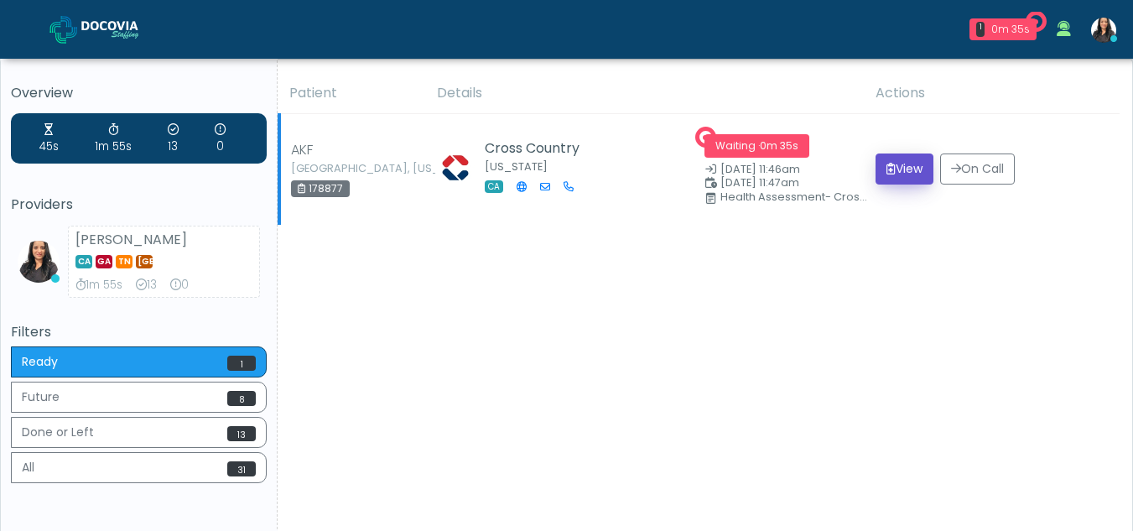
click at [894, 167] on button "View" at bounding box center [904, 168] width 58 height 31
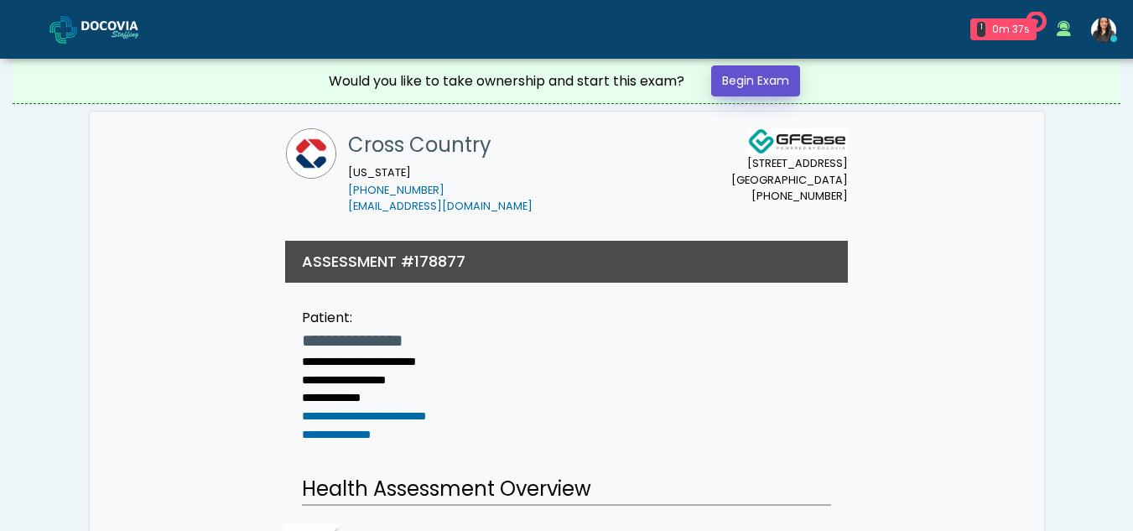
click at [775, 80] on link "Begin Exam" at bounding box center [755, 80] width 89 height 31
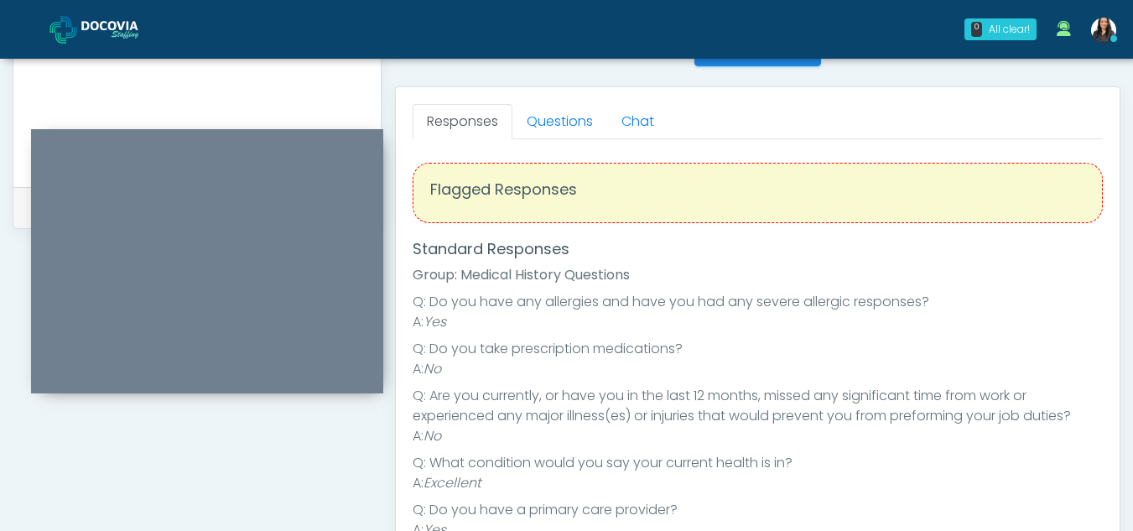
scroll to position [697, 0]
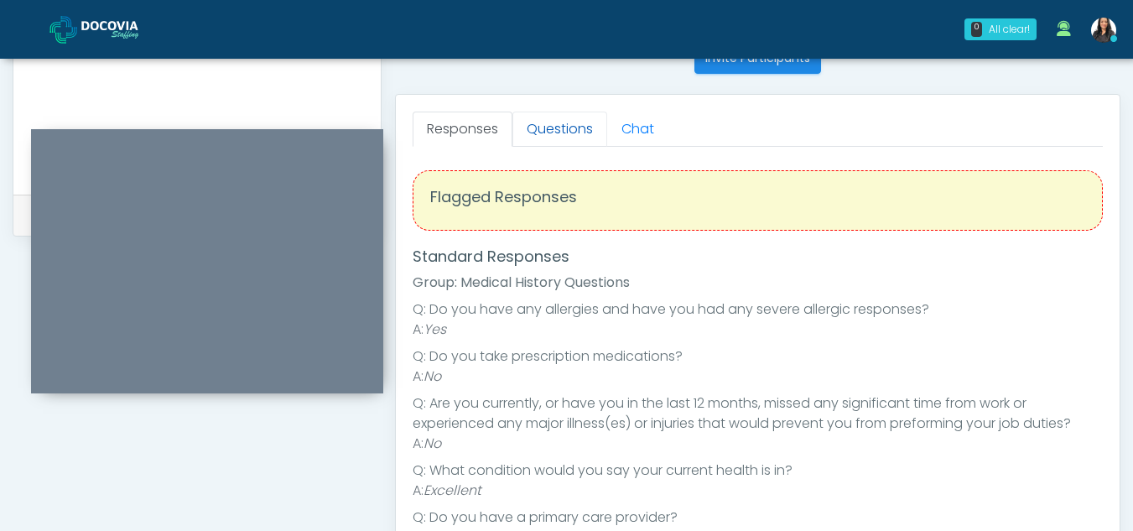
click at [584, 127] on link "Questions" at bounding box center [559, 128] width 95 height 35
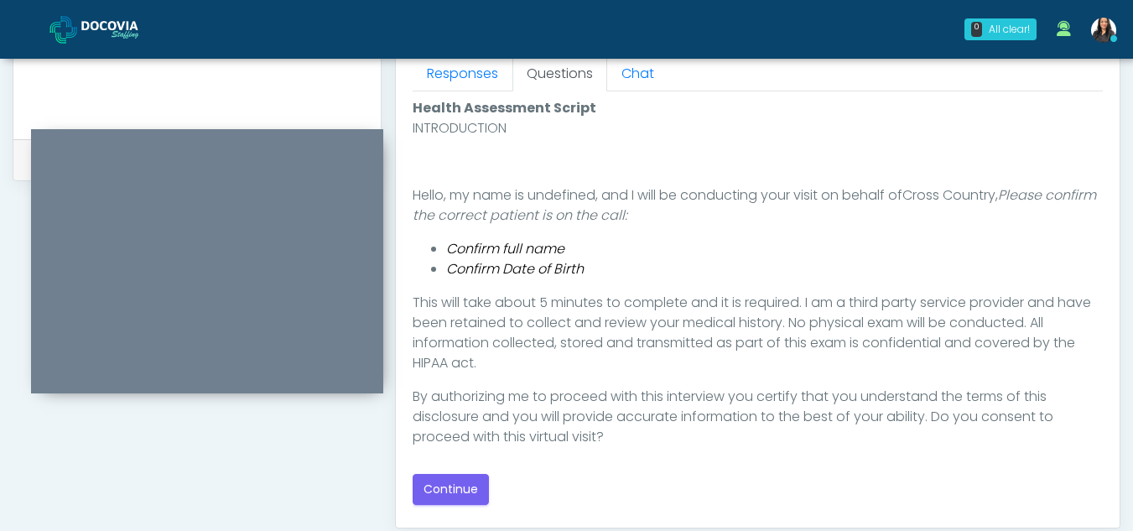
scroll to position [780, 0]
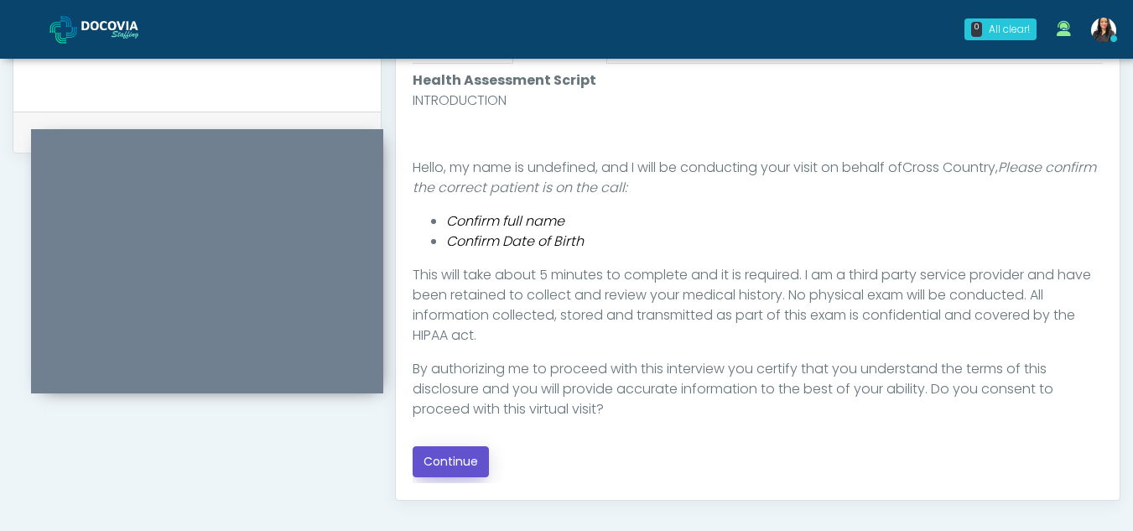
click at [448, 459] on button "Continue" at bounding box center [450, 461] width 76 height 31
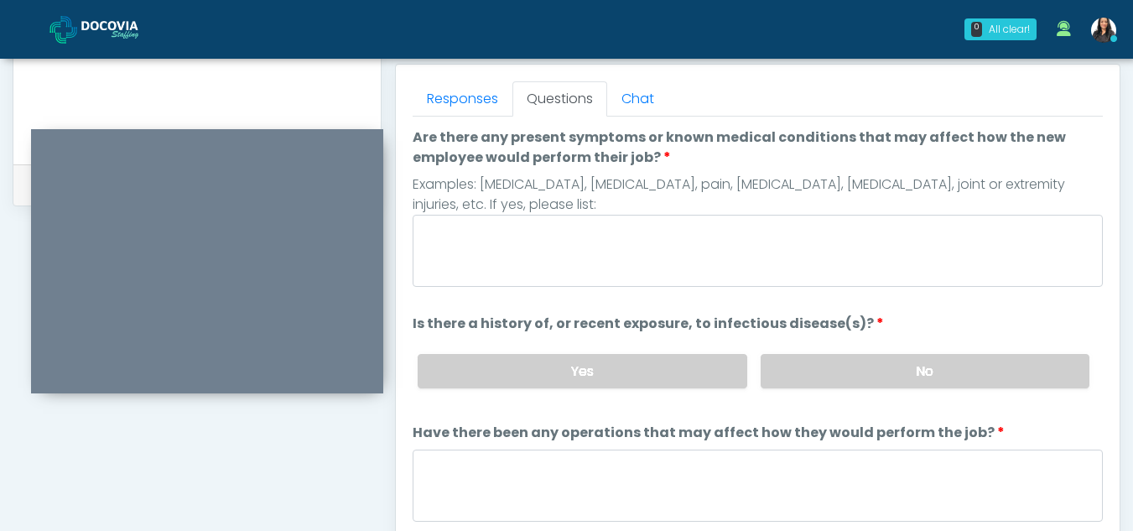
scroll to position [724, 0]
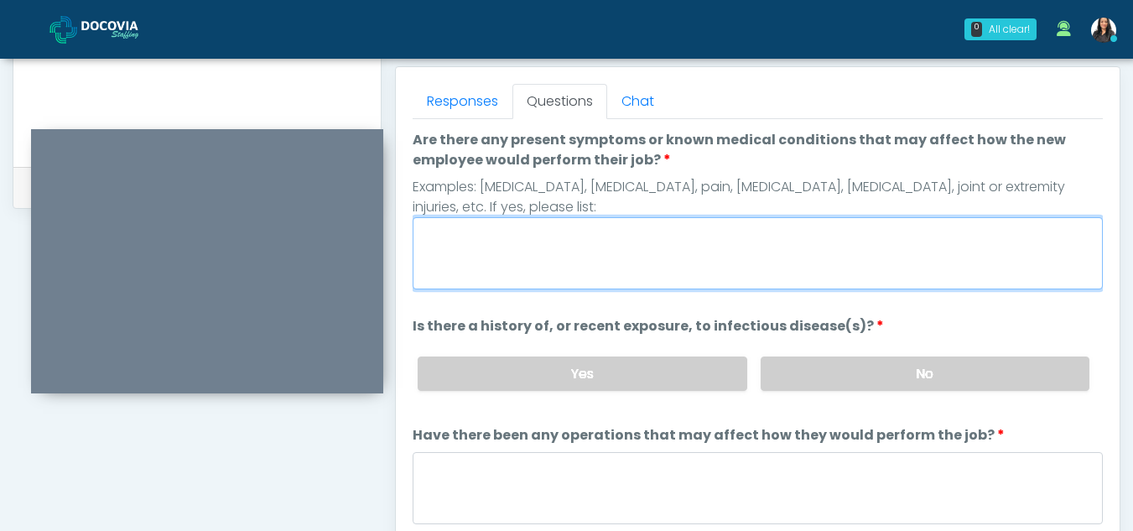
click at [541, 268] on textarea "Are there any present symptoms or known medical conditions that may affect how …" at bounding box center [757, 253] width 690 height 72
type textarea "**"
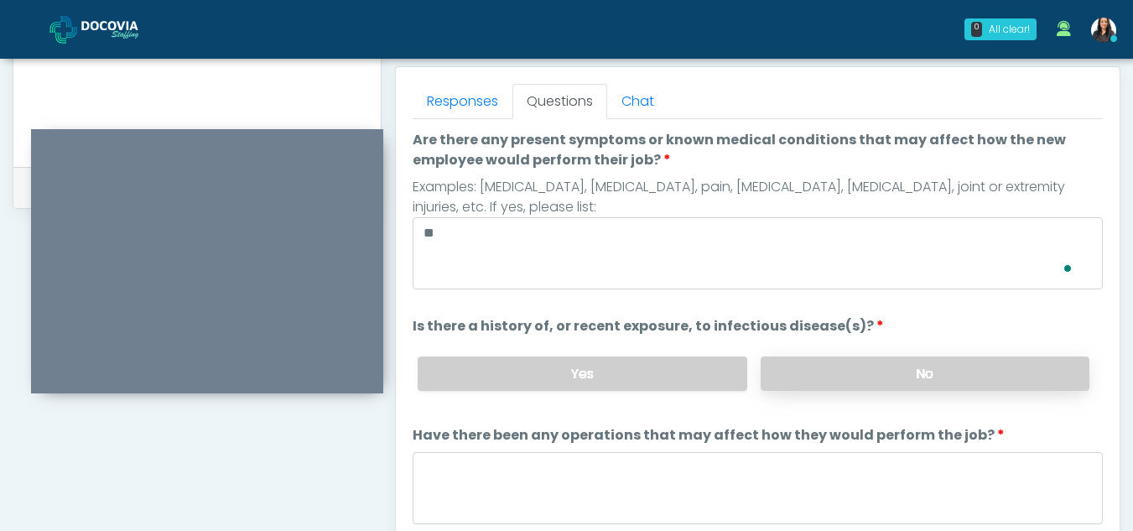
click at [962, 371] on label "No" at bounding box center [924, 373] width 329 height 34
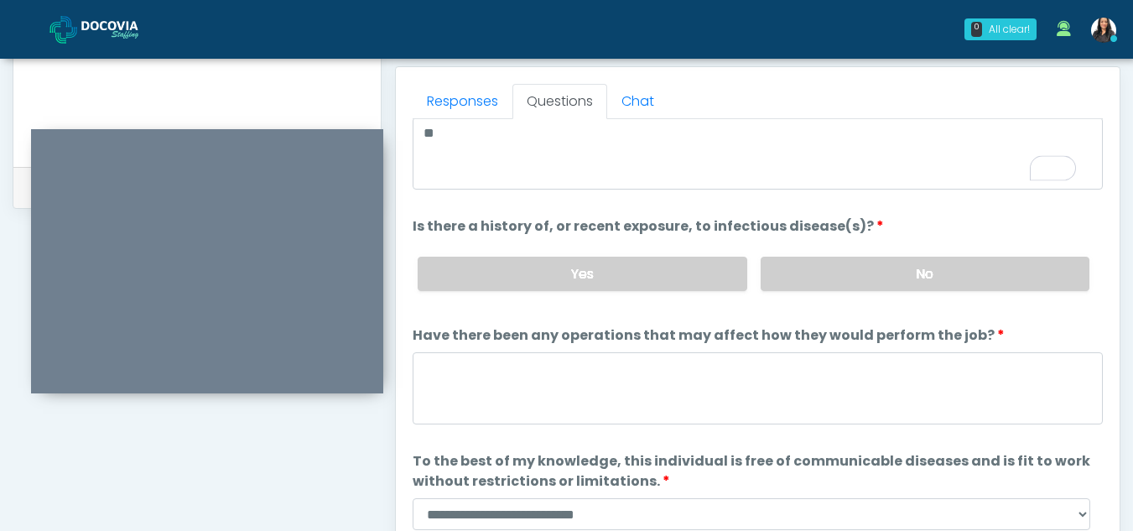
scroll to position [143, 0]
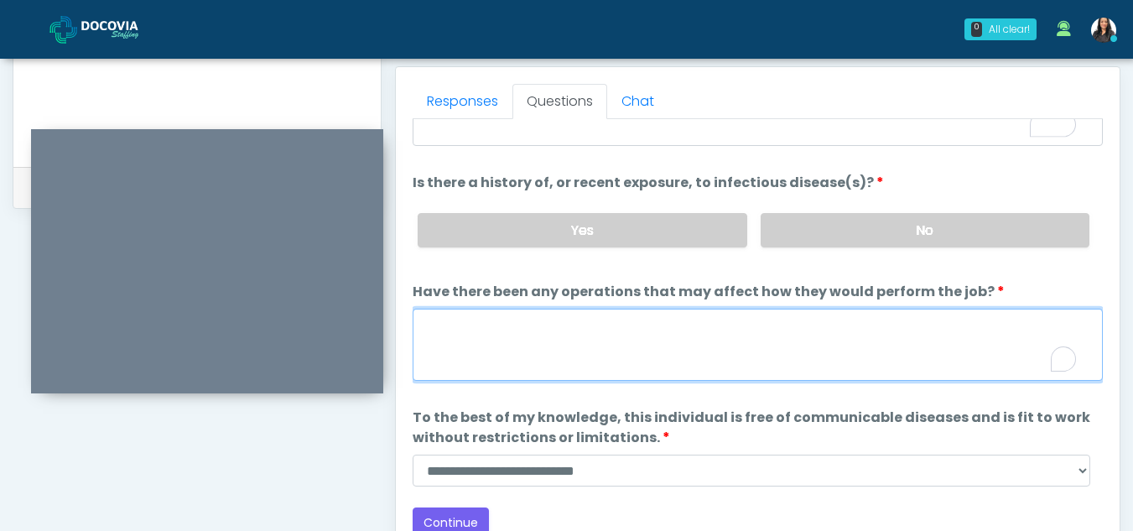
click at [465, 360] on textarea "Have there been any operations that may affect how they would perform the job?" at bounding box center [757, 344] width 690 height 72
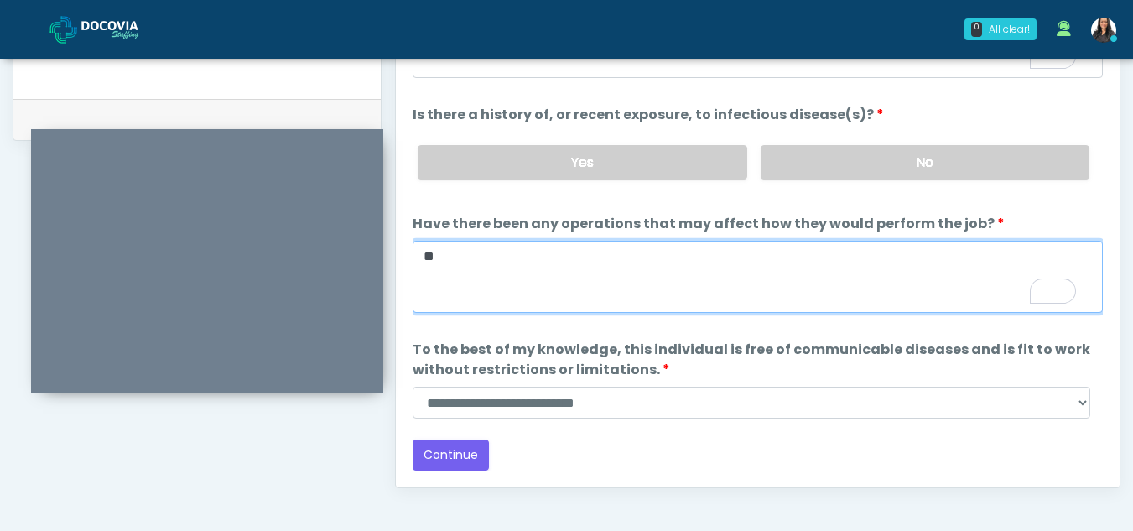
scroll to position [810, 0]
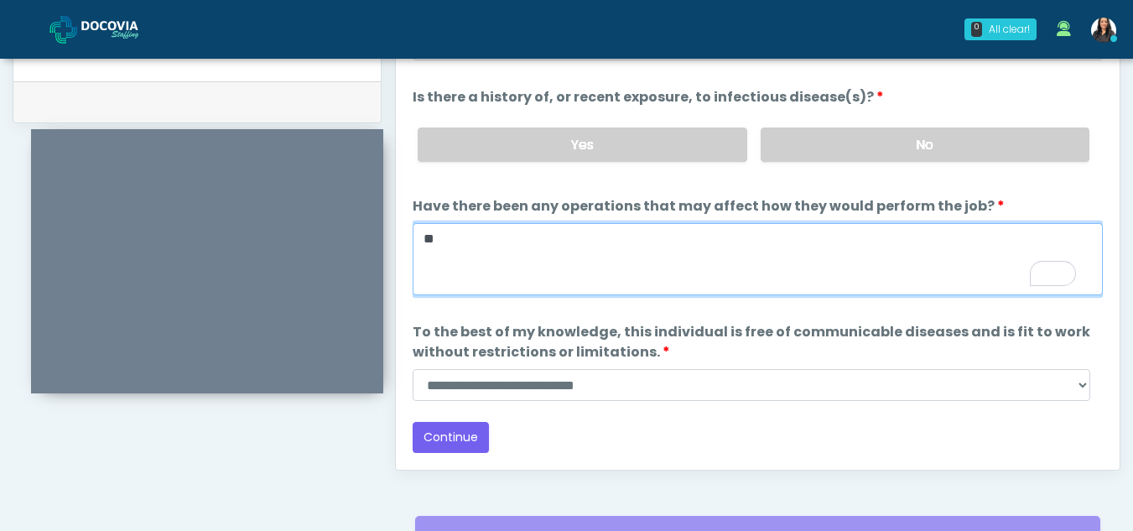
type textarea "**"
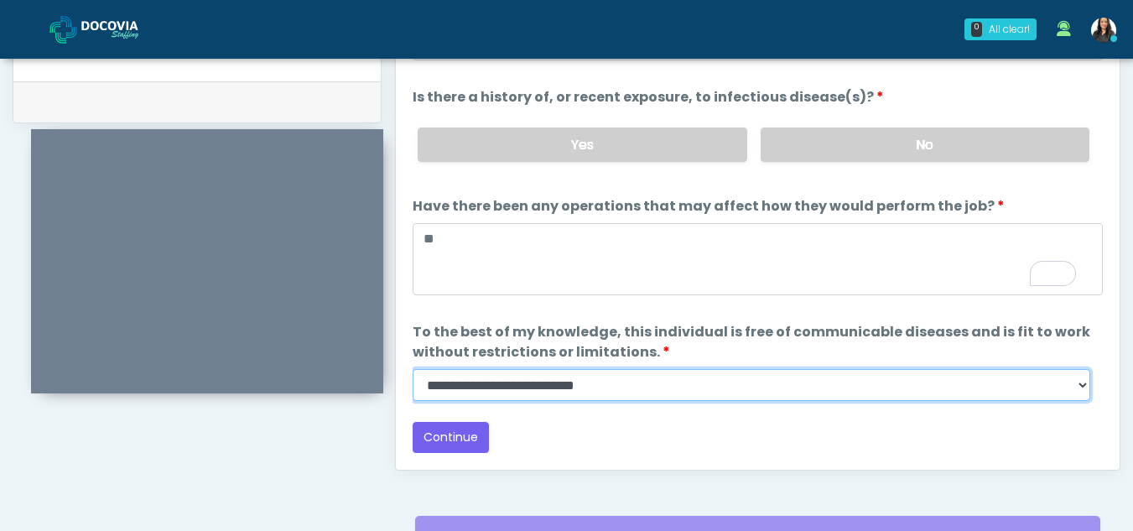
click at [1083, 385] on select "**********" at bounding box center [750, 385] width 677 height 32
select select "******"
click at [412, 369] on select "**********" at bounding box center [750, 385] width 677 height 32
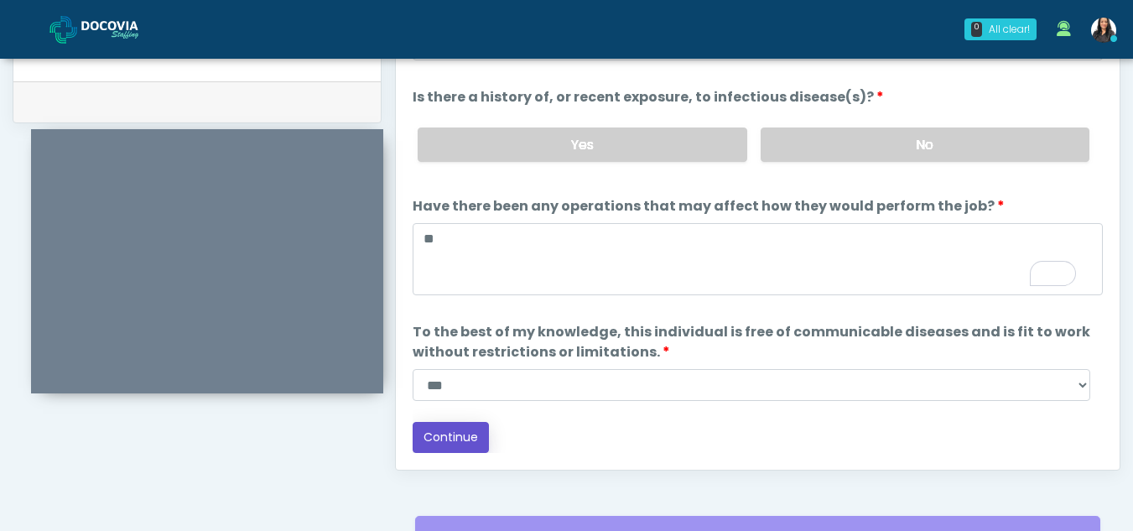
click at [439, 423] on button "Continue" at bounding box center [450, 437] width 76 height 31
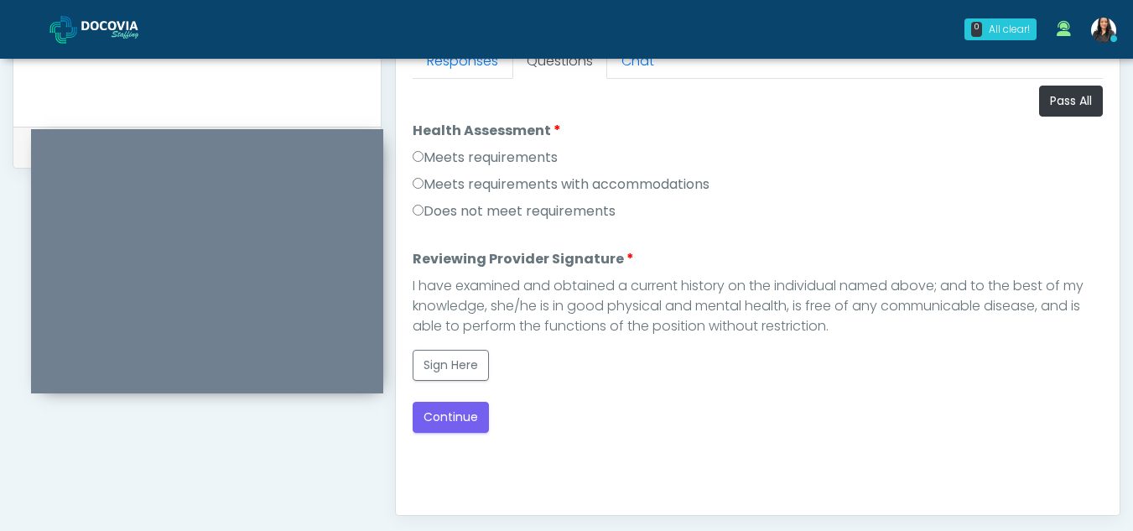
scroll to position [754, 0]
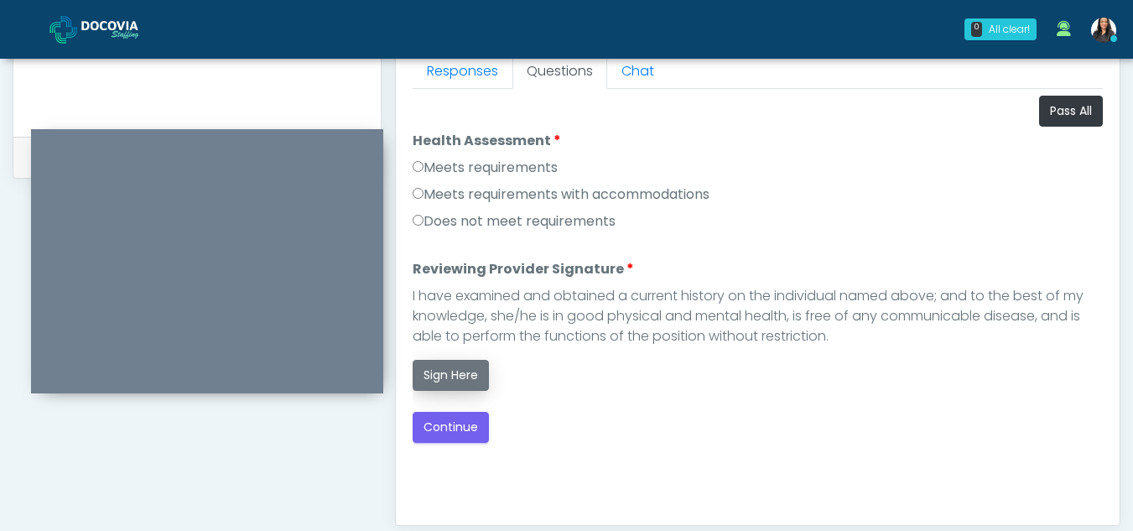
click at [469, 375] on button "Sign Here" at bounding box center [450, 375] width 76 height 31
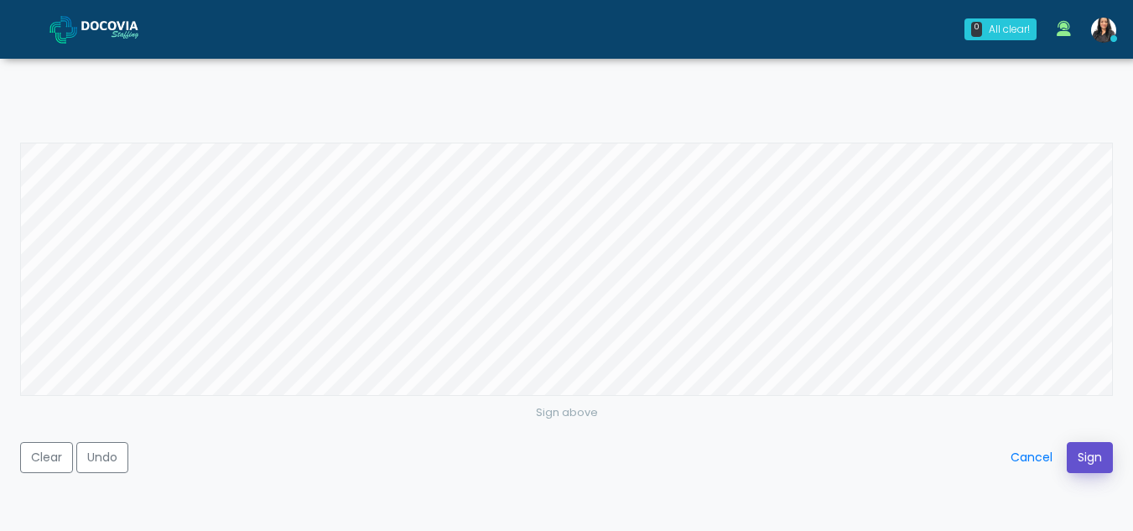
click at [1081, 464] on button "Sign" at bounding box center [1089, 457] width 46 height 31
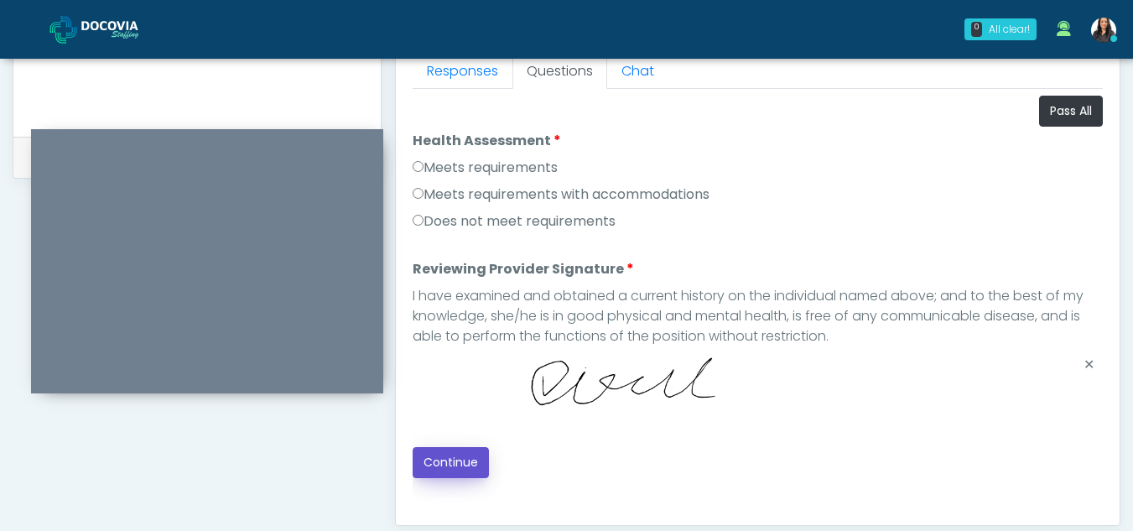
click at [458, 458] on button "Continue" at bounding box center [450, 462] width 76 height 31
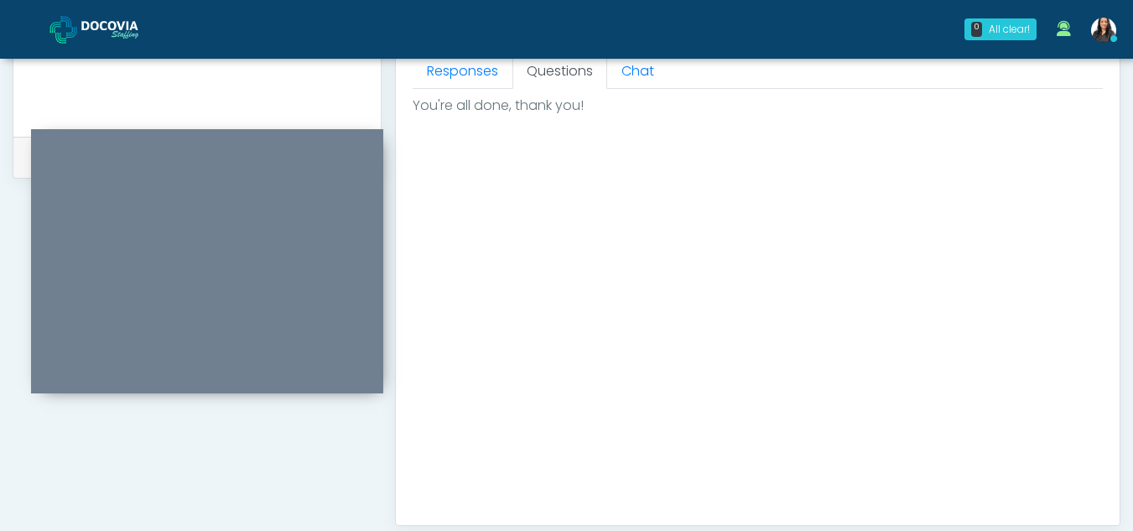
scroll to position [1005, 0]
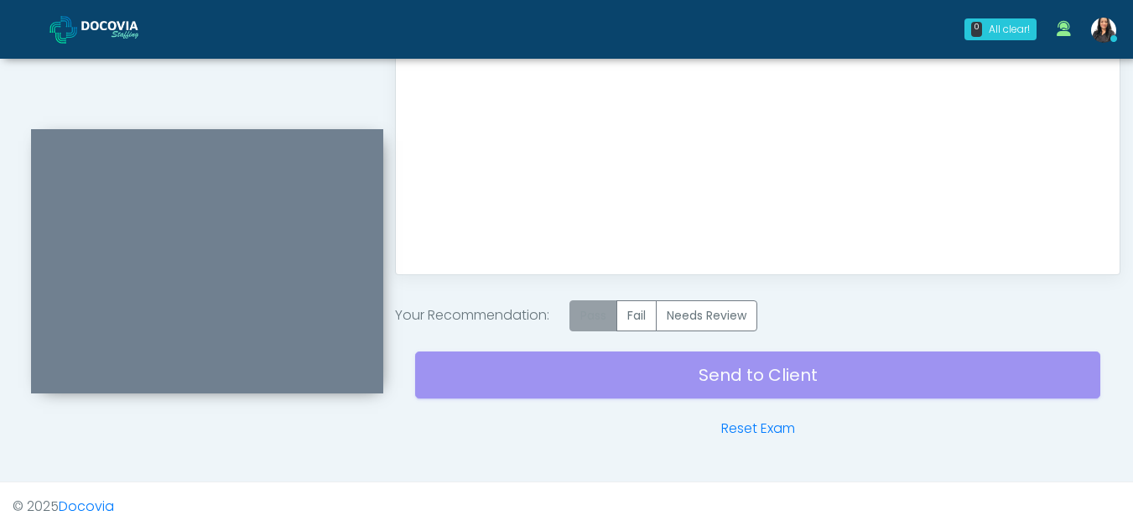
click at [588, 321] on label "Pass" at bounding box center [593, 315] width 48 height 31
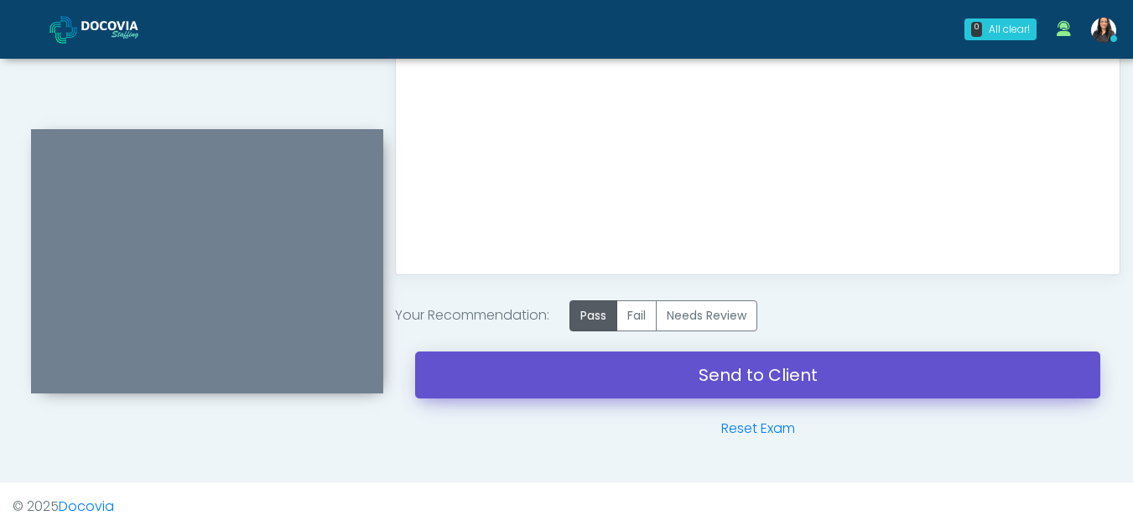
click at [779, 371] on link "Send to Client" at bounding box center [757, 374] width 685 height 47
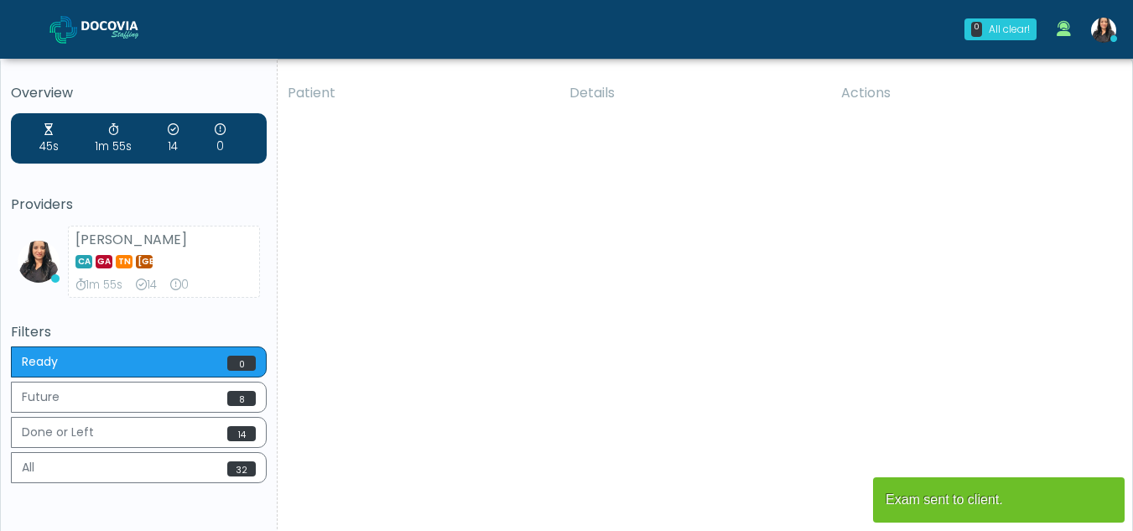
click at [357, 364] on div "Patient Details Actions AKF Los Angeles, California 178877 Cross Country Califo…" at bounding box center [698, 311] width 842 height 477
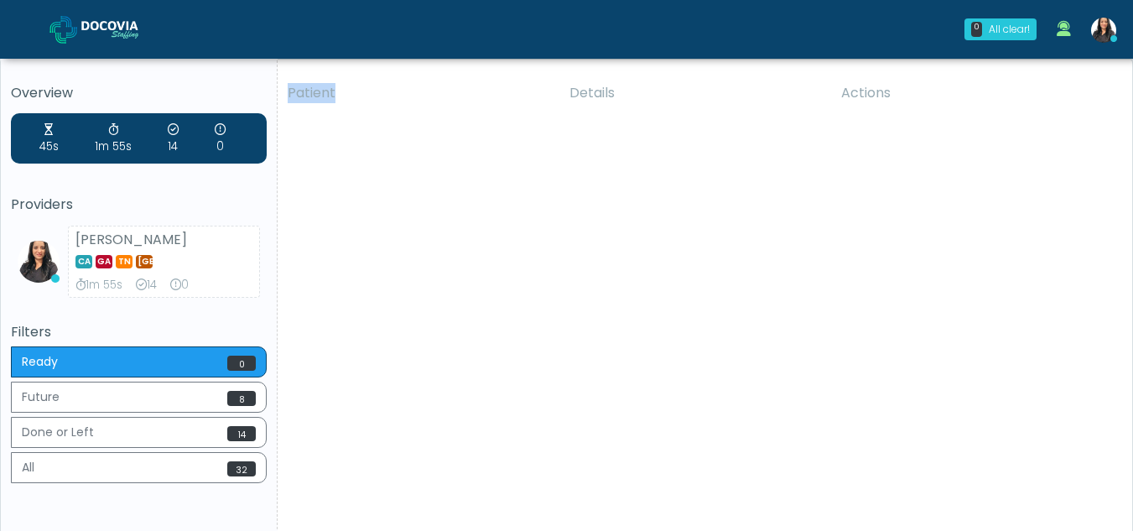
click at [357, 364] on div "Patient Details Actions AKF Los Angeles, California 178877 Cross Country Califo…" at bounding box center [698, 311] width 842 height 477
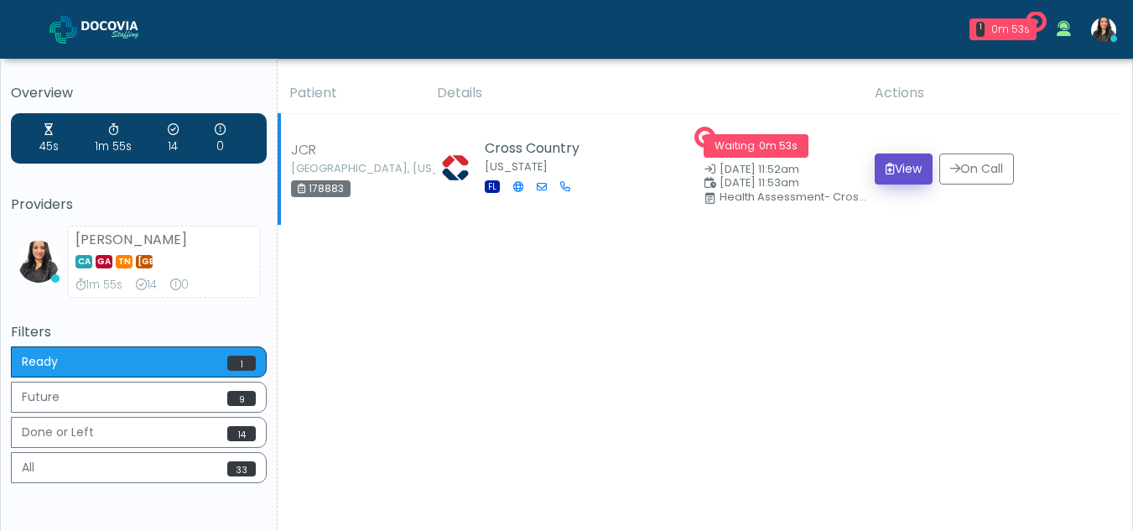
click at [896, 170] on button "View" at bounding box center [903, 168] width 58 height 31
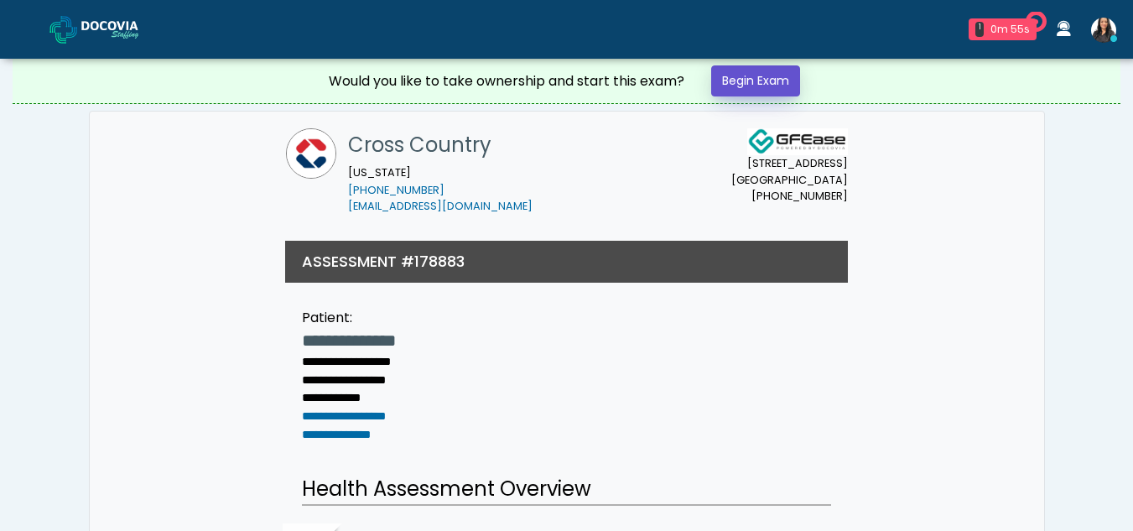
click at [779, 82] on link "Begin Exam" at bounding box center [755, 80] width 89 height 31
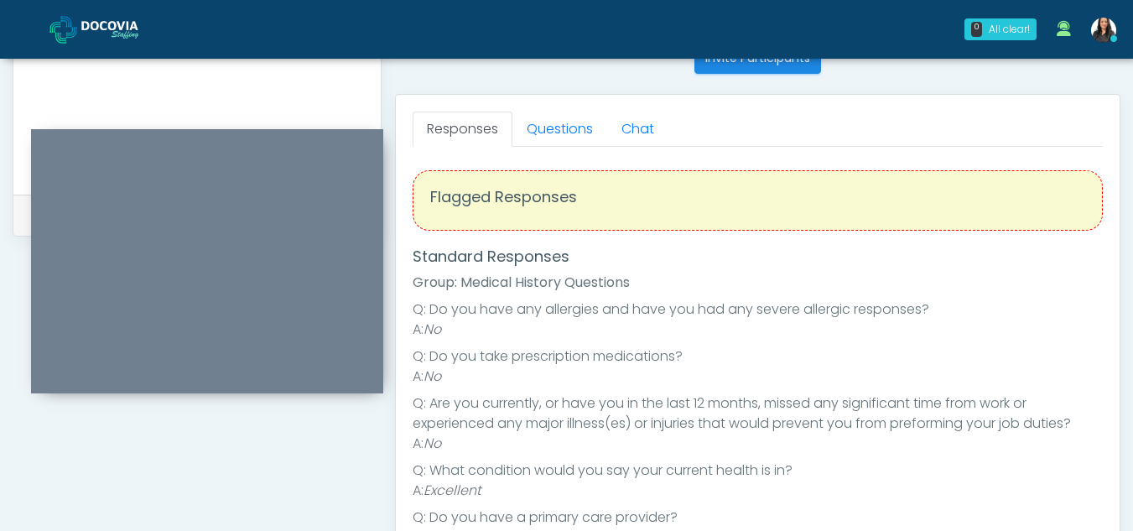
scroll to position [694, 0]
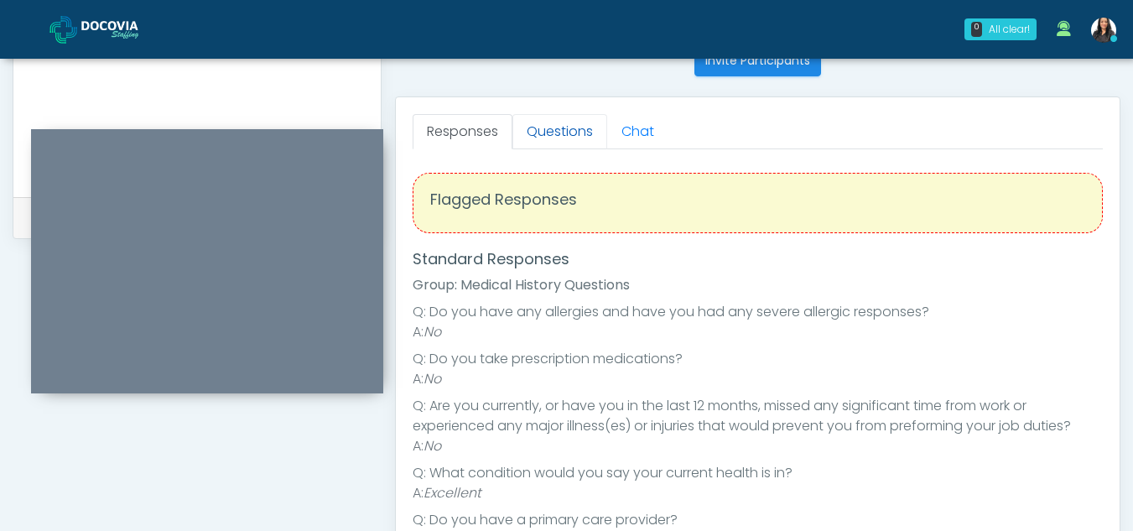
click at [573, 129] on link "Questions" at bounding box center [559, 131] width 95 height 35
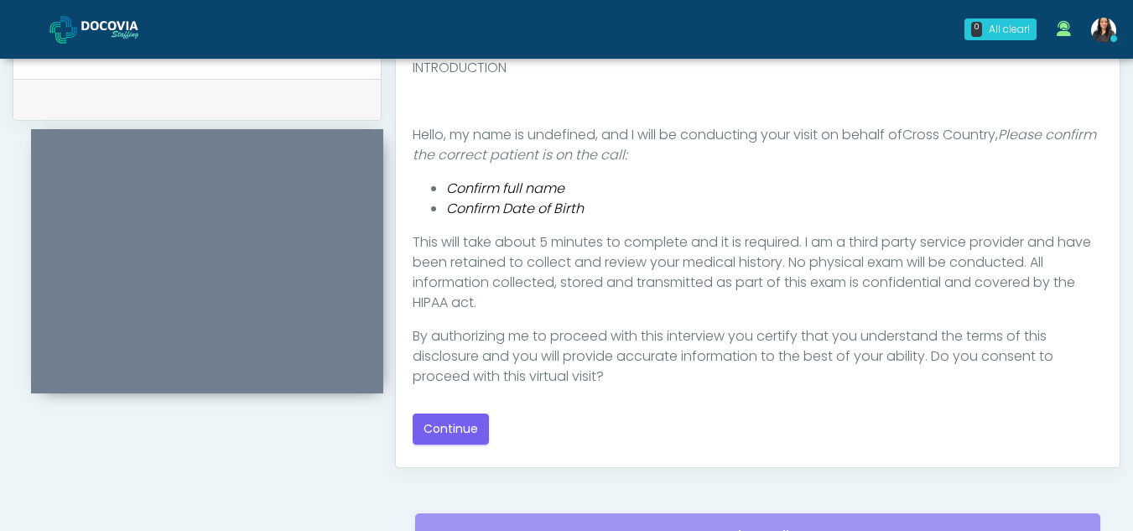
scroll to position [848, 0]
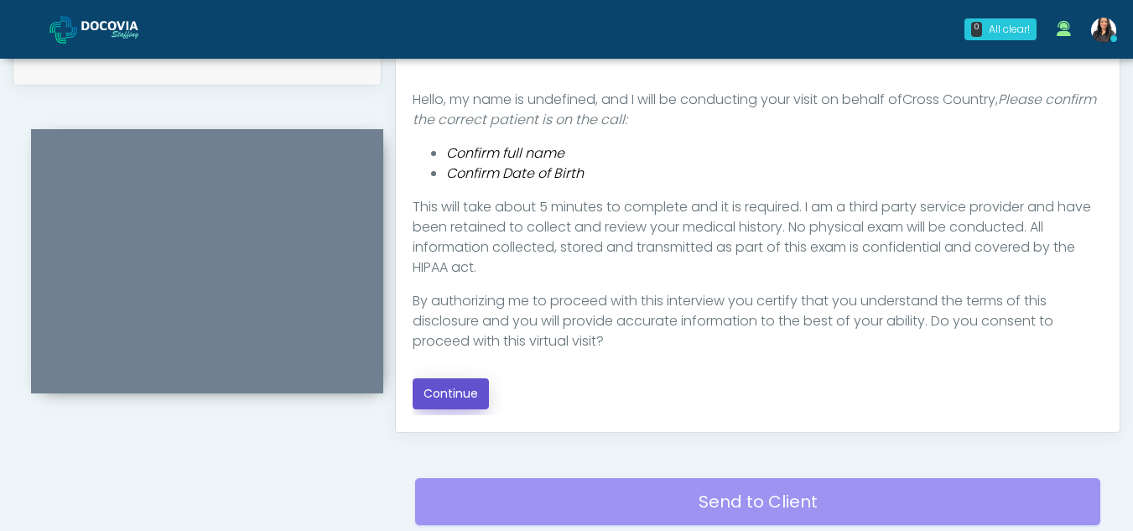
click at [441, 389] on button "Continue" at bounding box center [450, 393] width 76 height 31
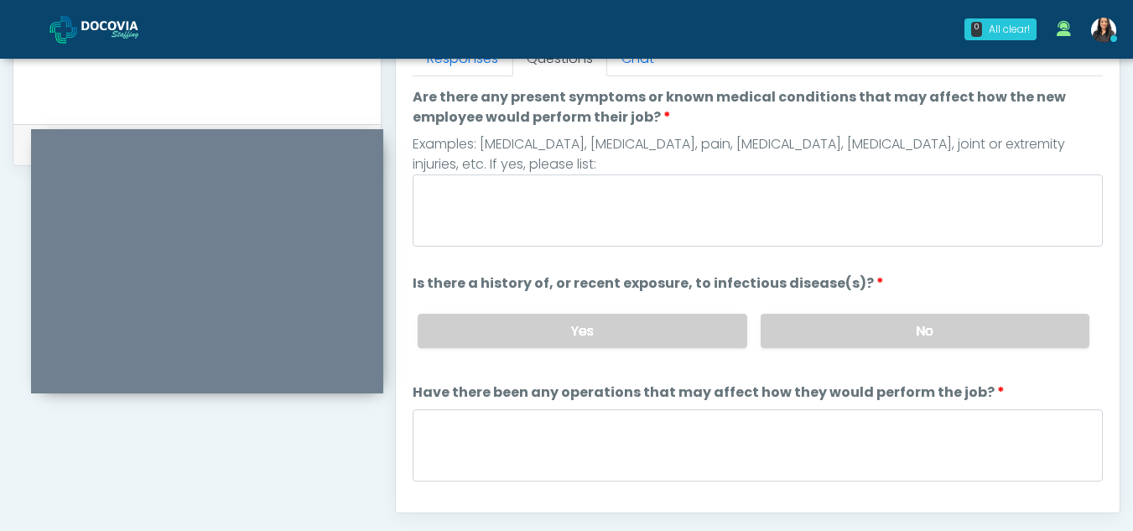
scroll to position [765, 0]
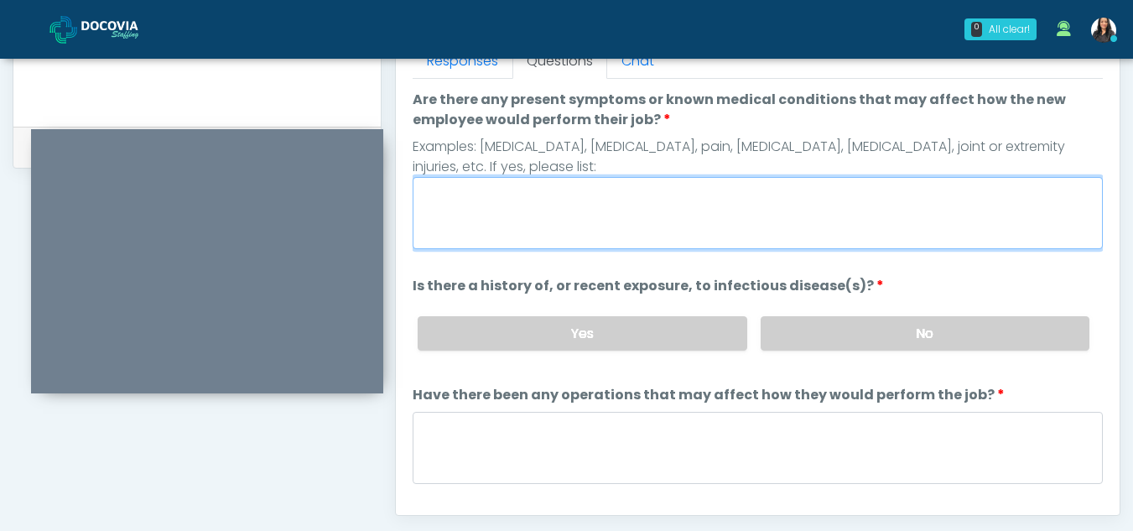
click at [522, 244] on textarea "Are there any present symptoms or known medical conditions that may affect how …" at bounding box center [757, 213] width 690 height 72
type textarea "**"
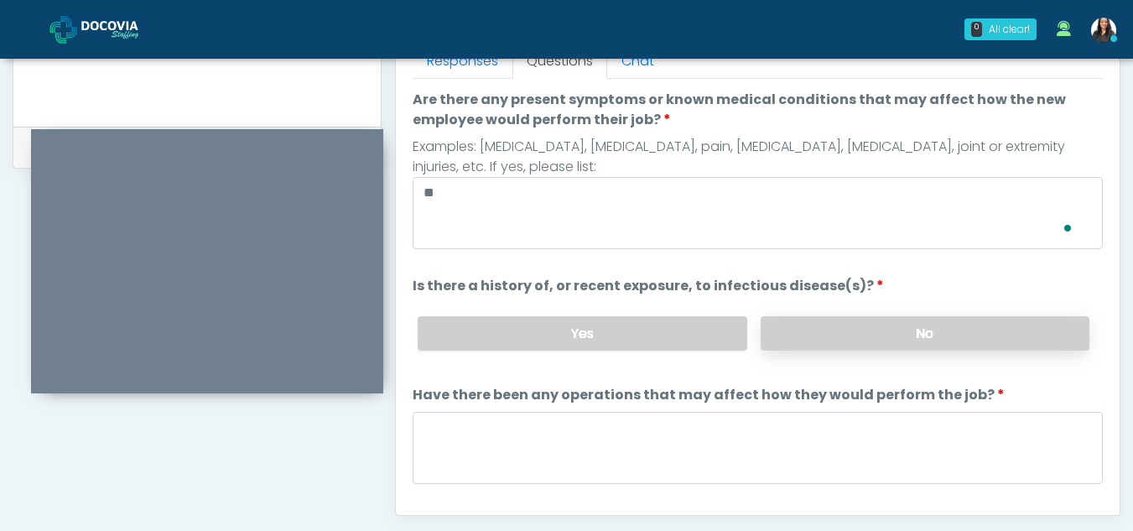
click at [951, 324] on label "No" at bounding box center [924, 333] width 329 height 34
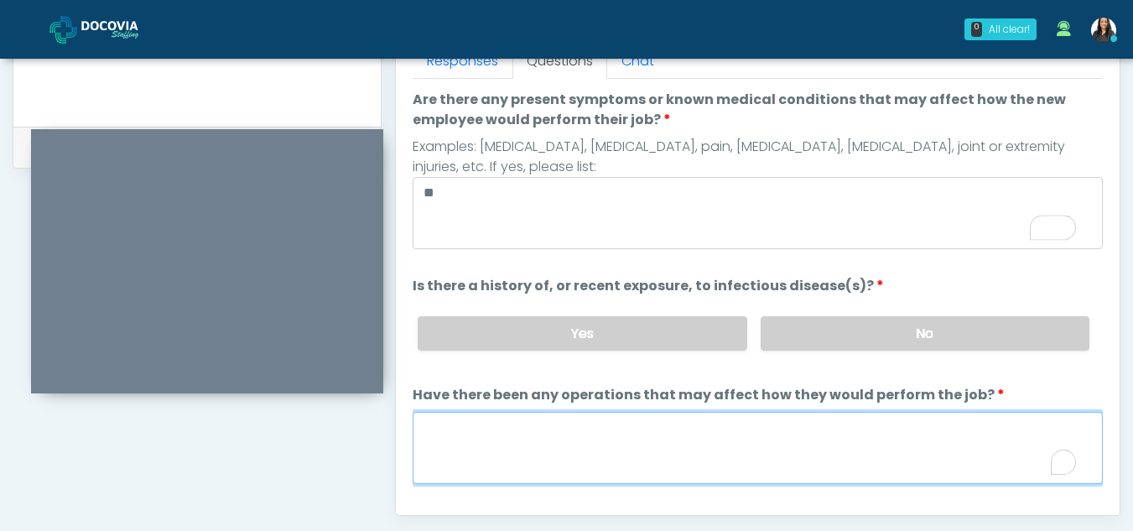
click at [470, 455] on textarea "Have there been any operations that may affect how they would perform the job?" at bounding box center [757, 448] width 690 height 72
type textarea "**"
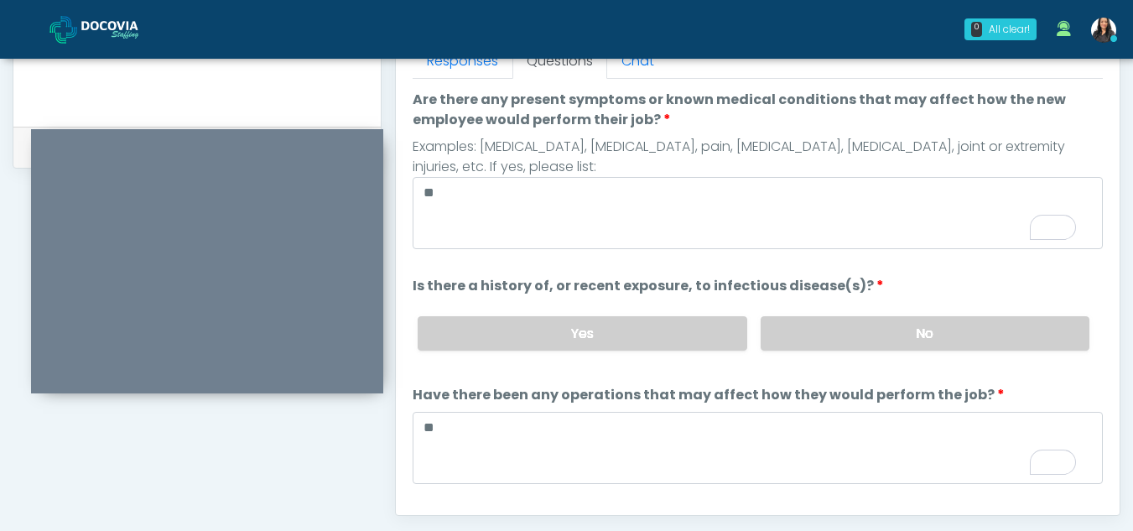
scroll to position [143, 0]
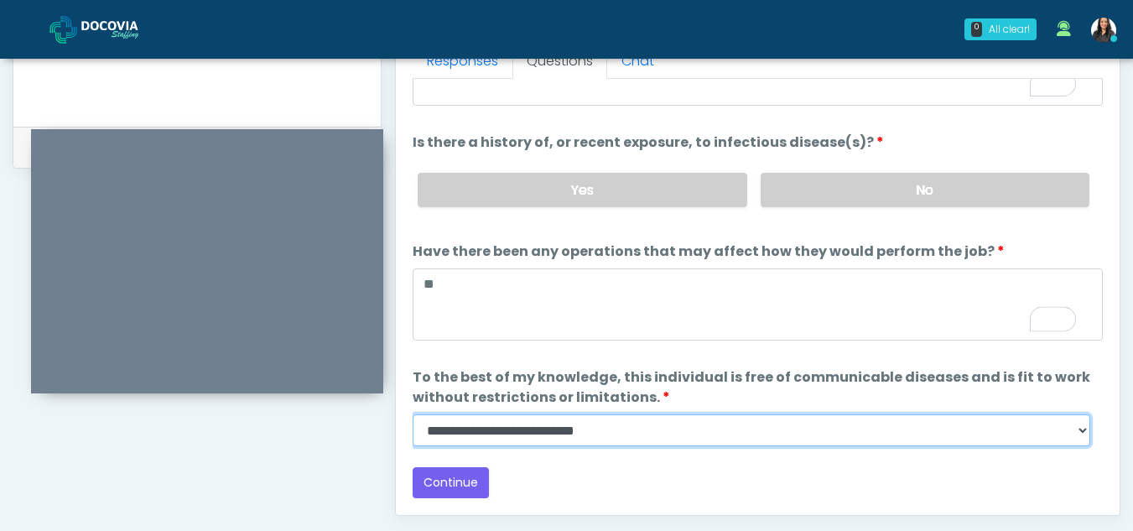
click at [1083, 433] on select "**********" at bounding box center [750, 430] width 677 height 32
select select "******"
click at [412, 414] on select "**********" at bounding box center [750, 430] width 677 height 32
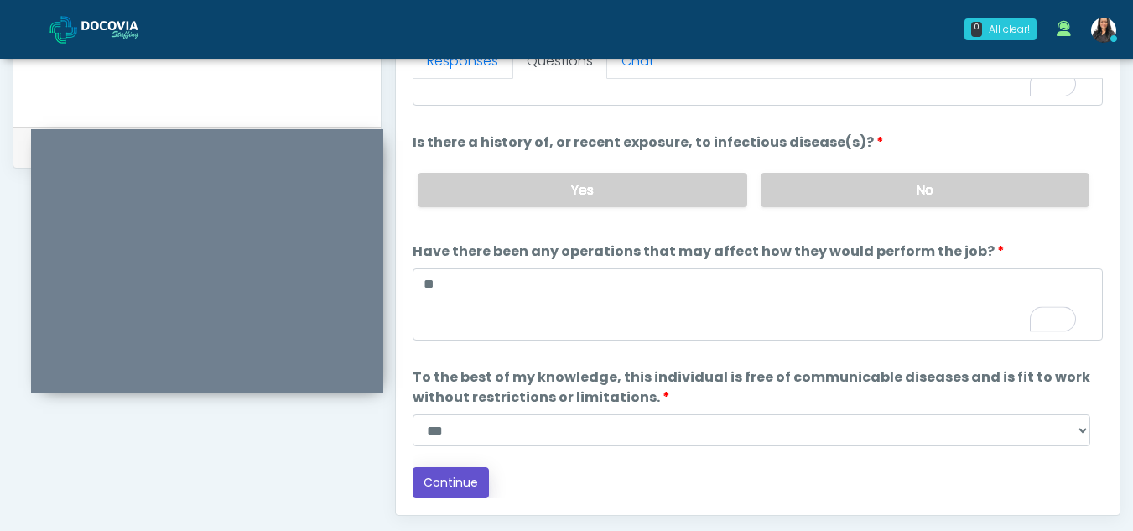
click at [433, 469] on button "Continue" at bounding box center [450, 482] width 76 height 31
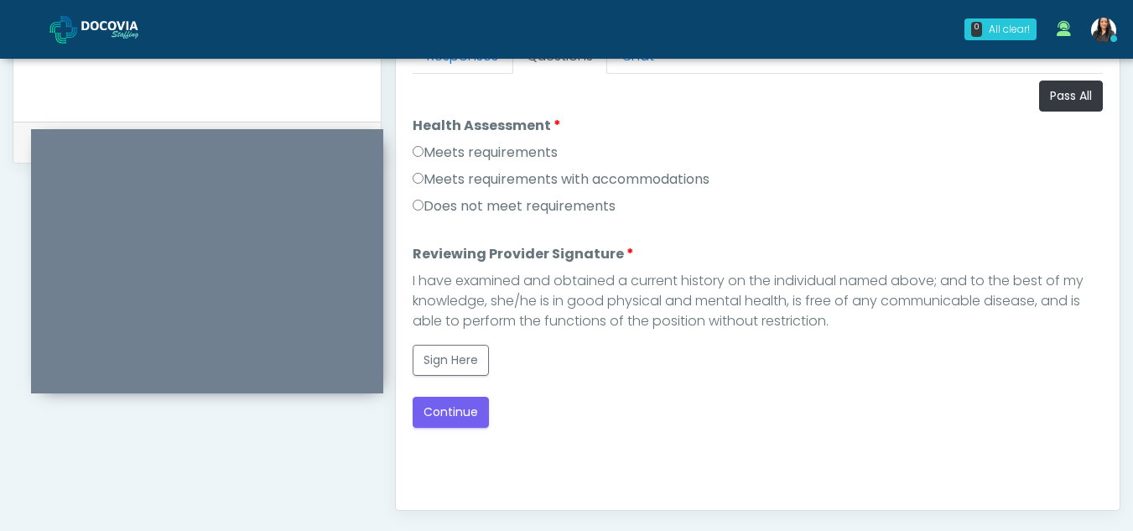
scroll to position [767, 0]
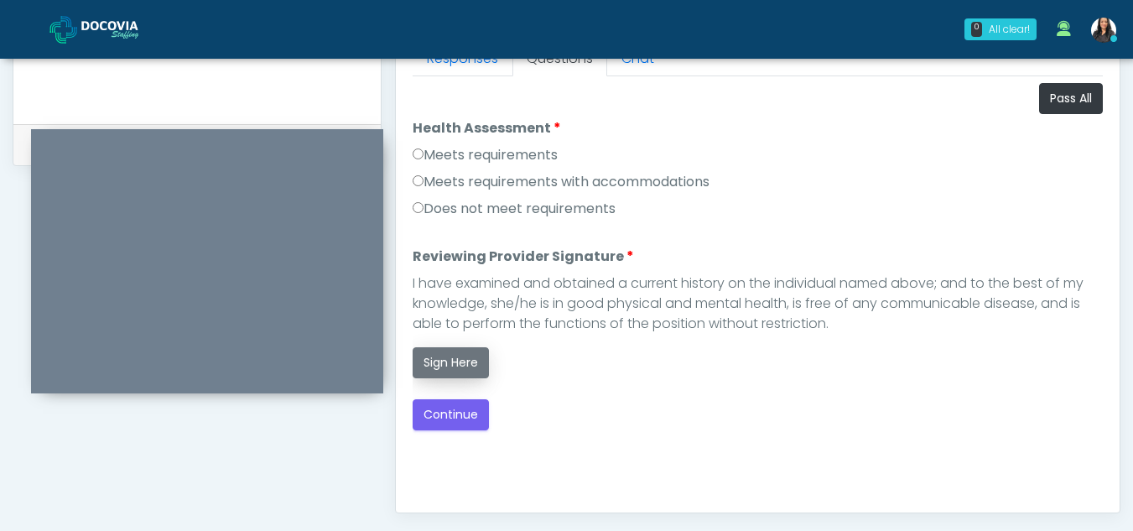
click at [454, 360] on button "Sign Here" at bounding box center [450, 362] width 76 height 31
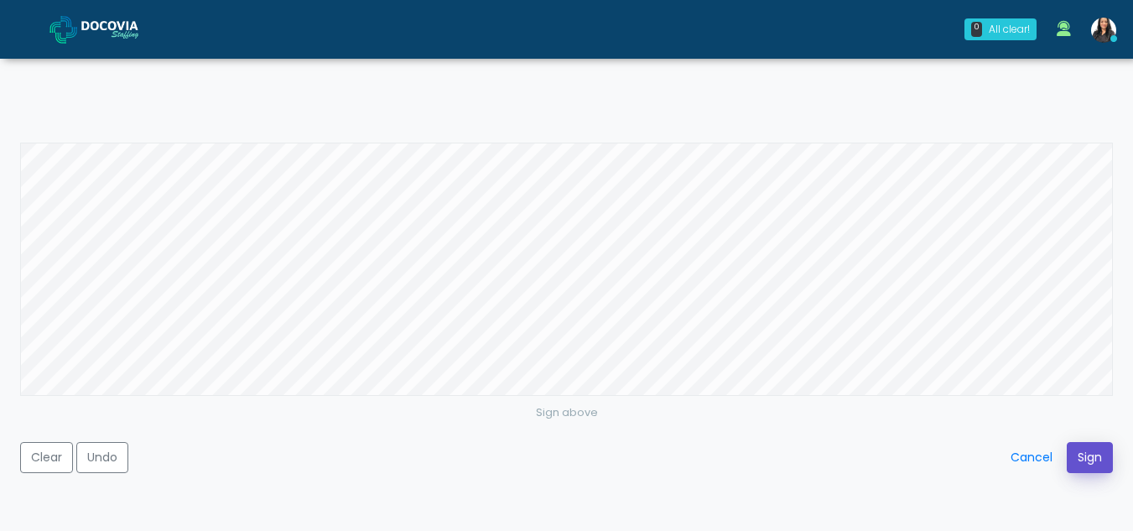
click at [1094, 448] on button "Sign" at bounding box center [1089, 457] width 46 height 31
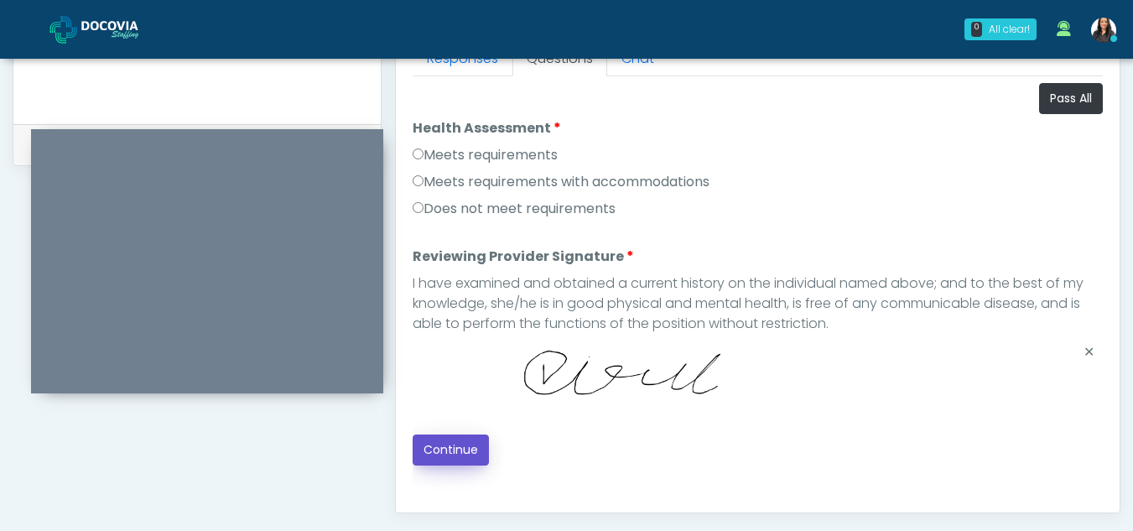
click at [462, 434] on button "Continue" at bounding box center [450, 449] width 76 height 31
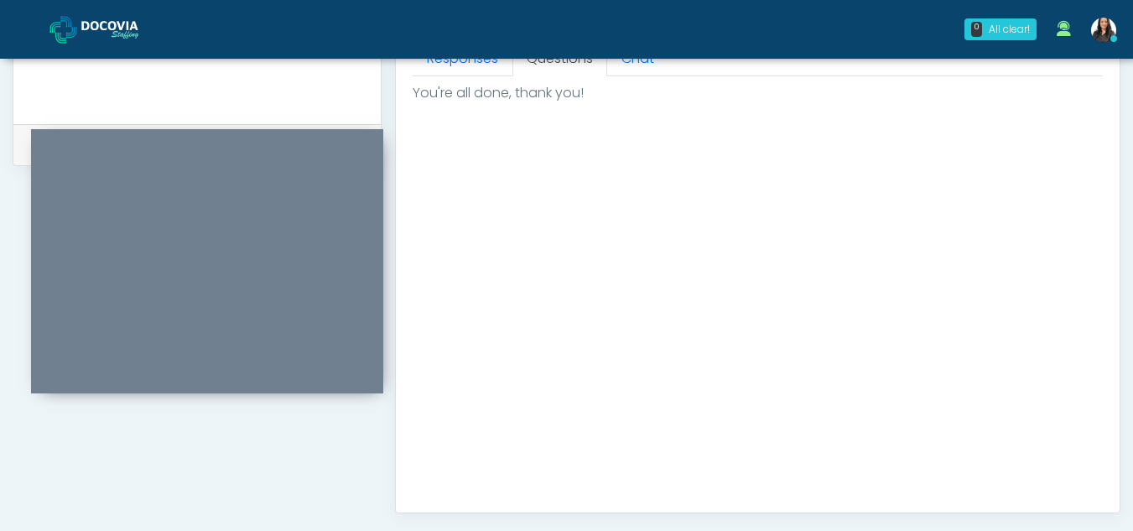
scroll to position [1005, 0]
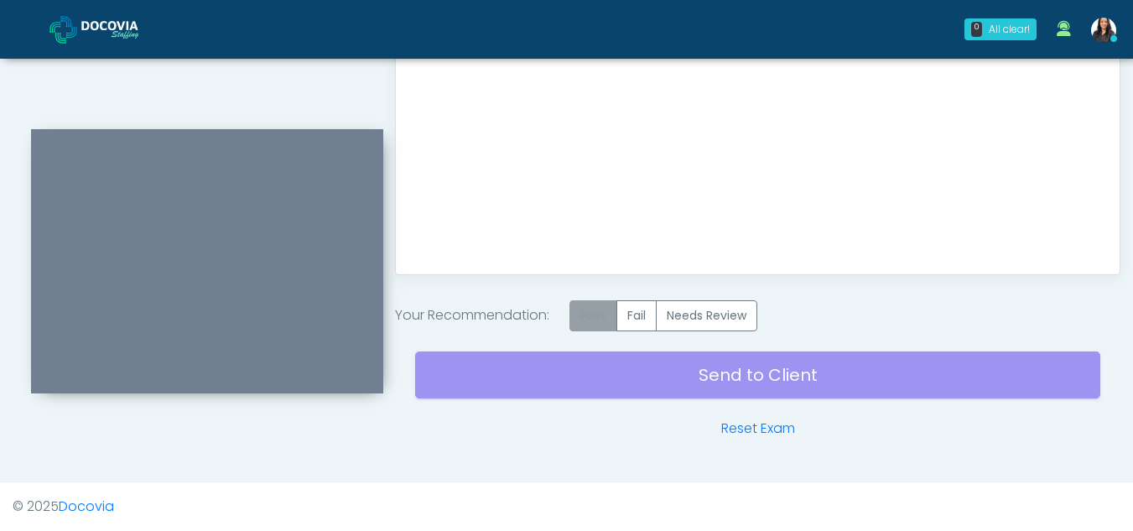
click at [590, 303] on label "Pass" at bounding box center [593, 315] width 48 height 31
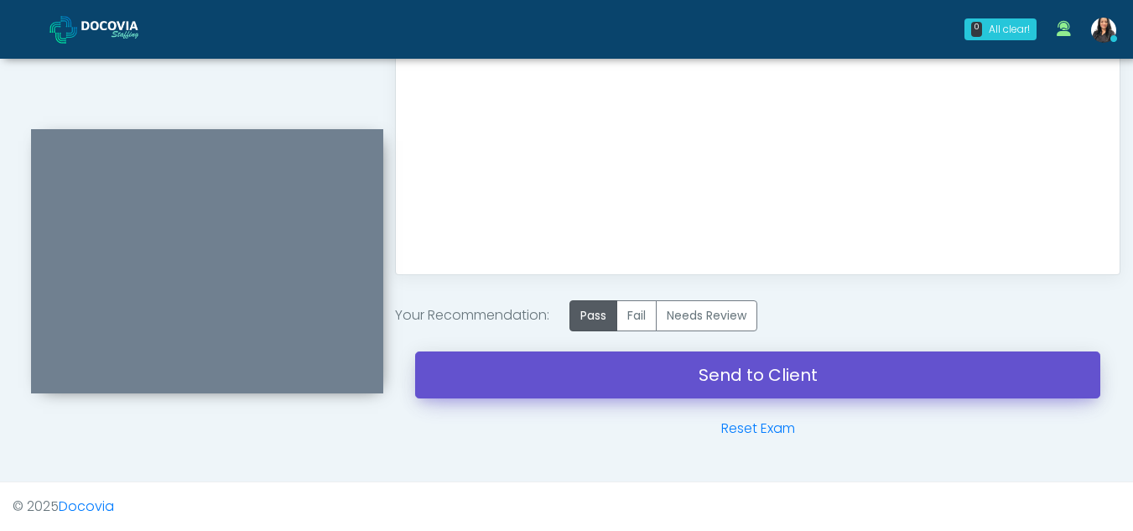
click at [818, 381] on link "Send to Client" at bounding box center [757, 374] width 685 height 47
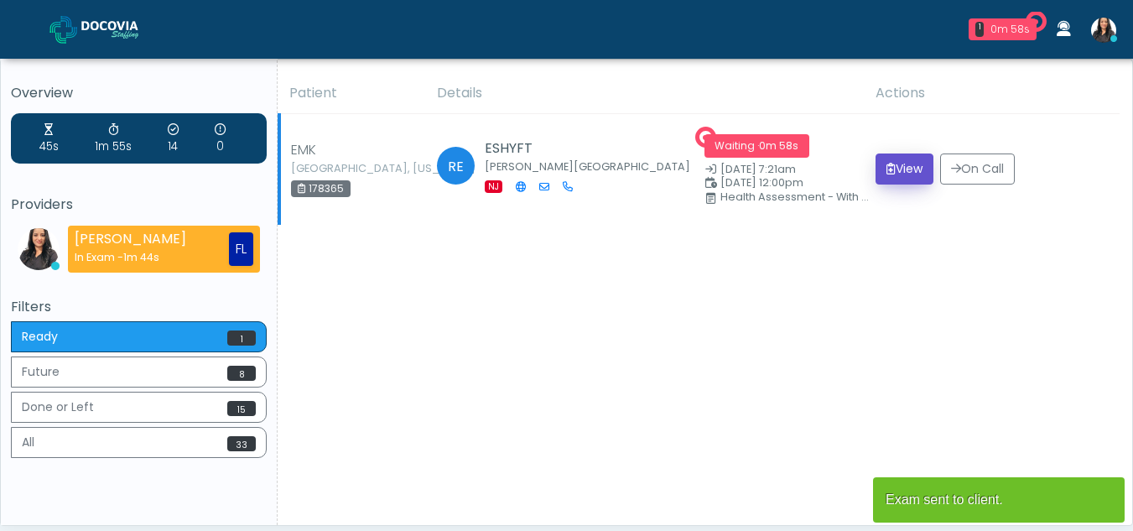
click at [910, 159] on button "View" at bounding box center [904, 168] width 58 height 31
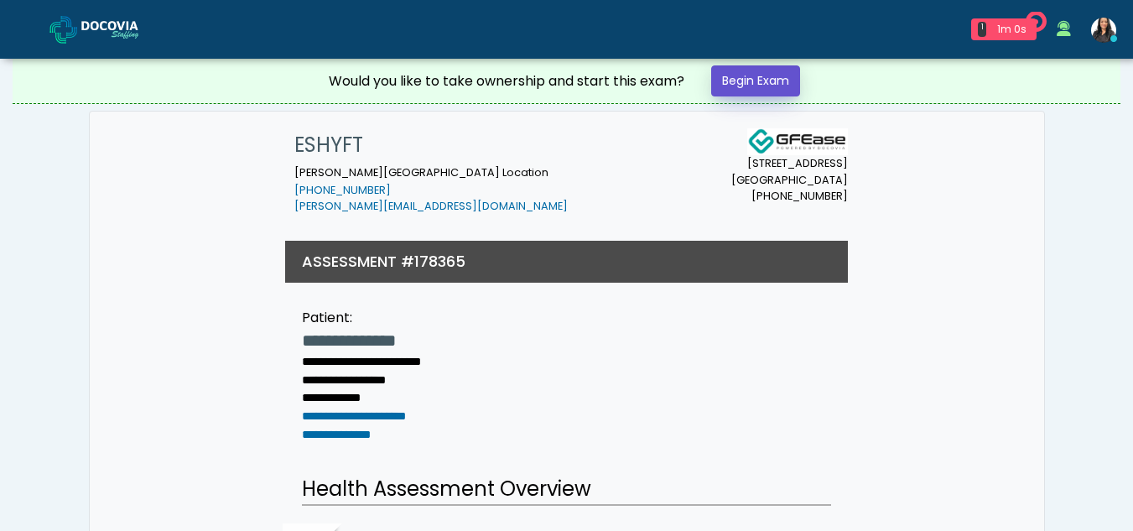
click at [755, 80] on link "Begin Exam" at bounding box center [755, 80] width 89 height 31
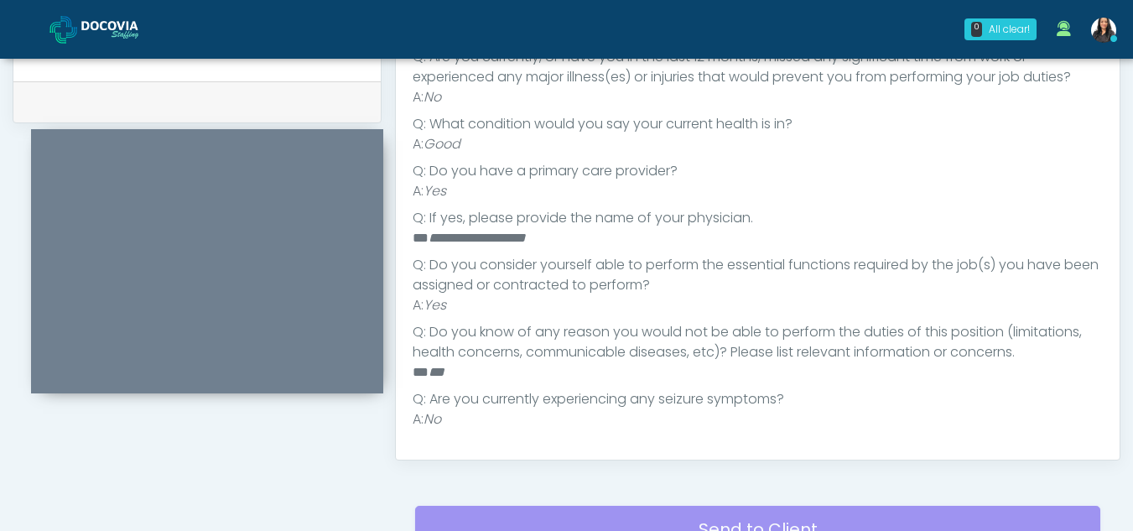
scroll to position [699, 0]
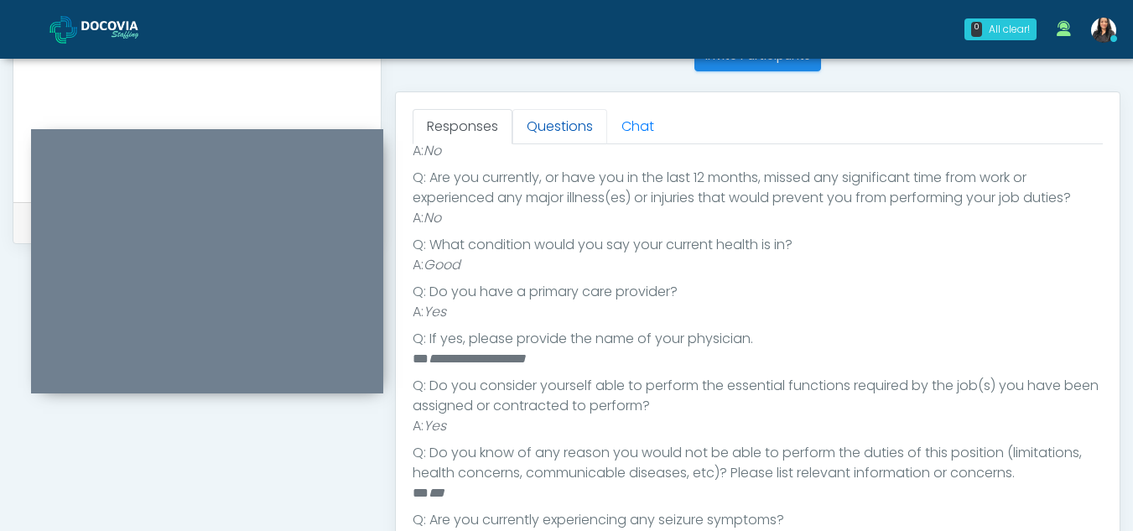
click at [598, 129] on link "Questions" at bounding box center [559, 126] width 95 height 35
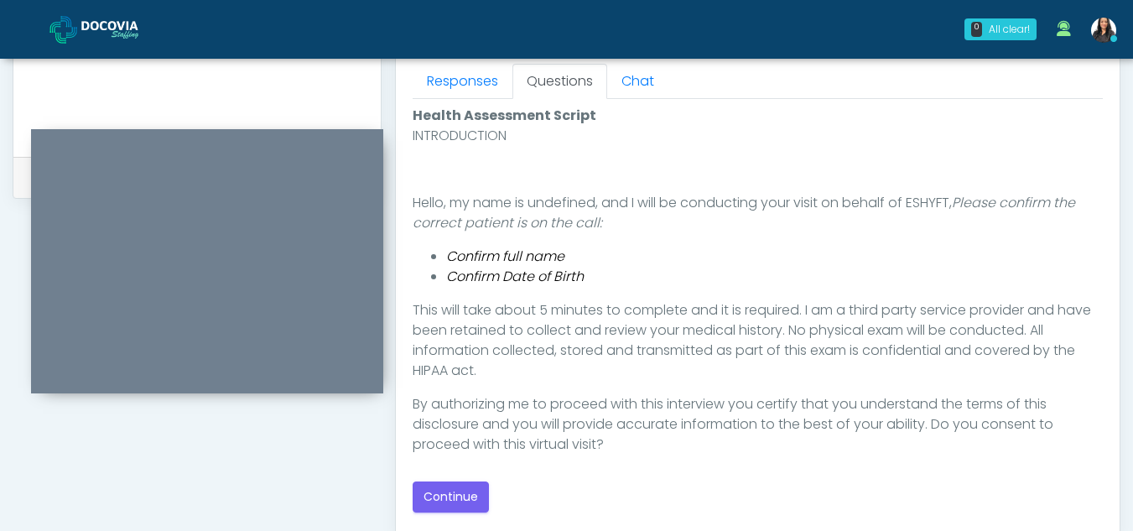
scroll to position [770, 0]
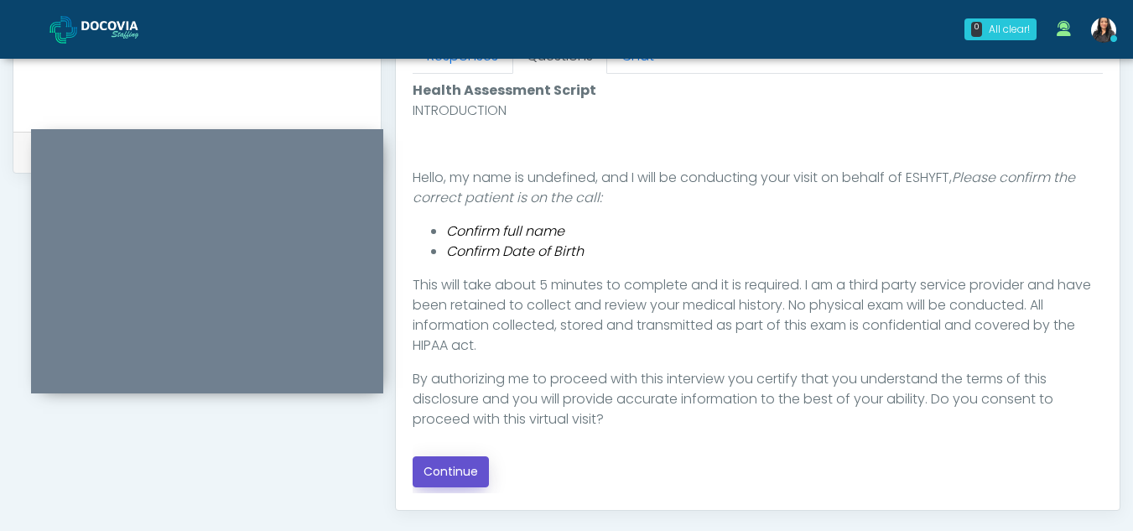
click at [463, 473] on button "Continue" at bounding box center [450, 471] width 76 height 31
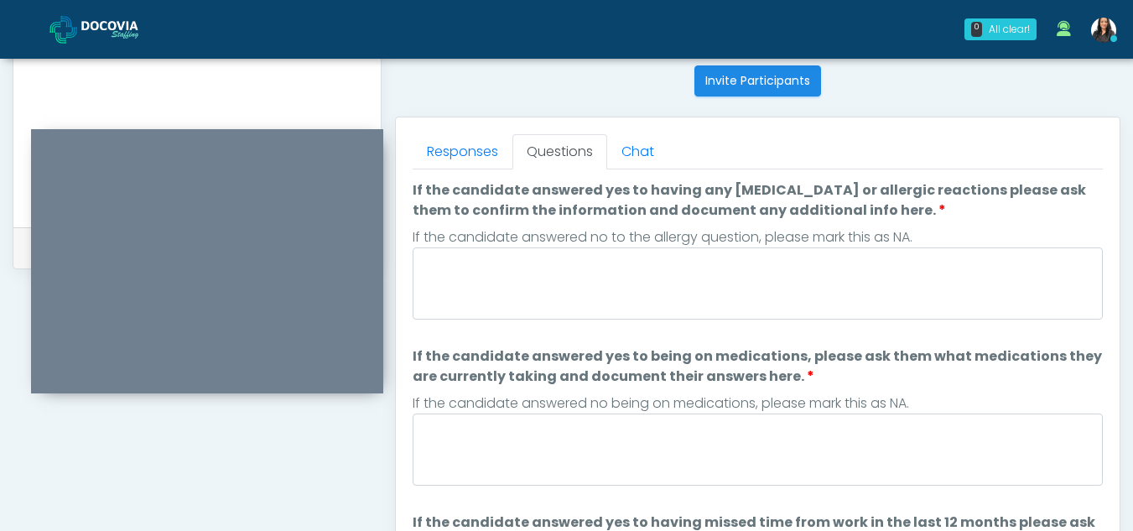
scroll to position [666, 0]
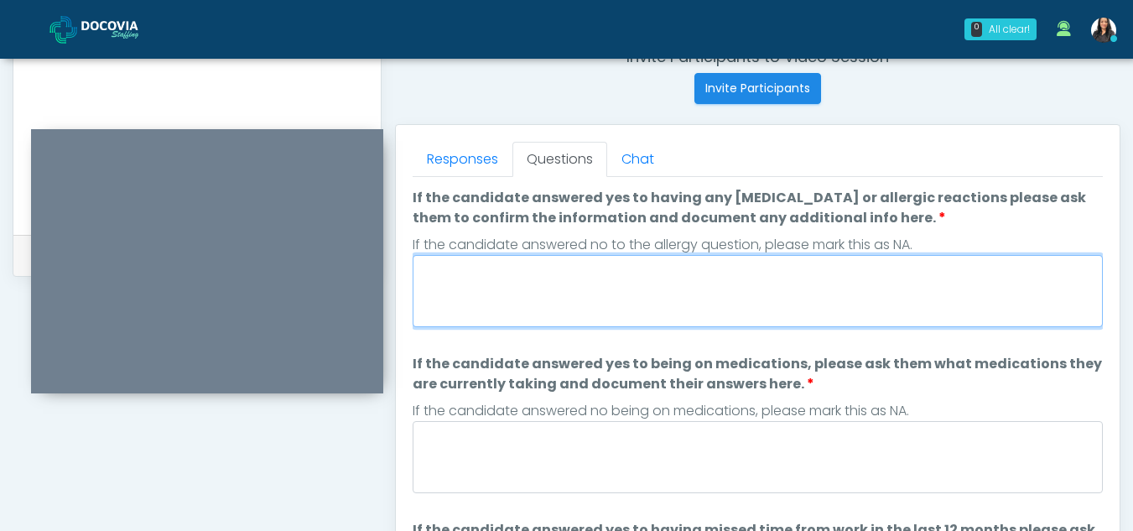
click at [515, 284] on textarea "If the candidate answered yes to having any allergies or allergic reactions ple…" at bounding box center [757, 291] width 690 height 72
type textarea "**"
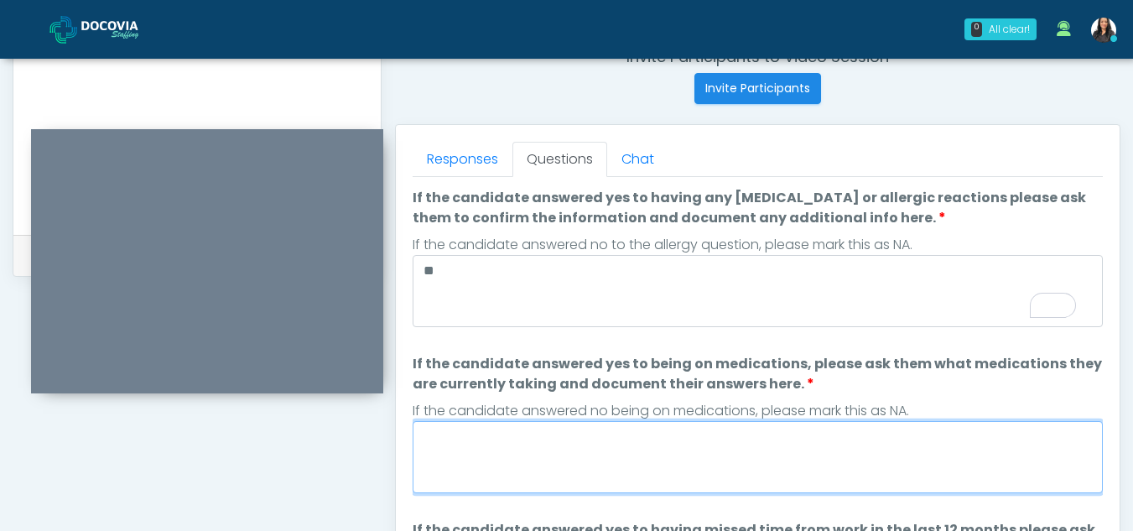
click at [511, 452] on textarea "If the candidate answered yes to being on medications, please ask them what med…" at bounding box center [757, 457] width 690 height 72
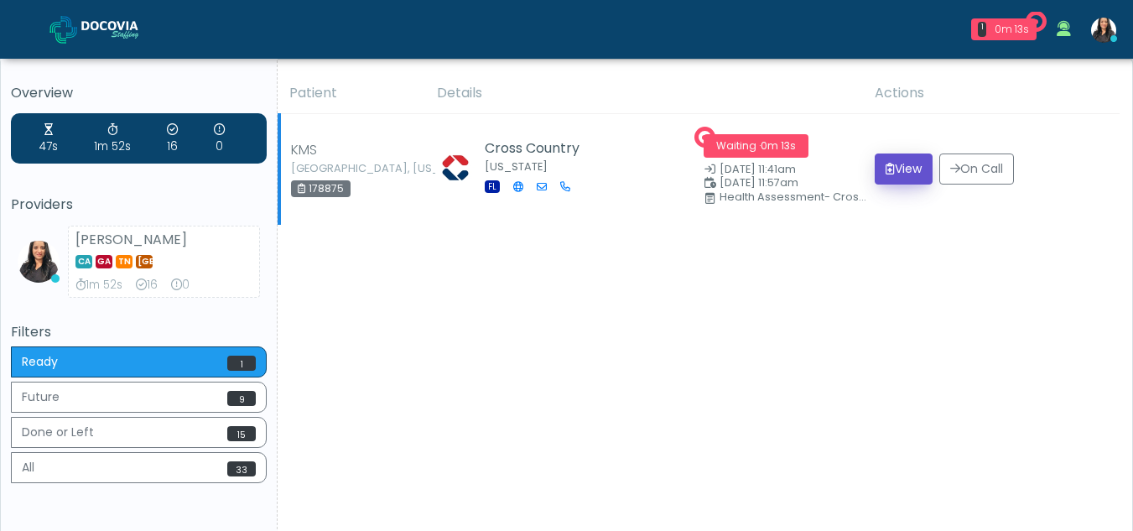
click at [891, 160] on button "View" at bounding box center [903, 168] width 58 height 31
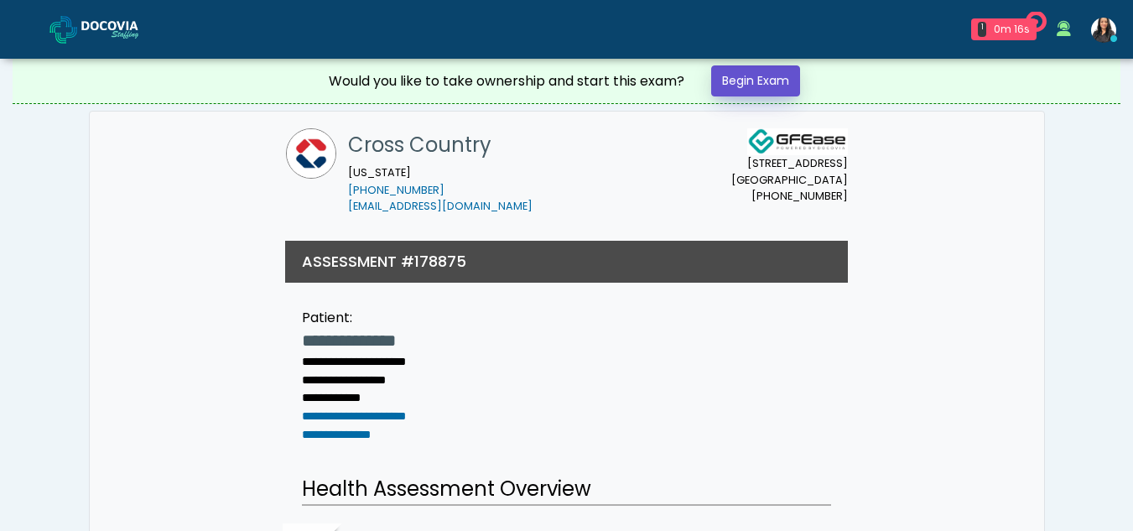
click at [738, 76] on link "Begin Exam" at bounding box center [755, 80] width 89 height 31
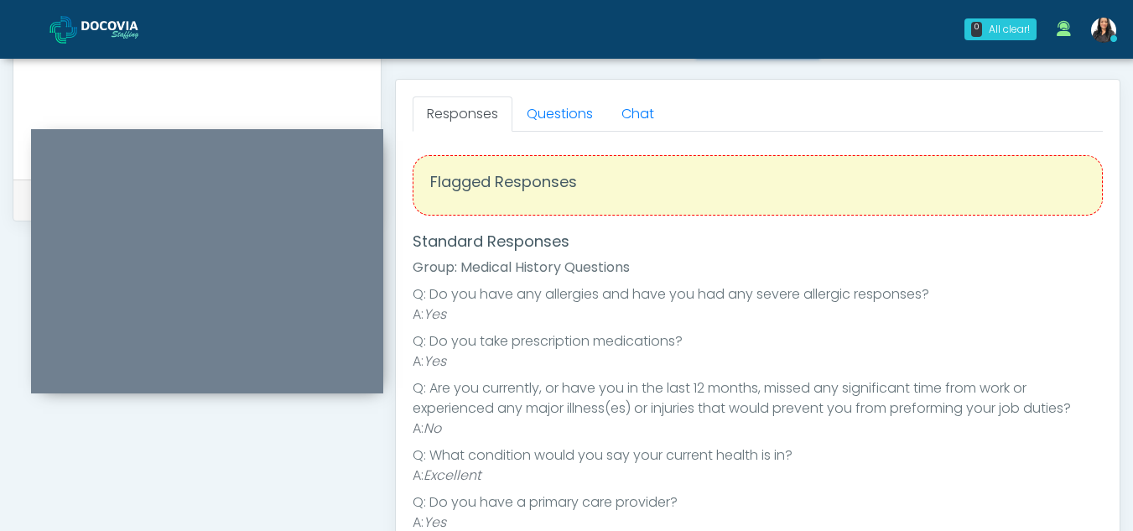
scroll to position [679, 0]
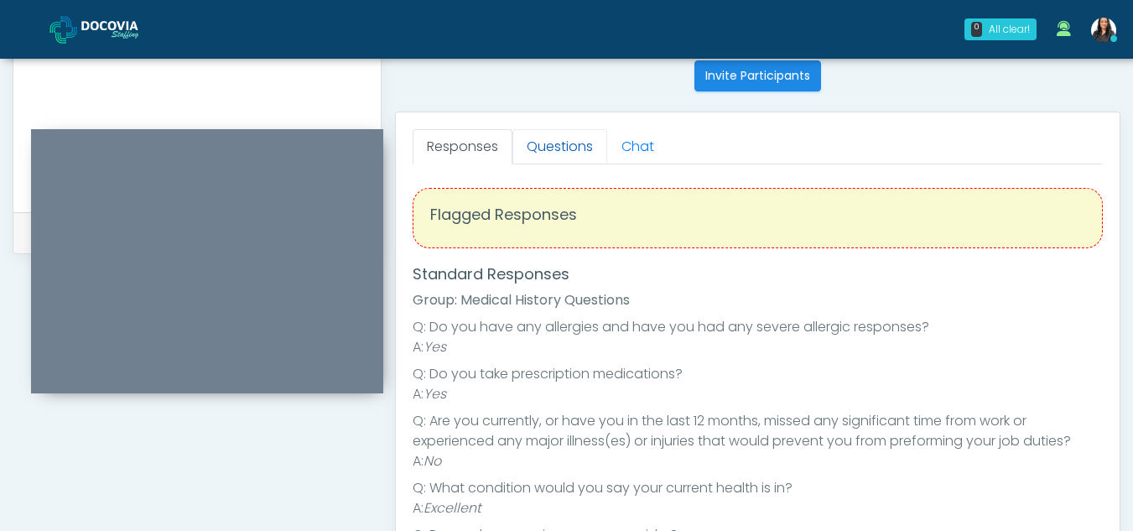
click at [548, 147] on link "Questions" at bounding box center [559, 146] width 95 height 35
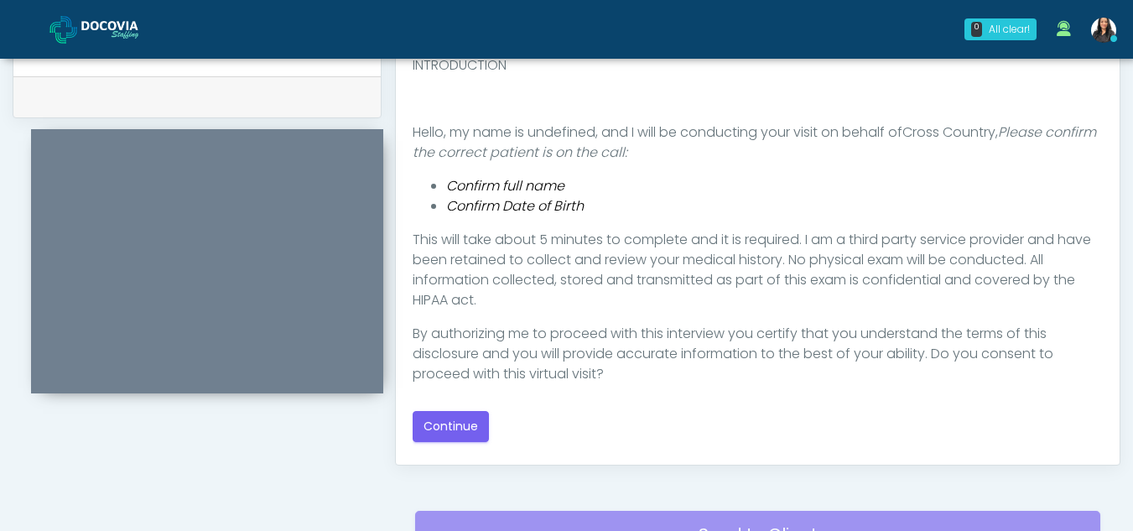
scroll to position [848, 0]
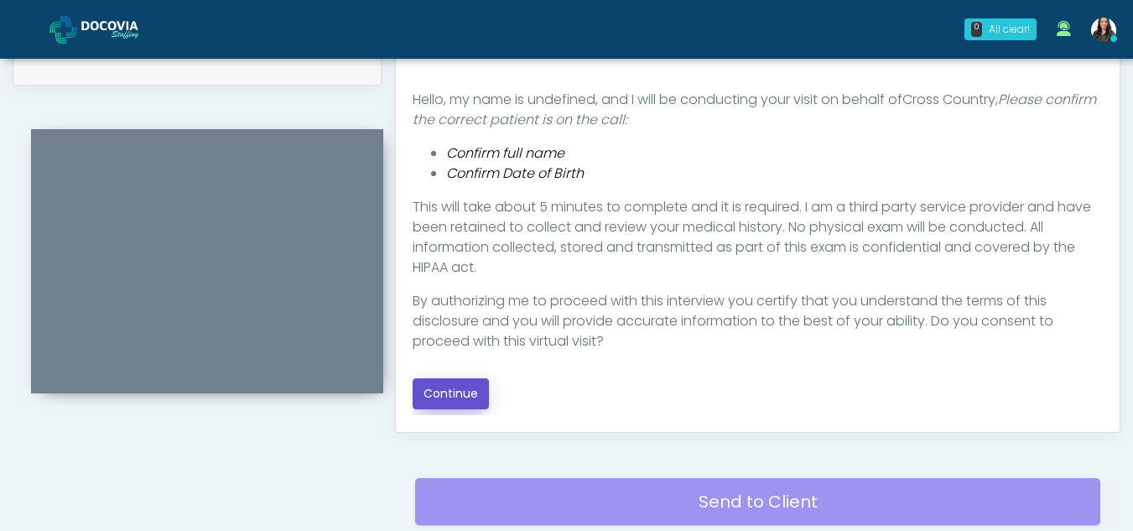
click at [461, 399] on button "Continue" at bounding box center [450, 393] width 76 height 31
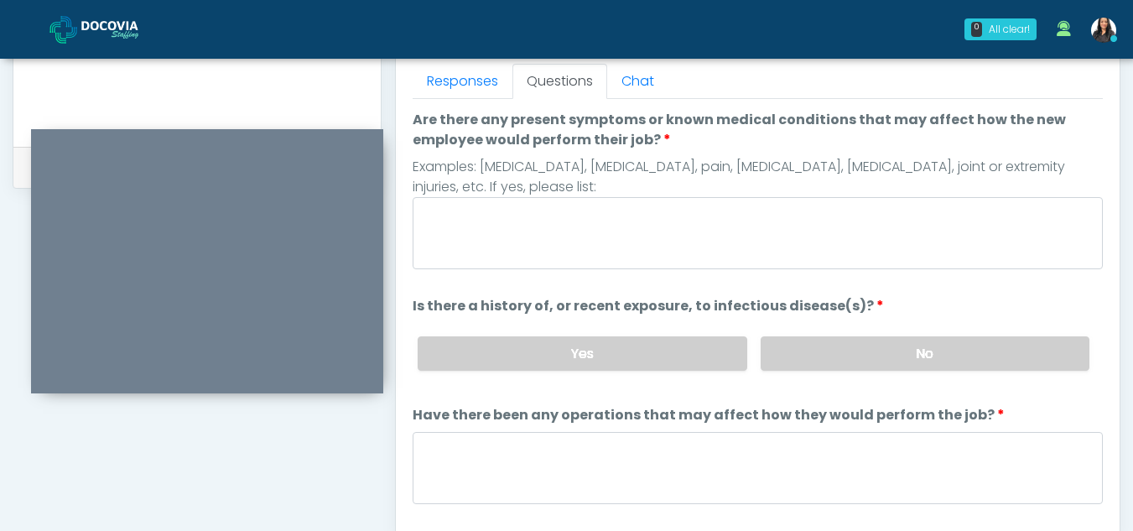
scroll to position [699, 0]
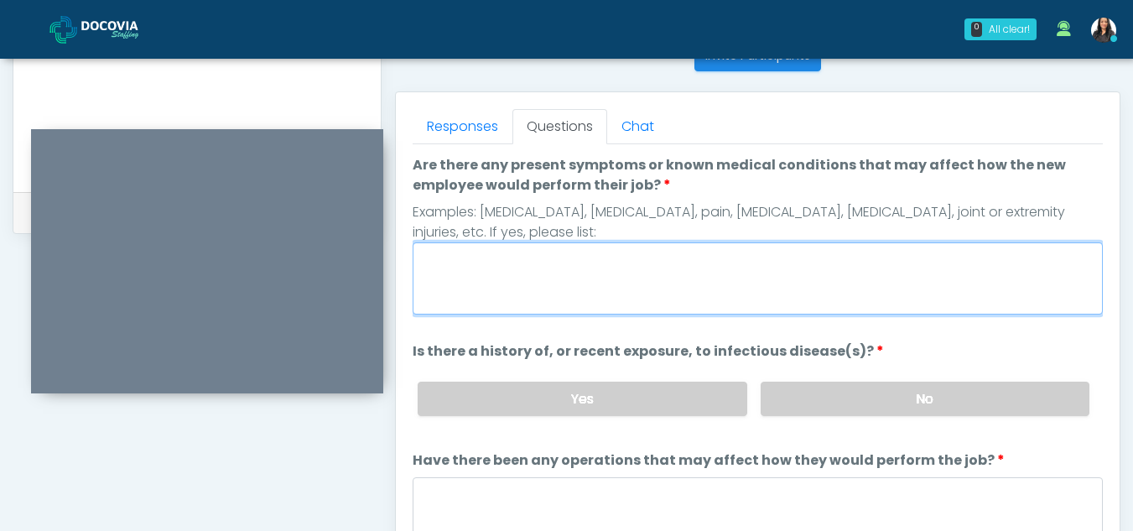
click at [521, 277] on textarea "Are there any present symptoms or known medical conditions that may affect how …" at bounding box center [757, 278] width 690 height 72
type textarea "**"
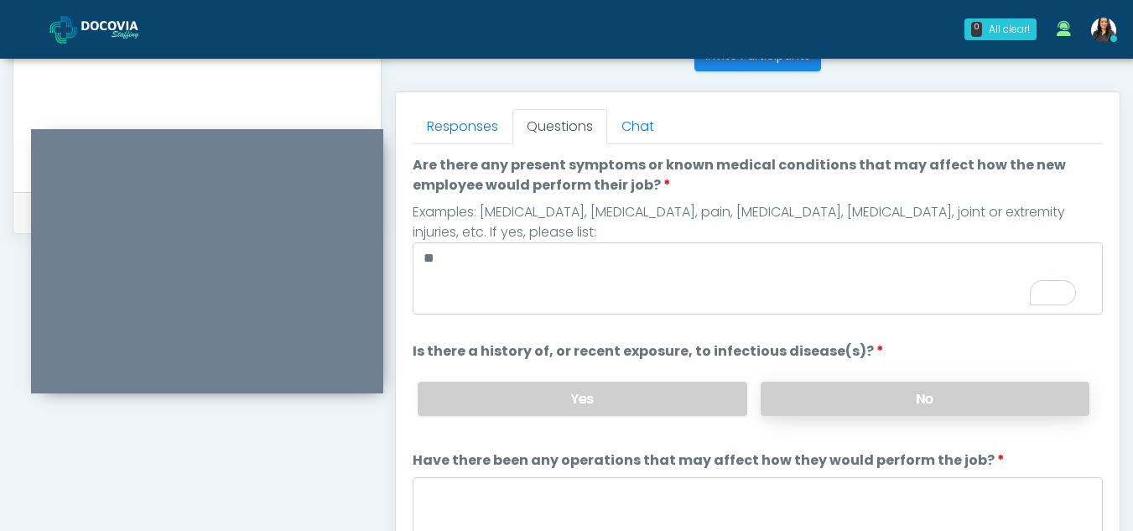
click at [920, 399] on label "No" at bounding box center [924, 398] width 329 height 34
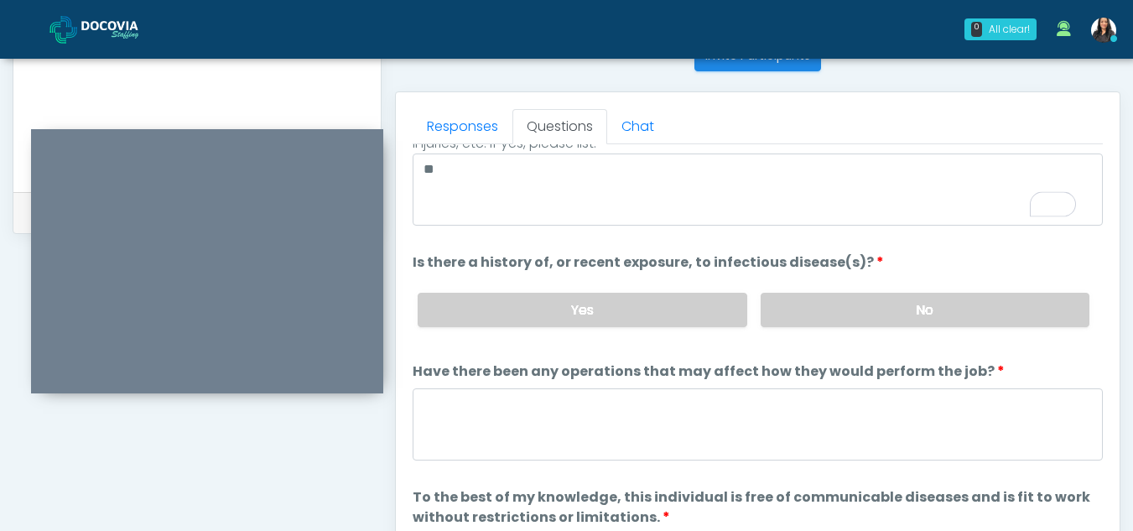
scroll to position [143, 0]
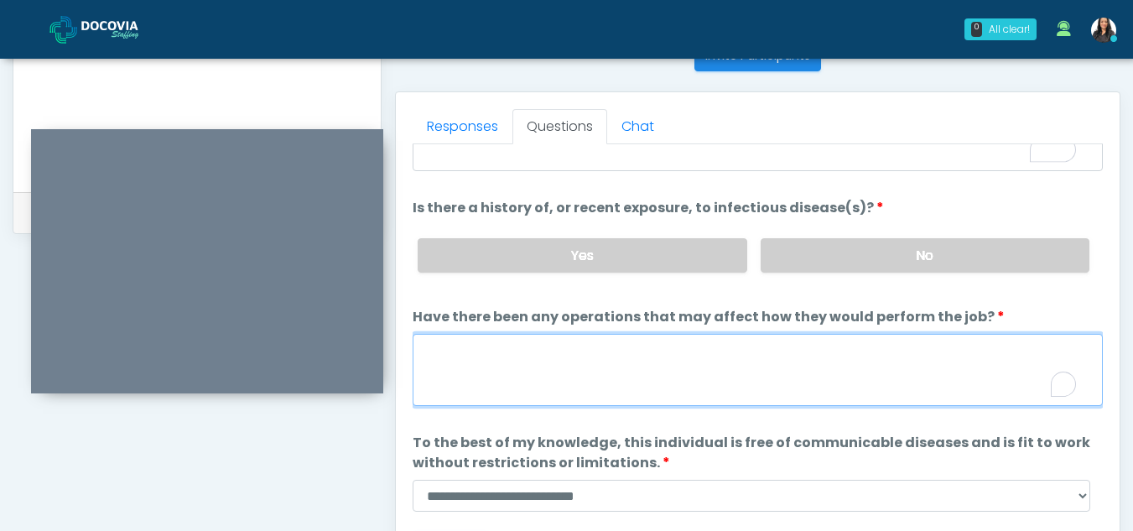
click at [469, 378] on textarea "Have there been any operations that may affect how they would perform the job?" at bounding box center [757, 370] width 690 height 72
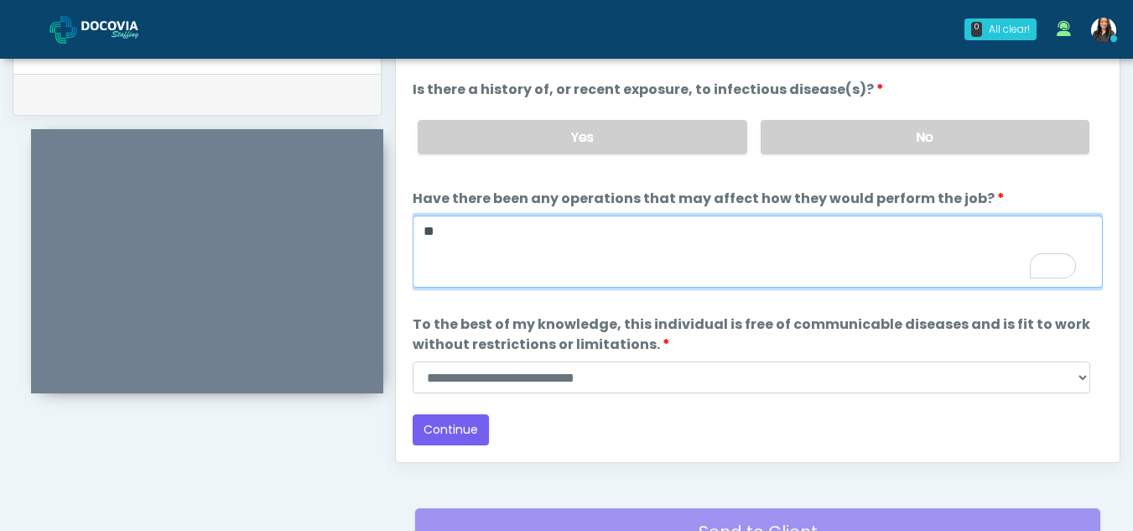
scroll to position [822, 0]
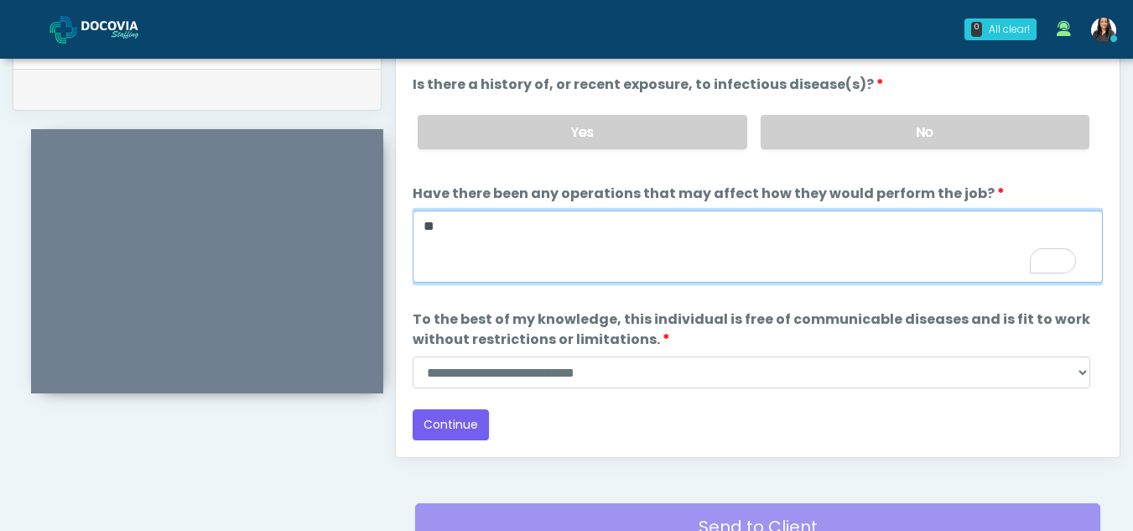
type textarea "**"
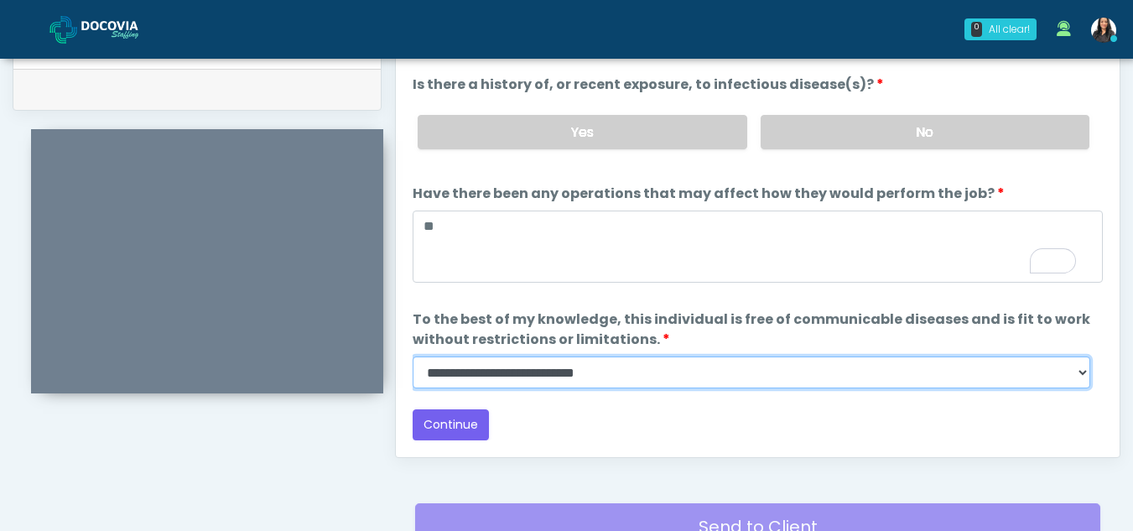
click at [1076, 375] on select "**********" at bounding box center [750, 372] width 677 height 32
select select "******"
click at [412, 356] on select "**********" at bounding box center [750, 372] width 677 height 32
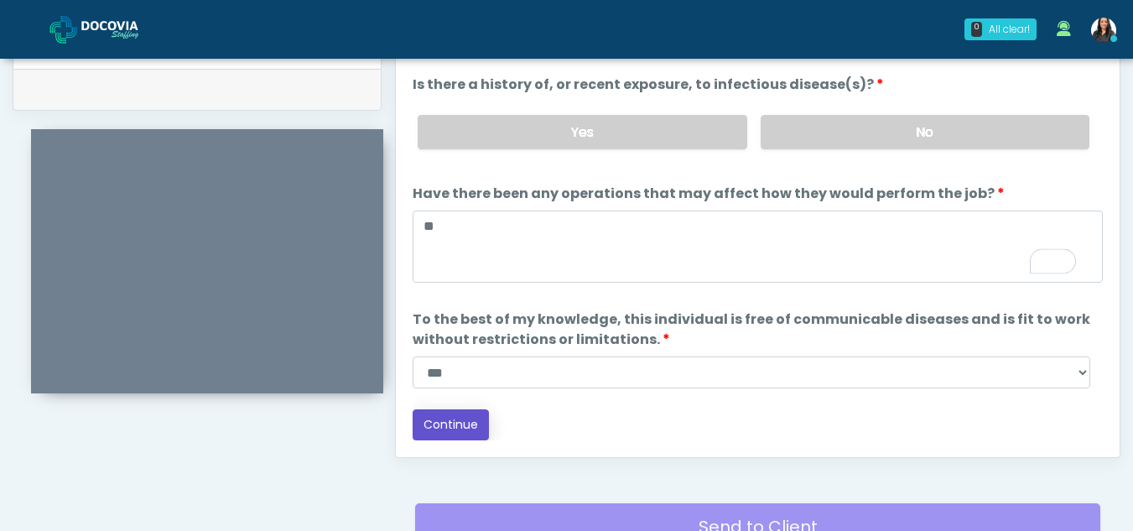
click at [454, 417] on button "Continue" at bounding box center [450, 424] width 76 height 31
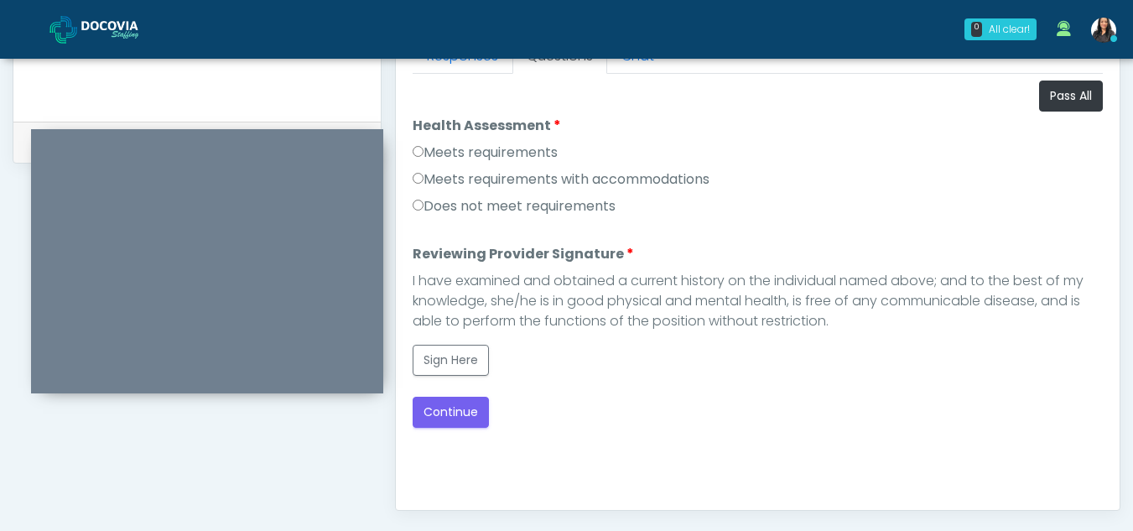
scroll to position [759, 0]
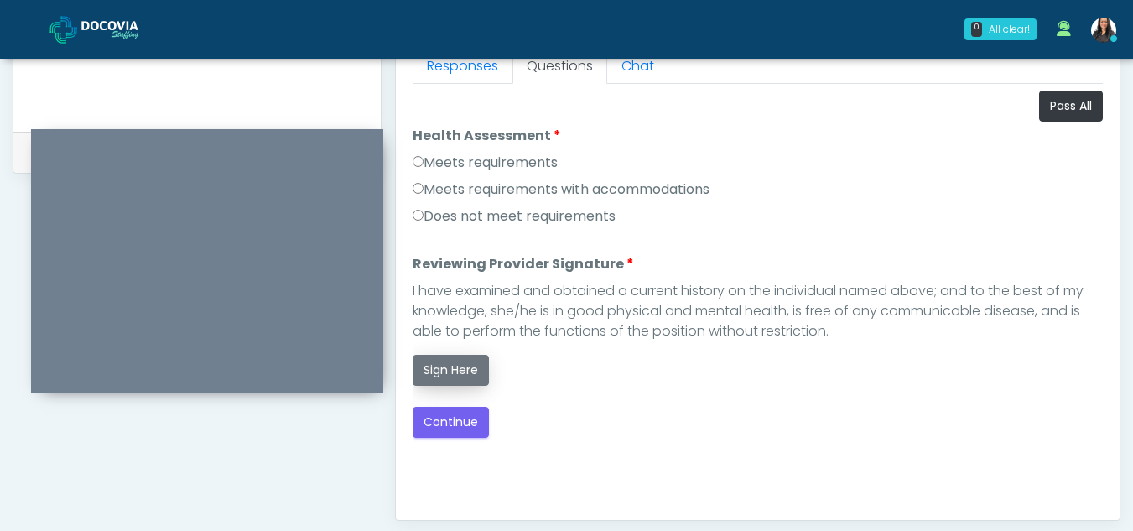
click at [455, 372] on button "Sign Here" at bounding box center [450, 370] width 76 height 31
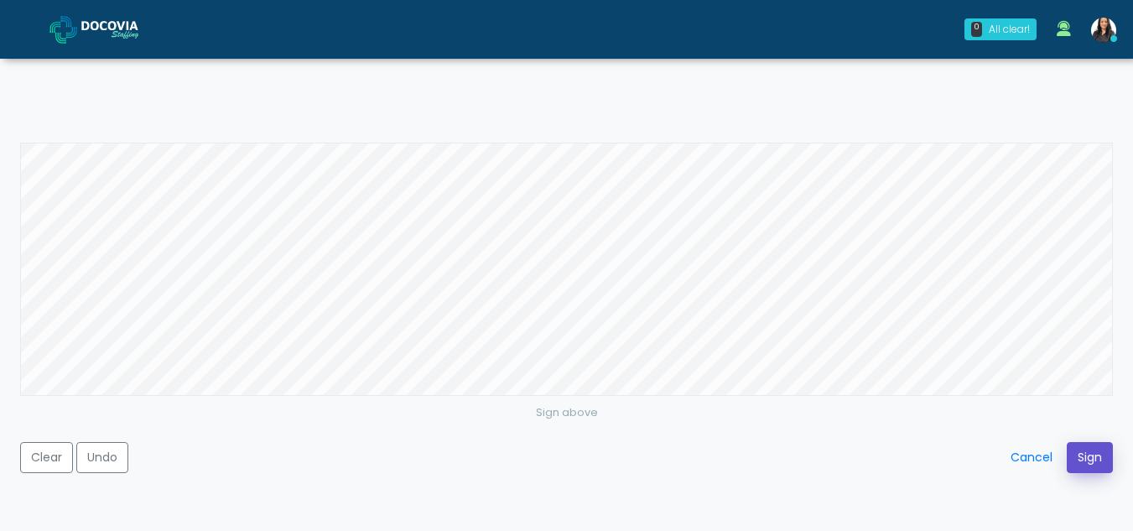
click at [1080, 447] on button "Sign" at bounding box center [1089, 457] width 46 height 31
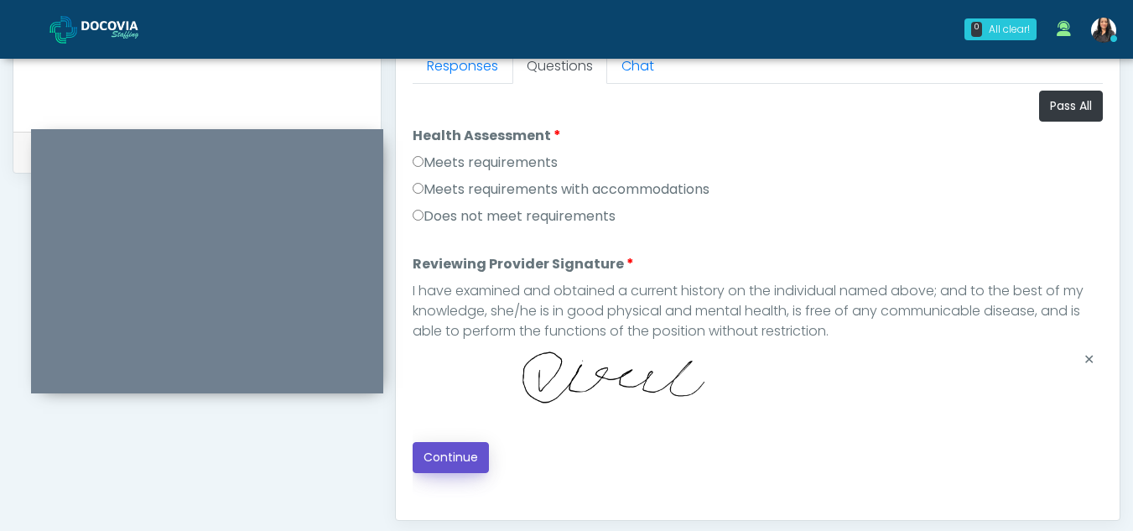
click at [449, 460] on button "Continue" at bounding box center [450, 457] width 76 height 31
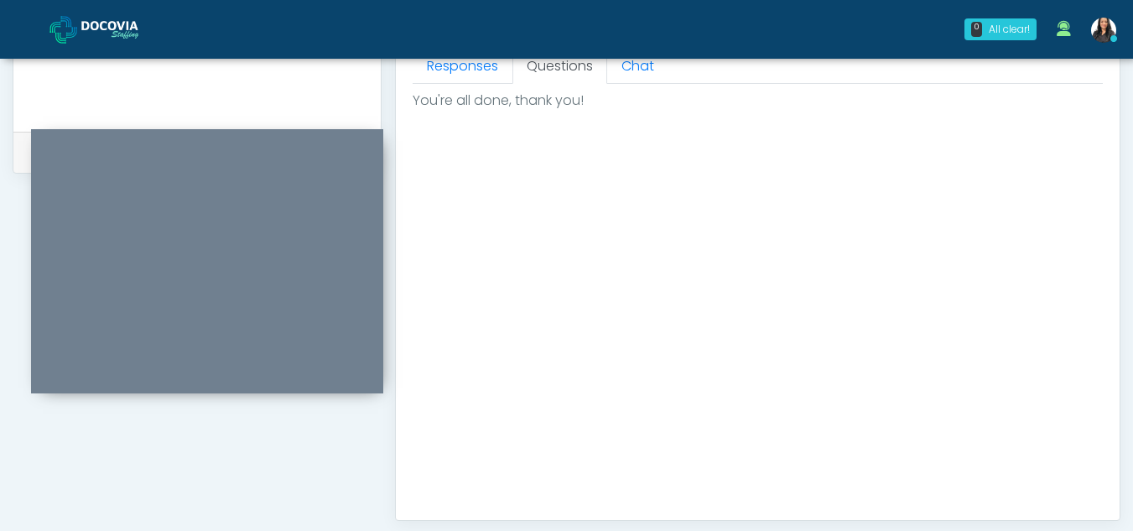
scroll to position [1005, 0]
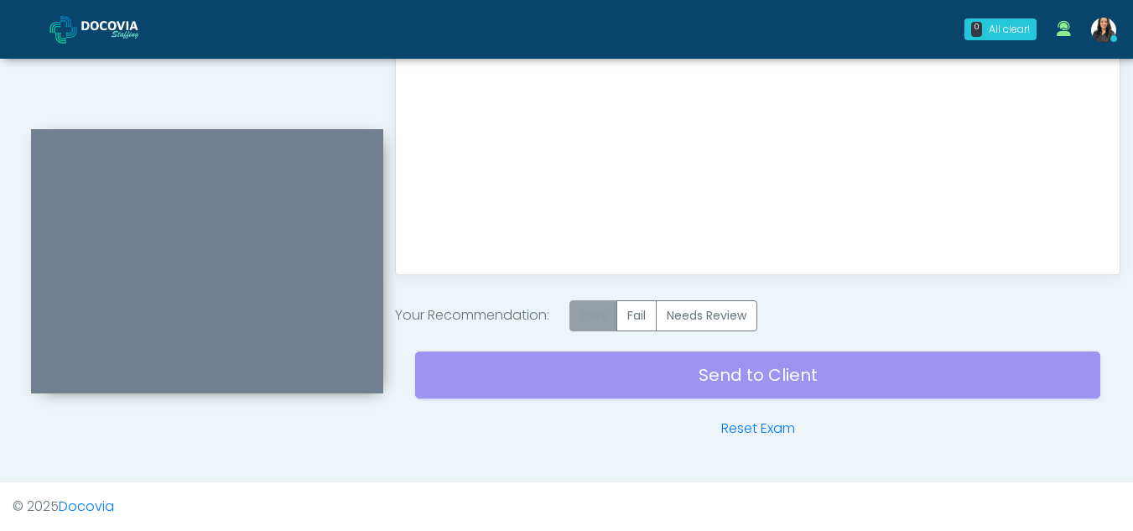
click at [604, 323] on label "Pass" at bounding box center [593, 315] width 48 height 31
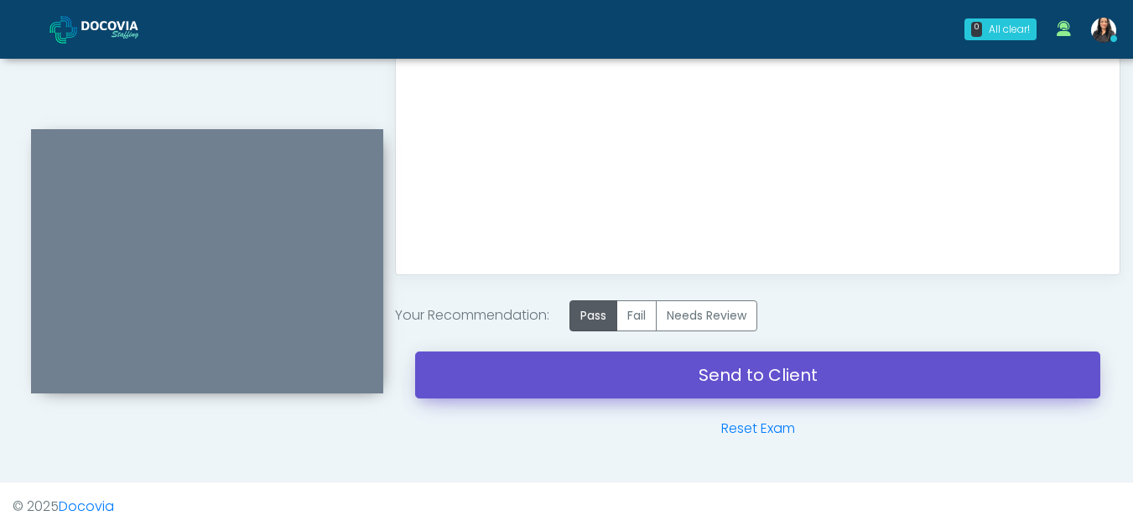
click at [720, 368] on link "Send to Client" at bounding box center [757, 374] width 685 height 47
